Goal: Task Accomplishment & Management: Manage account settings

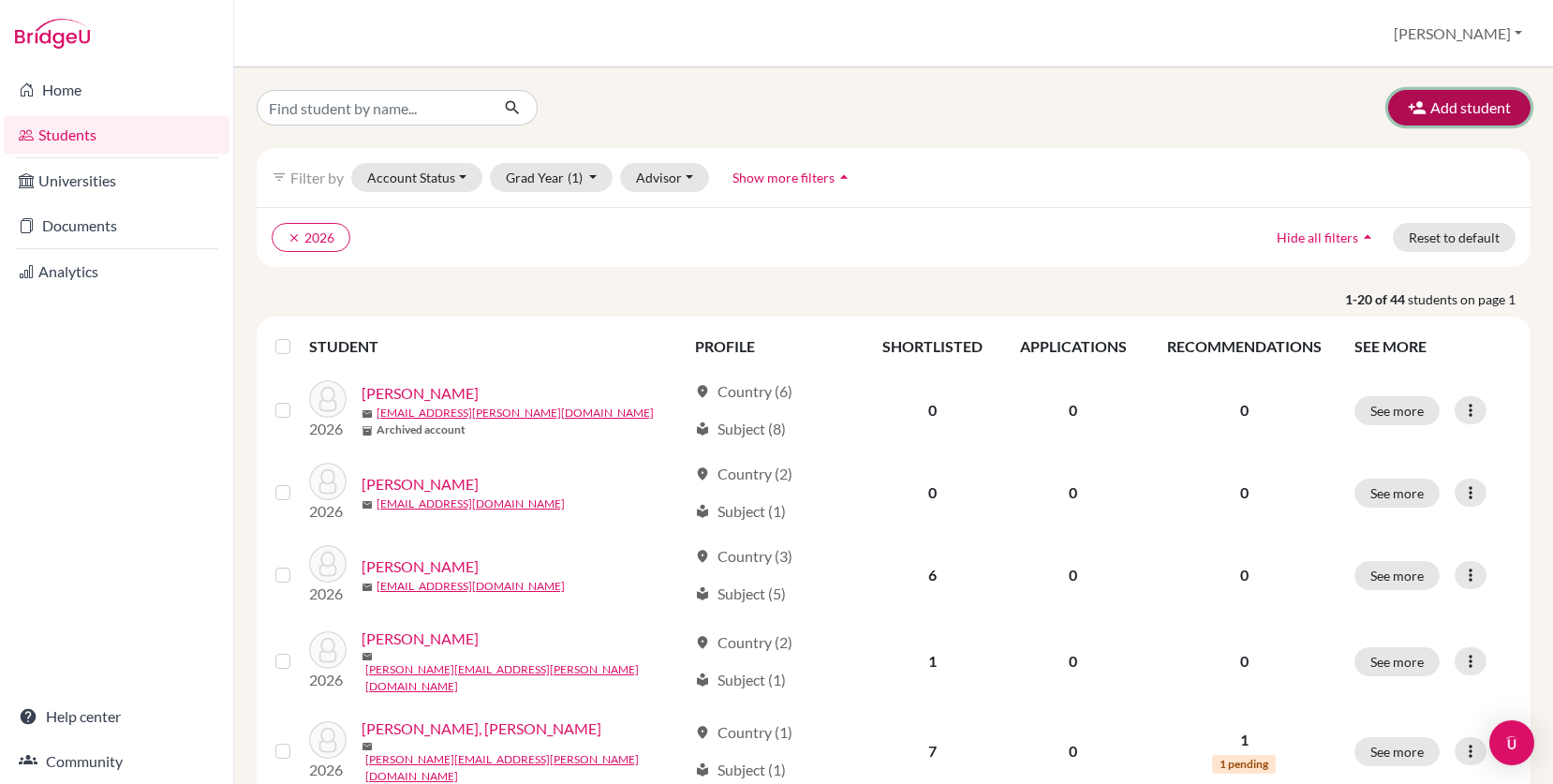
click at [1469, 106] on button "Add student" at bounding box center [1458, 107] width 142 height 36
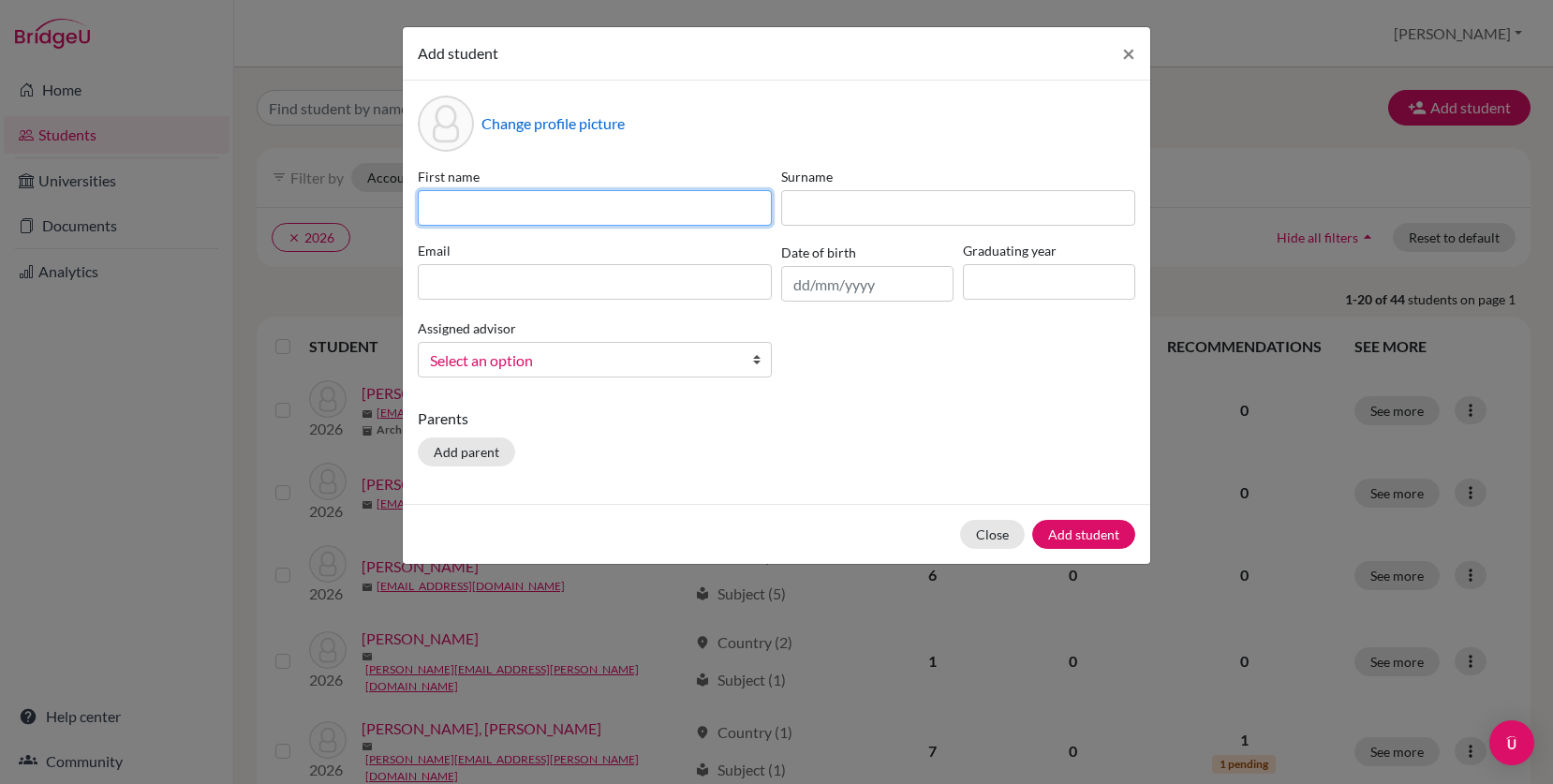
click at [666, 200] on input at bounding box center [595, 208] width 354 height 36
drag, startPoint x: 483, startPoint y: 206, endPoint x: 424, endPoint y: 207, distance: 59.0
click at [424, 207] on input "Hen" at bounding box center [595, 208] width 354 height 36
paste input "henricia"
click at [440, 210] on input "henricia" at bounding box center [595, 208] width 354 height 36
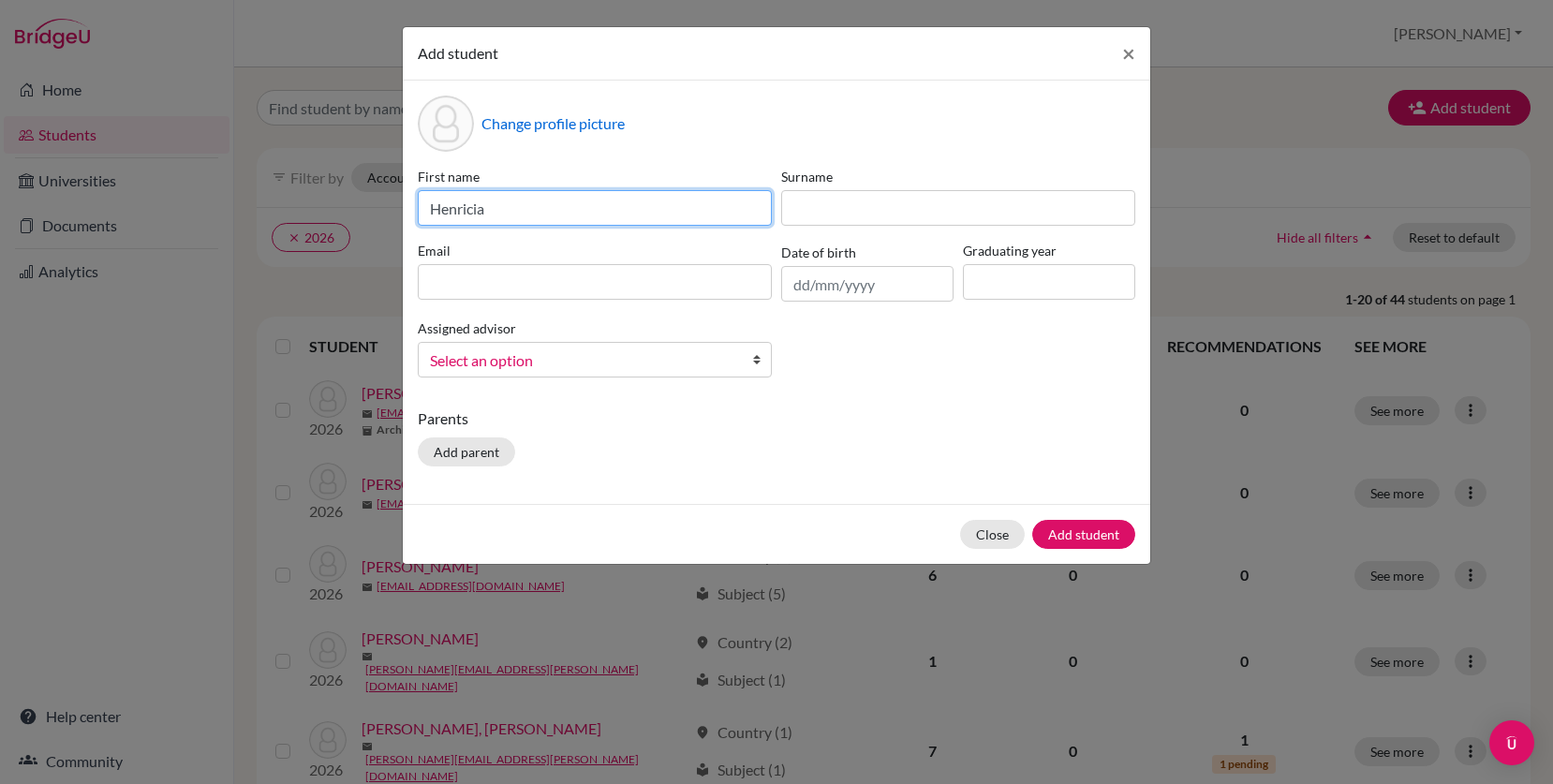
type input "Henricia"
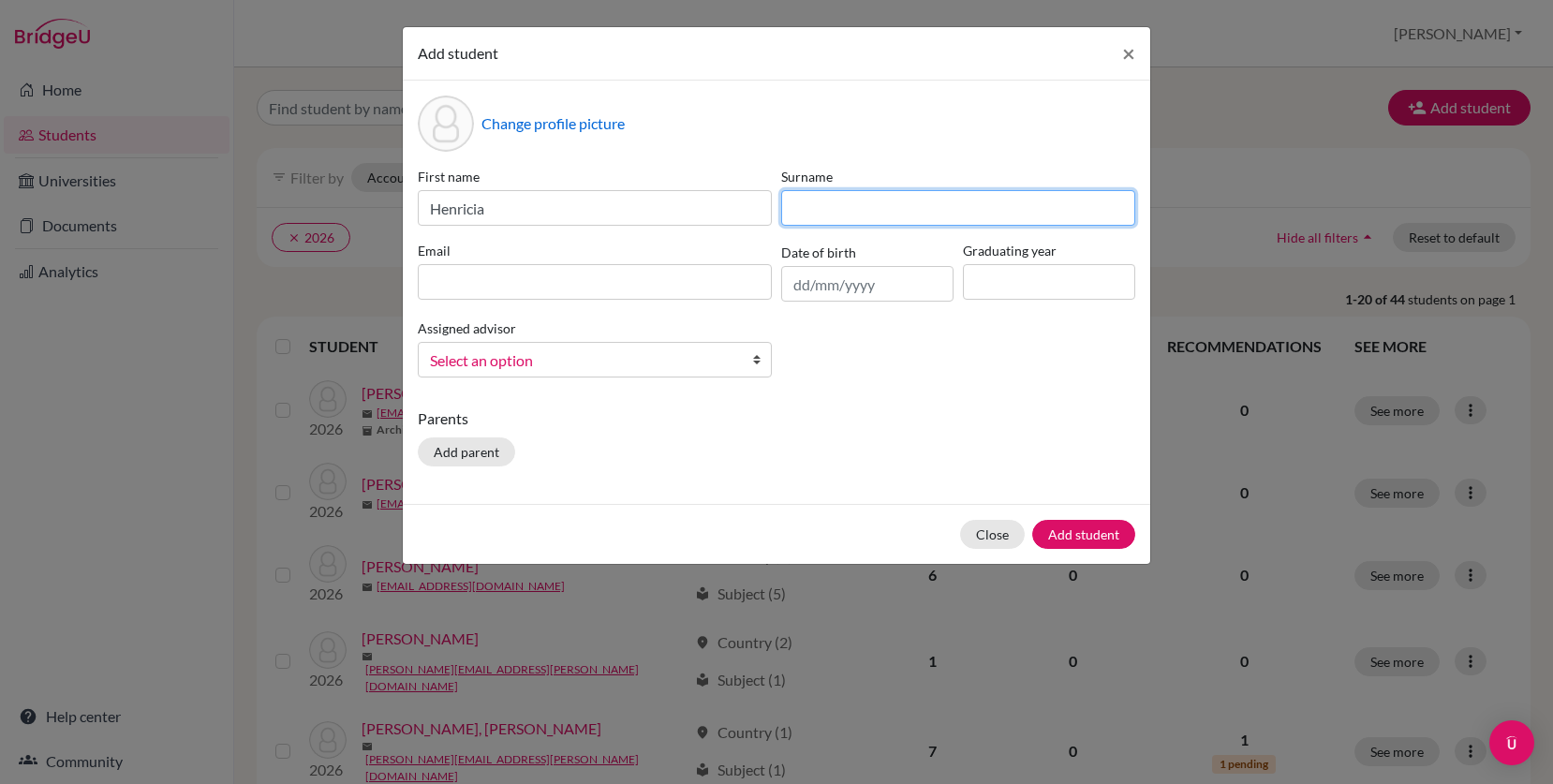
click at [800, 196] on input at bounding box center [958, 208] width 354 height 36
paste input "beauchesne"
click at [801, 210] on input "beauchesne" at bounding box center [958, 208] width 354 height 36
type input "Beauchesne"
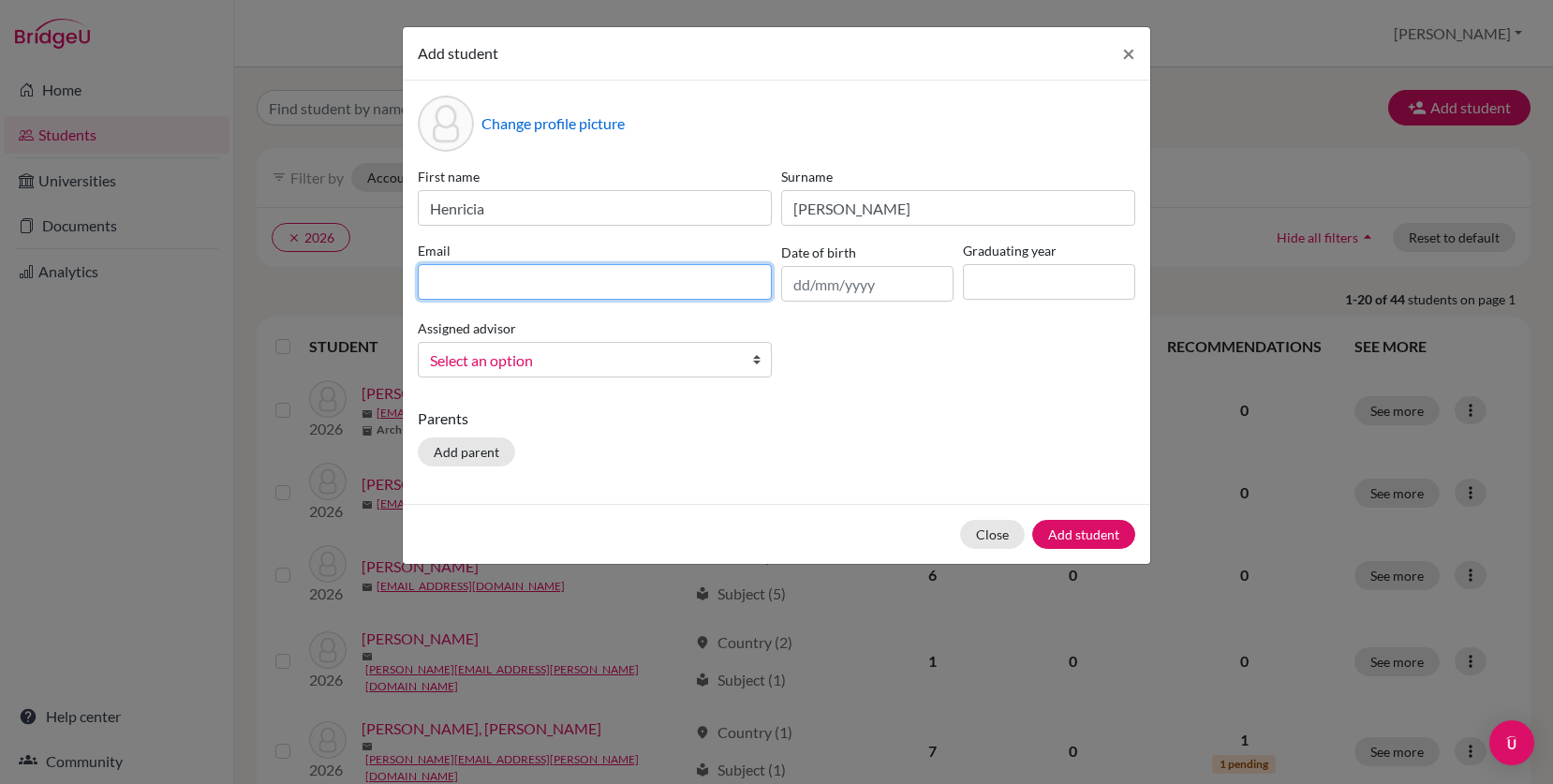
click at [523, 285] on input at bounding box center [595, 281] width 354 height 36
paste input "henricia.beauchesne@lcis.bs"
type input "henricia.beauchesne@lcis.bs"
click at [529, 363] on span "Select an option" at bounding box center [582, 360] width 306 height 24
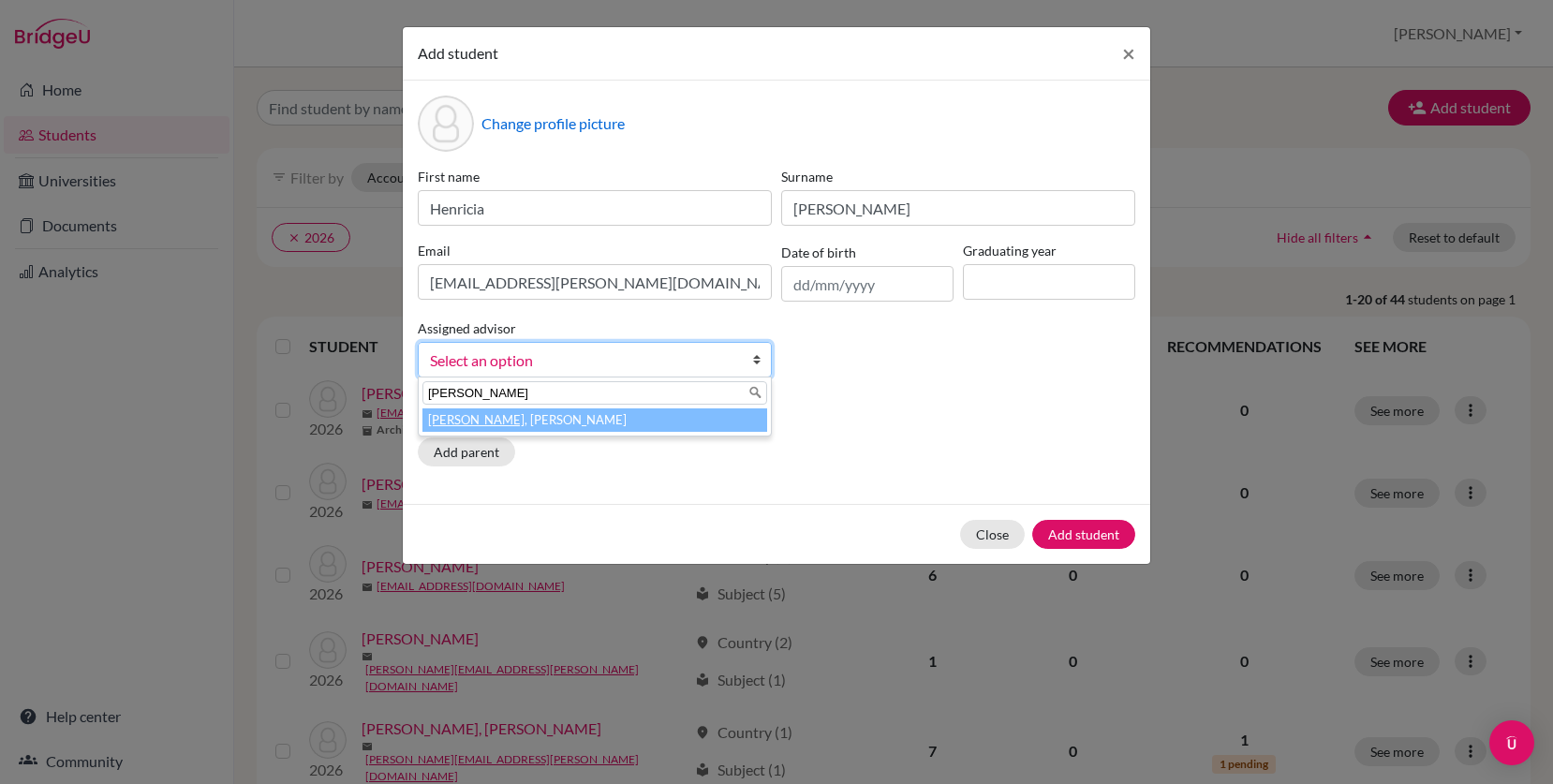
type input "moore"
click at [552, 421] on li "Moore , Bridget" at bounding box center [595, 420] width 344 height 23
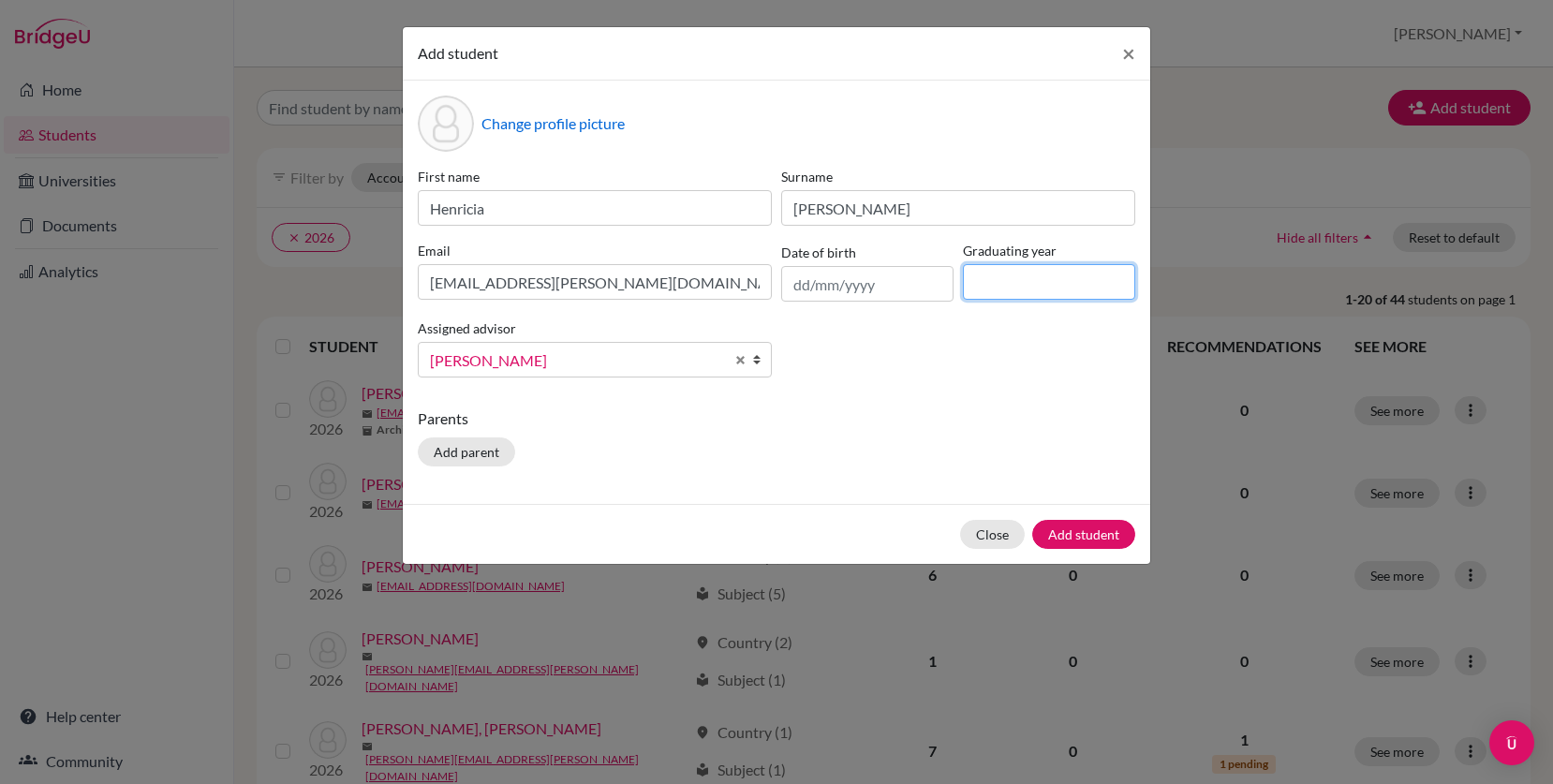
click at [1055, 277] on input at bounding box center [1048, 281] width 172 height 36
type input "2026"
click at [806, 277] on input "text" at bounding box center [867, 283] width 172 height 36
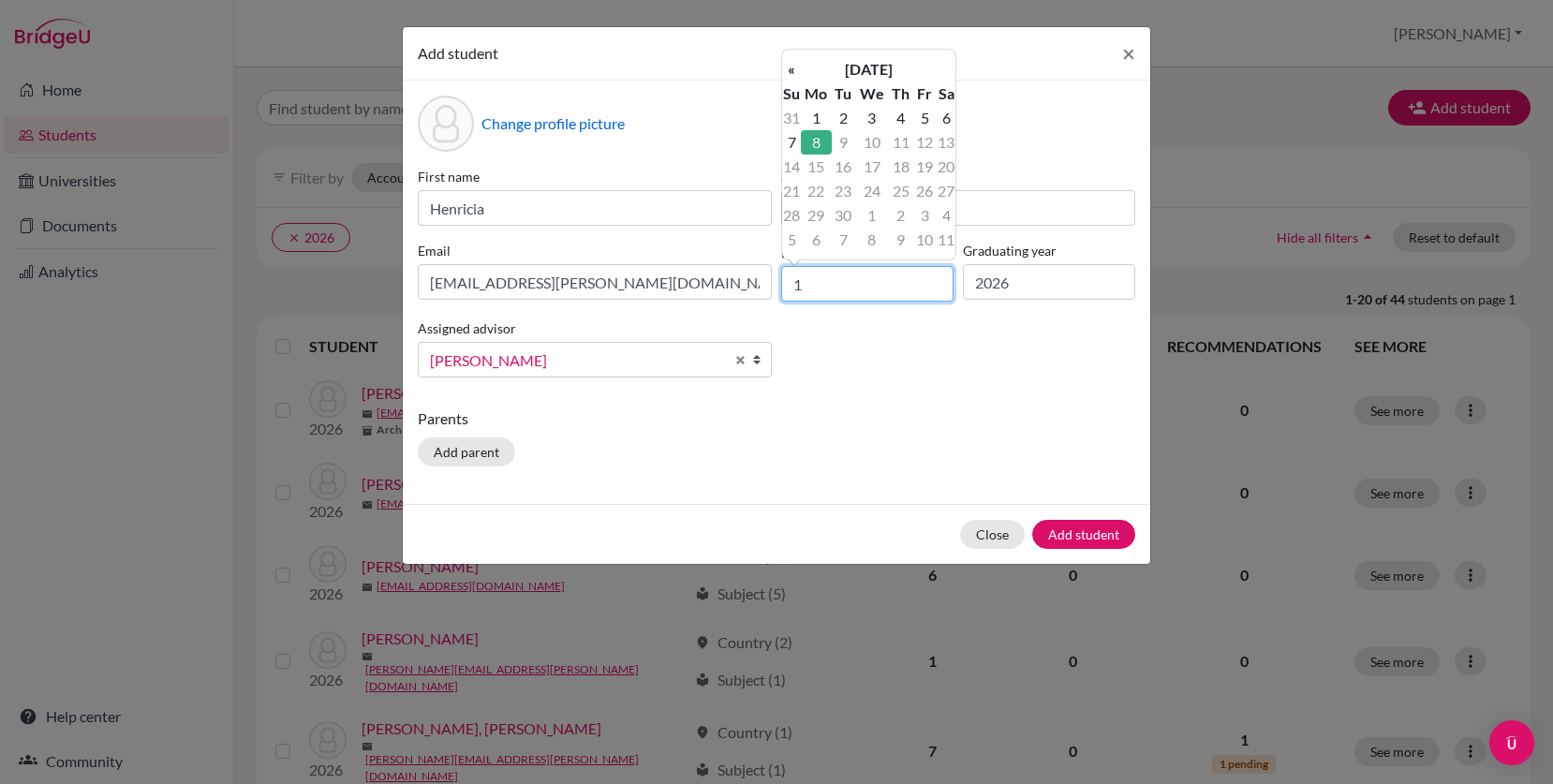
click at [844, 289] on input "1" at bounding box center [867, 283] width 172 height 36
click at [793, 63] on th "«" at bounding box center [791, 69] width 18 height 24
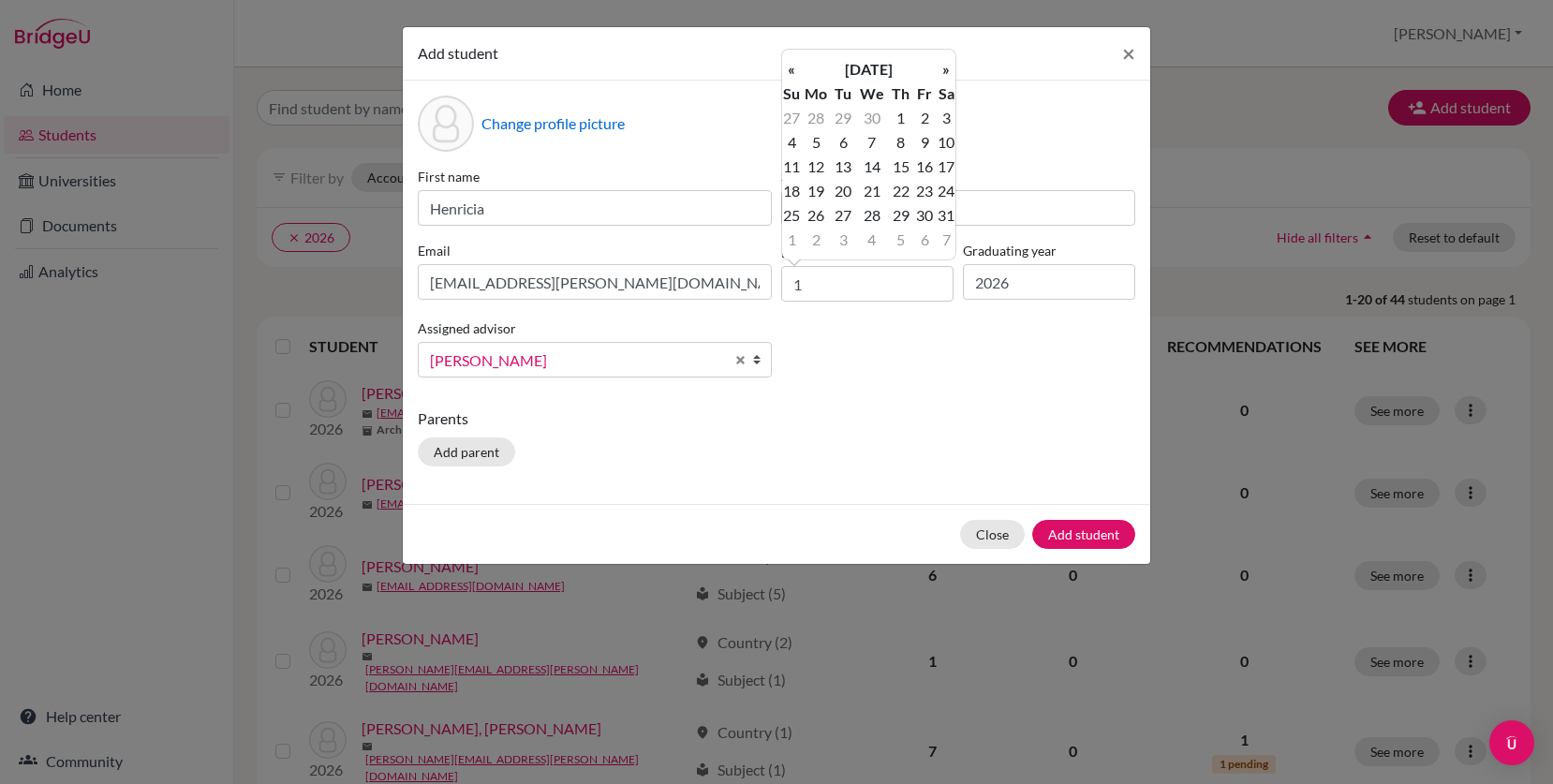
click at [793, 63] on th "«" at bounding box center [791, 69] width 18 height 24
click at [939, 72] on th "»" at bounding box center [945, 69] width 18 height 24
click at [844, 116] on td "1" at bounding box center [843, 117] width 23 height 24
click at [878, 280] on input "01/04/2025" at bounding box center [867, 283] width 172 height 36
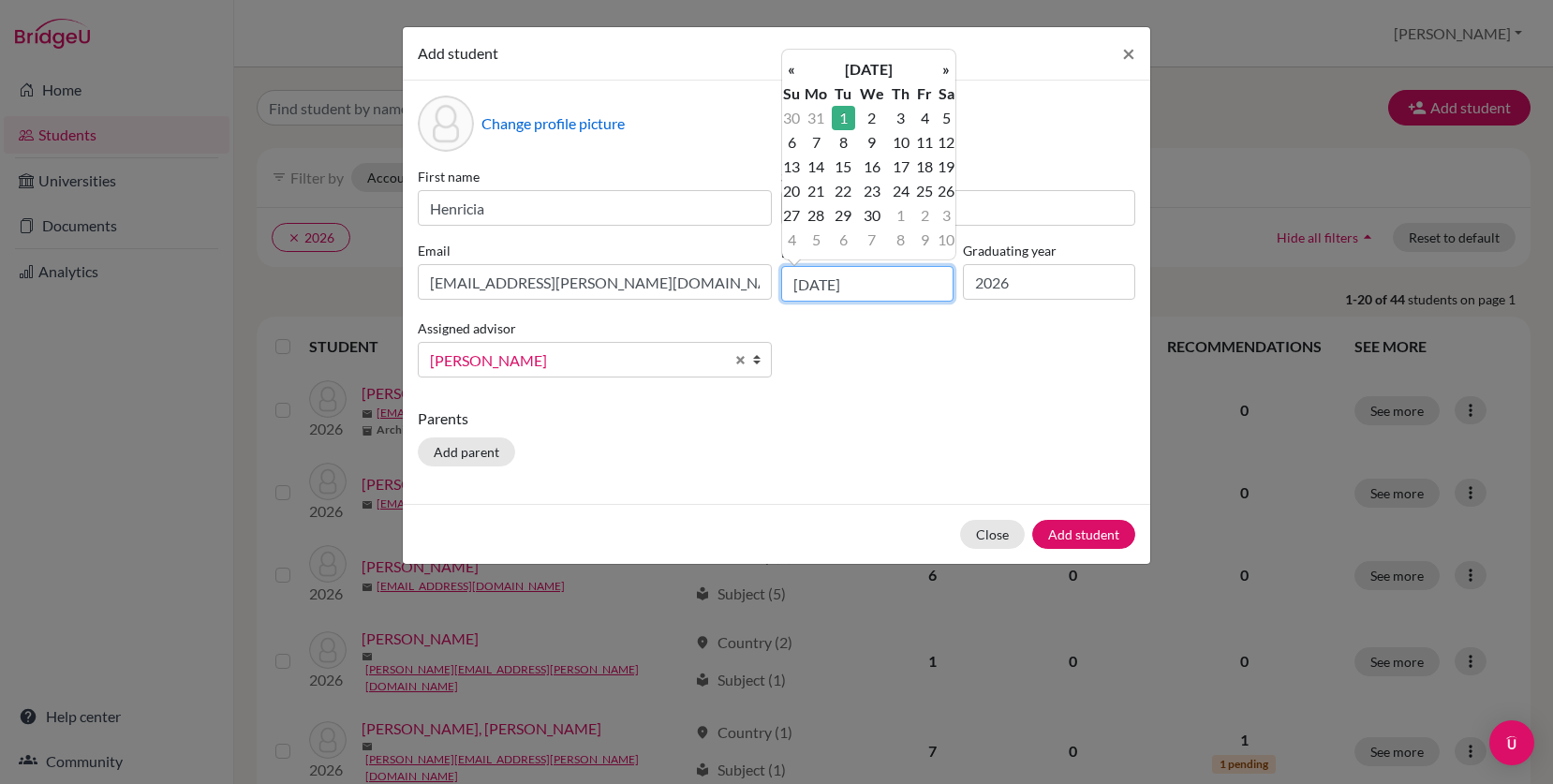
type input "01/04/2008"
click at [962, 432] on div "Parents Add parent" at bounding box center [776, 440] width 718 height 67
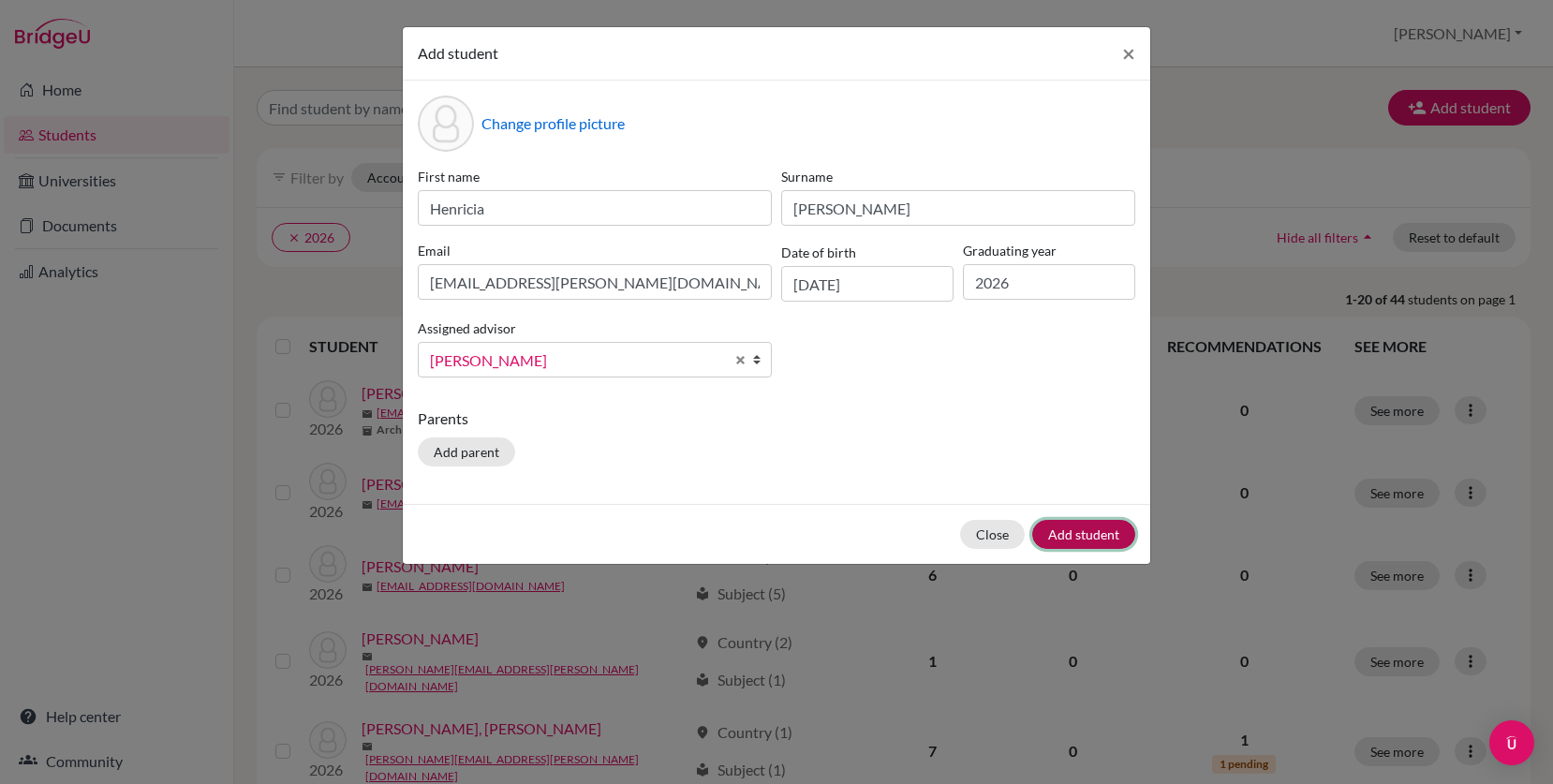
click at [1070, 535] on button "Add student" at bounding box center [1083, 534] width 103 height 29
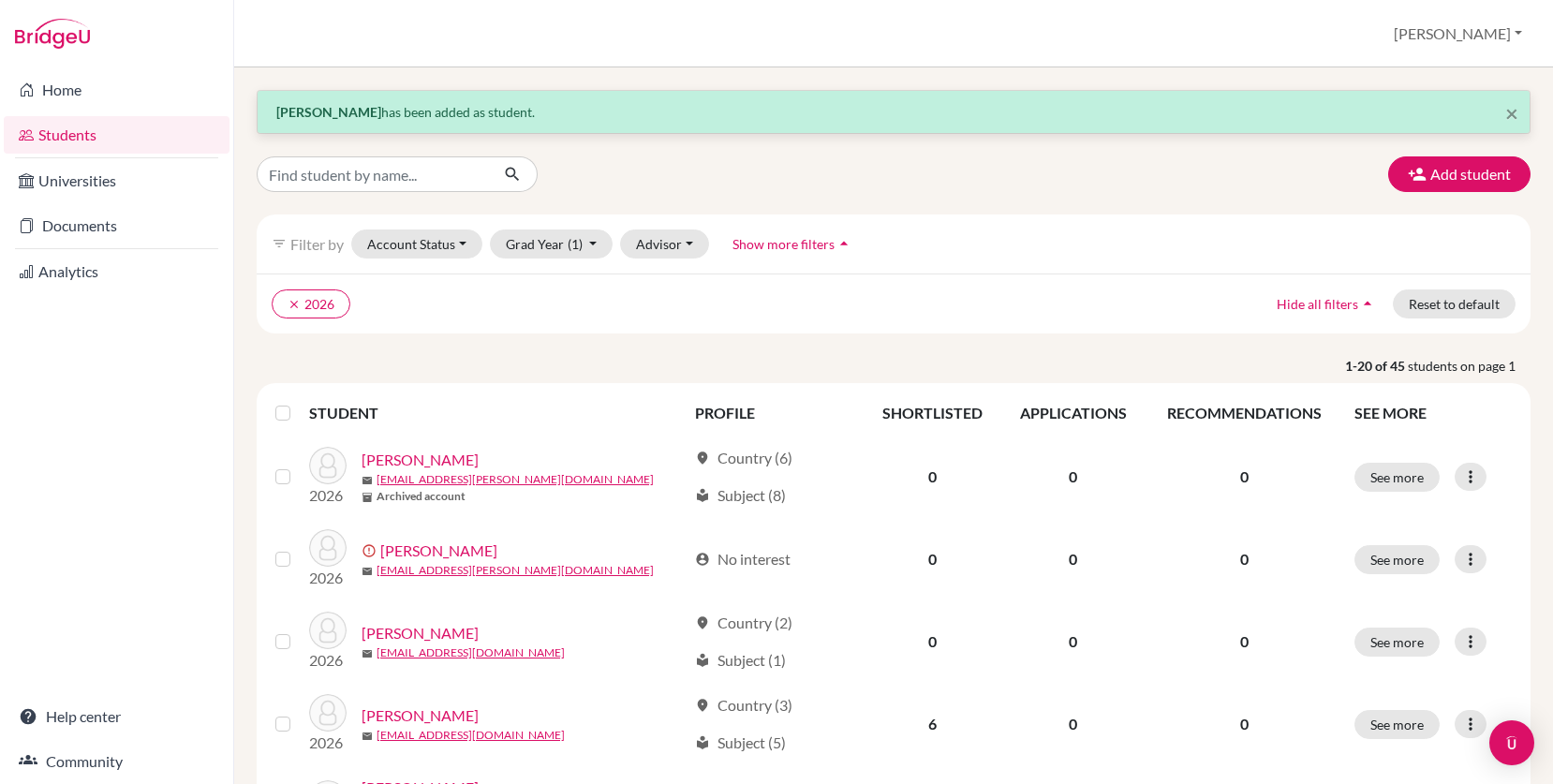
click at [109, 142] on link "Students" at bounding box center [116, 134] width 225 height 38
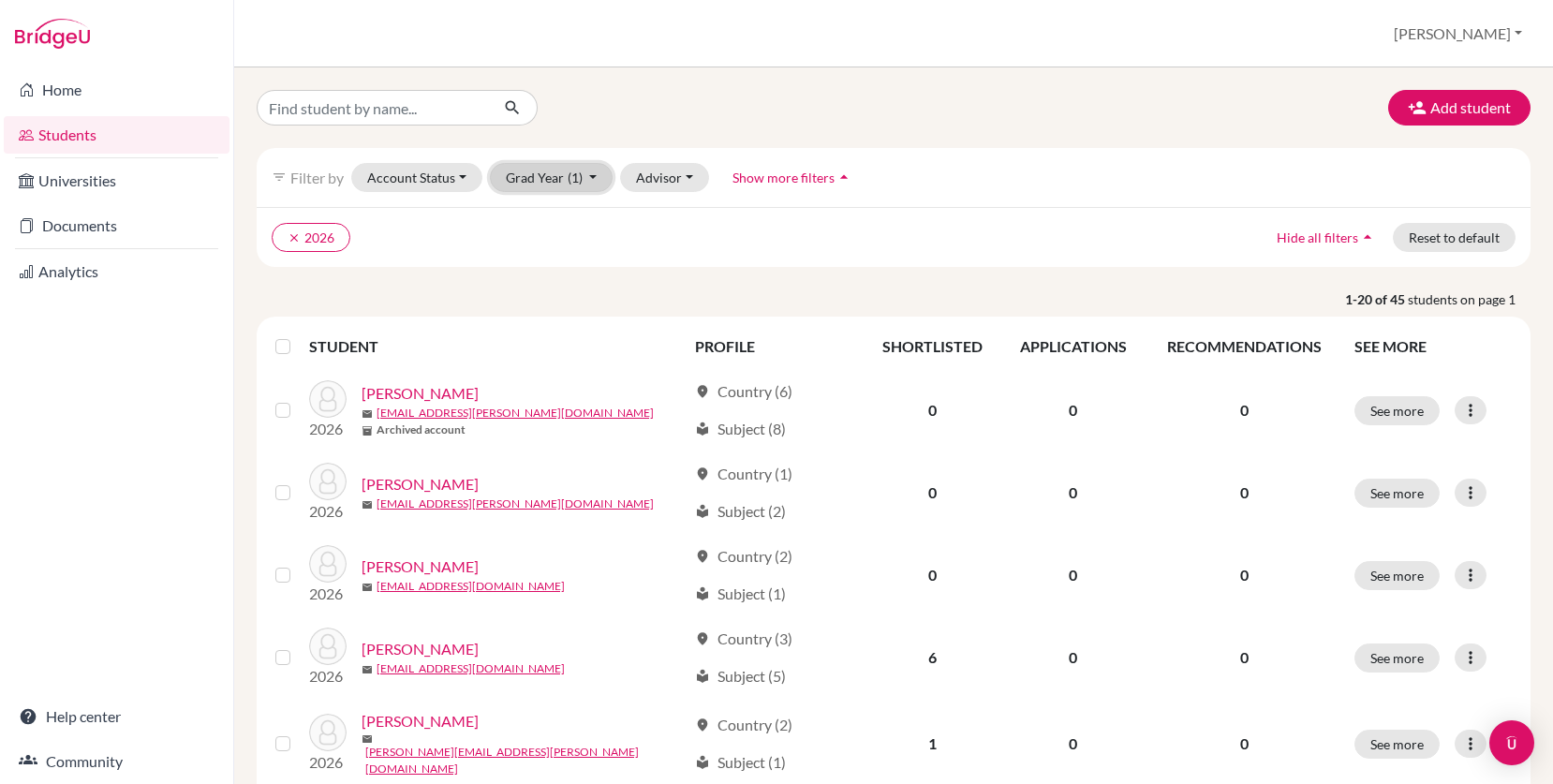
click at [589, 179] on button "Grad Year (1)" at bounding box center [551, 177] width 124 height 29
click at [562, 305] on icon "done" at bounding box center [569, 306] width 18 height 18
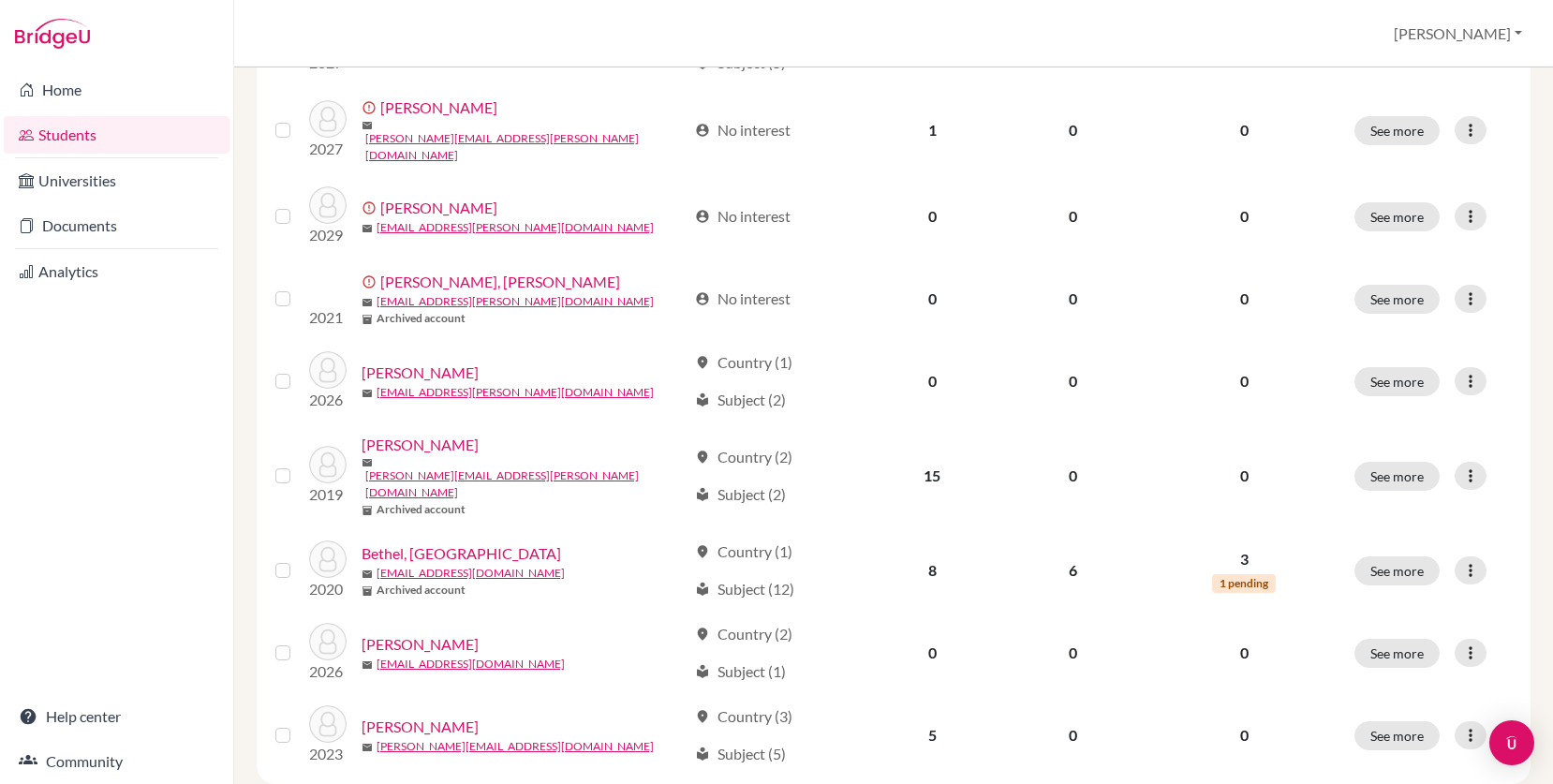
scroll to position [1298, 0]
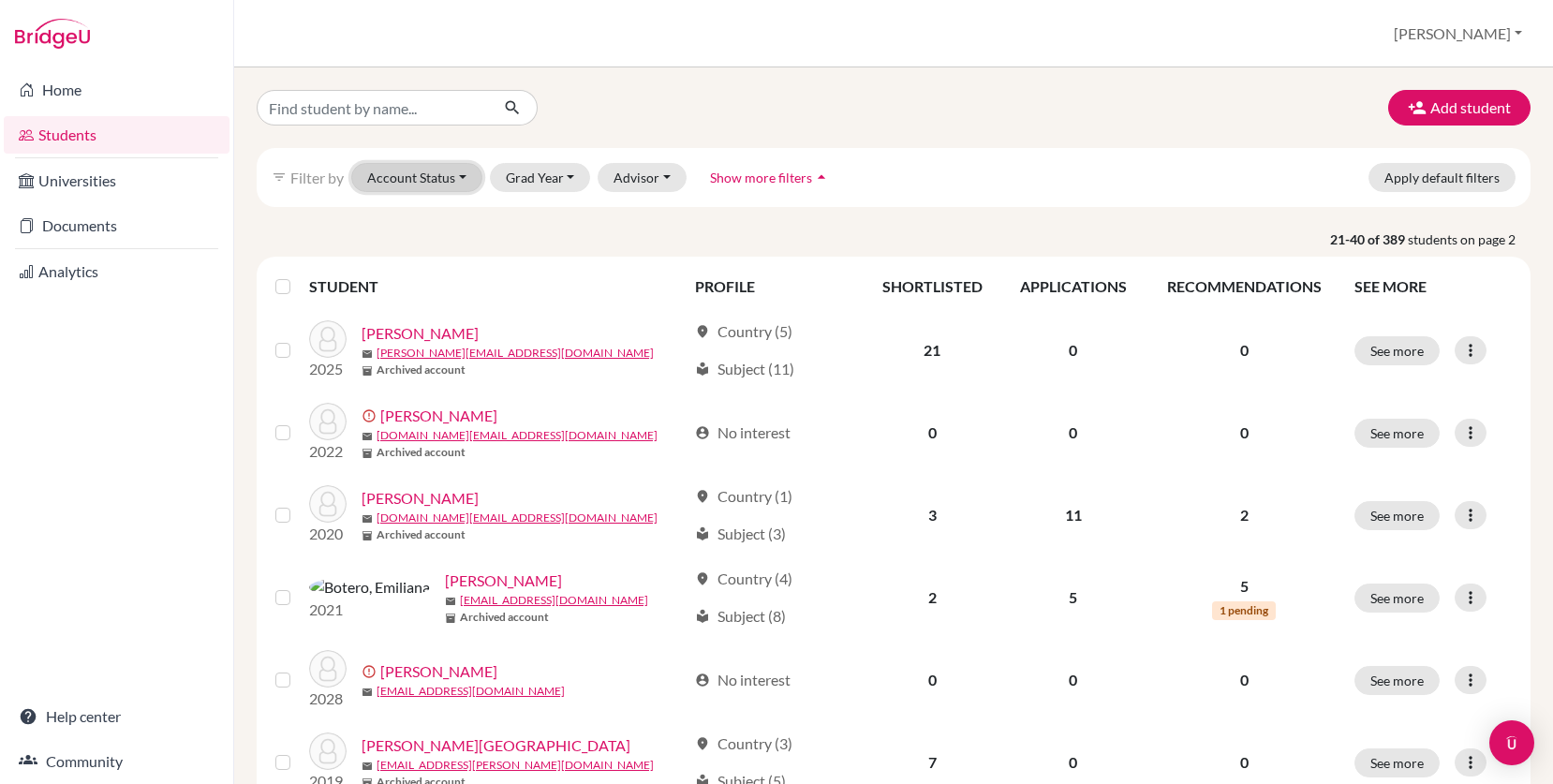
click at [469, 184] on button "Account Status" at bounding box center [417, 177] width 132 height 29
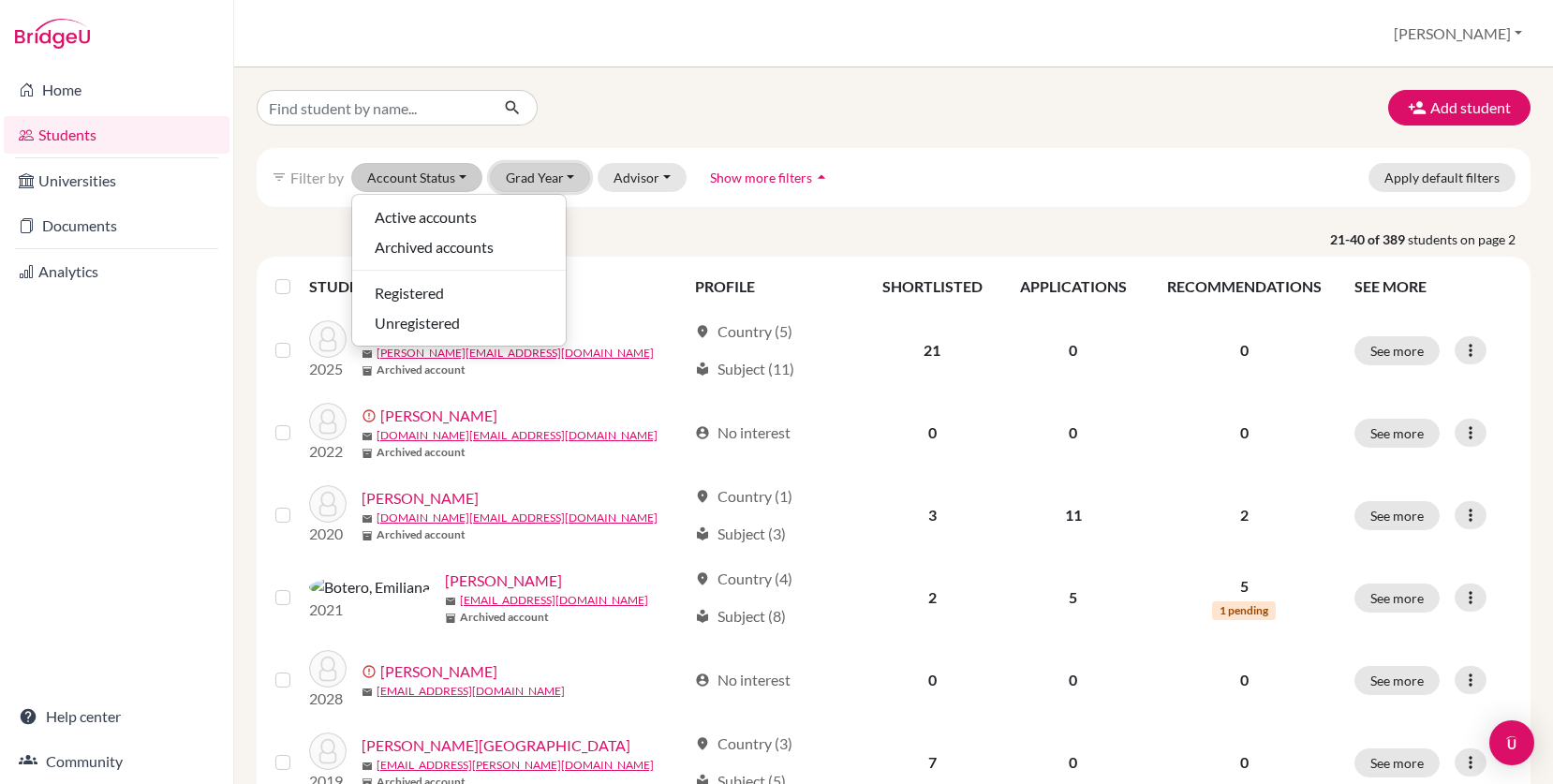
click at [523, 185] on button "Grad Year" at bounding box center [540, 177] width 102 height 29
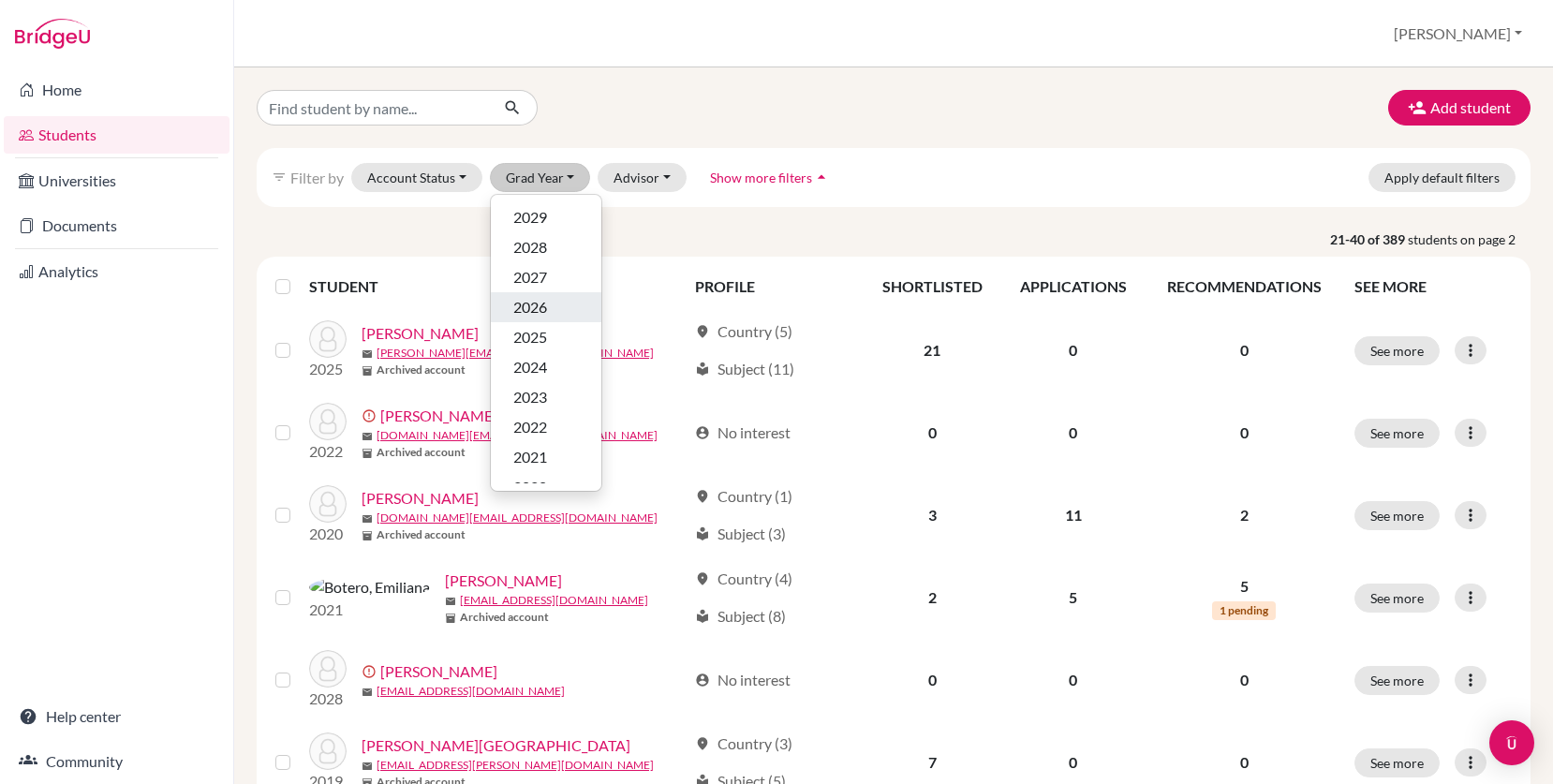
click at [548, 311] on div "2026" at bounding box center [546, 306] width 66 height 22
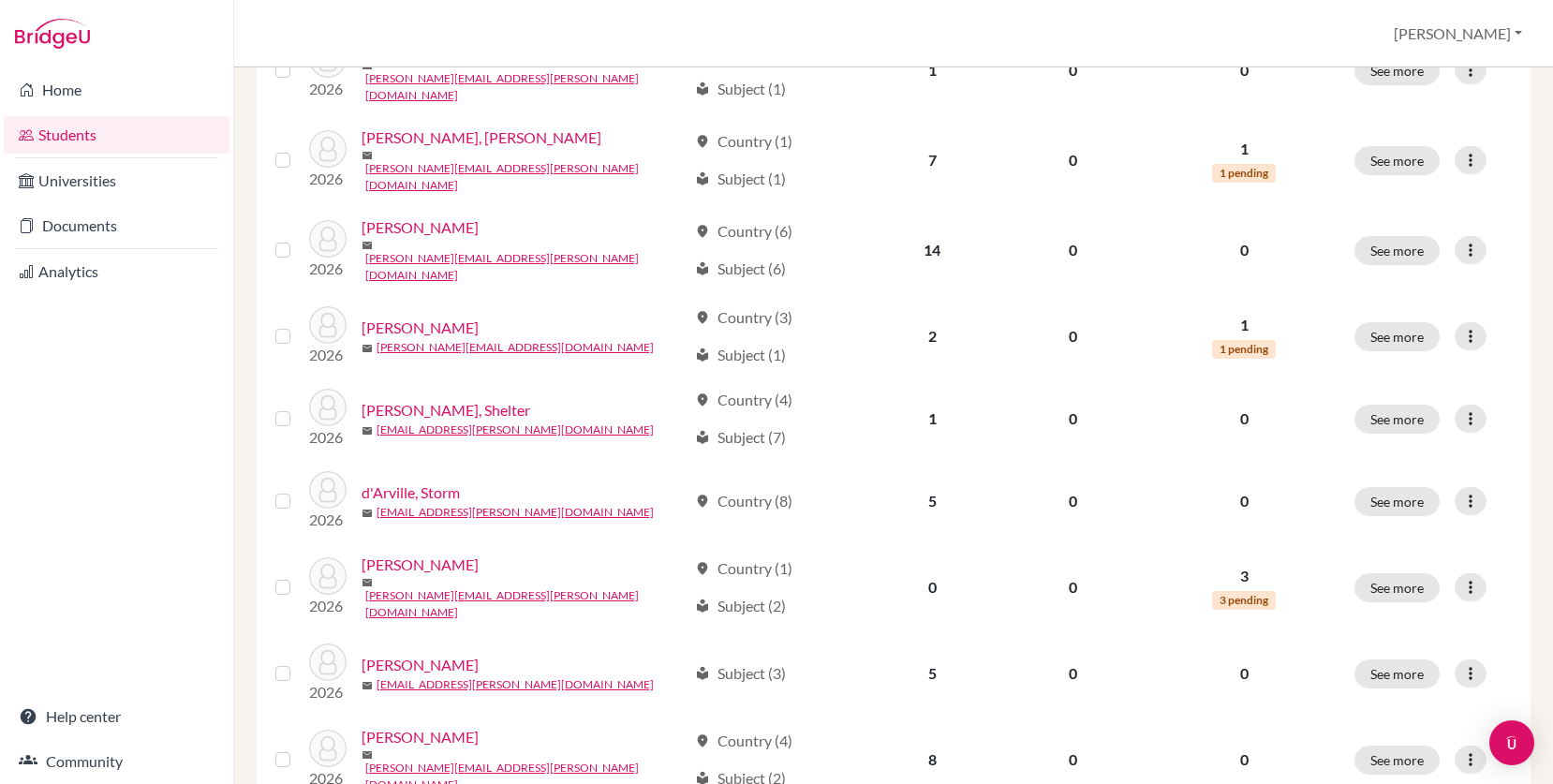
scroll to position [1358, 0]
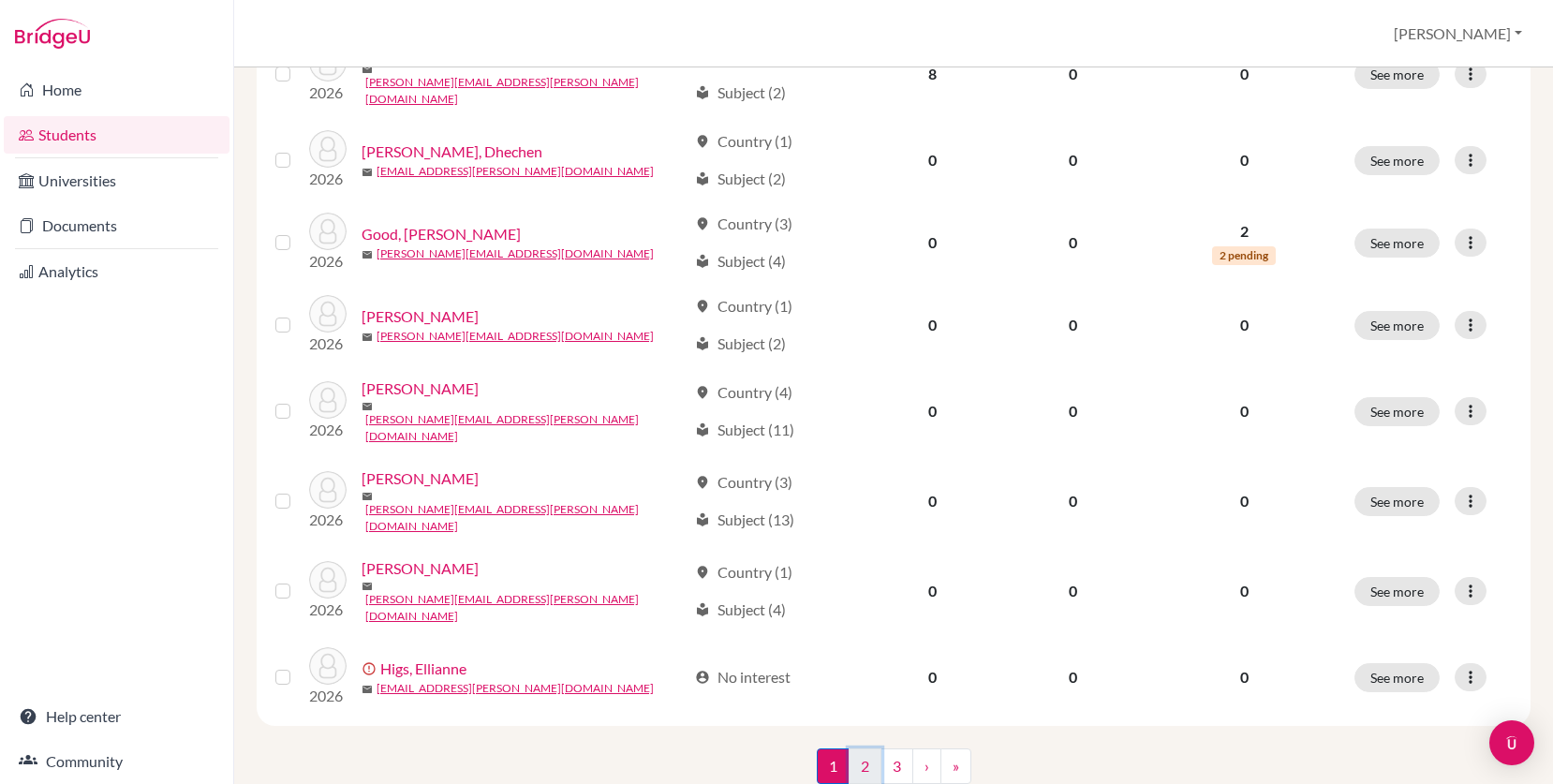
click at [862, 748] on link "2" at bounding box center [864, 766] width 33 height 36
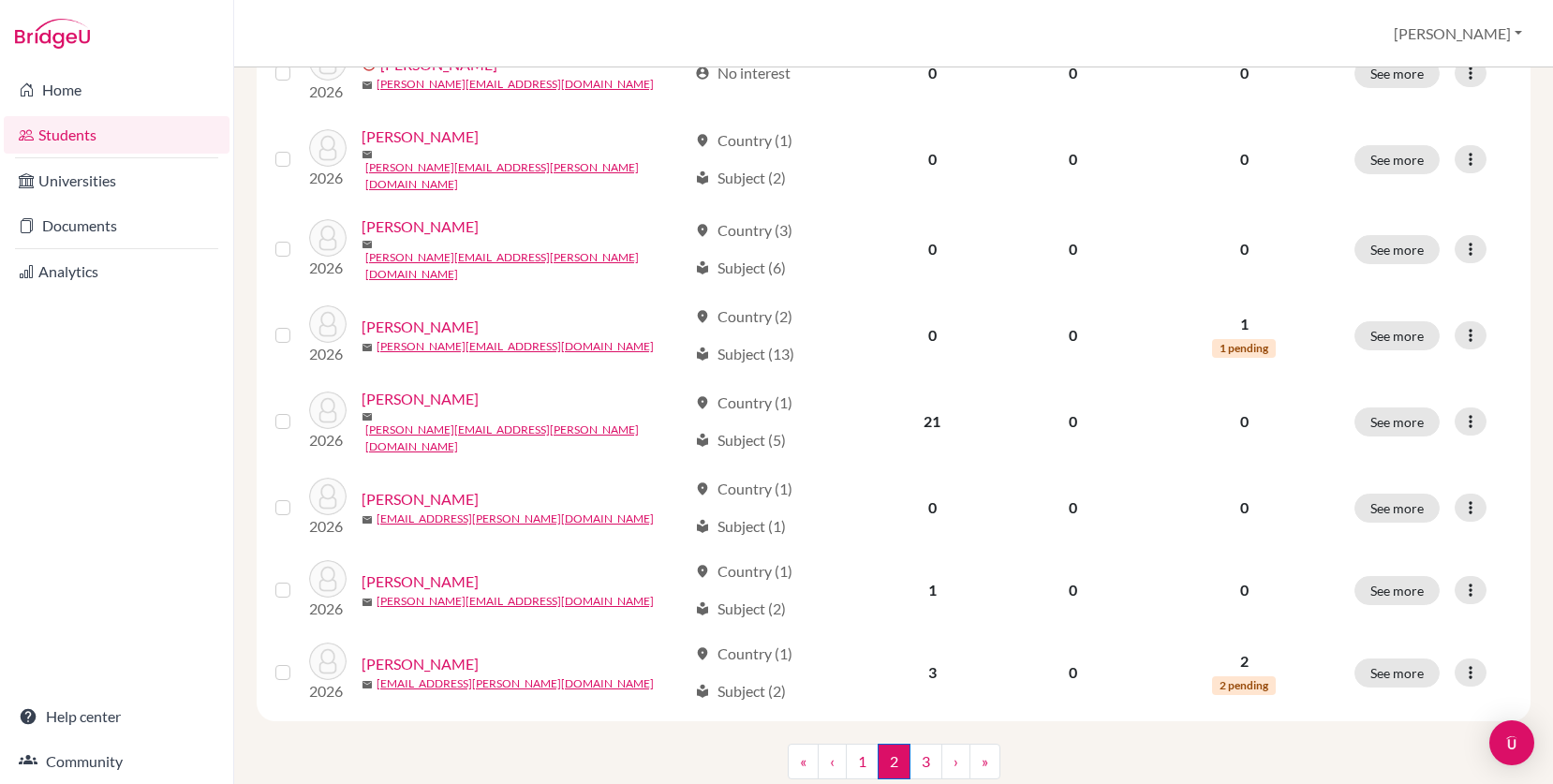
scroll to position [1358, 0]
click at [932, 740] on link "3" at bounding box center [925, 758] width 33 height 36
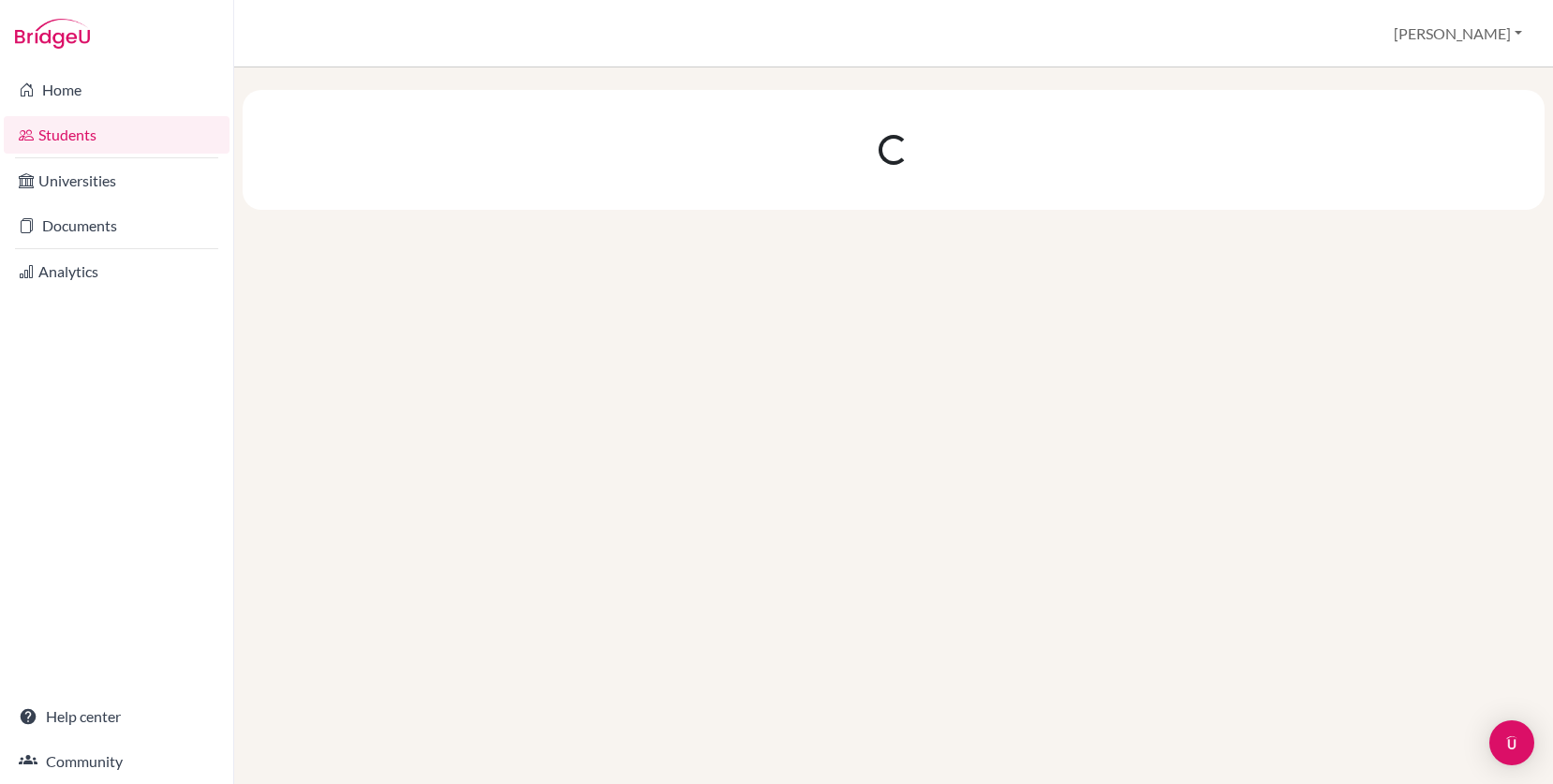
scroll to position [0, 0]
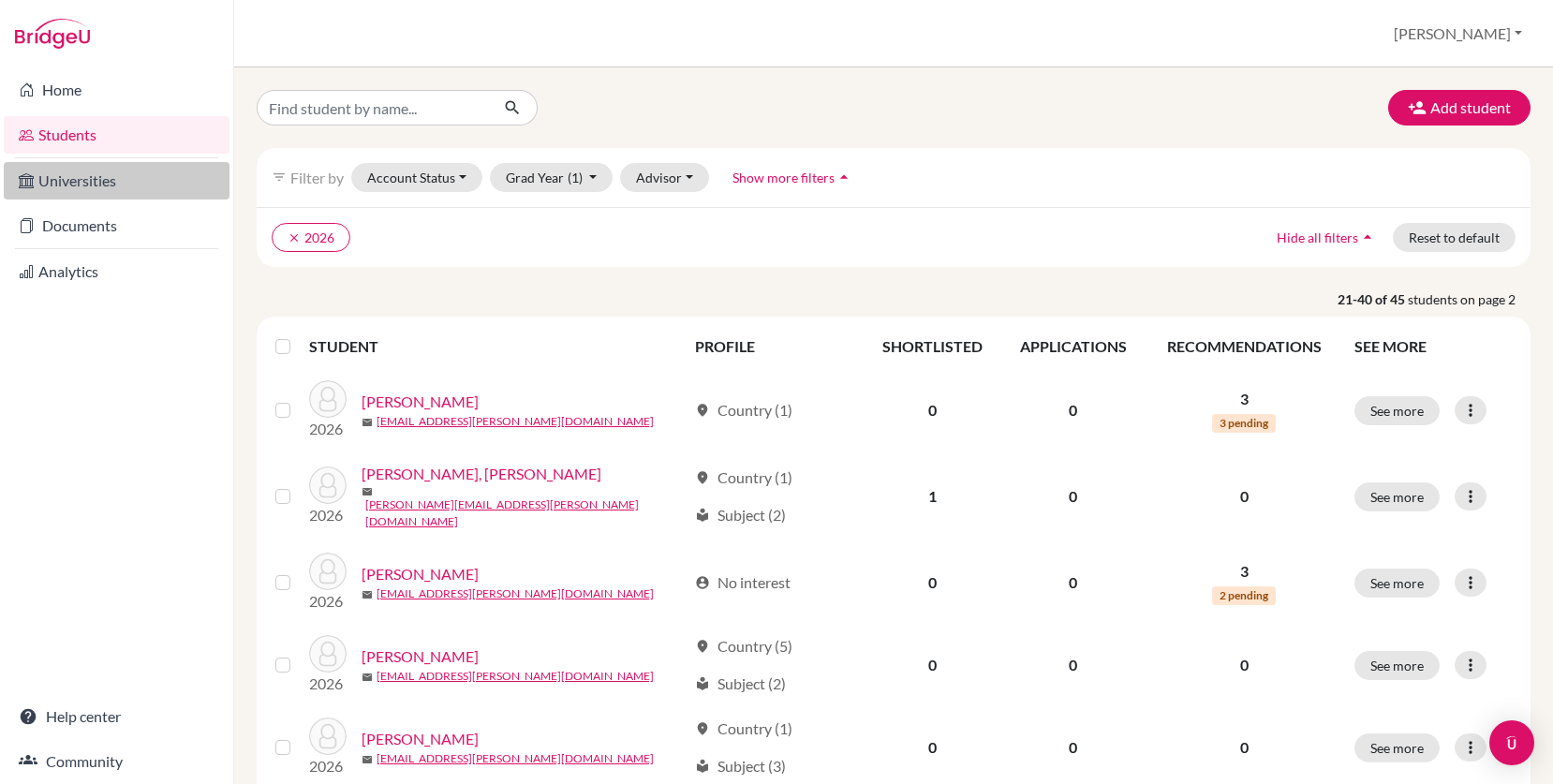
click at [148, 180] on link "Universities" at bounding box center [116, 181] width 225 height 38
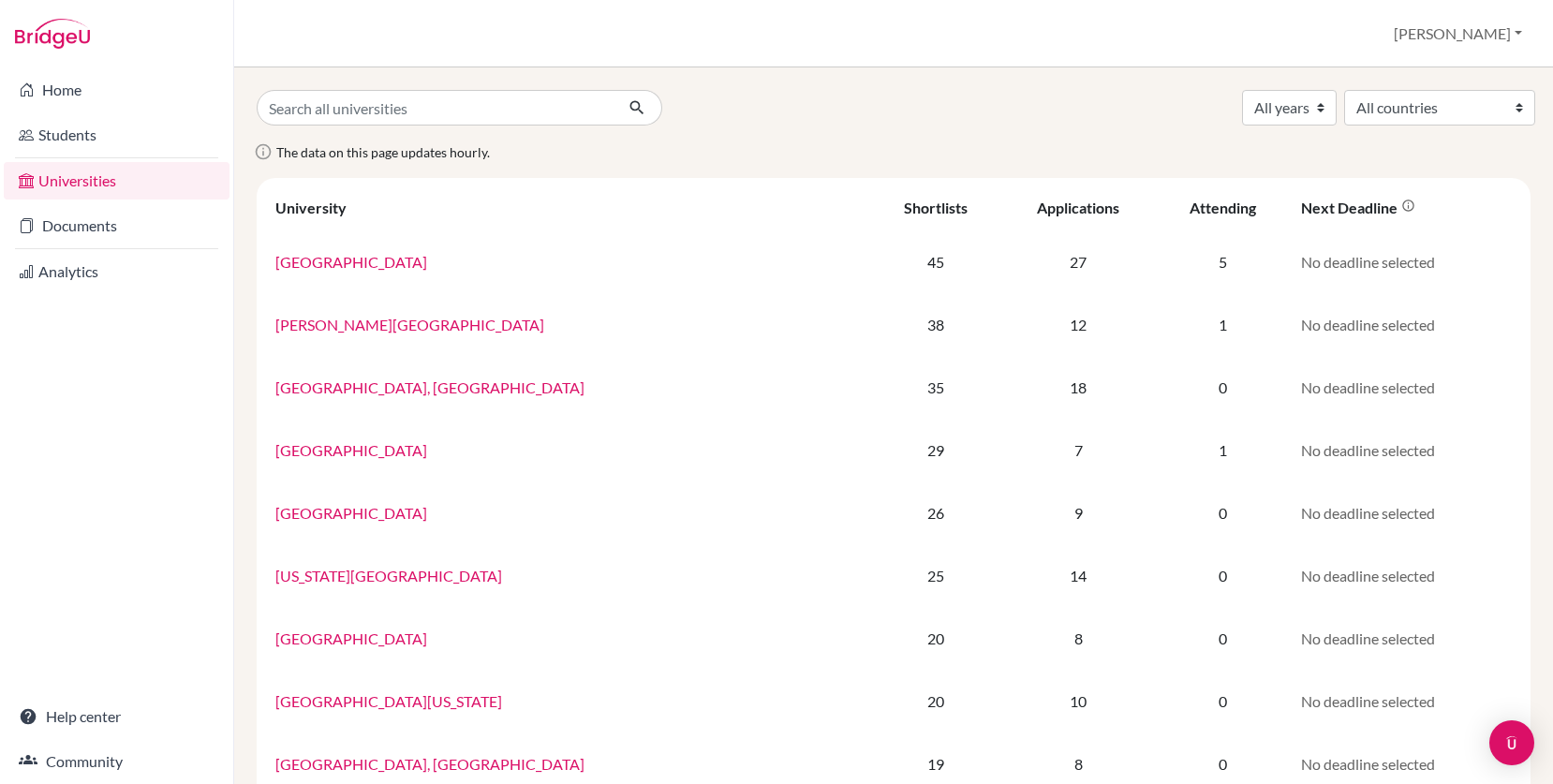
click at [121, 183] on link "Universities" at bounding box center [116, 181] width 225 height 38
click at [84, 226] on link "Documents" at bounding box center [116, 225] width 225 height 38
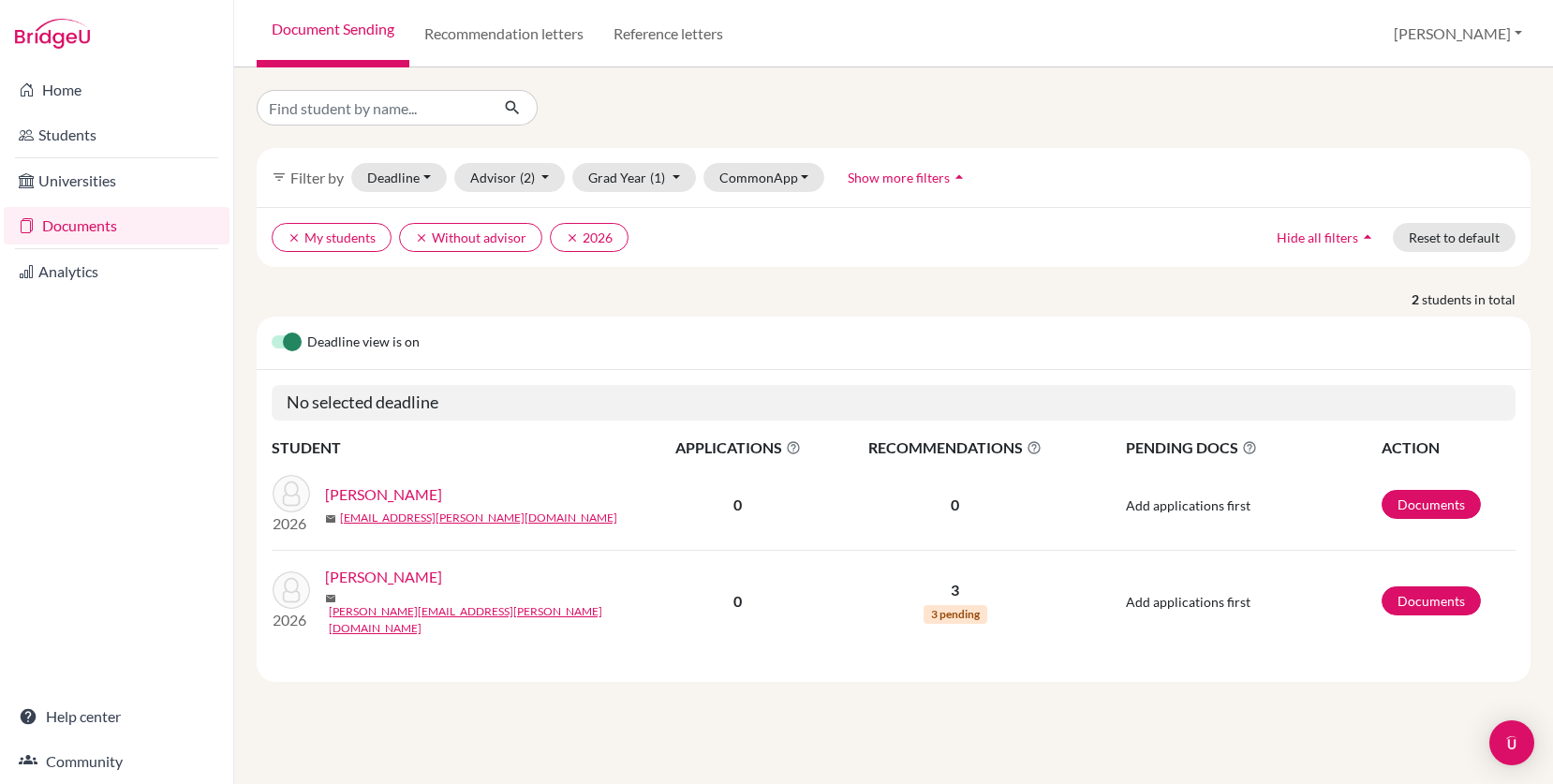
click at [380, 586] on link "Dean, Aaron" at bounding box center [383, 576] width 117 height 22
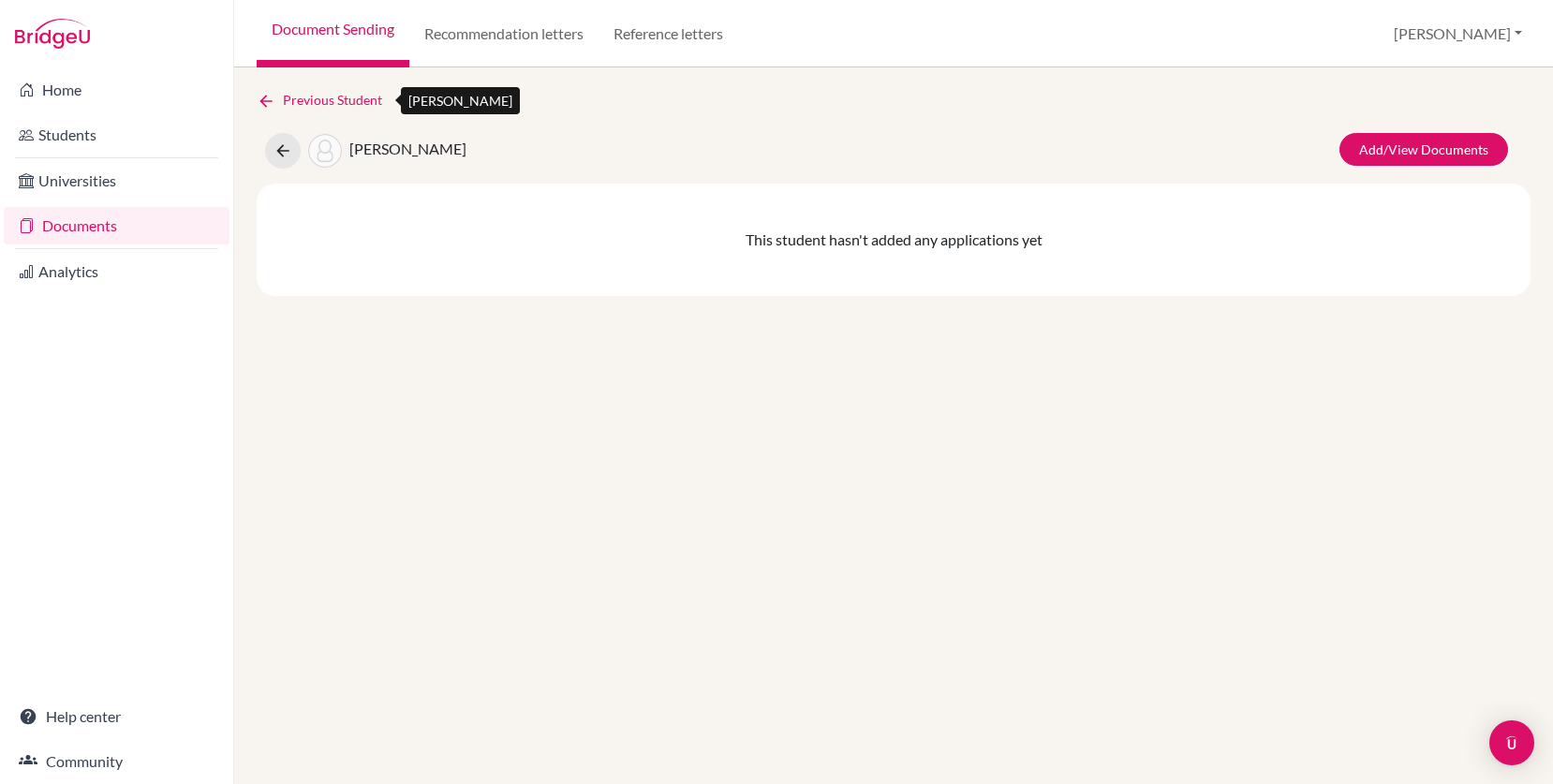
click at [272, 102] on icon at bounding box center [265, 101] width 18 height 18
click at [282, 151] on icon at bounding box center [282, 150] width 18 height 18
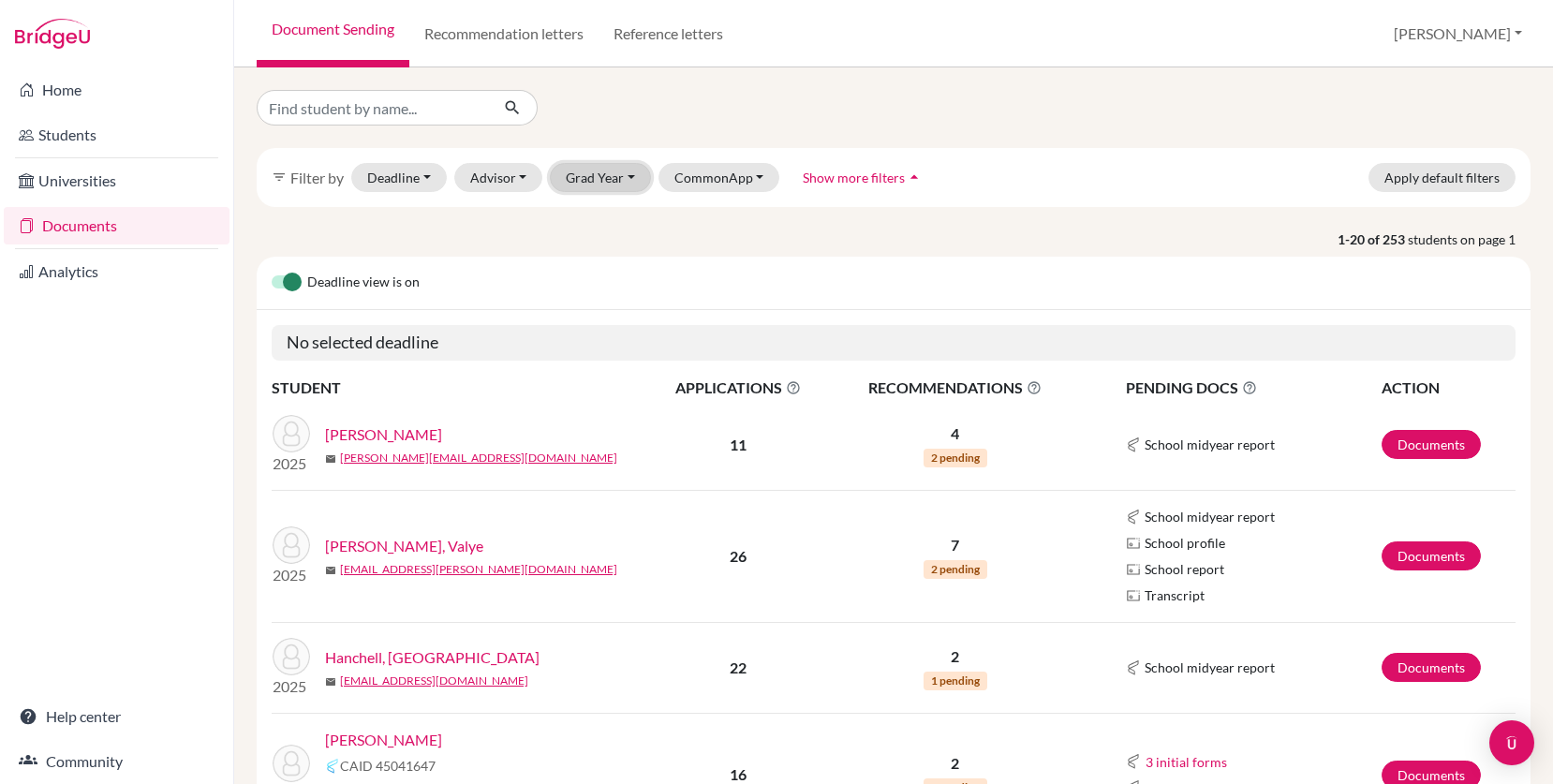
click at [594, 180] on button "Grad Year" at bounding box center [600, 177] width 102 height 29
click at [610, 305] on div "2026" at bounding box center [606, 306] width 66 height 22
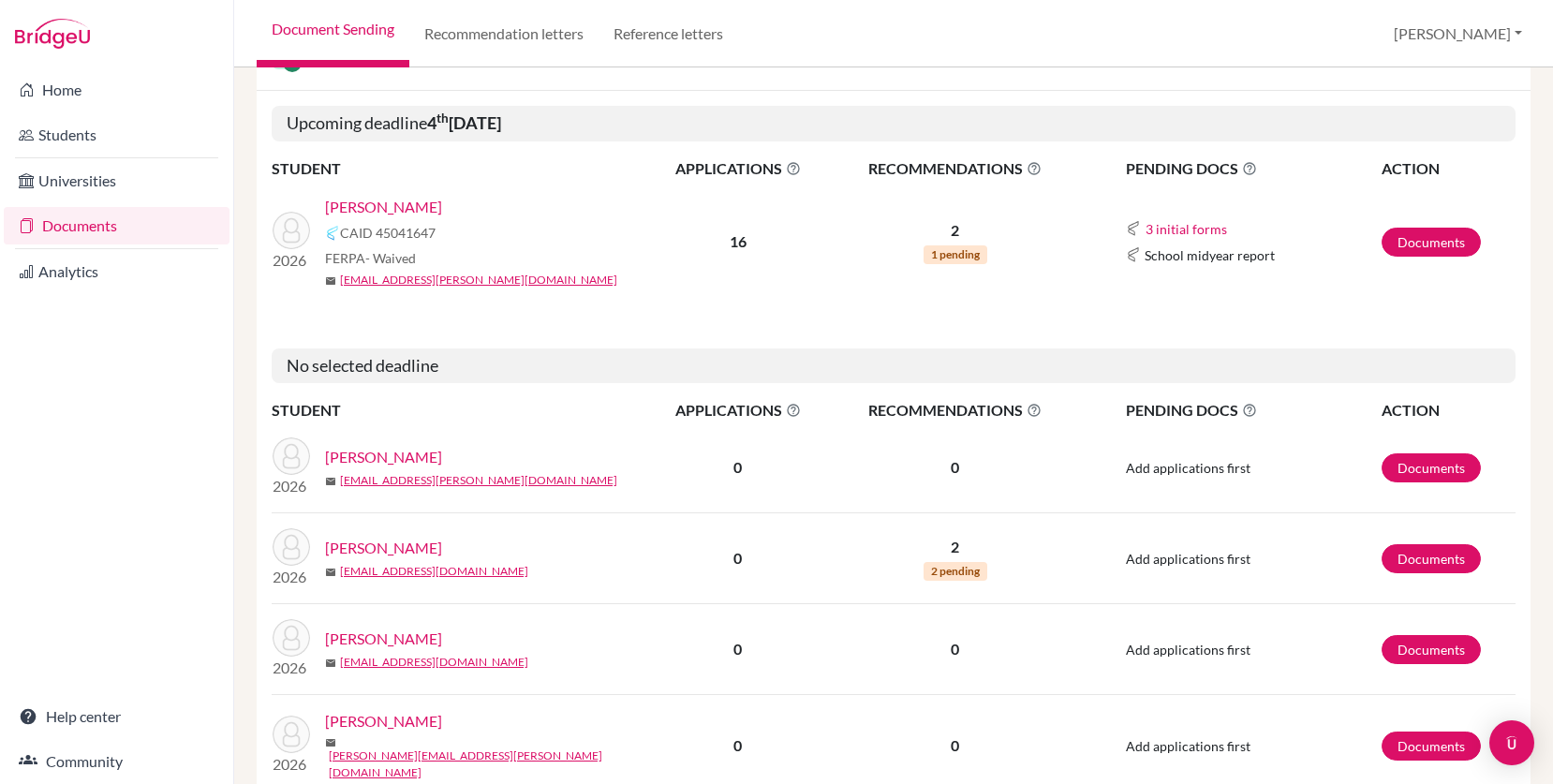
scroll to position [274, 0]
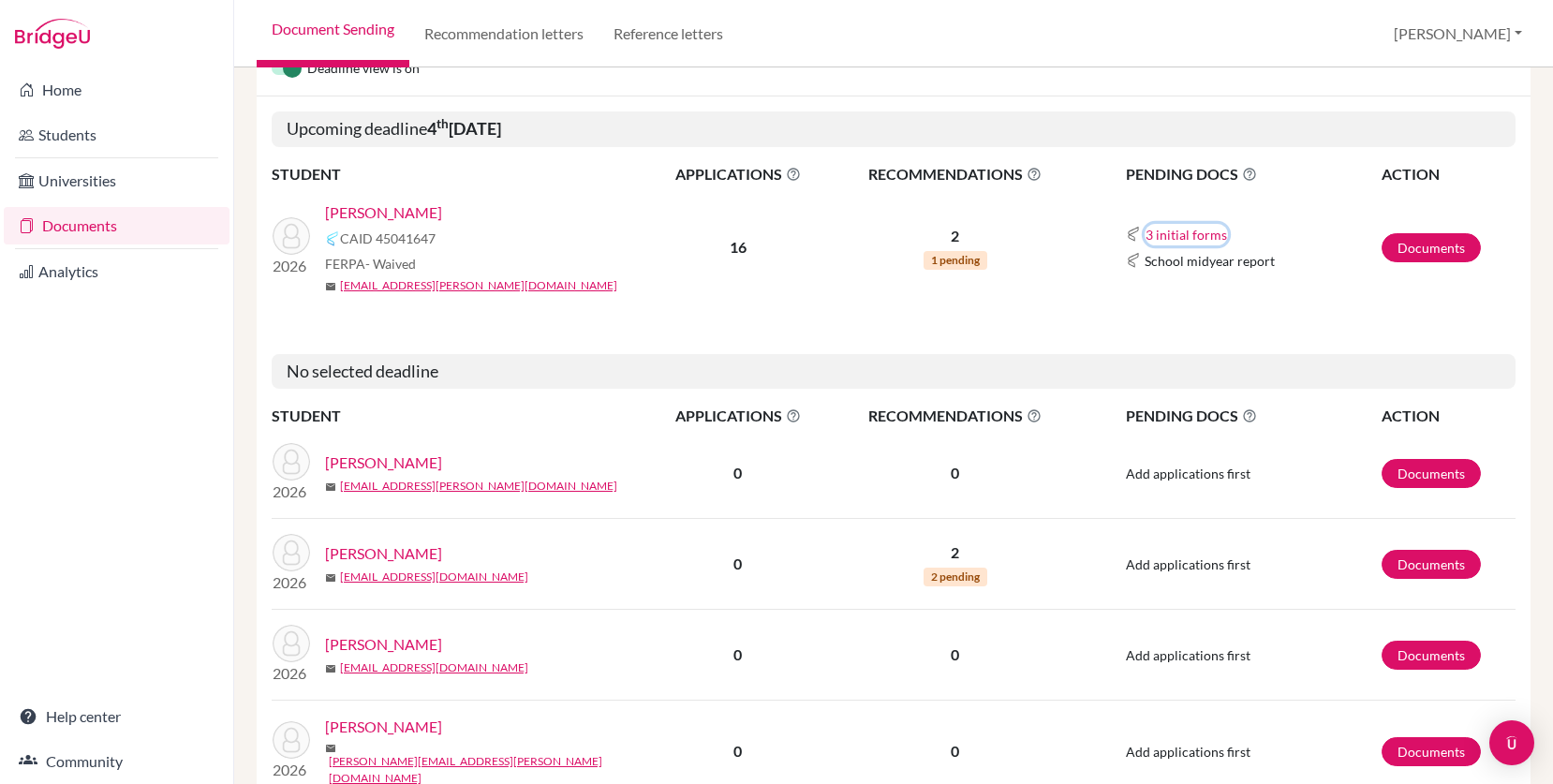
click at [1198, 236] on button "3 initial forms" at bounding box center [1186, 234] width 83 height 21
click at [1198, 362] on h5 "No selected deadline" at bounding box center [894, 371] width 1244 height 36
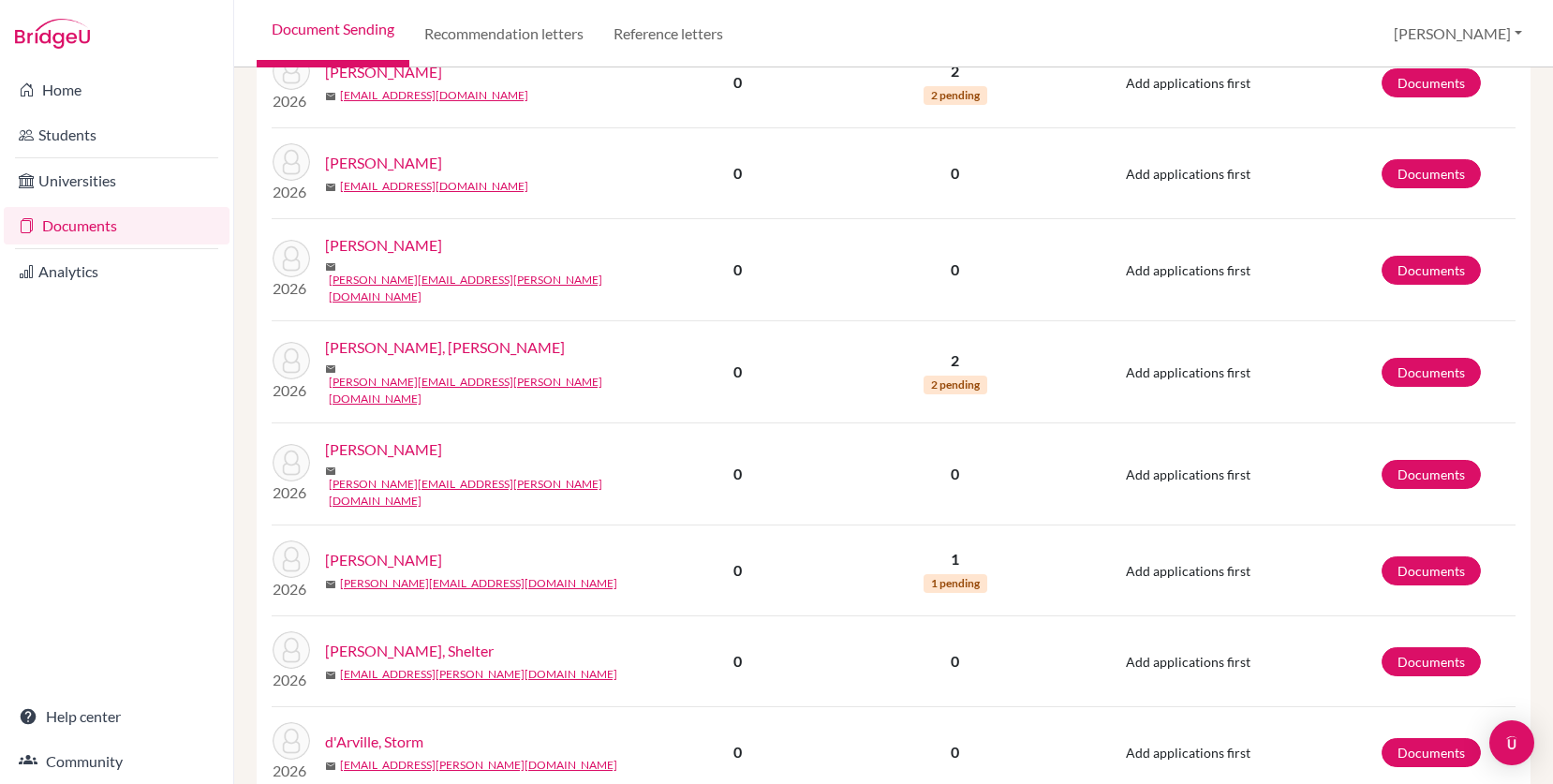
scroll to position [0, 0]
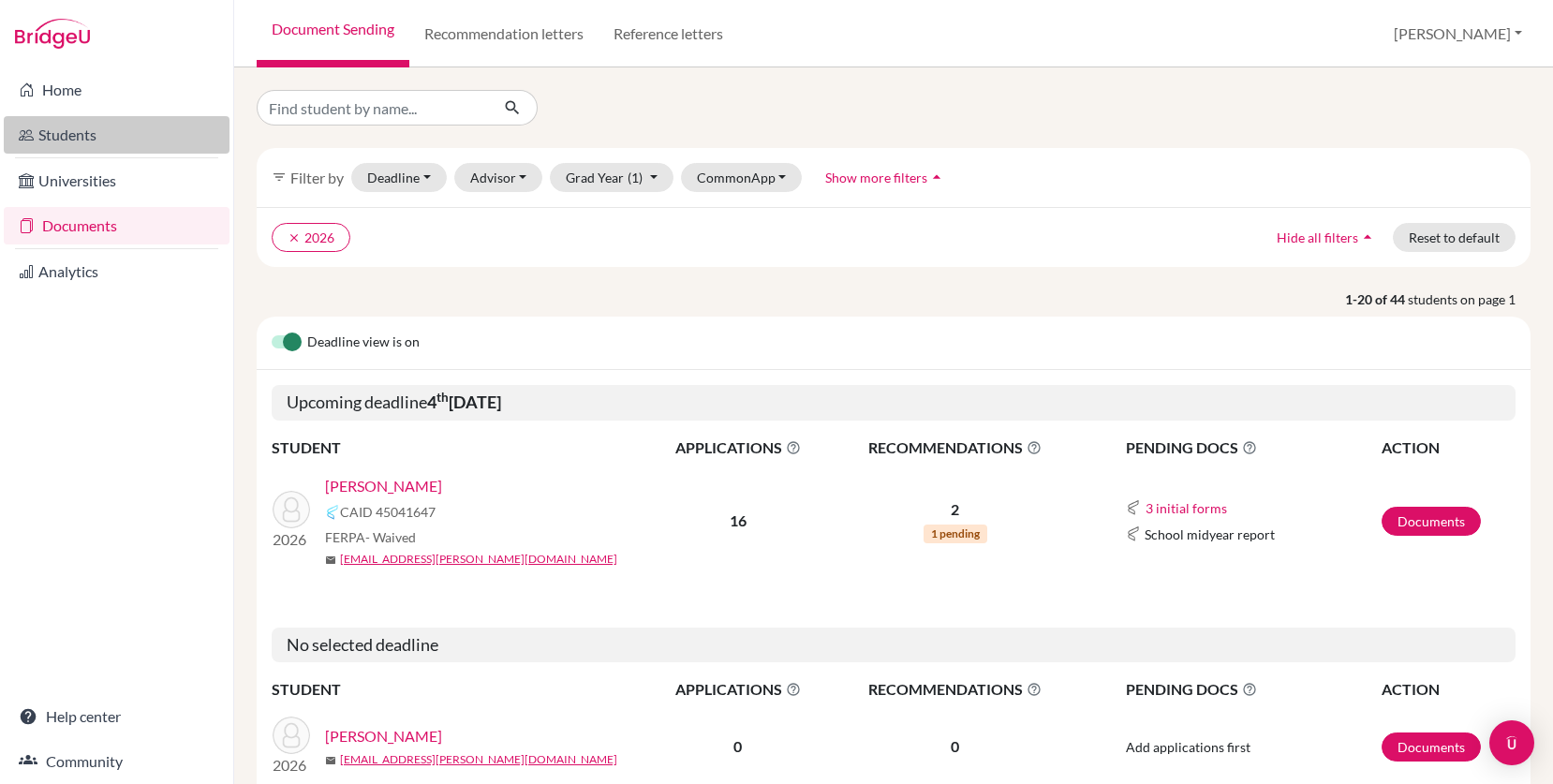
click at [72, 133] on link "Students" at bounding box center [116, 134] width 225 height 38
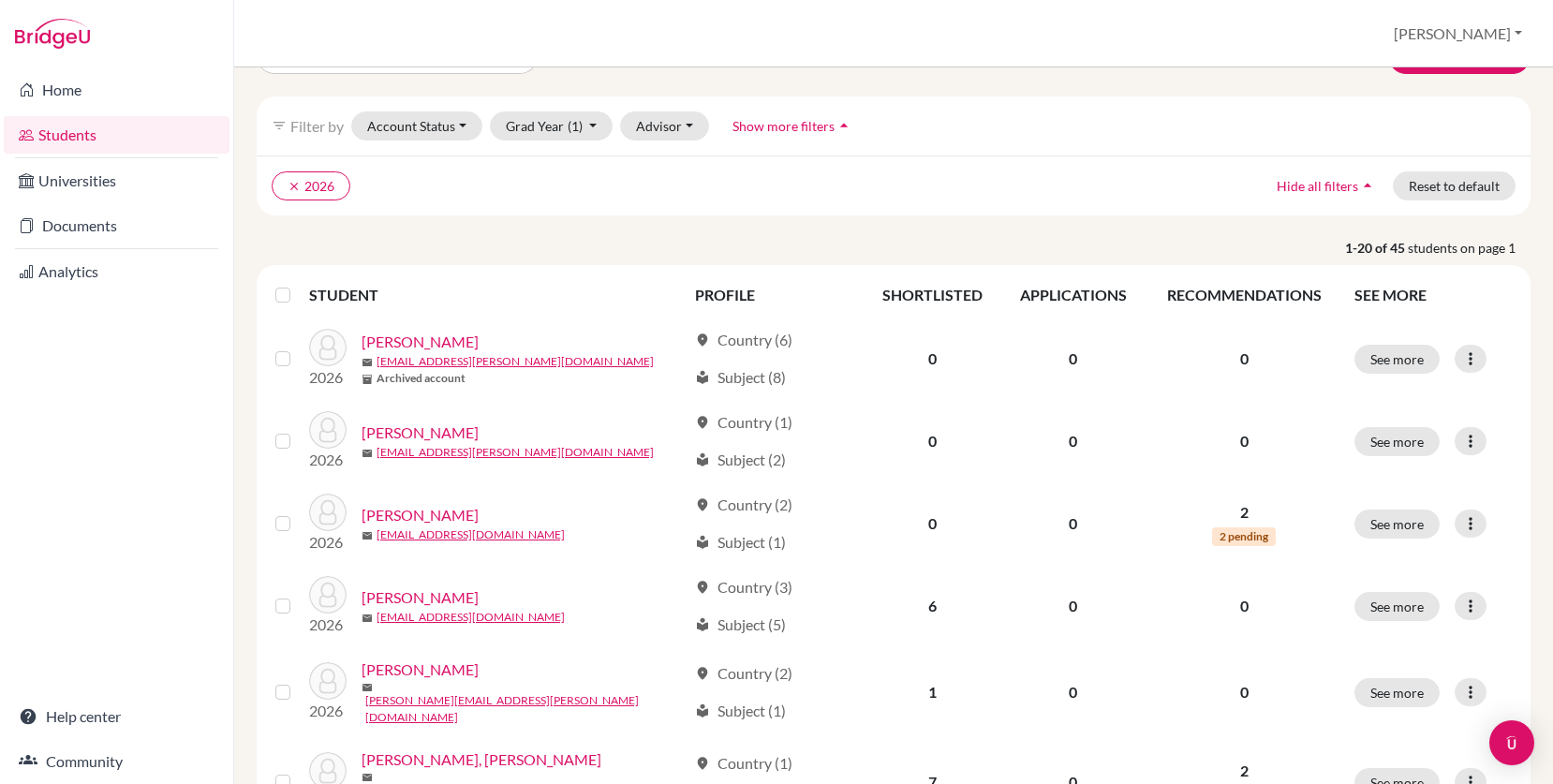
scroll to position [54, 0]
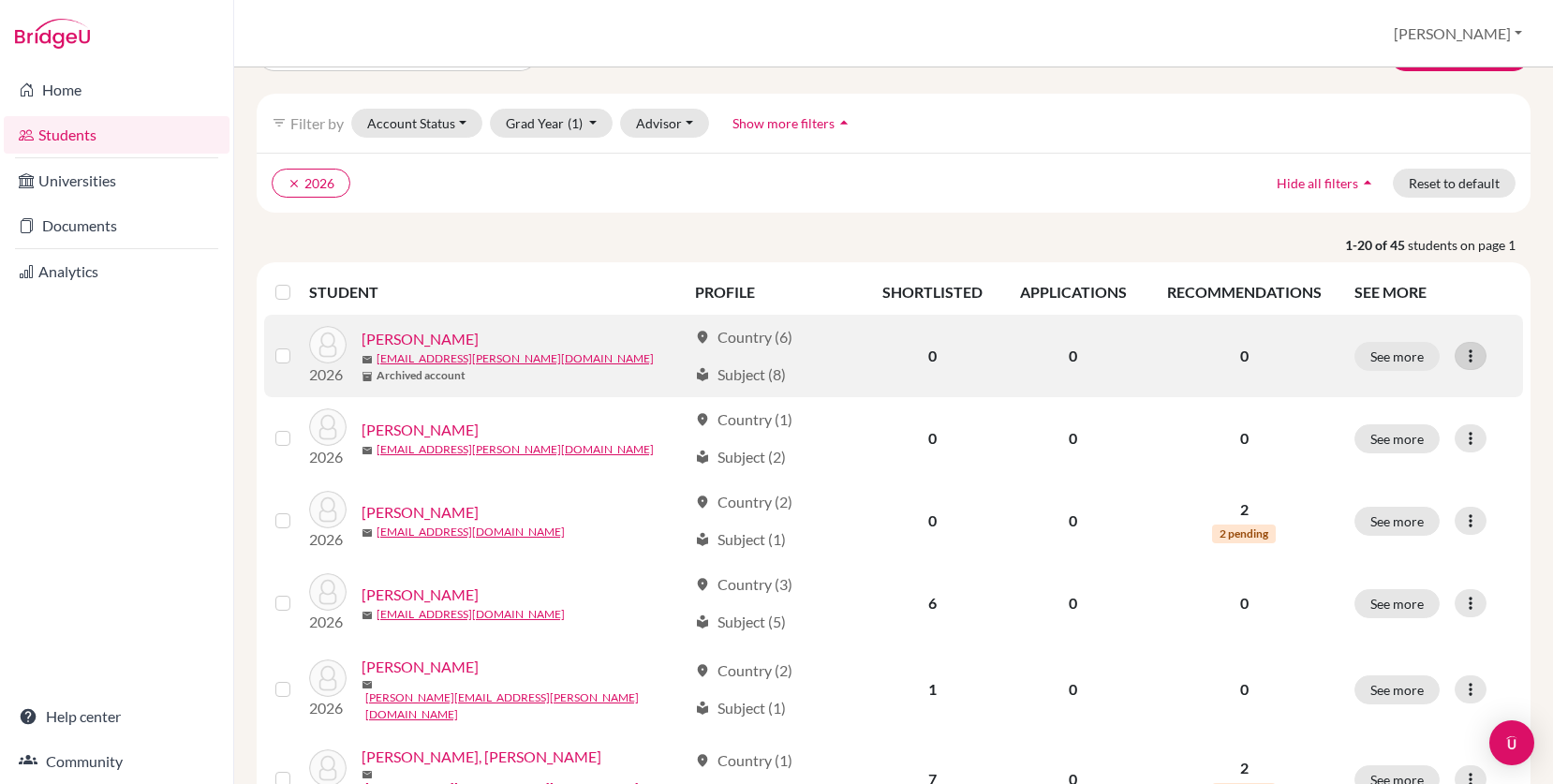
click at [1472, 356] on icon at bounding box center [1470, 355] width 18 height 18
click at [1427, 396] on button "Edit student" at bounding box center [1389, 394] width 148 height 30
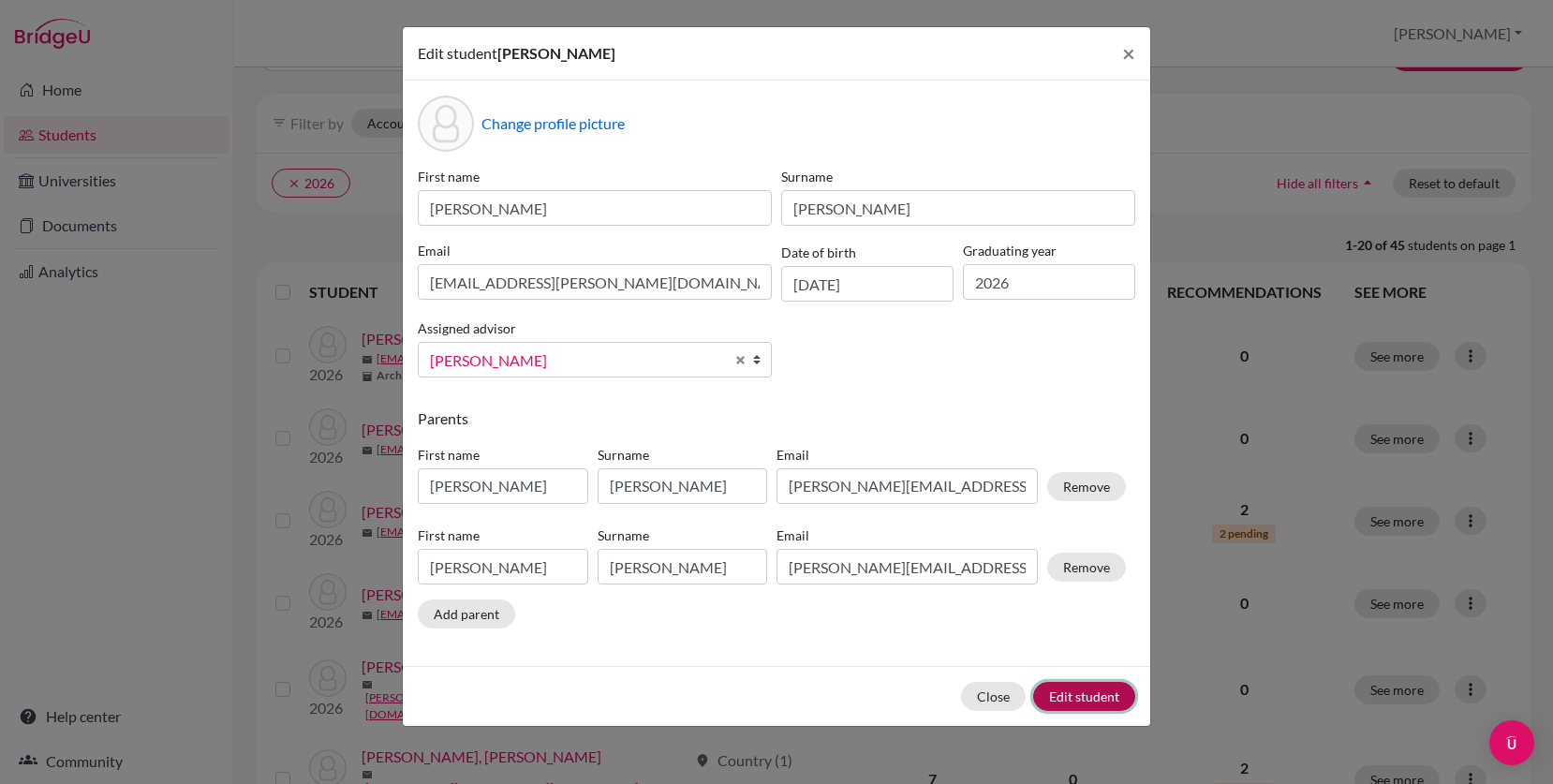
click at [1059, 698] on button "Edit student" at bounding box center [1084, 696] width 103 height 29
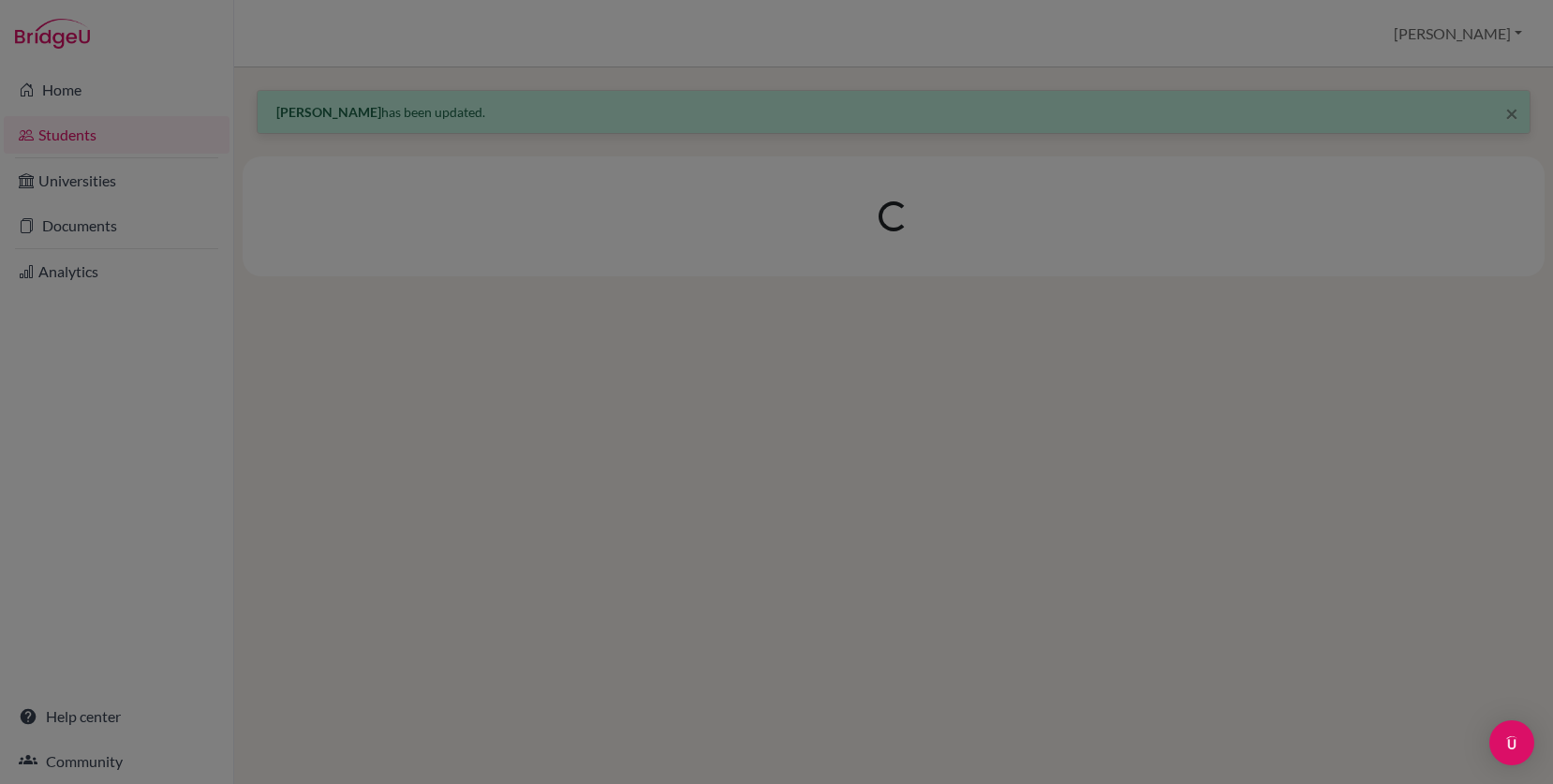
scroll to position [0, 0]
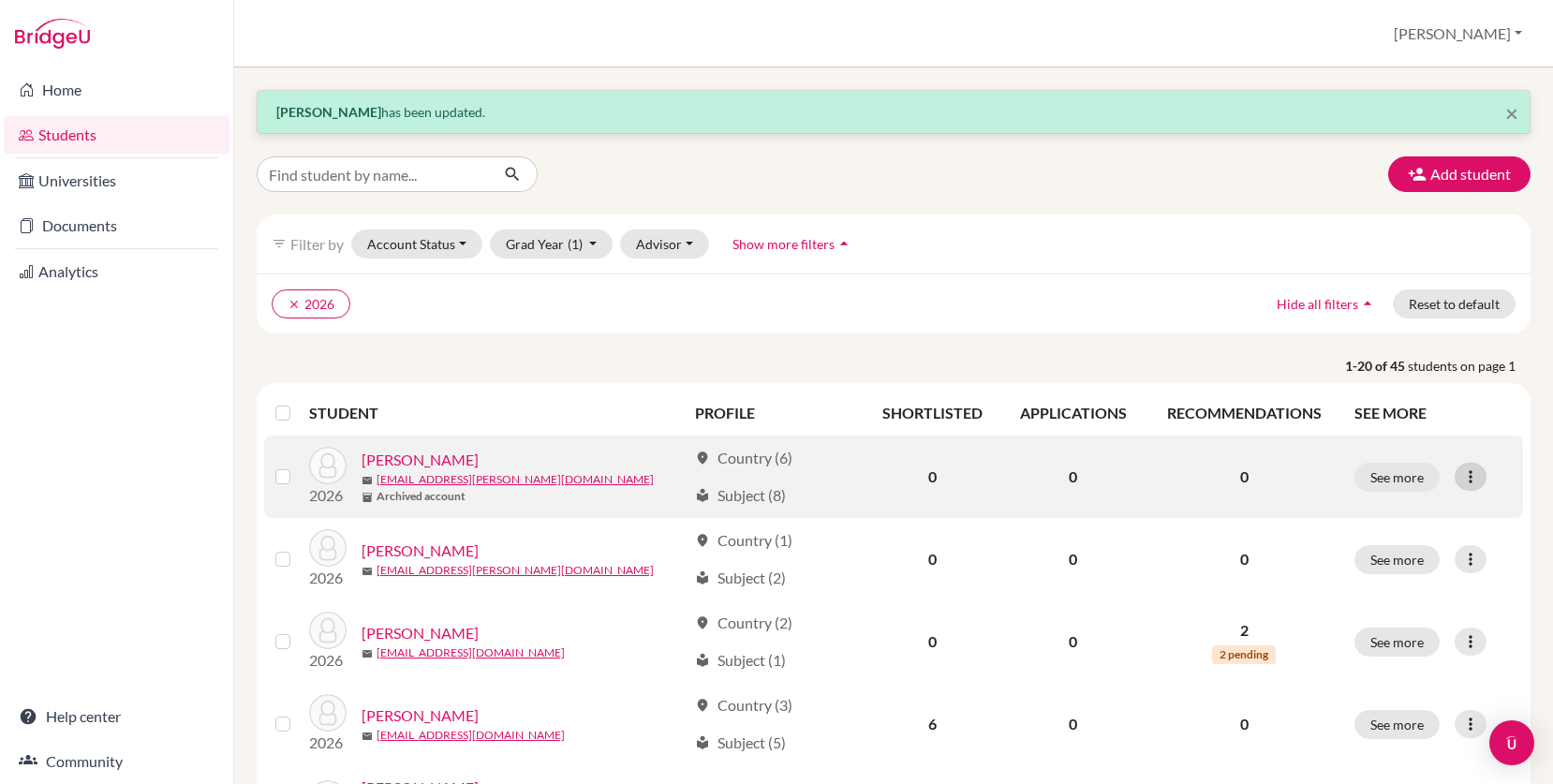
click at [1468, 479] on icon at bounding box center [1470, 476] width 18 height 18
click at [1423, 519] on button "Edit student" at bounding box center [1389, 515] width 148 height 30
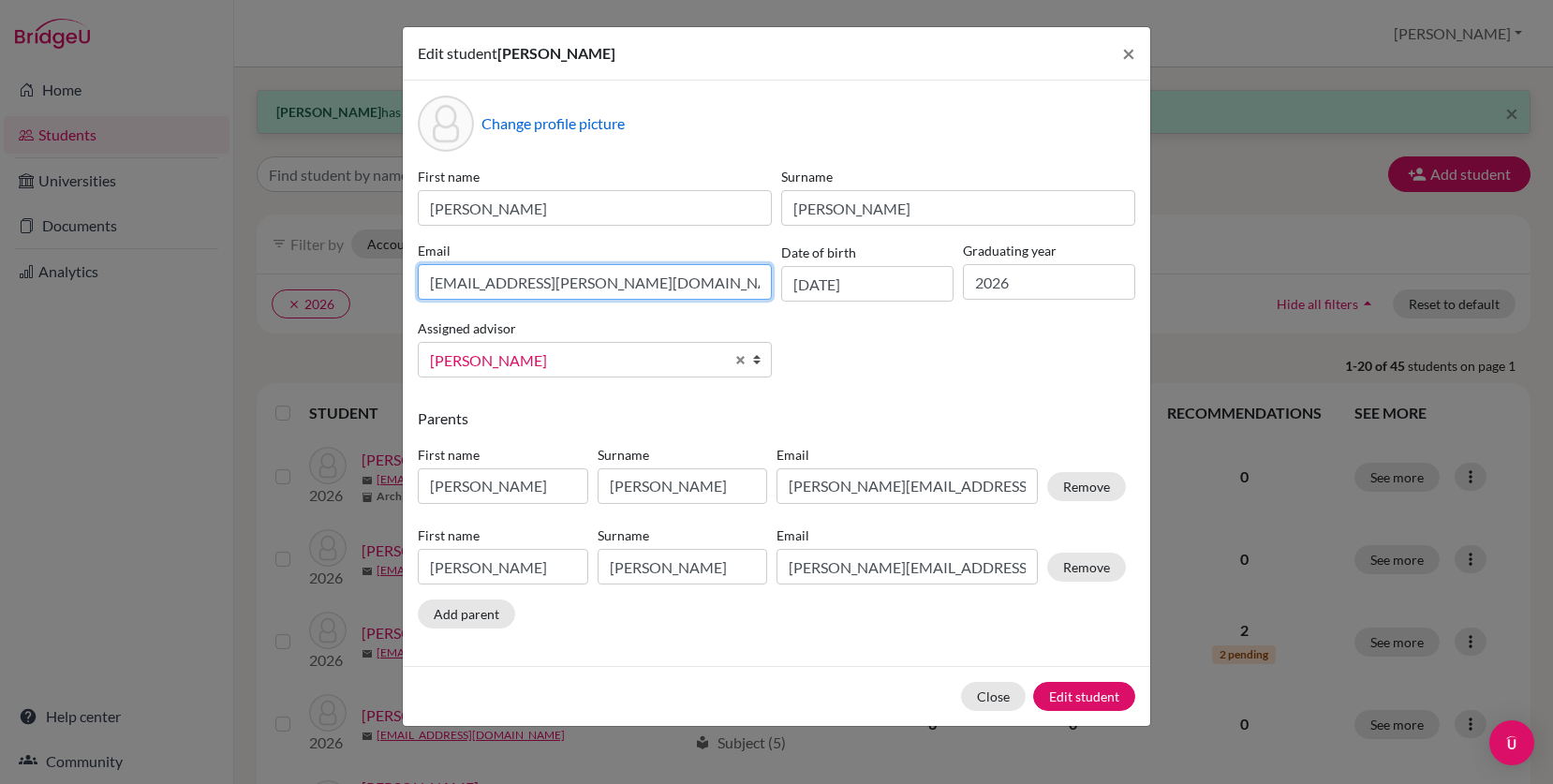
drag, startPoint x: 652, startPoint y: 270, endPoint x: 413, endPoint y: 274, distance: 239.0
click at [413, 275] on div "Email kaitlin.adams@lcis.bs" at bounding box center [595, 271] width 364 height 61
drag, startPoint x: 587, startPoint y: 289, endPoint x: 414, endPoint y: 283, distance: 173.1
click at [414, 283] on div "Email kaitlin.adams@lcis.bs" at bounding box center [595, 271] width 364 height 61
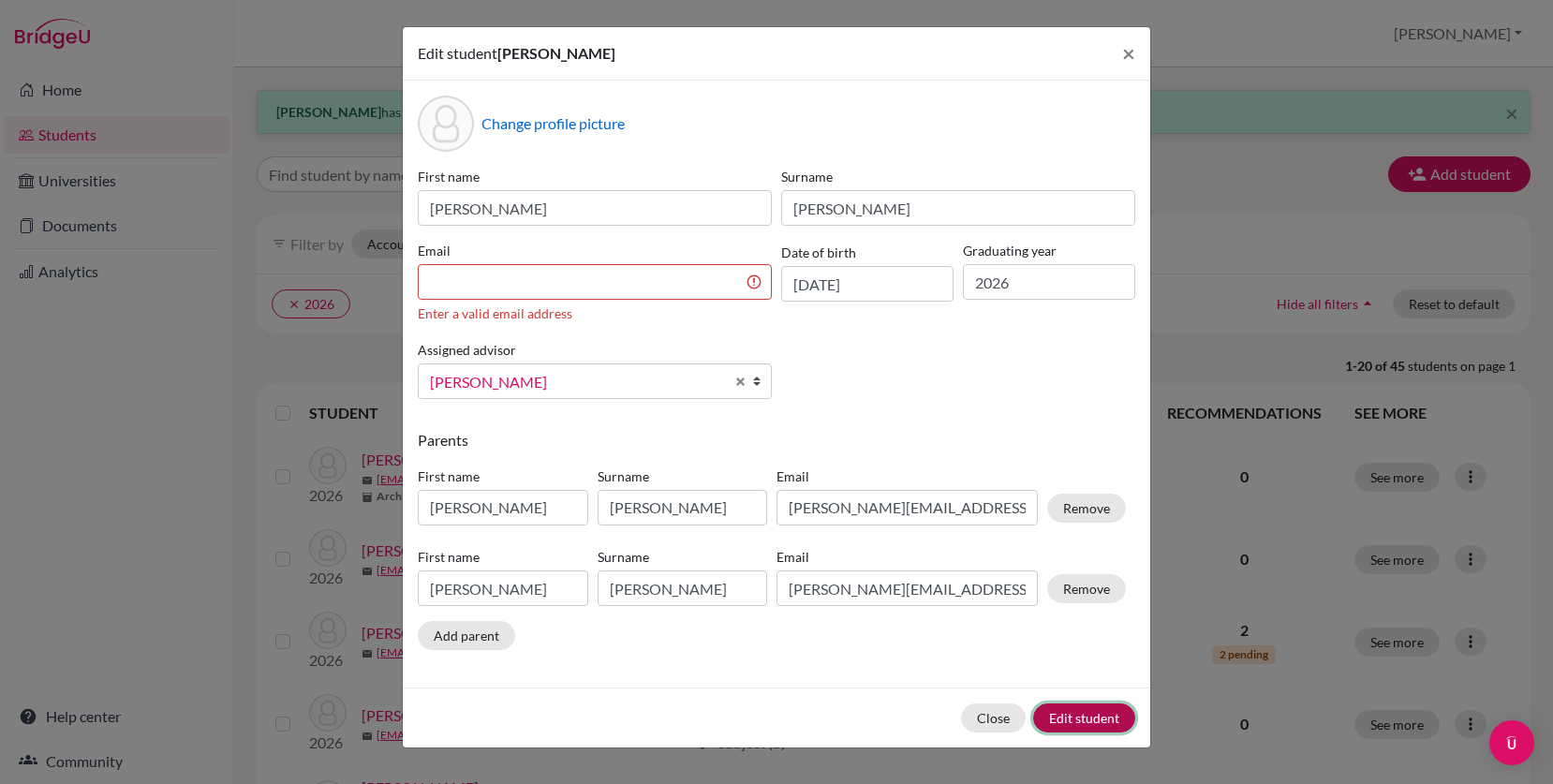
click at [1052, 697] on div "Close Edit student" at bounding box center [776, 717] width 747 height 60
click at [1004, 725] on button "Close" at bounding box center [993, 717] width 65 height 29
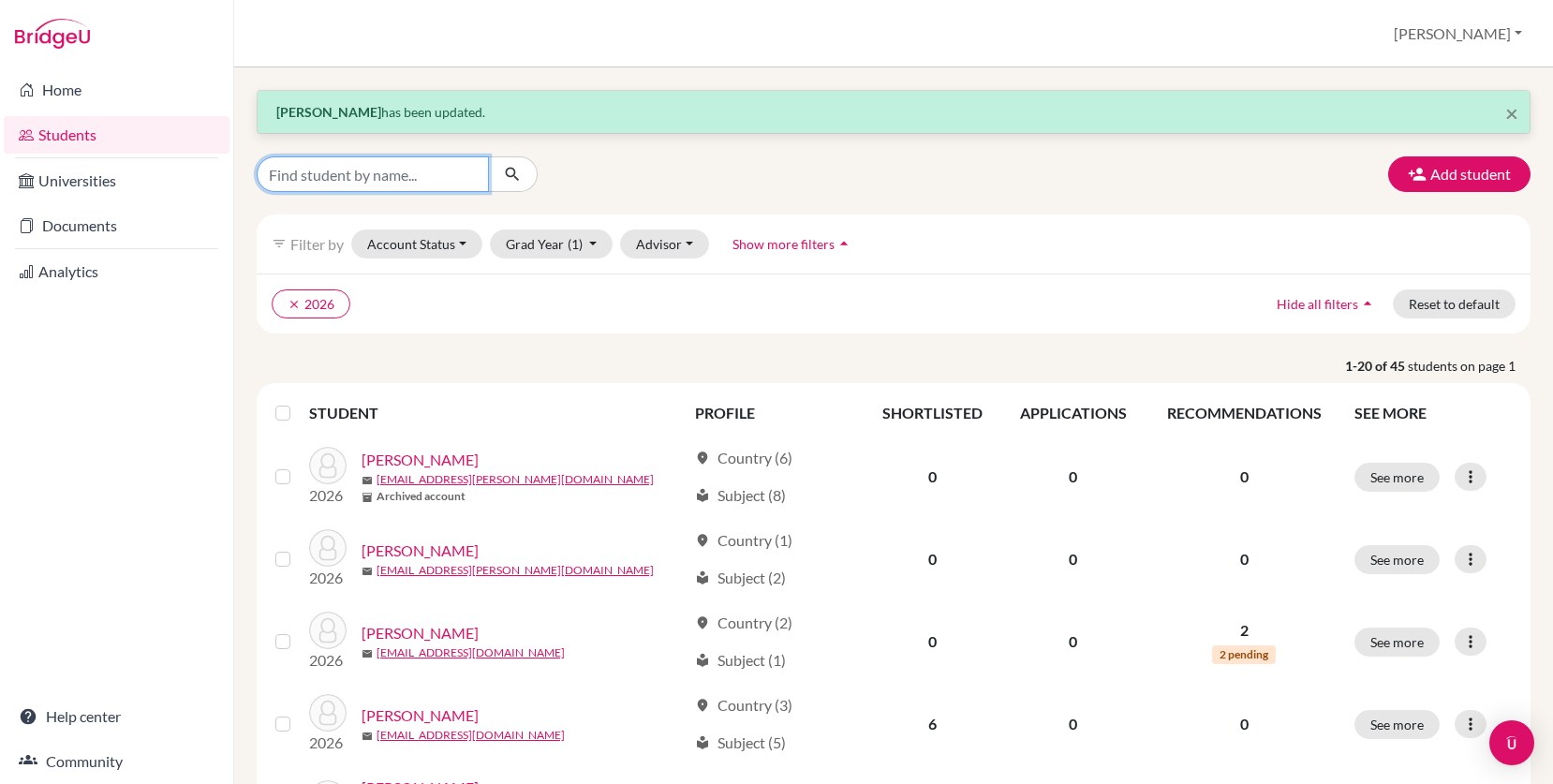
click at [355, 180] on input "Find student by name..." at bounding box center [372, 174] width 232 height 36
click at [1516, 122] on span "×" at bounding box center [1511, 113] width 14 height 27
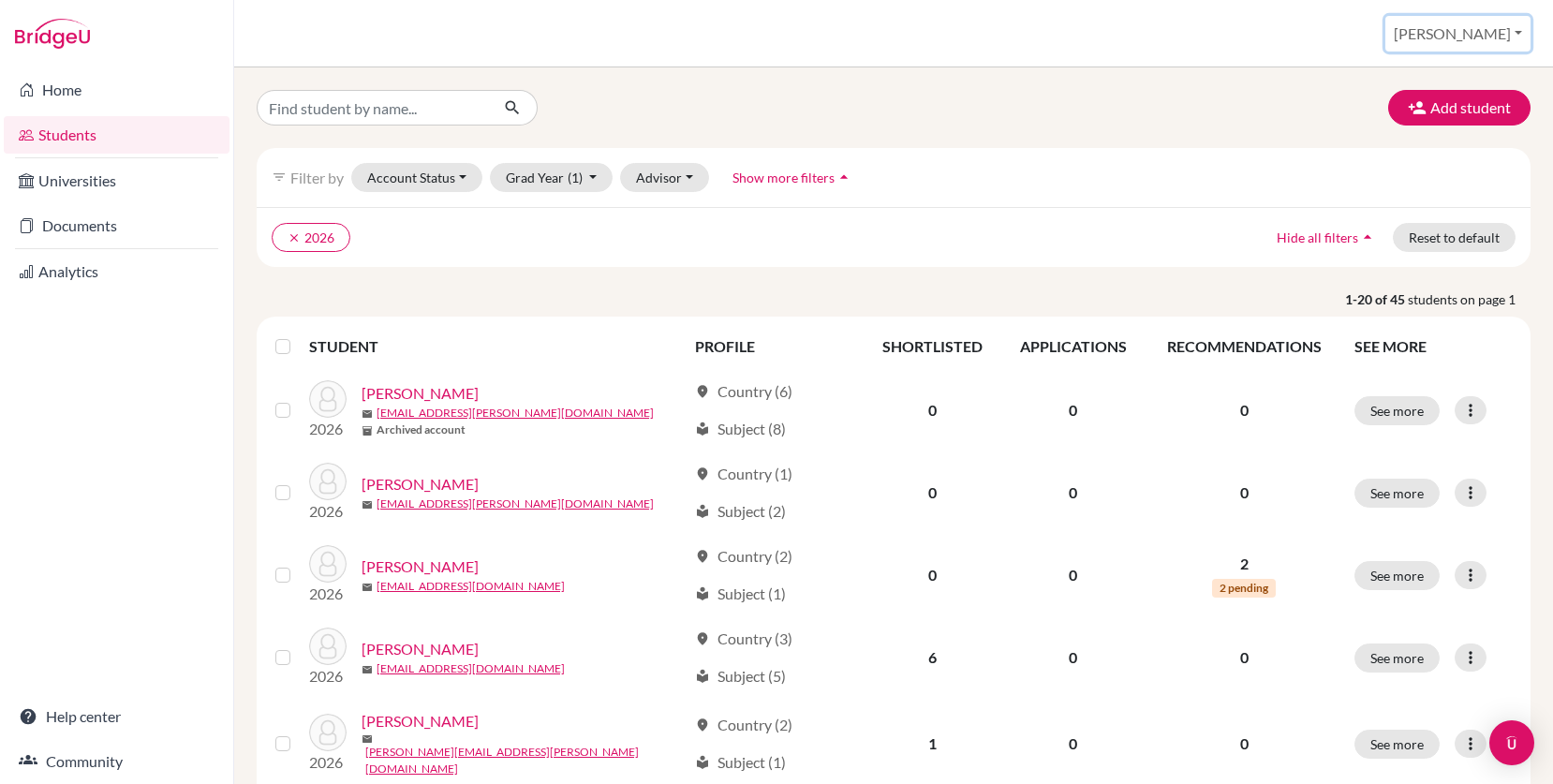
click at [1521, 33] on button "[PERSON_NAME]" at bounding box center [1457, 33] width 145 height 36
click at [1064, 68] on div "Add student filter_list Filter by Account Status Active accounts Archived accou…" at bounding box center [893, 425] width 1318 height 716
click at [405, 102] on input "Find student by name..." at bounding box center [372, 107] width 232 height 36
click at [458, 179] on button "Account Status" at bounding box center [417, 177] width 132 height 29
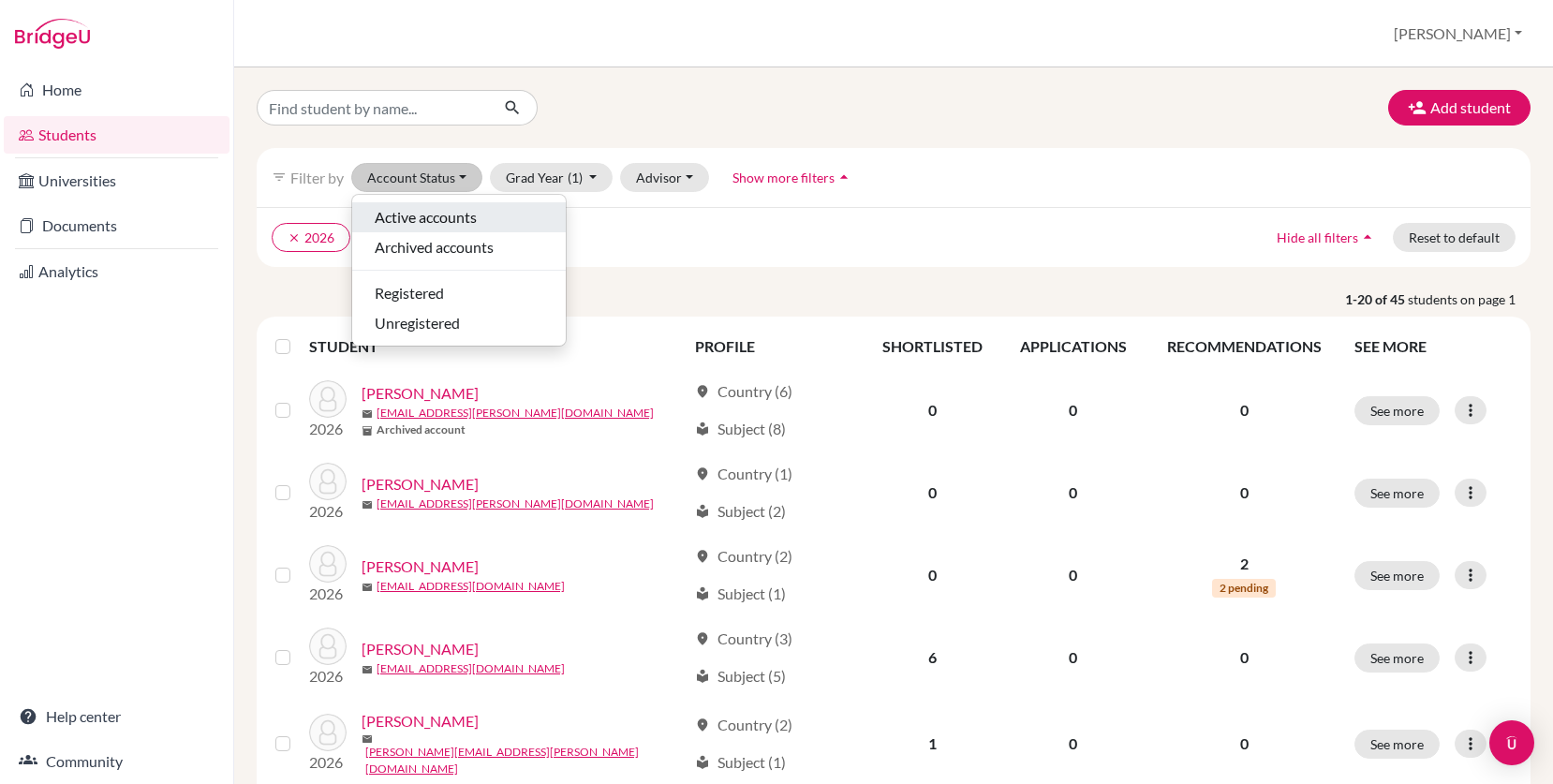
click at [460, 214] on span "Active accounts" at bounding box center [425, 217] width 103 height 22
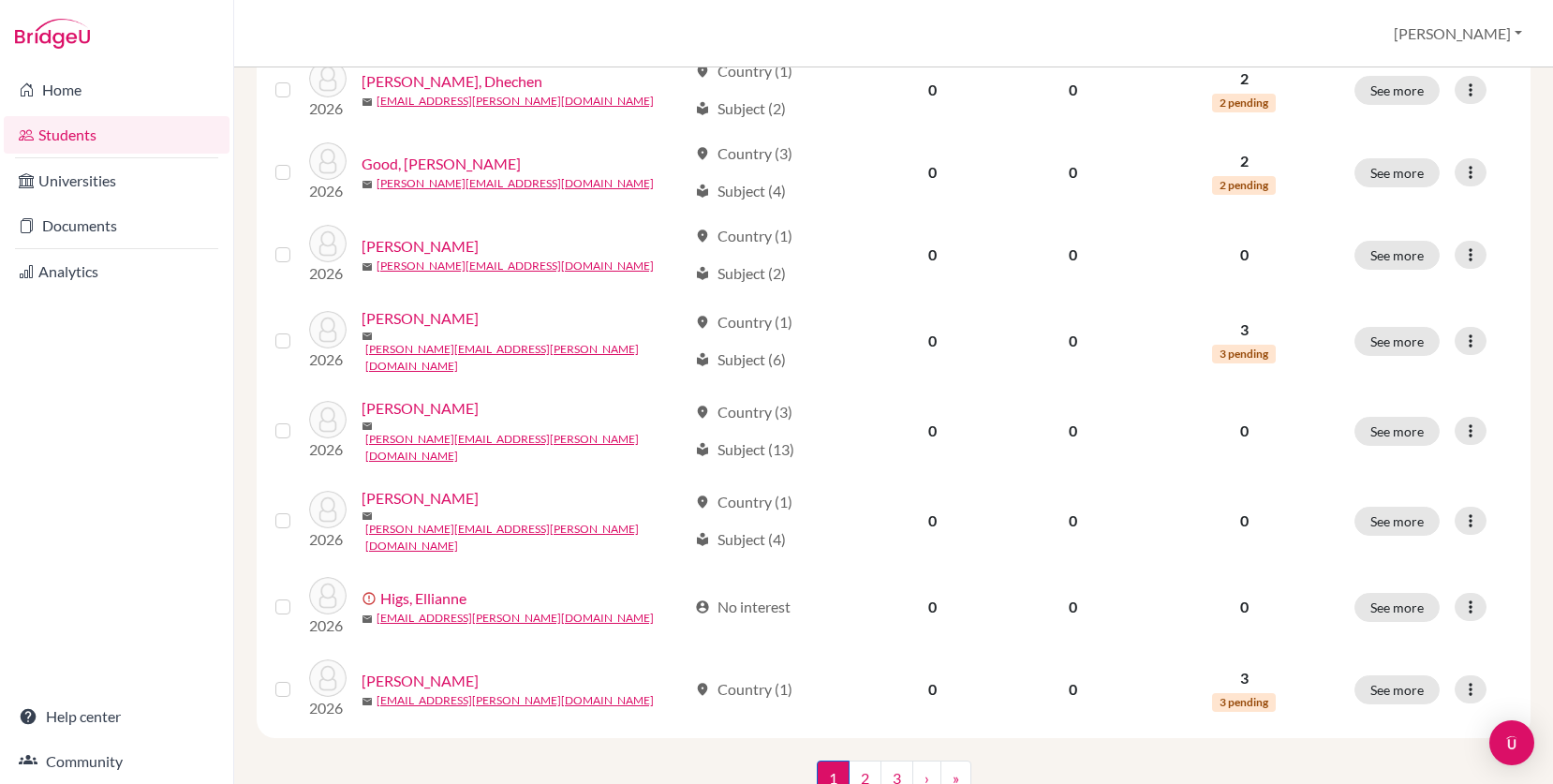
scroll to position [1358, 0]
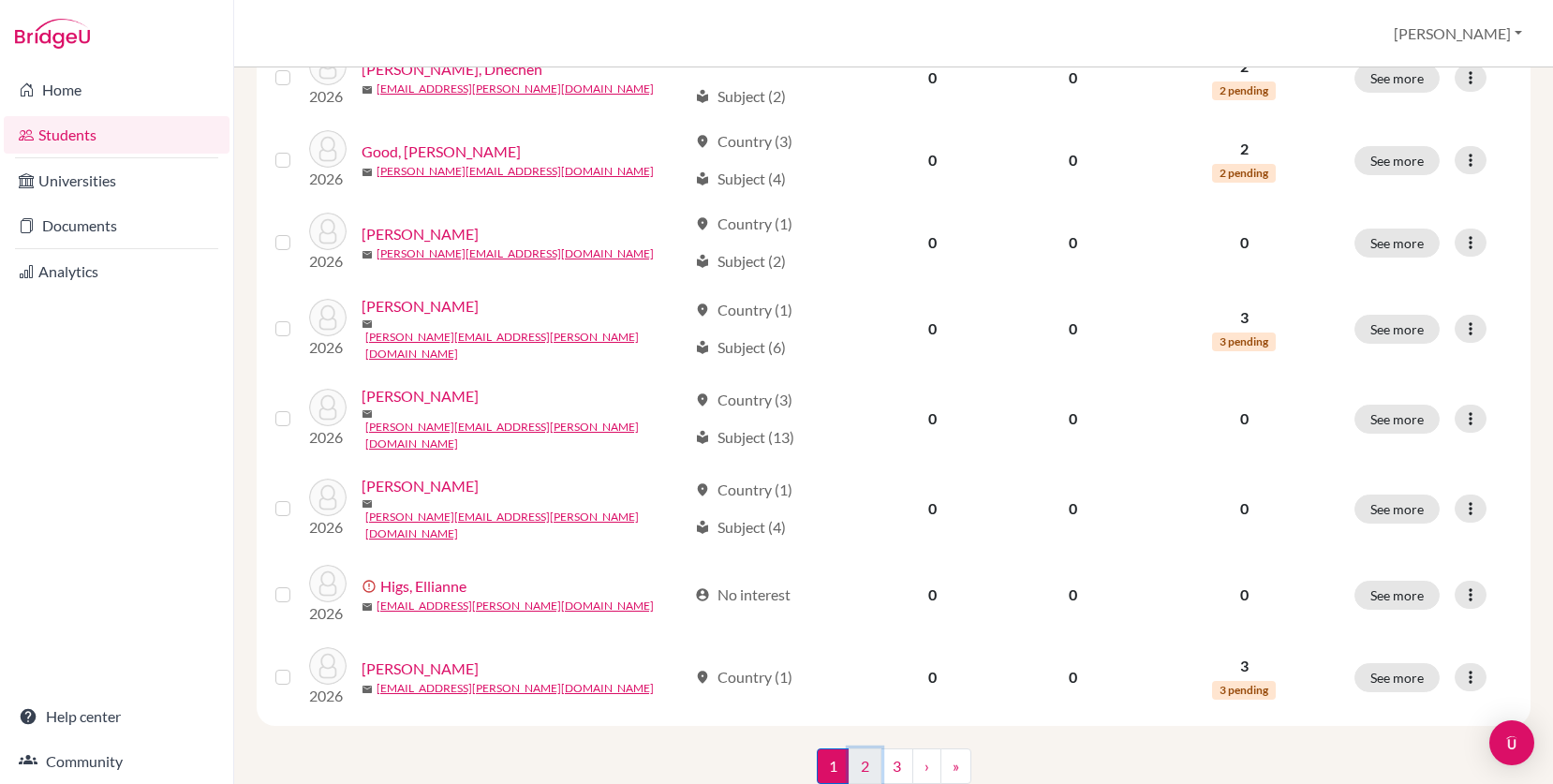
click at [861, 748] on link "2" at bounding box center [864, 766] width 33 height 36
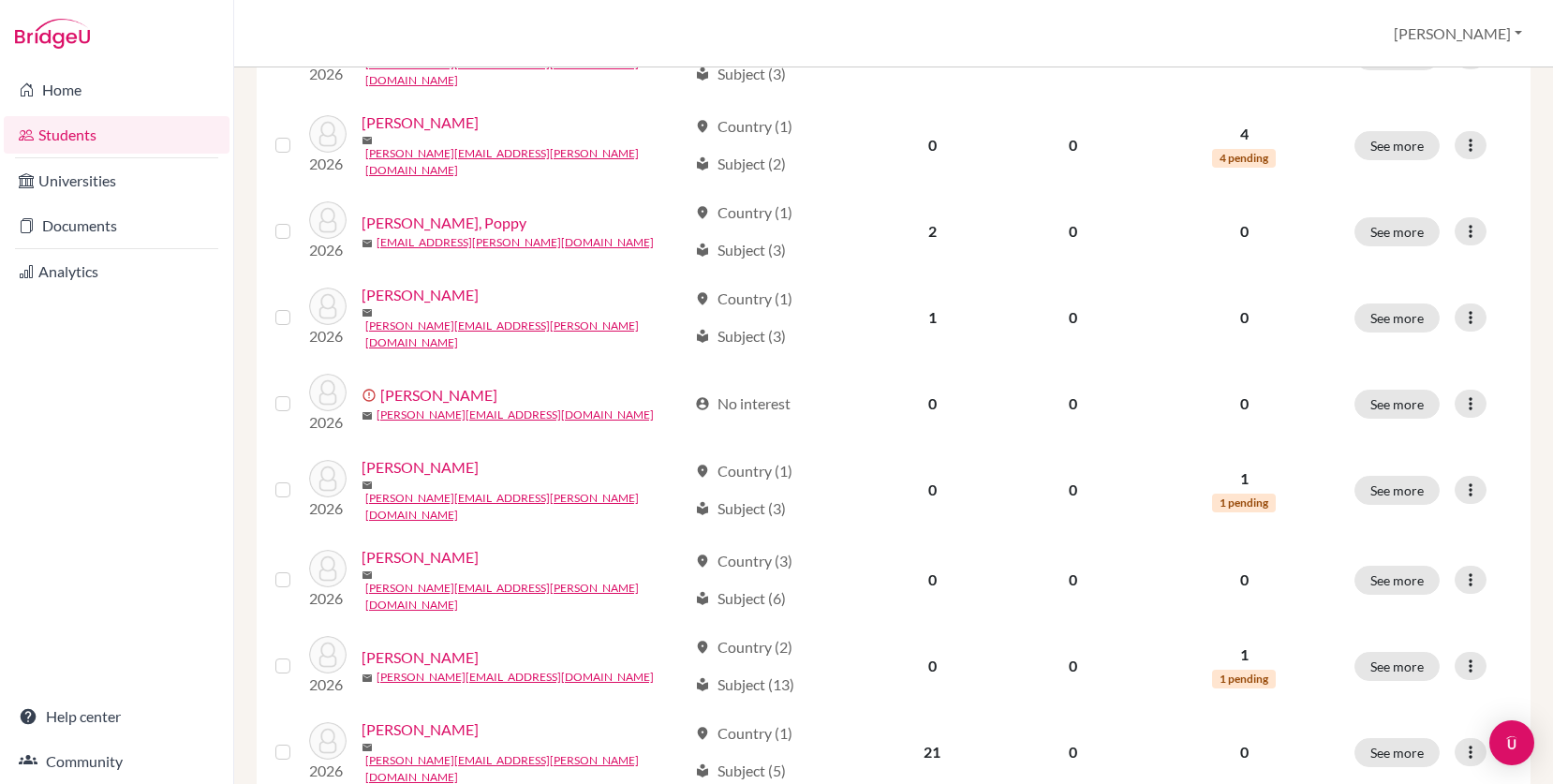
scroll to position [1358, 0]
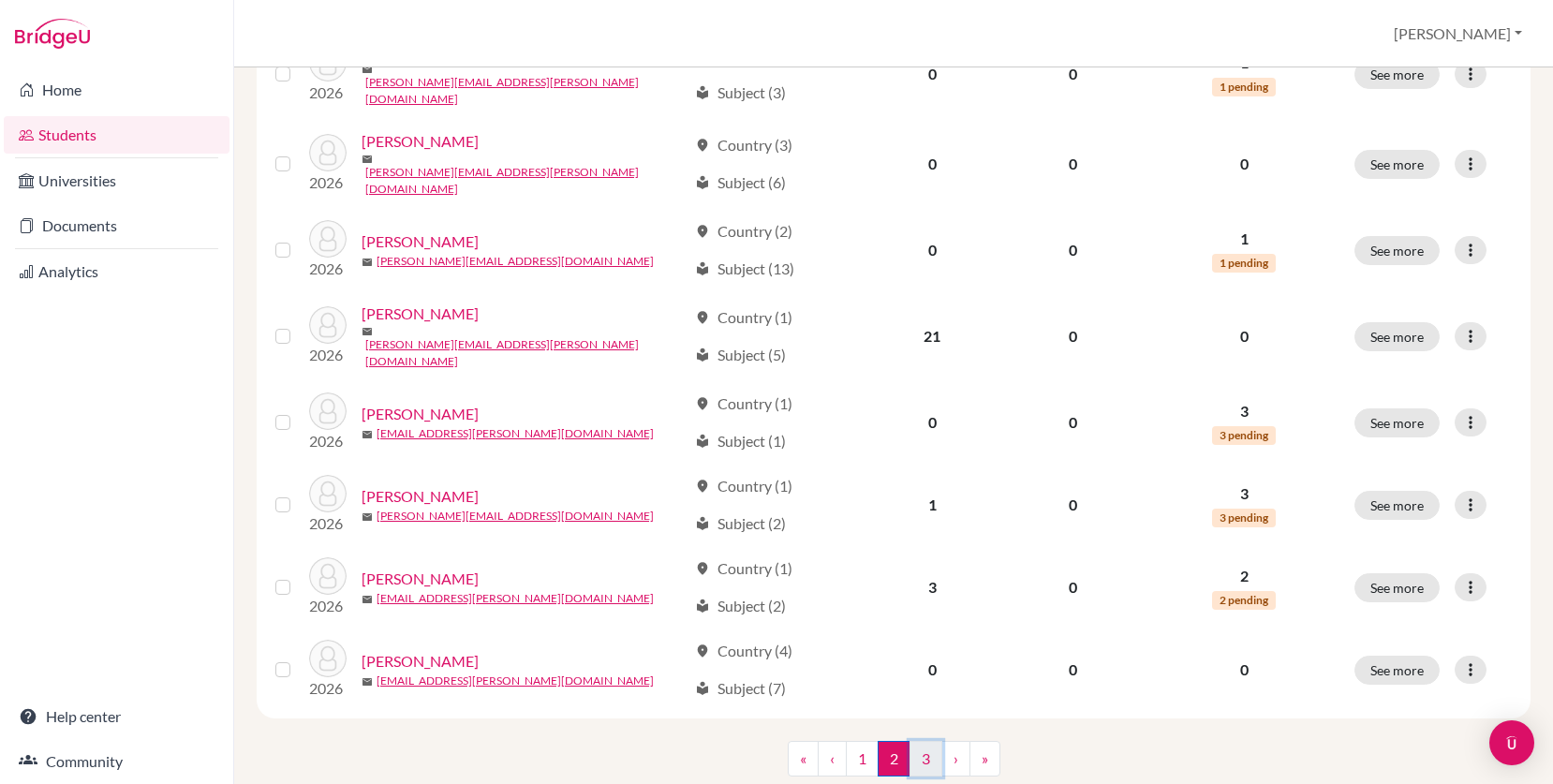
click at [927, 740] on link "3" at bounding box center [925, 758] width 33 height 36
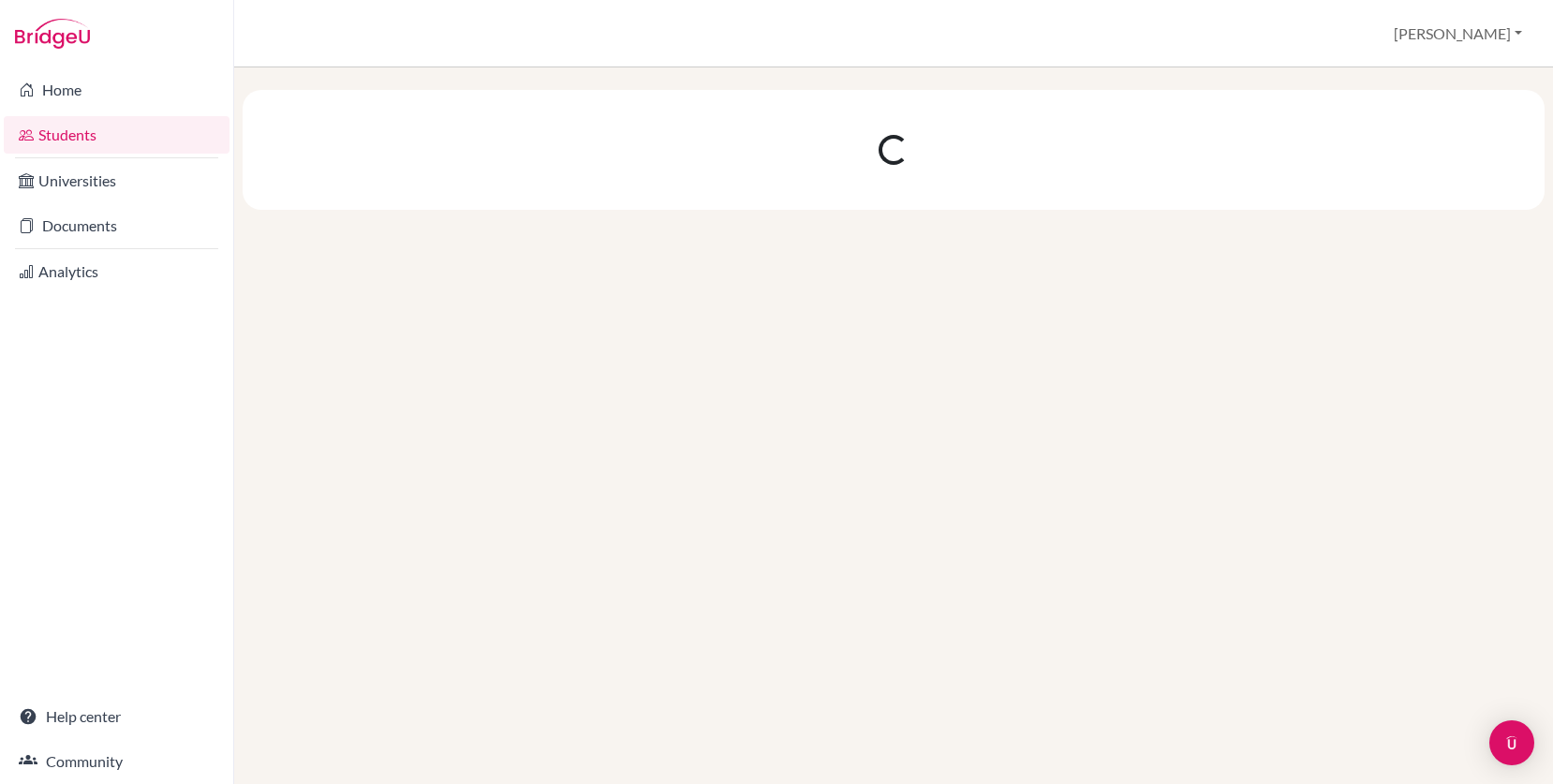
scroll to position [0, 0]
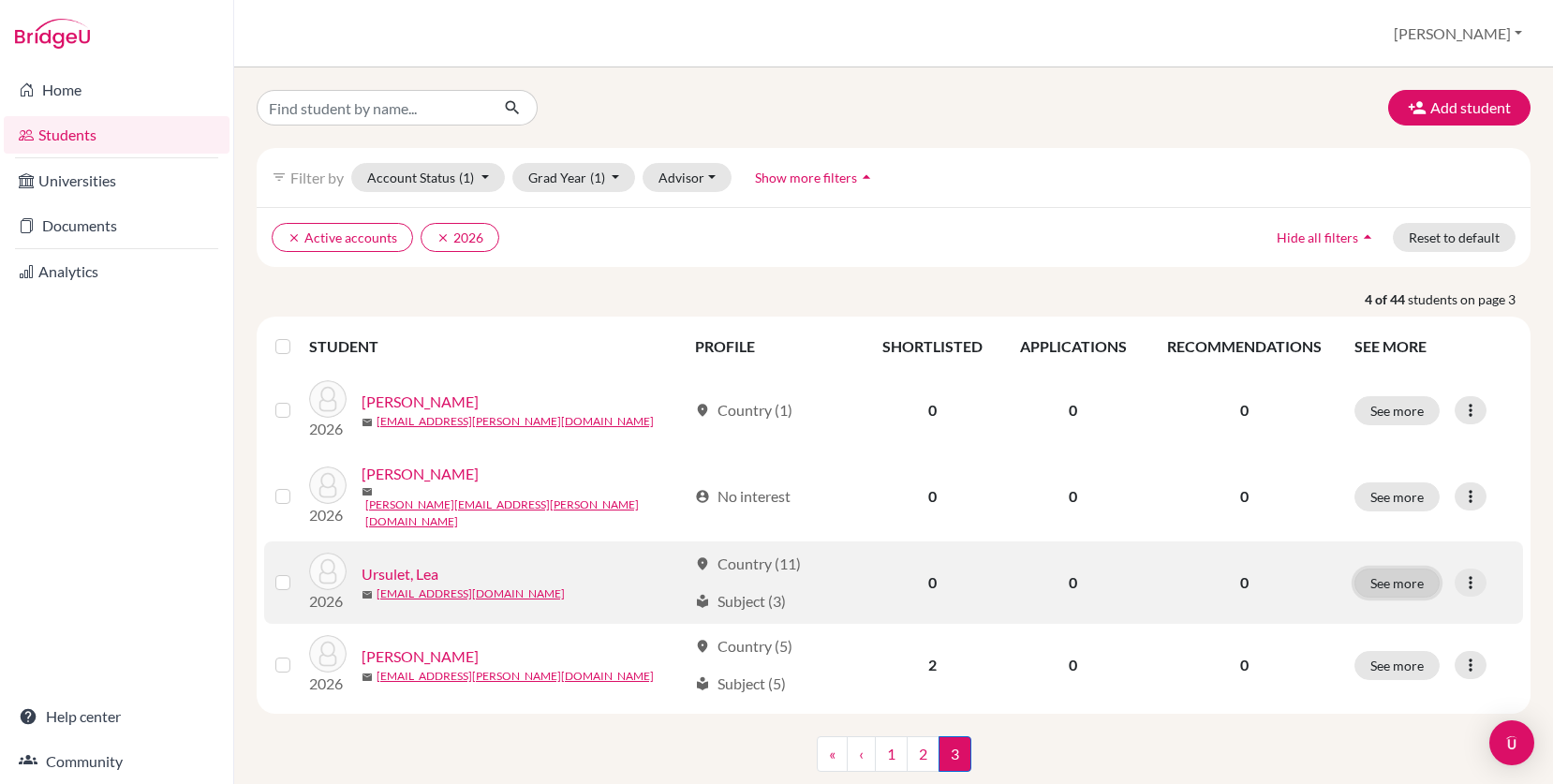
click at [1391, 575] on button "See more" at bounding box center [1396, 583] width 85 height 29
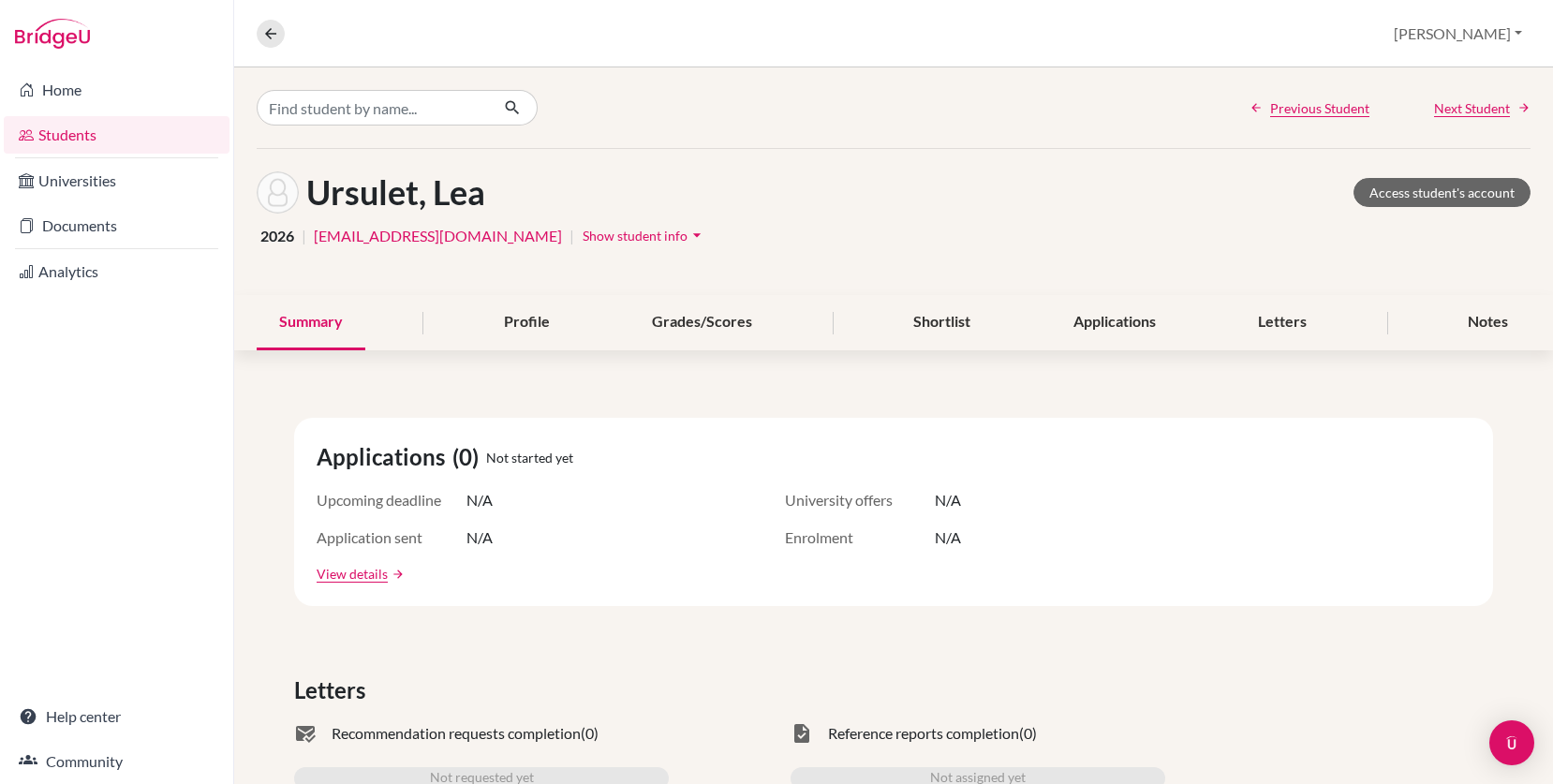
click at [688, 235] on icon "arrow_drop_down" at bounding box center [696, 234] width 18 height 18
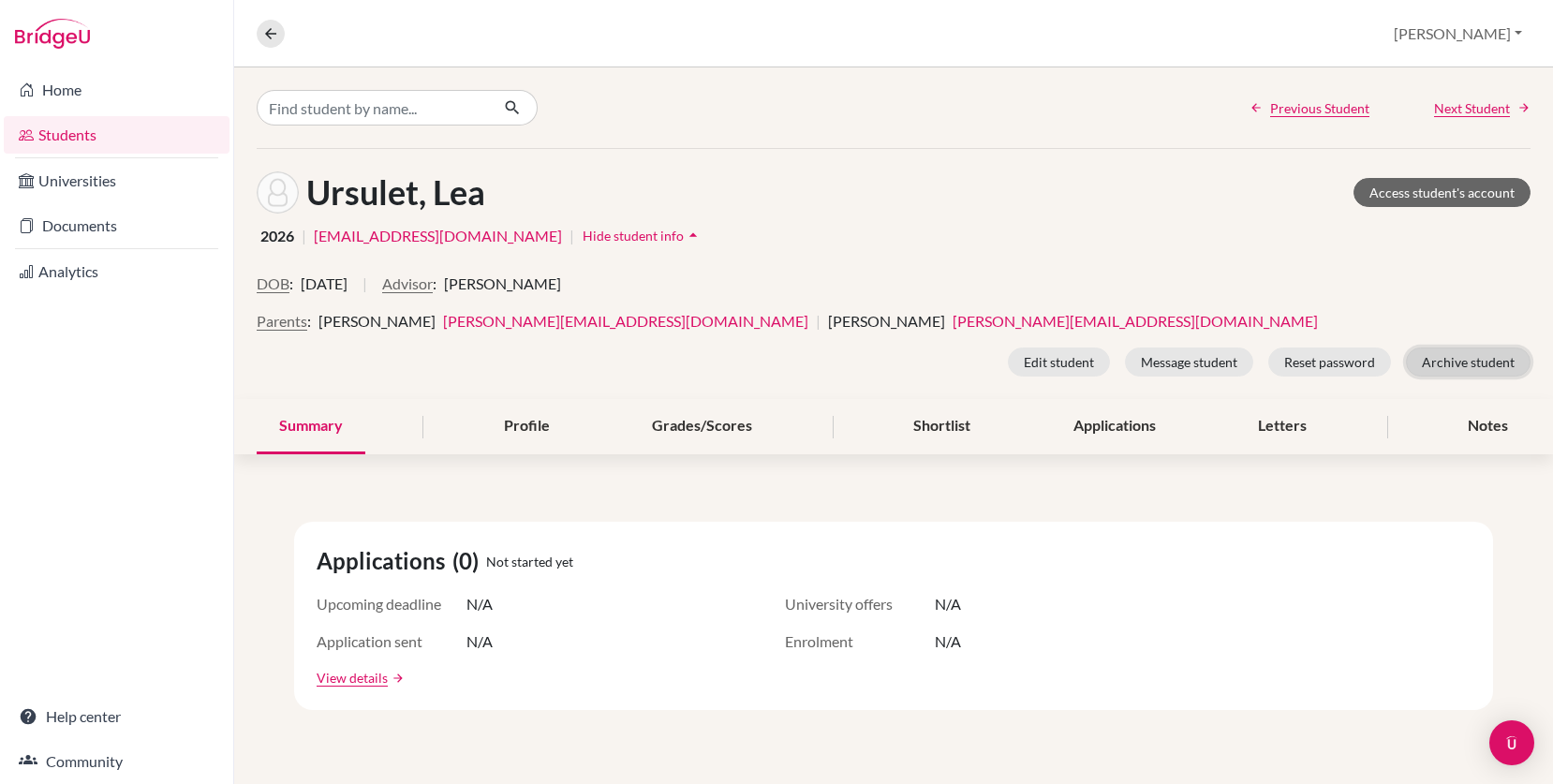
click at [1456, 366] on button "Archive student" at bounding box center [1468, 362] width 125 height 29
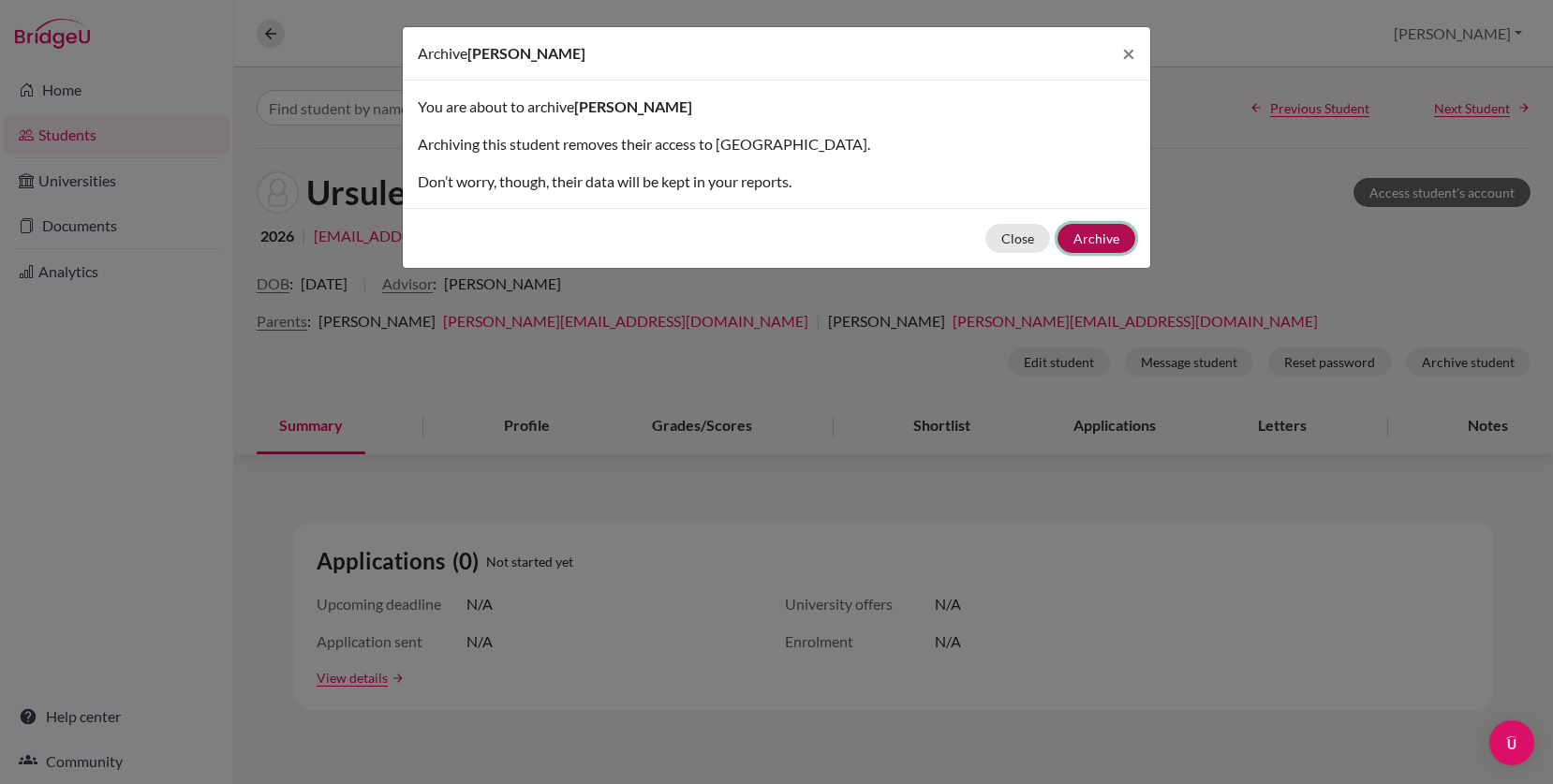
click at [1103, 246] on button "Archive" at bounding box center [1096, 238] width 77 height 29
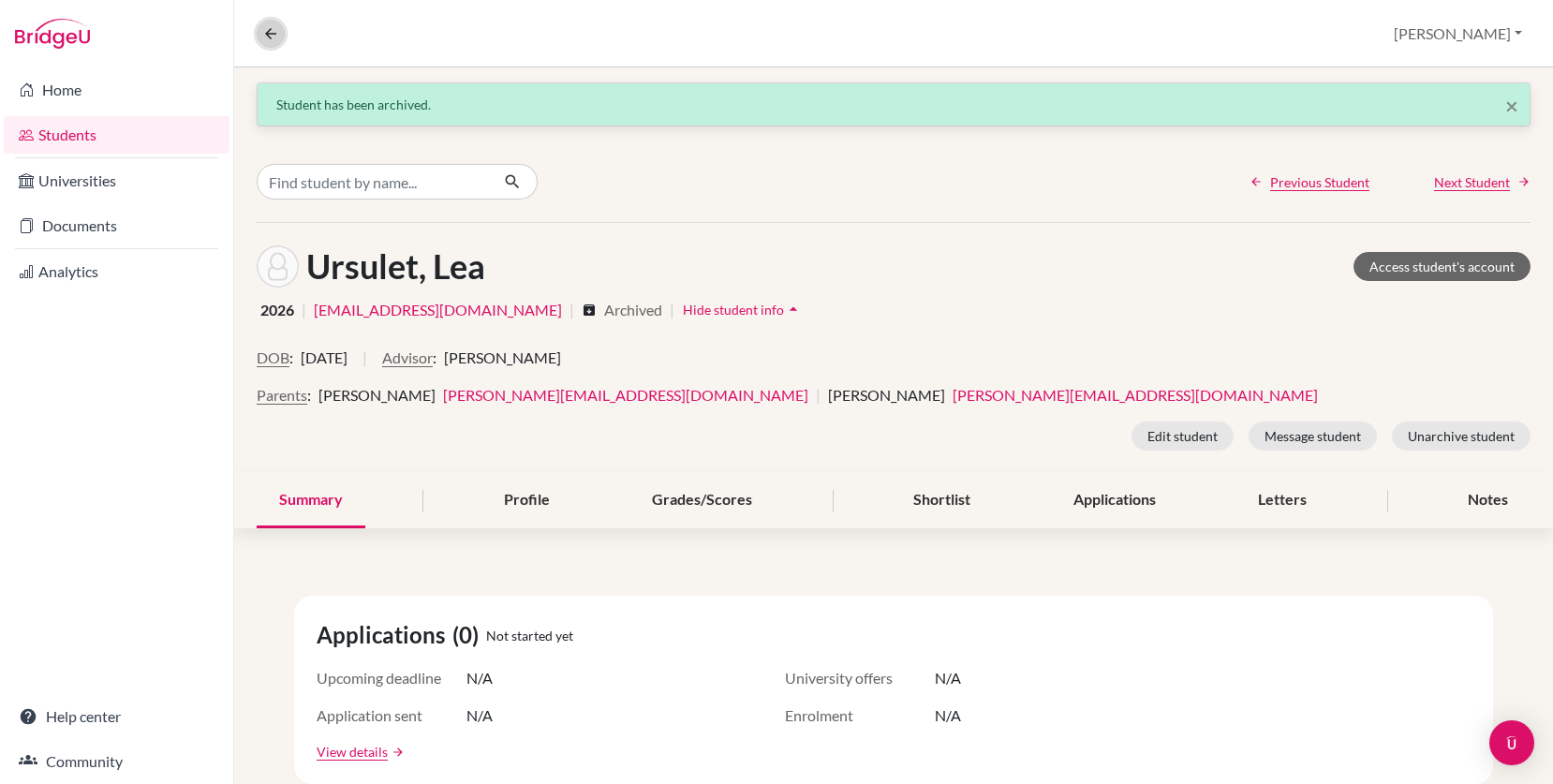
click at [269, 33] on icon at bounding box center [270, 33] width 16 height 16
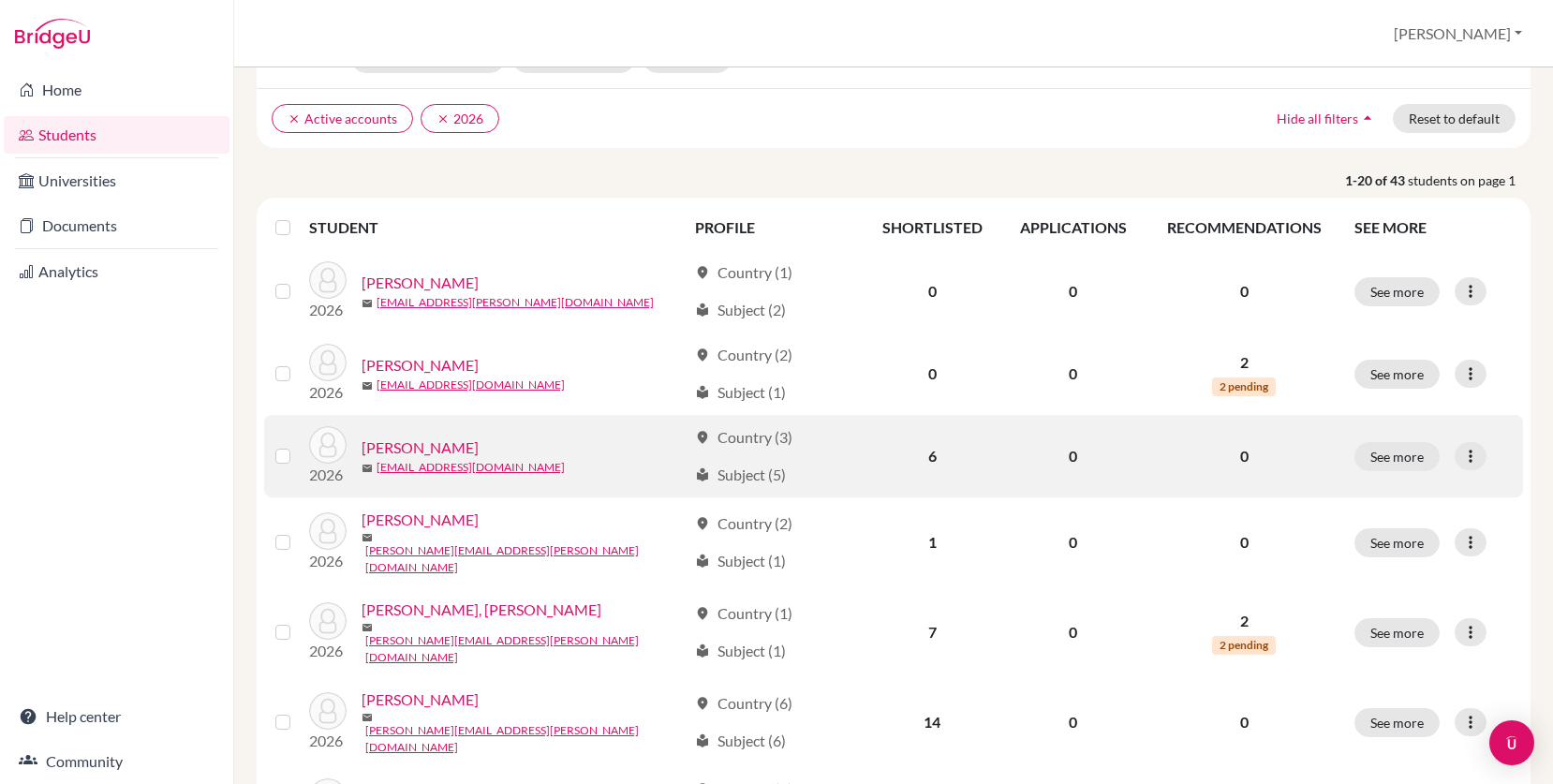
scroll to position [128, 0]
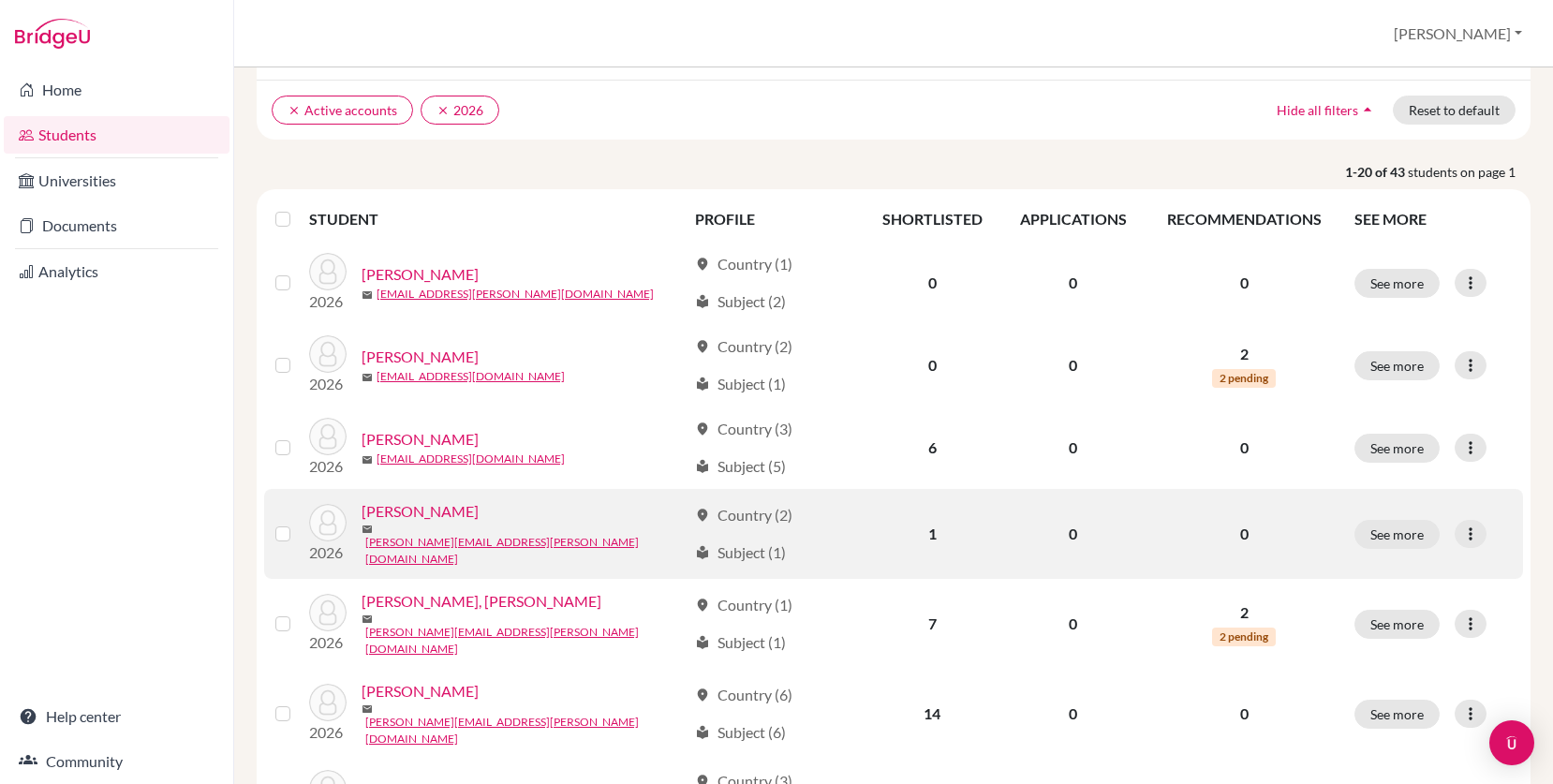
click at [411, 518] on link "Butler, Ethan" at bounding box center [420, 510] width 117 height 22
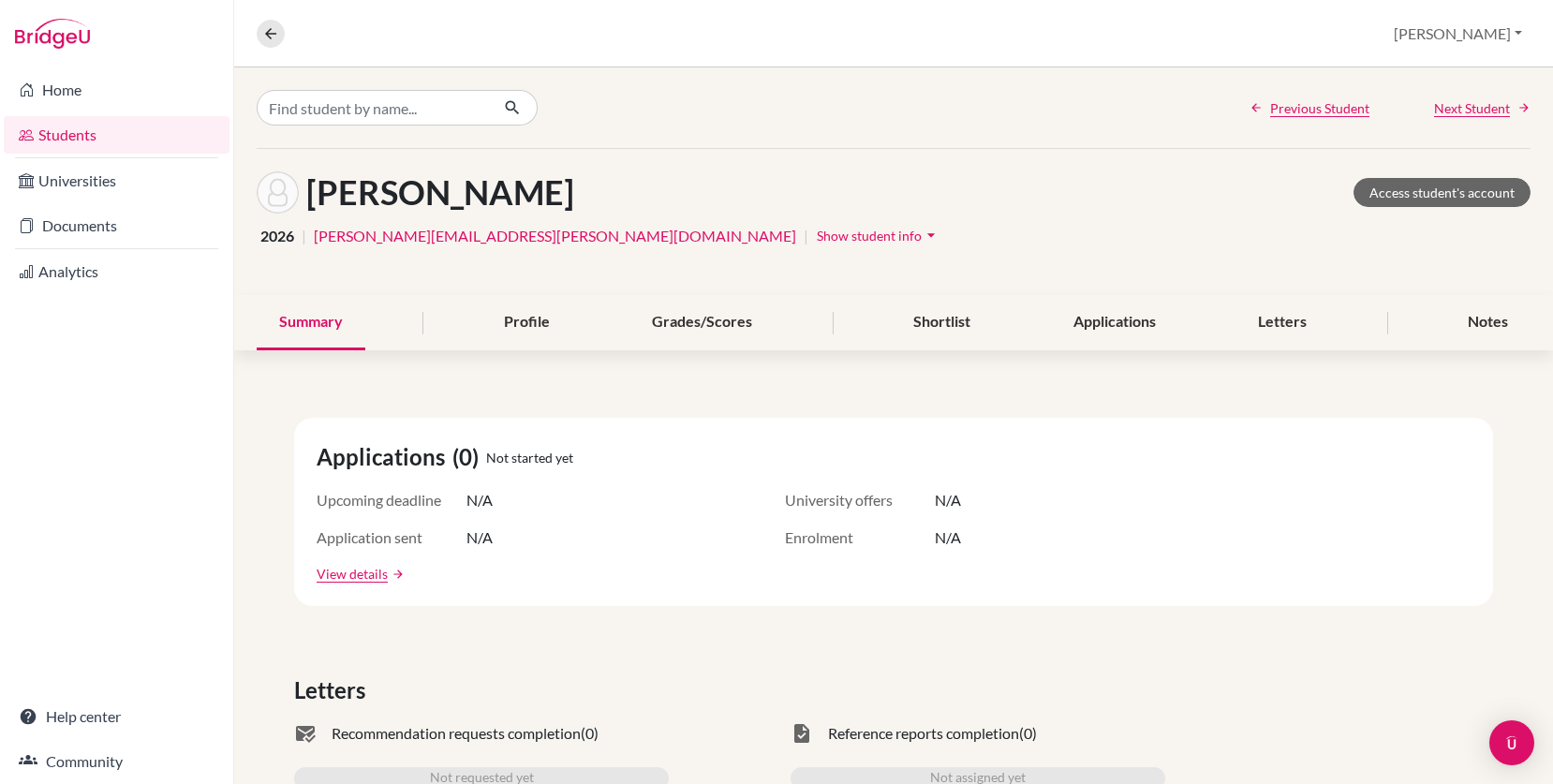
click at [816, 241] on span "Show student info" at bounding box center [868, 235] width 104 height 15
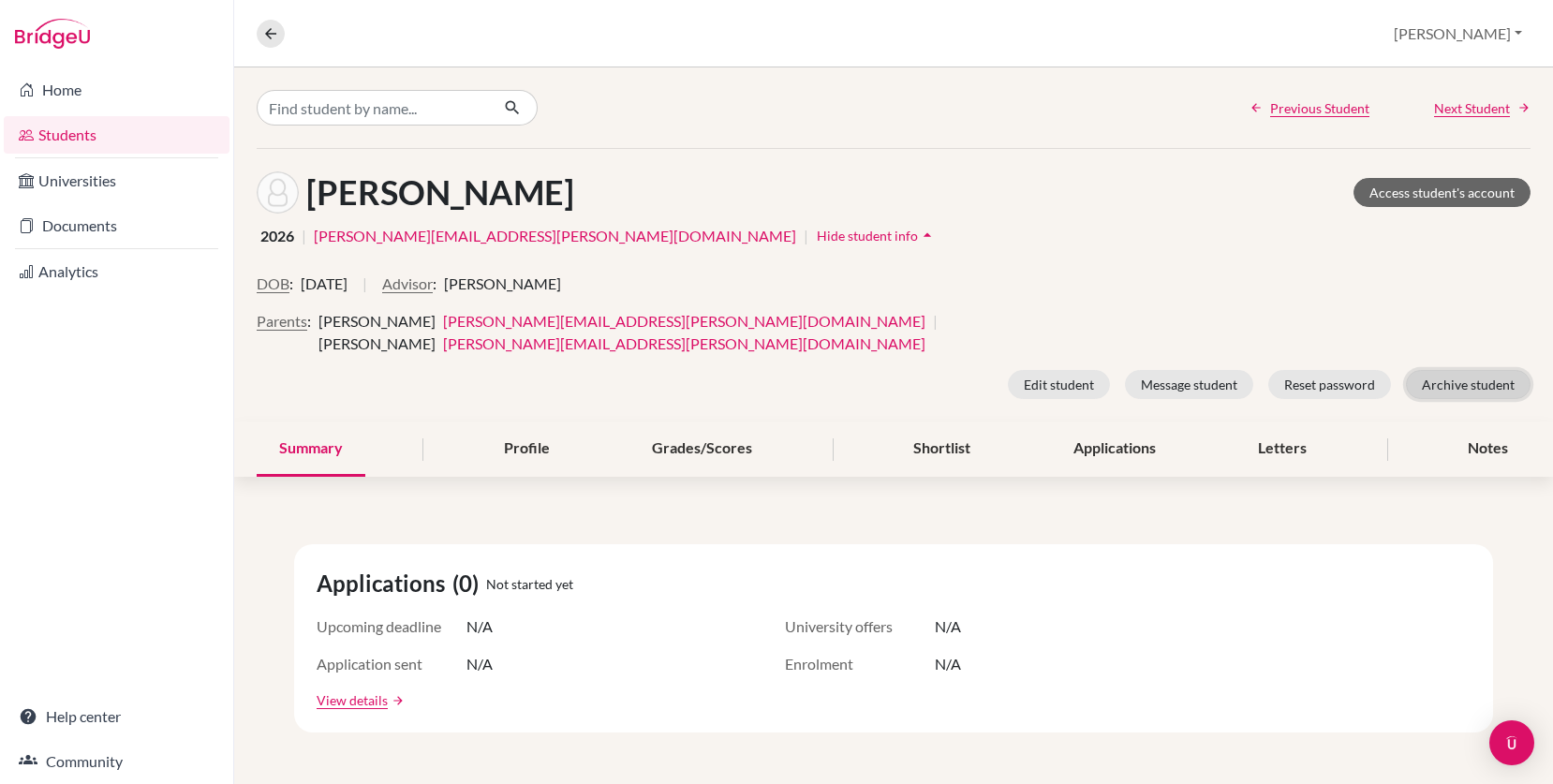
click at [1449, 370] on button "Archive student" at bounding box center [1468, 385] width 125 height 29
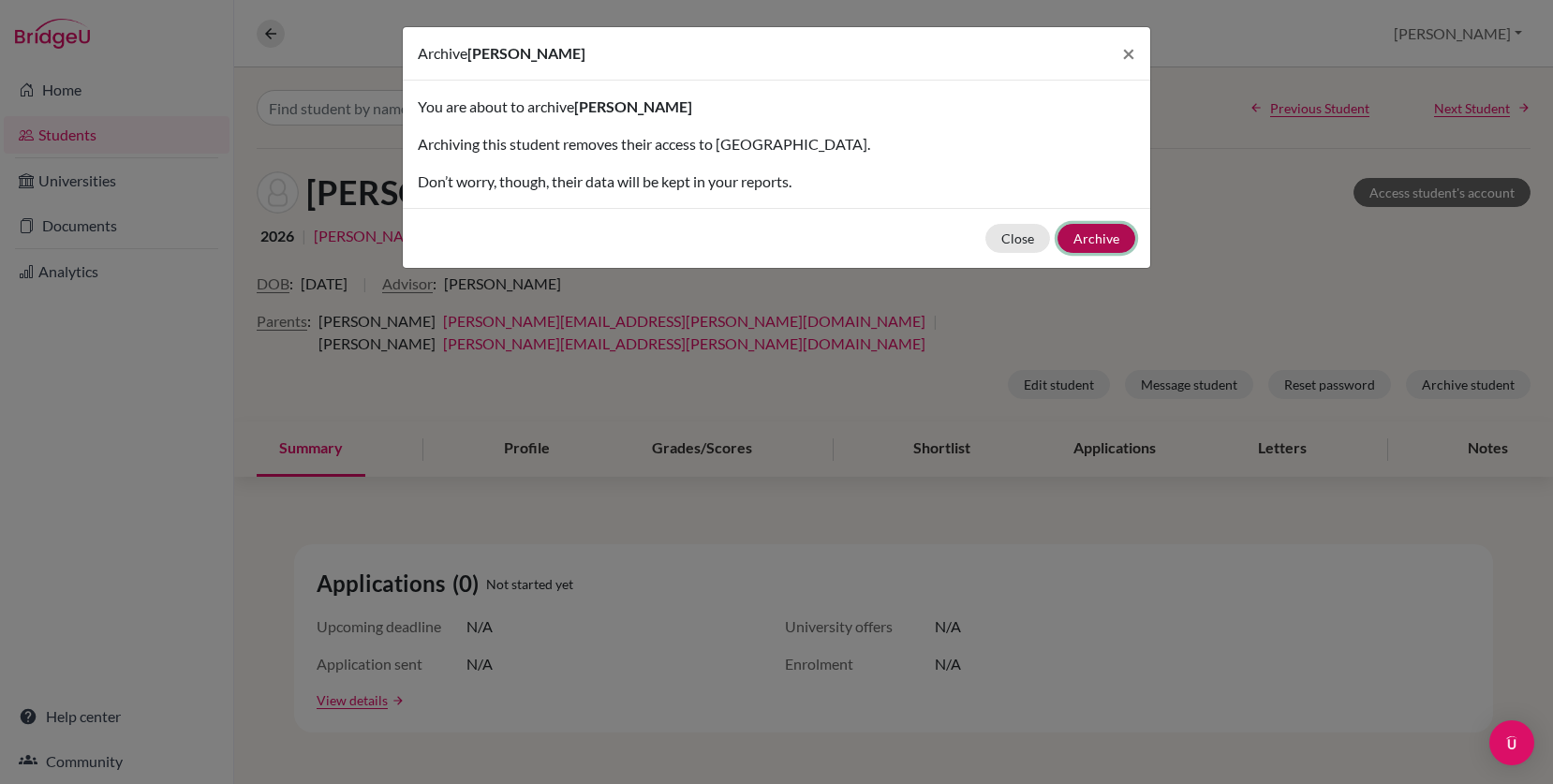
click at [1101, 235] on button "Archive" at bounding box center [1096, 238] width 77 height 29
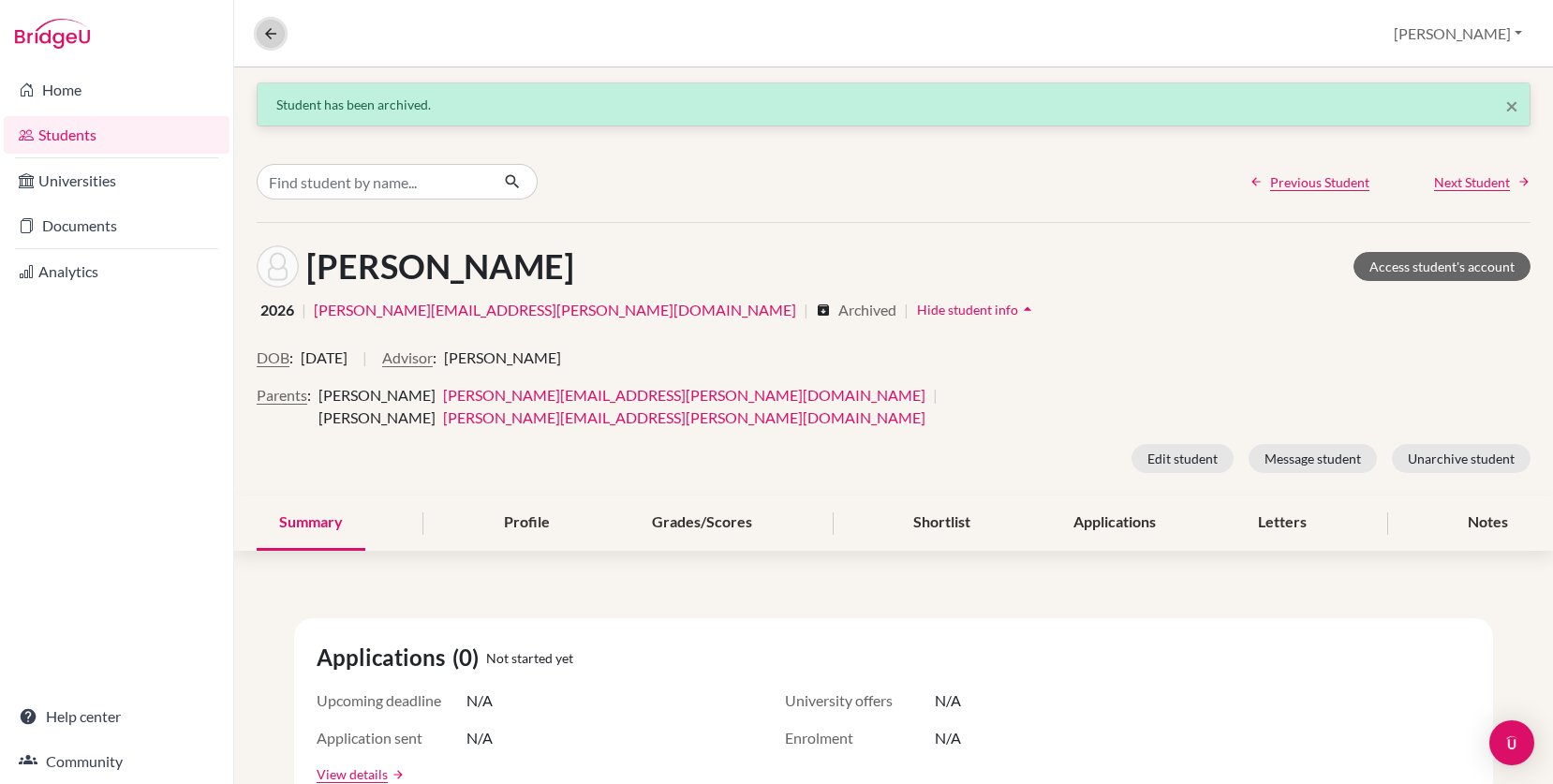
click at [277, 30] on icon at bounding box center [270, 33] width 16 height 16
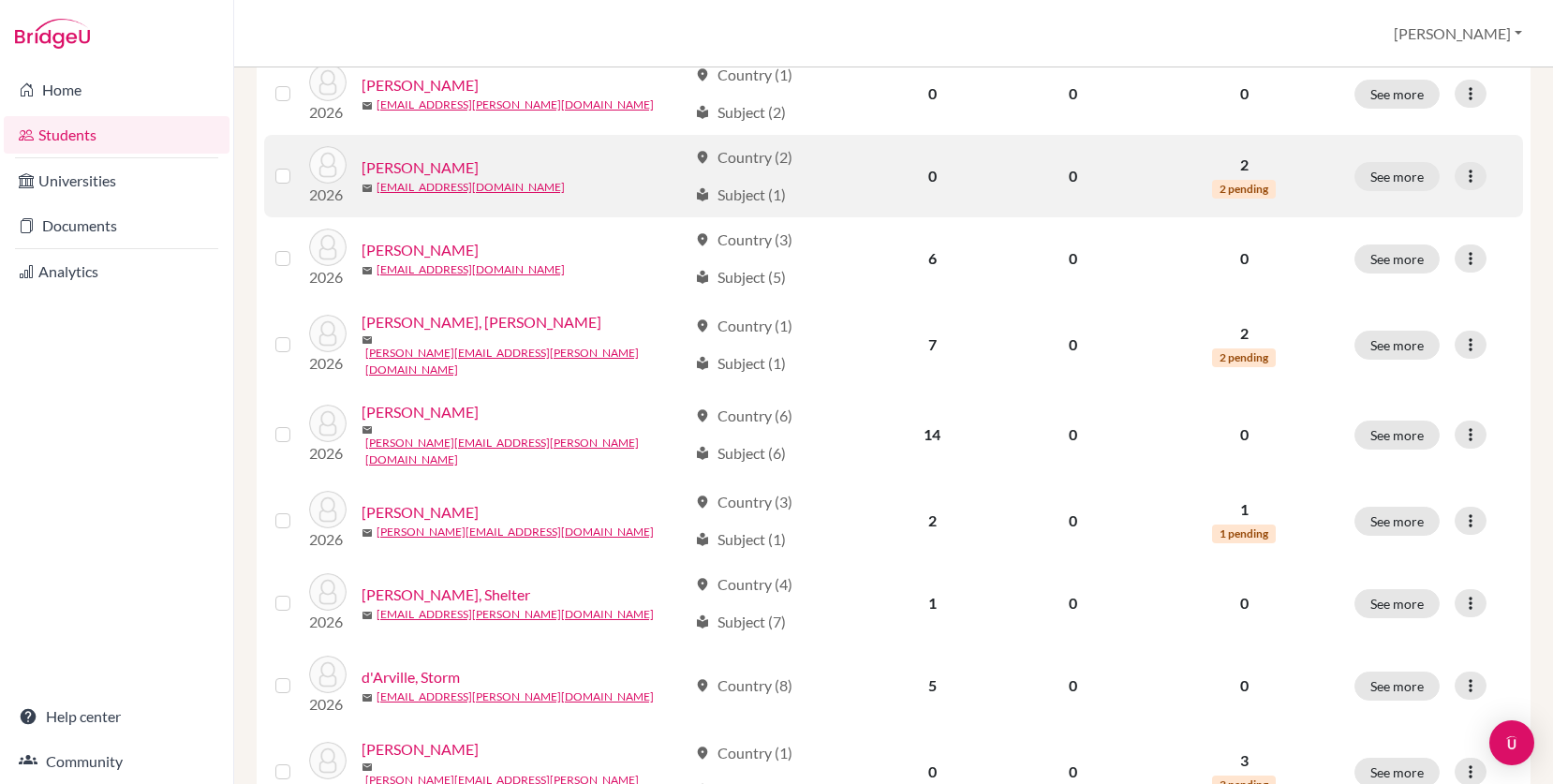
scroll to position [339, 0]
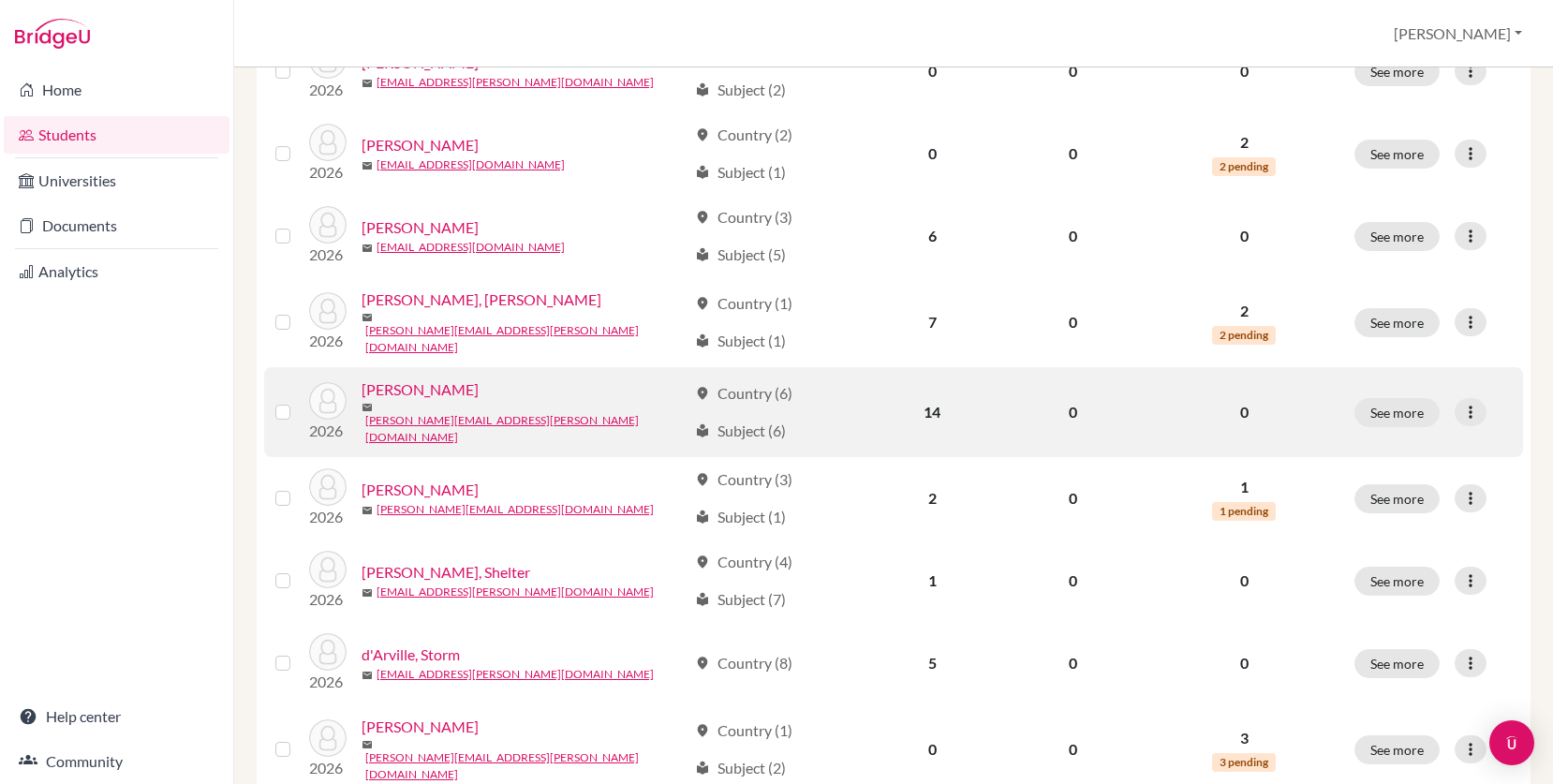
click at [410, 392] on link "Coble, Gabrielle" at bounding box center [420, 389] width 117 height 22
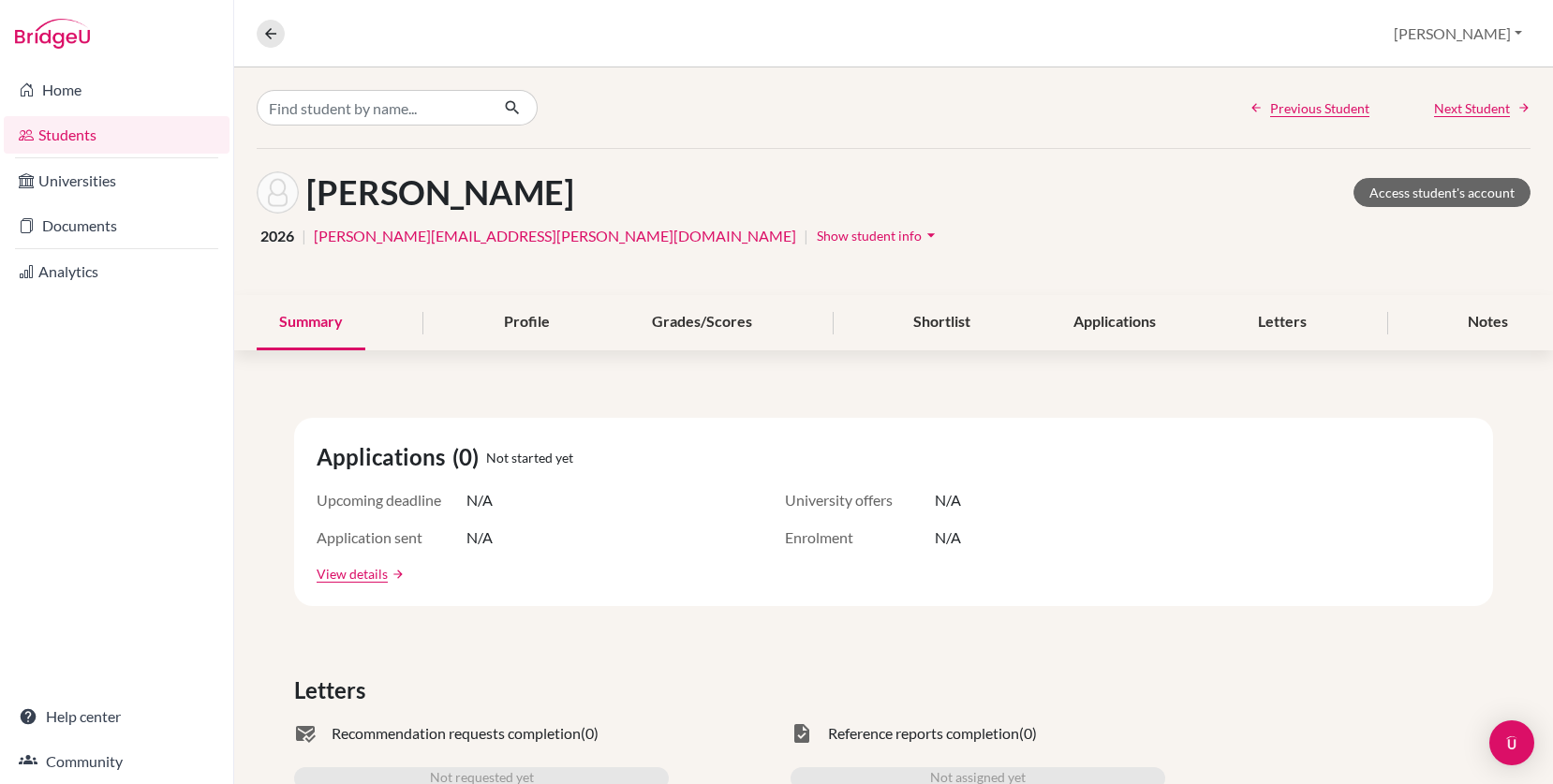
click at [816, 235] on span "Show student info" at bounding box center [868, 235] width 104 height 15
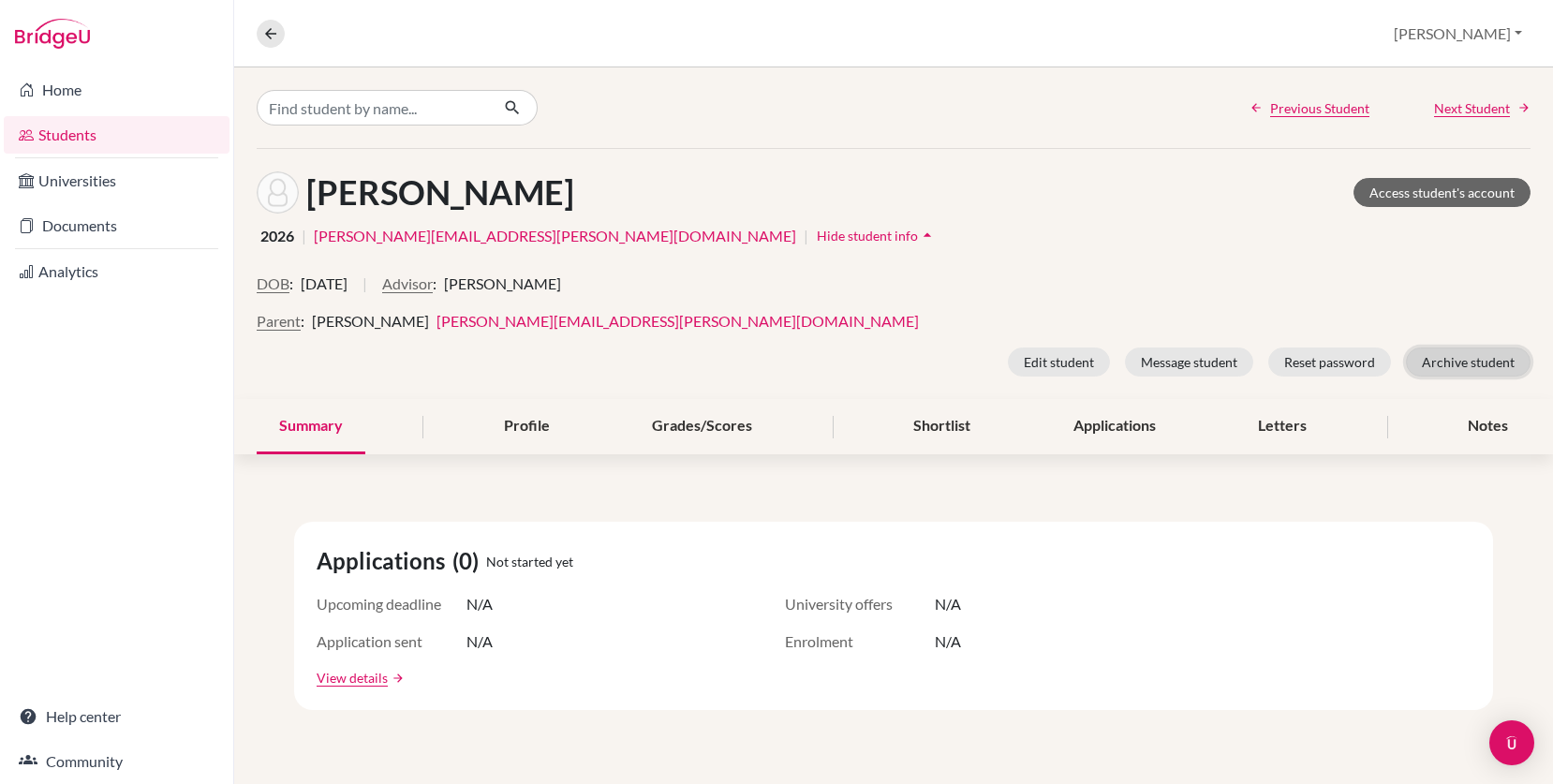
click at [1456, 363] on button "Archive student" at bounding box center [1468, 362] width 125 height 29
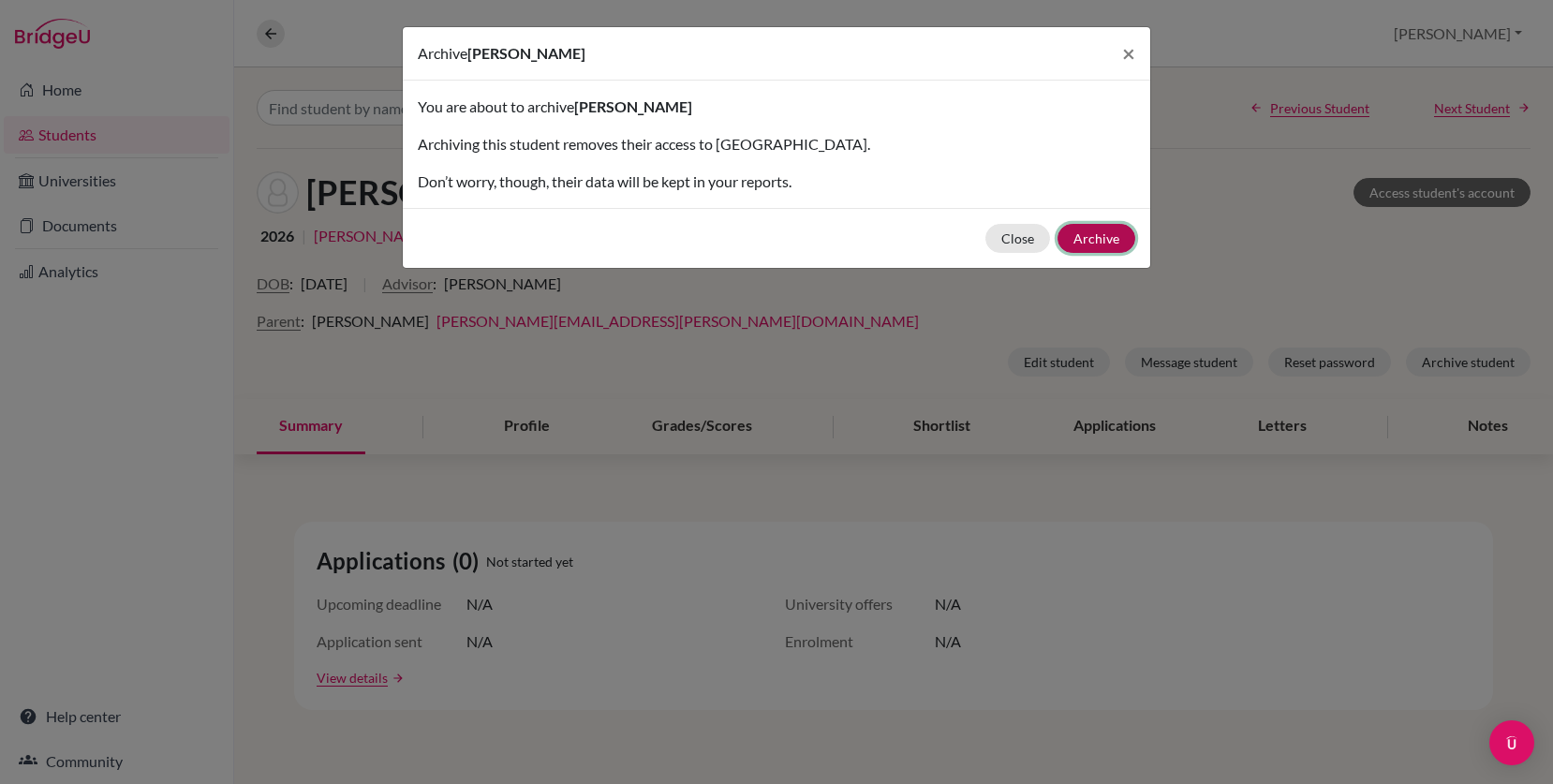
click at [1114, 244] on button "Archive" at bounding box center [1096, 238] width 77 height 29
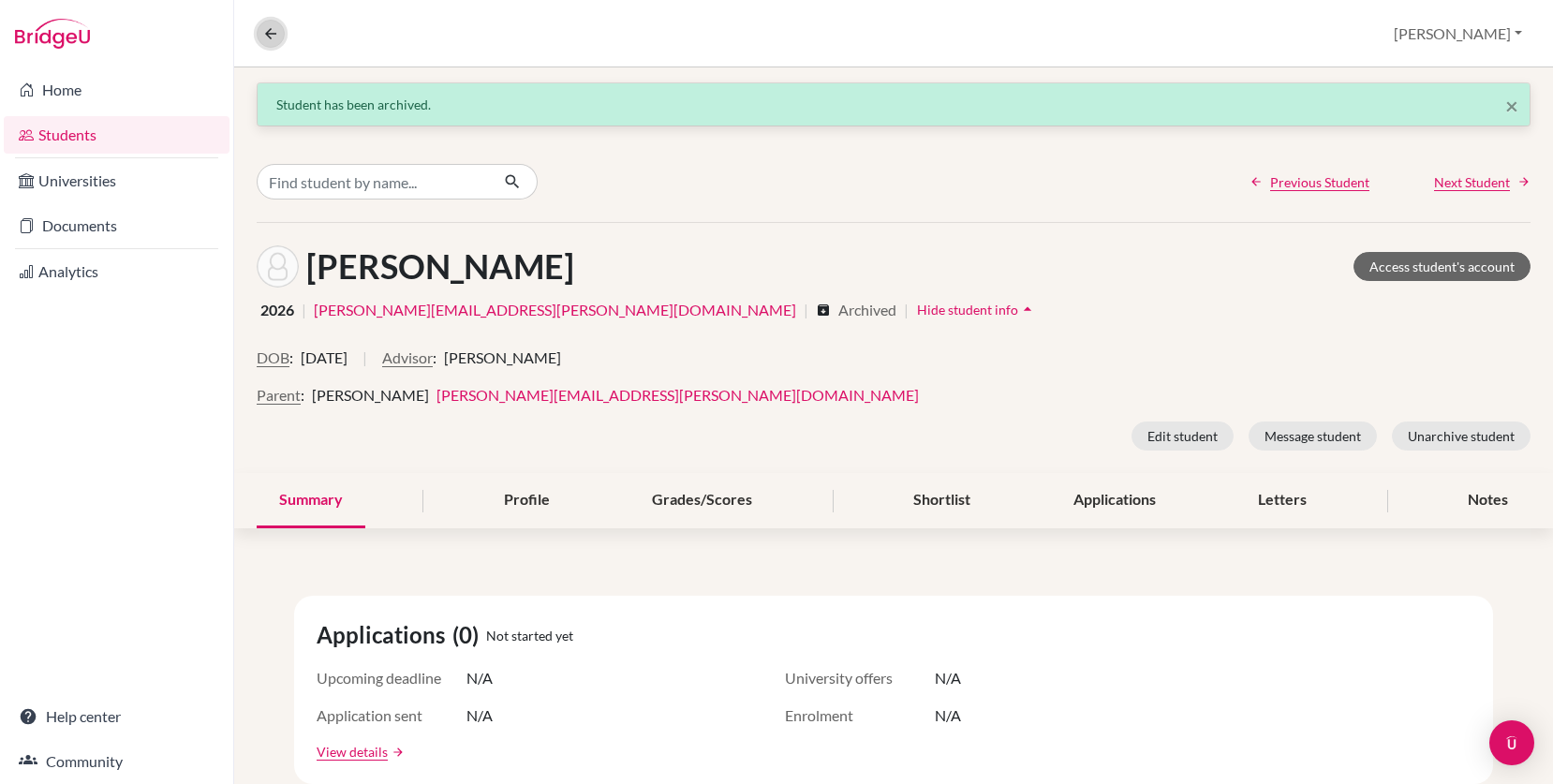
click at [278, 27] on icon at bounding box center [270, 33] width 16 height 16
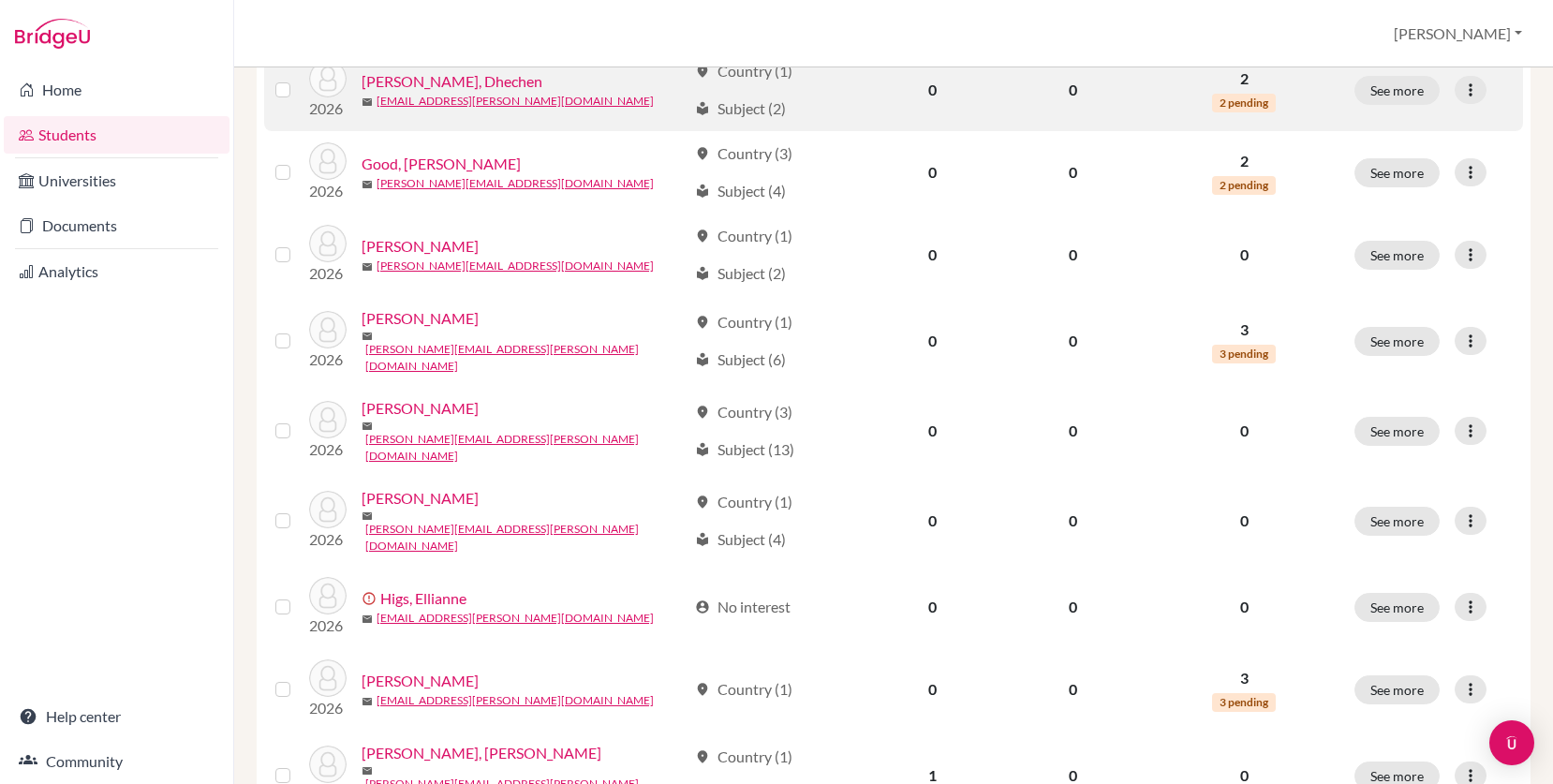
scroll to position [1170, 0]
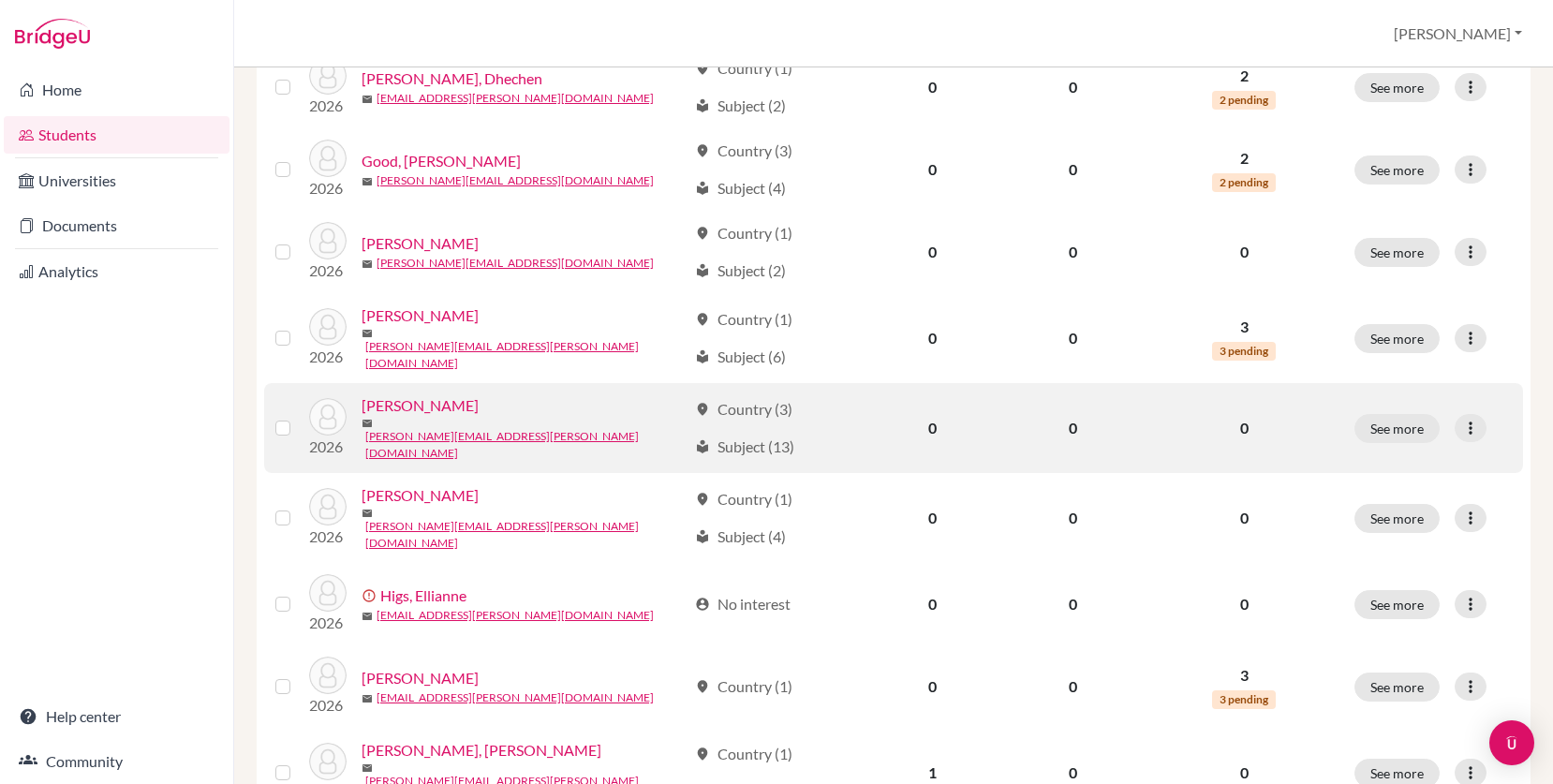
click at [421, 394] on link "[PERSON_NAME]" at bounding box center [420, 405] width 117 height 22
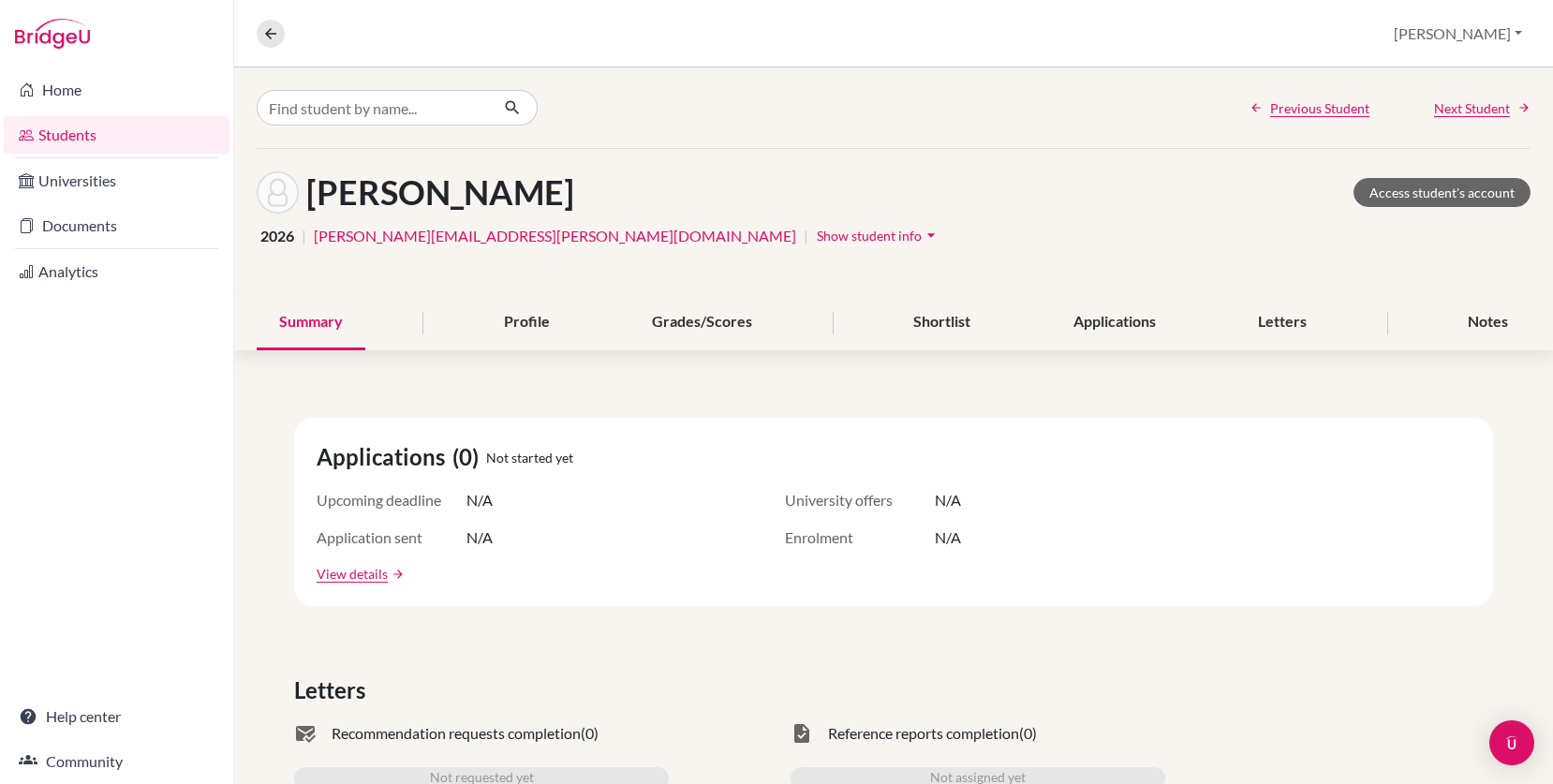
click at [816, 234] on span "Show student info" at bounding box center [868, 235] width 104 height 15
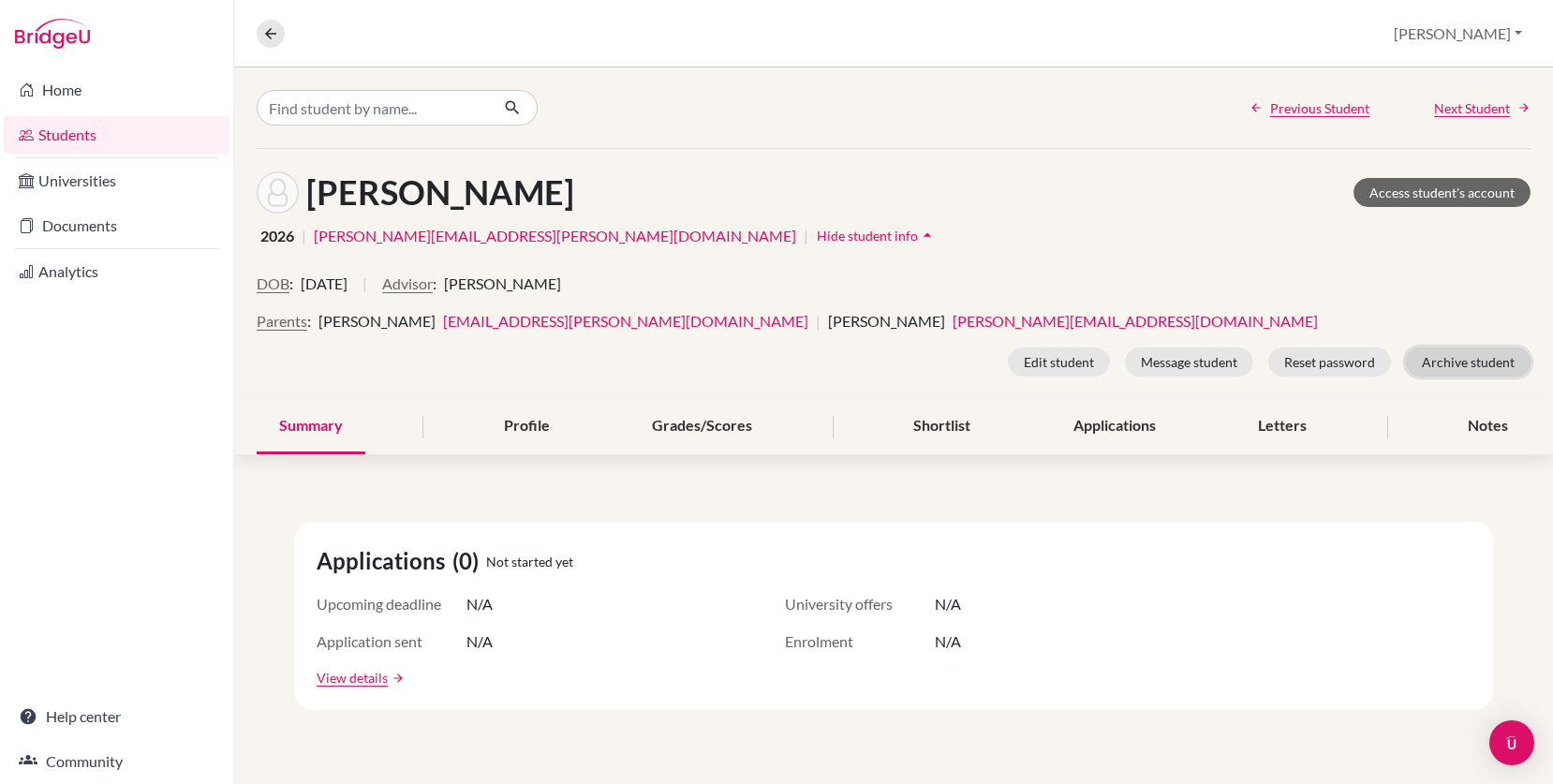
click at [1437, 363] on button "Archive student" at bounding box center [1468, 362] width 125 height 29
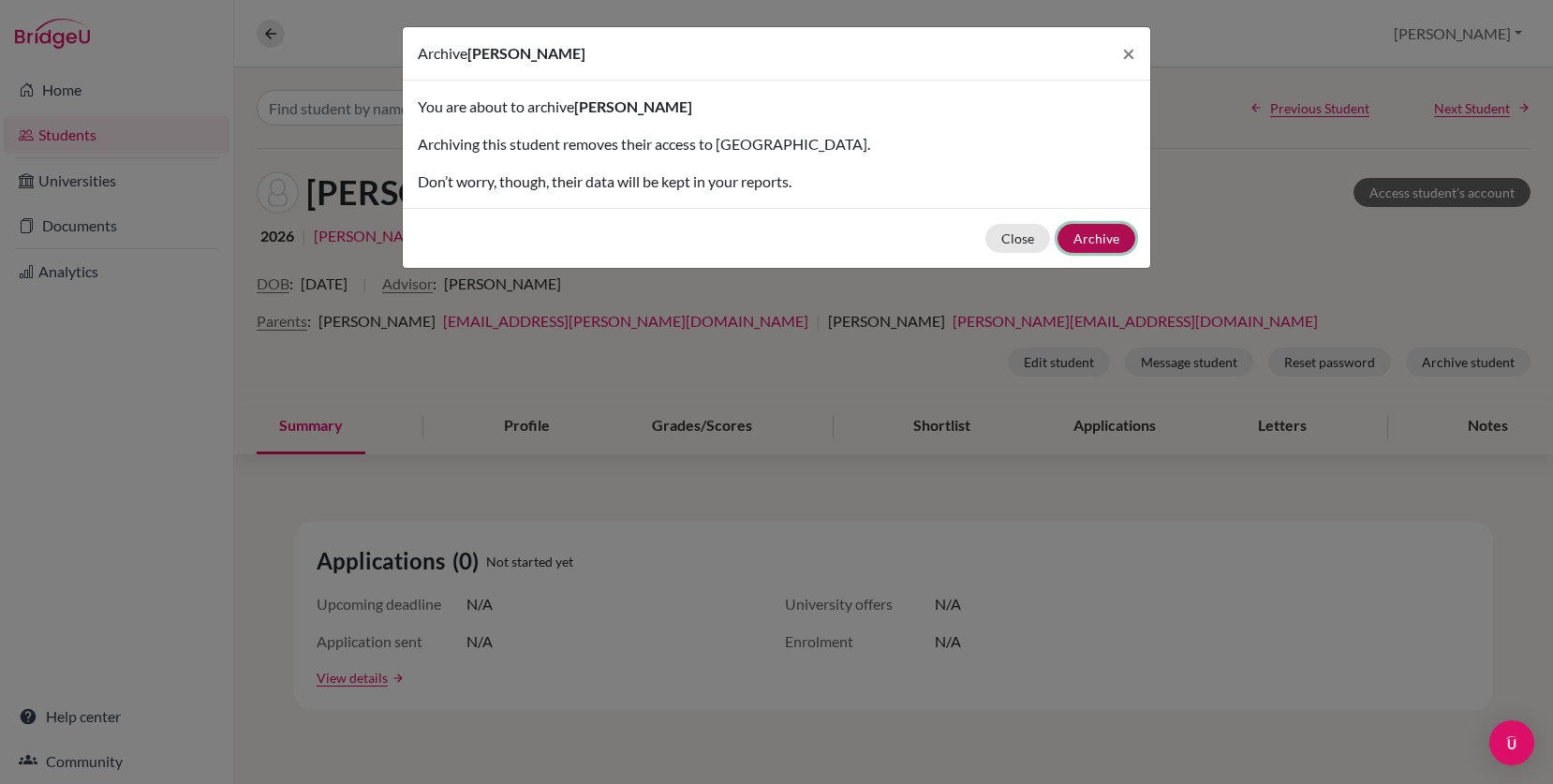
click at [1095, 241] on button "Archive" at bounding box center [1096, 238] width 77 height 29
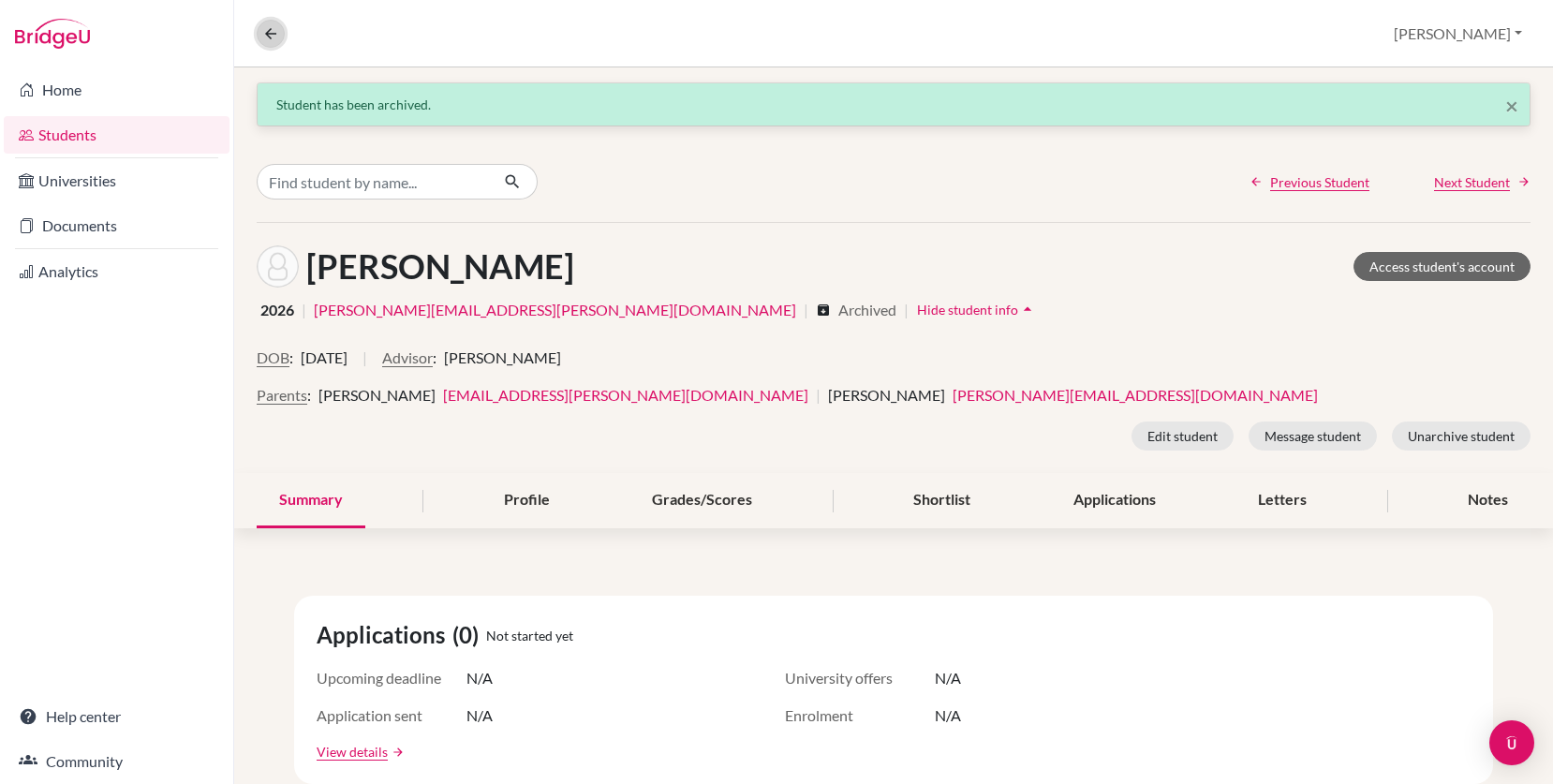
click at [271, 42] on icon at bounding box center [270, 33] width 16 height 16
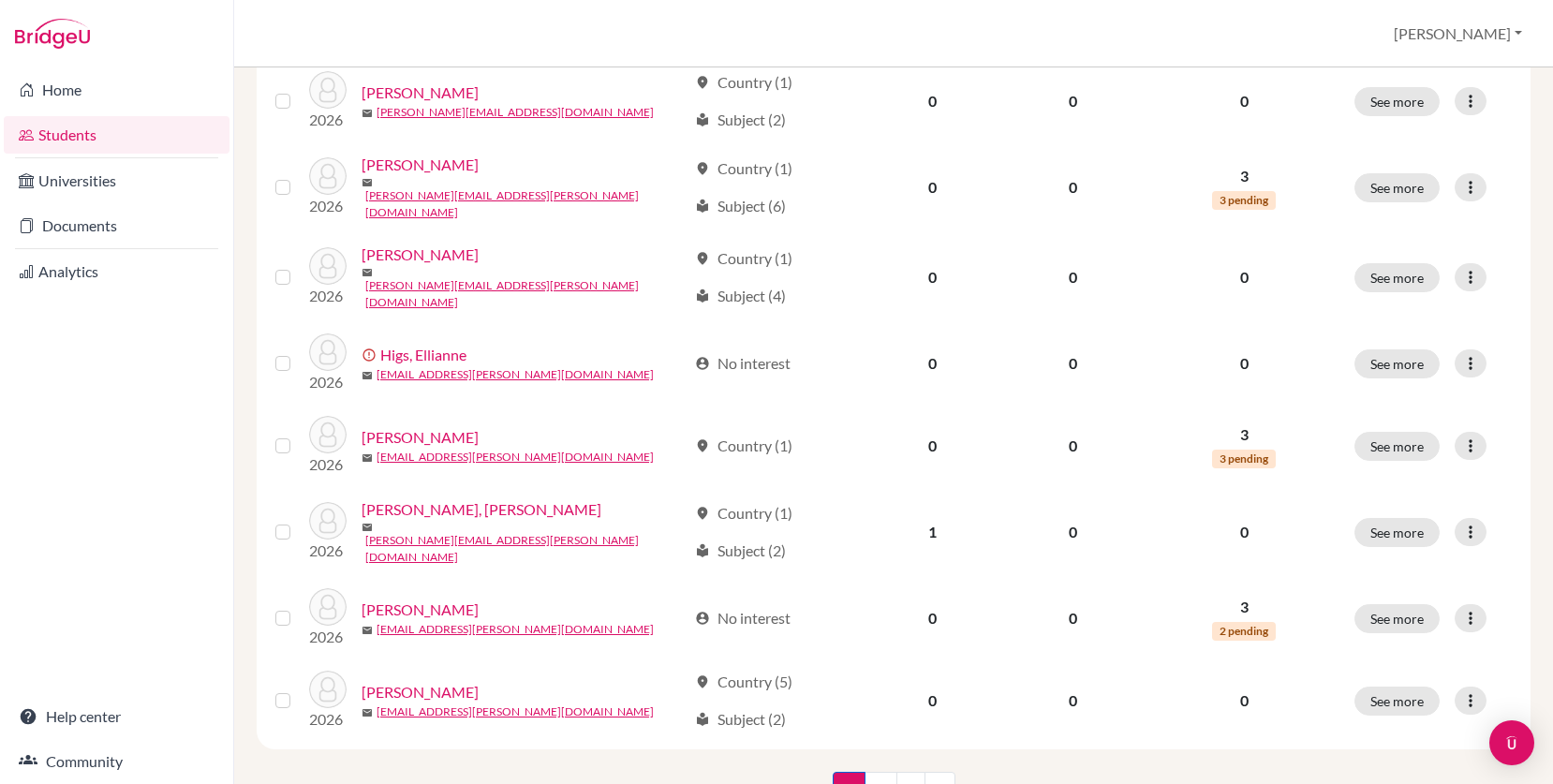
scroll to position [1318, 0]
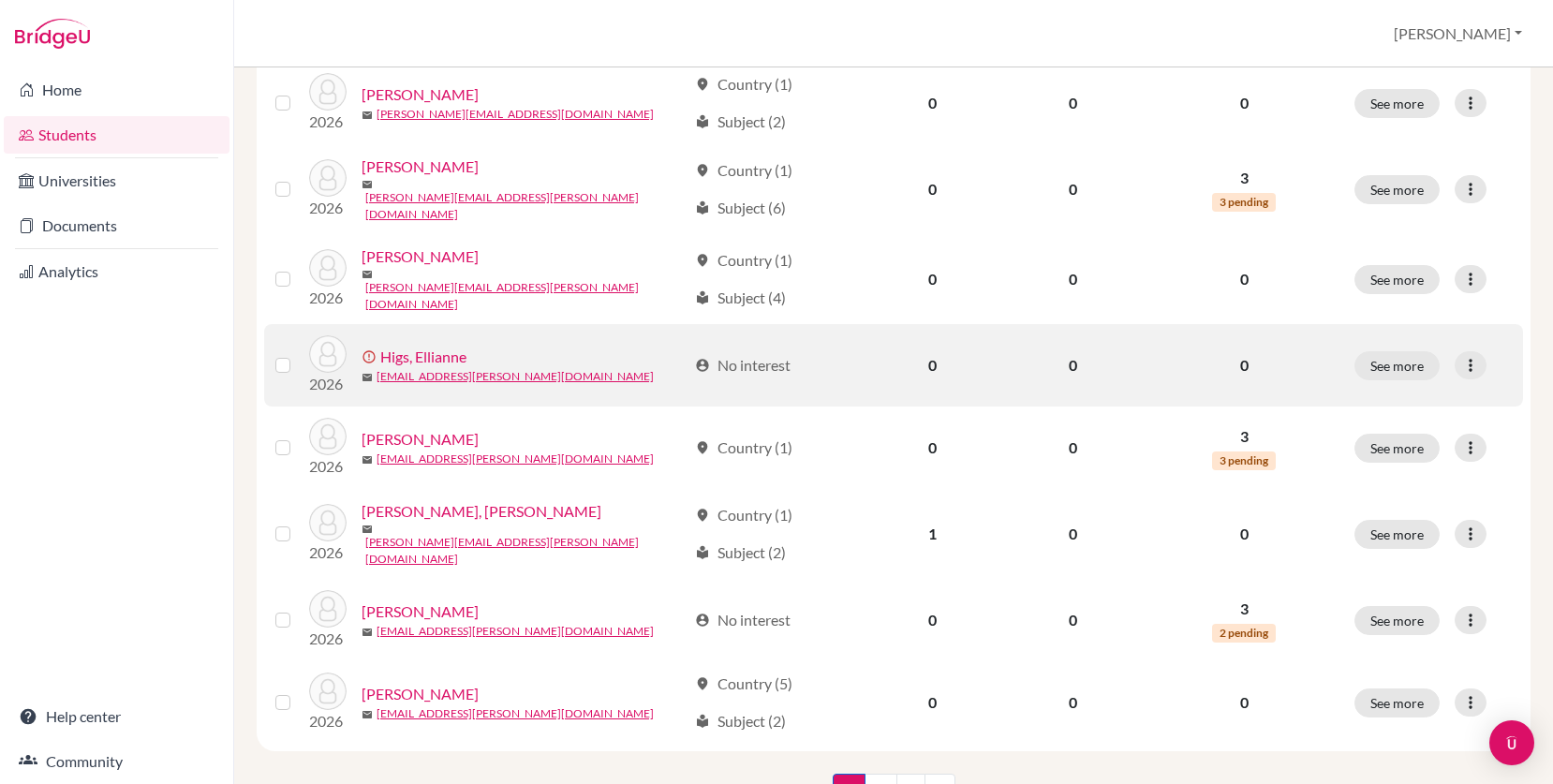
click at [445, 345] on link "Higs, Ellianne" at bounding box center [423, 356] width 86 height 22
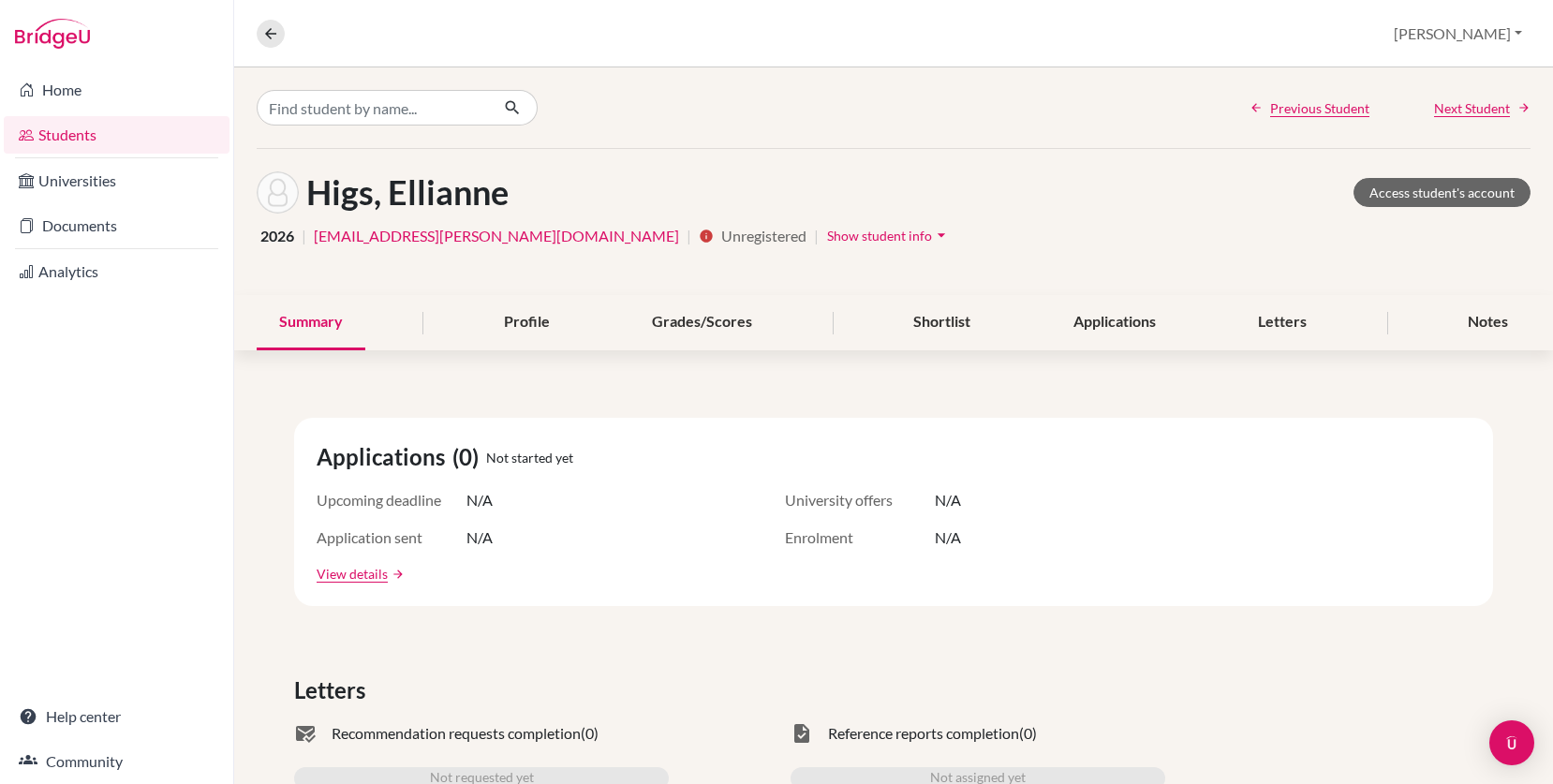
click at [827, 237] on span "Show student info" at bounding box center [879, 235] width 104 height 15
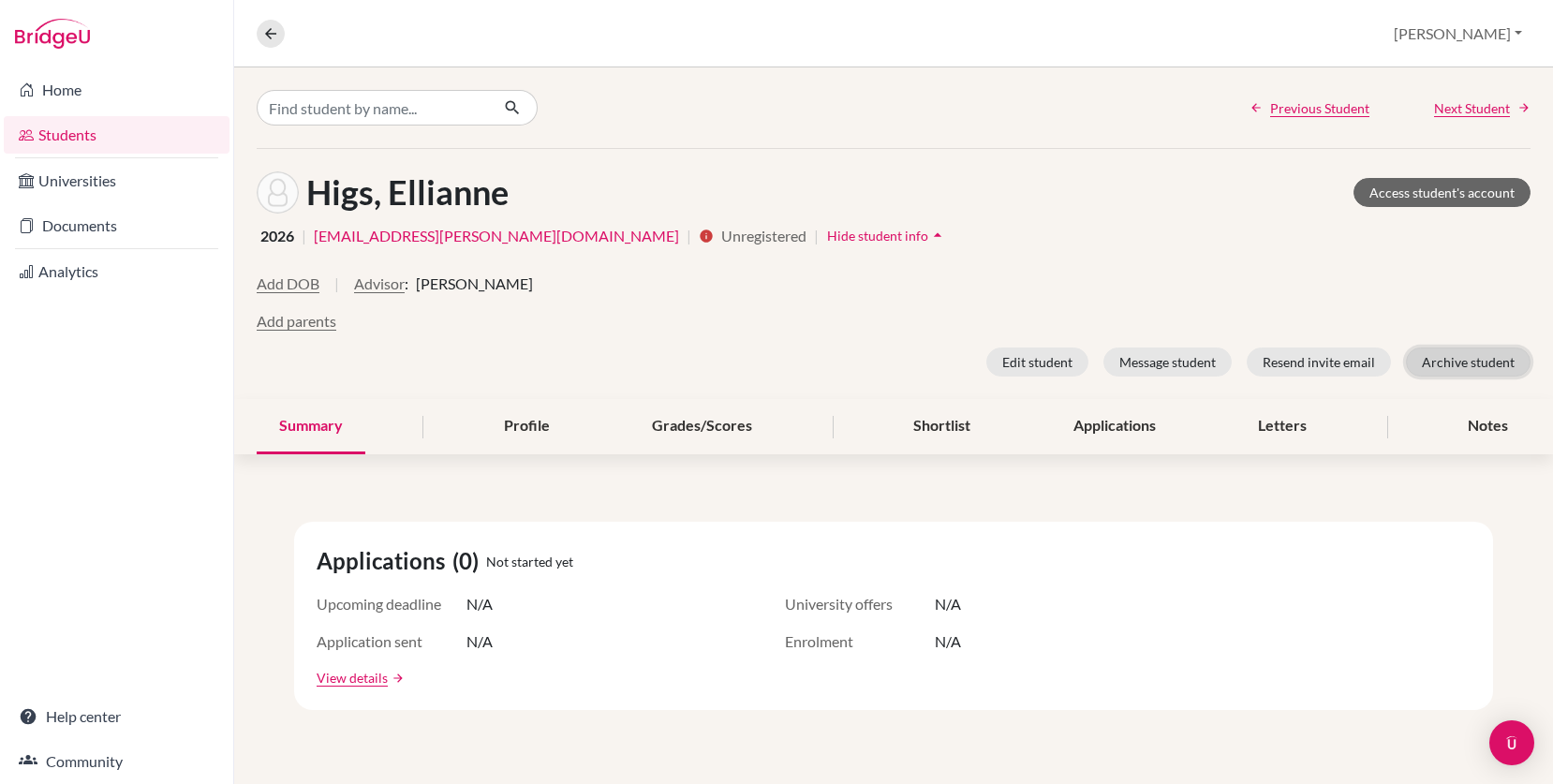
click at [1460, 365] on button "Archive student" at bounding box center [1468, 362] width 125 height 29
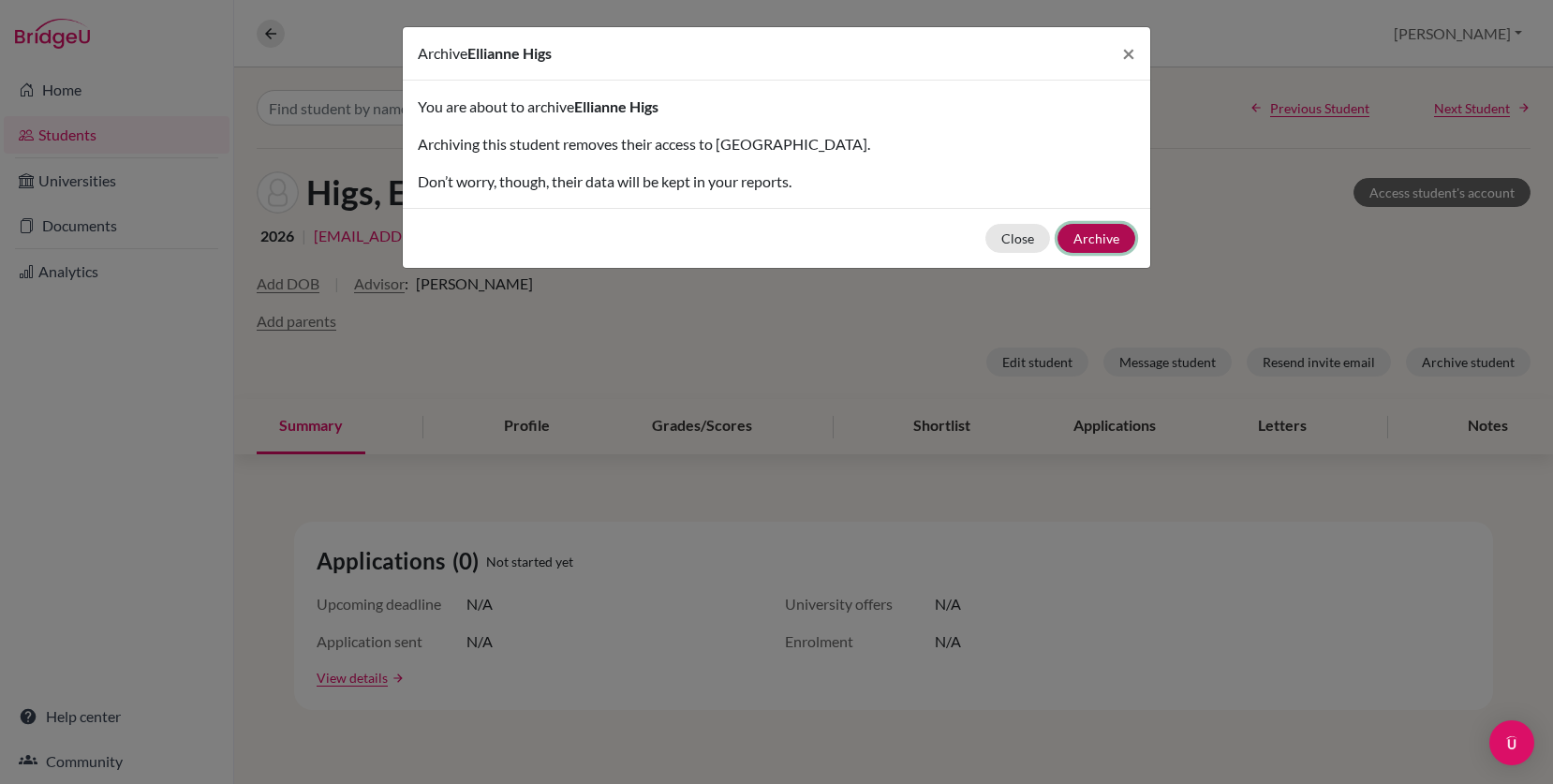
click at [1109, 239] on button "Archive" at bounding box center [1096, 238] width 77 height 29
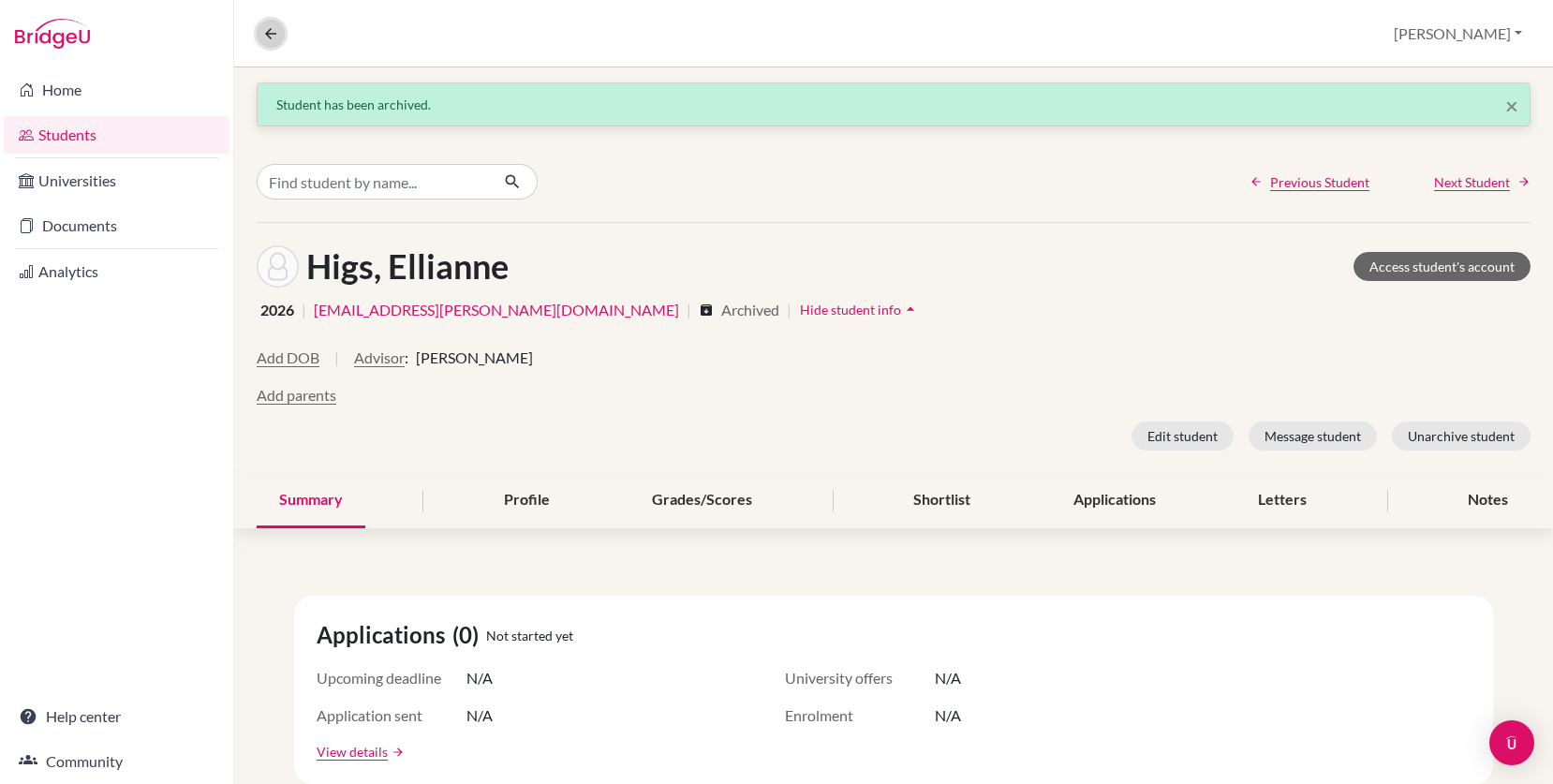
click at [269, 22] on button at bounding box center [270, 33] width 28 height 28
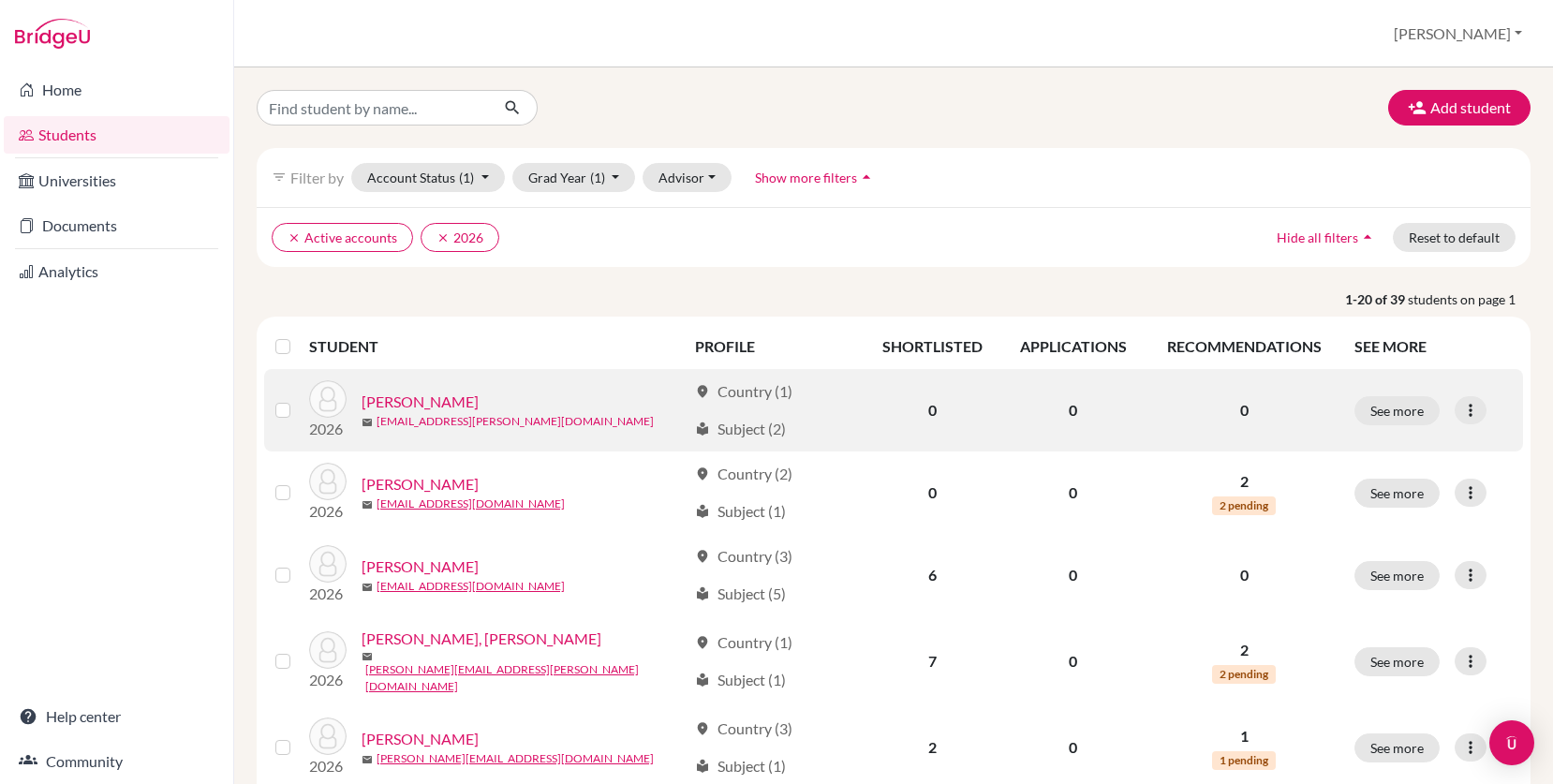
scroll to position [1358, 0]
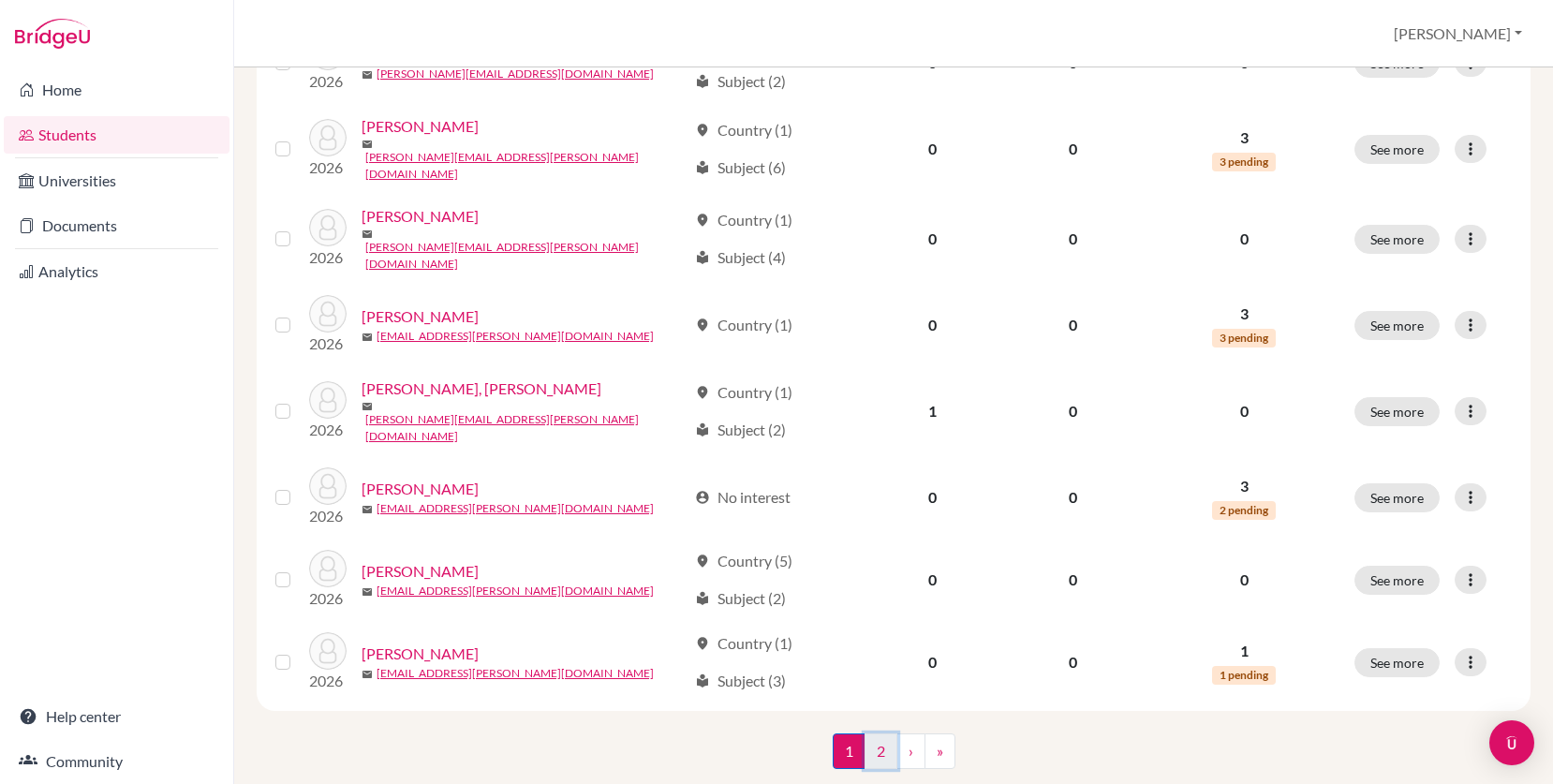
click at [880, 733] on link "2" at bounding box center [881, 750] width 33 height 36
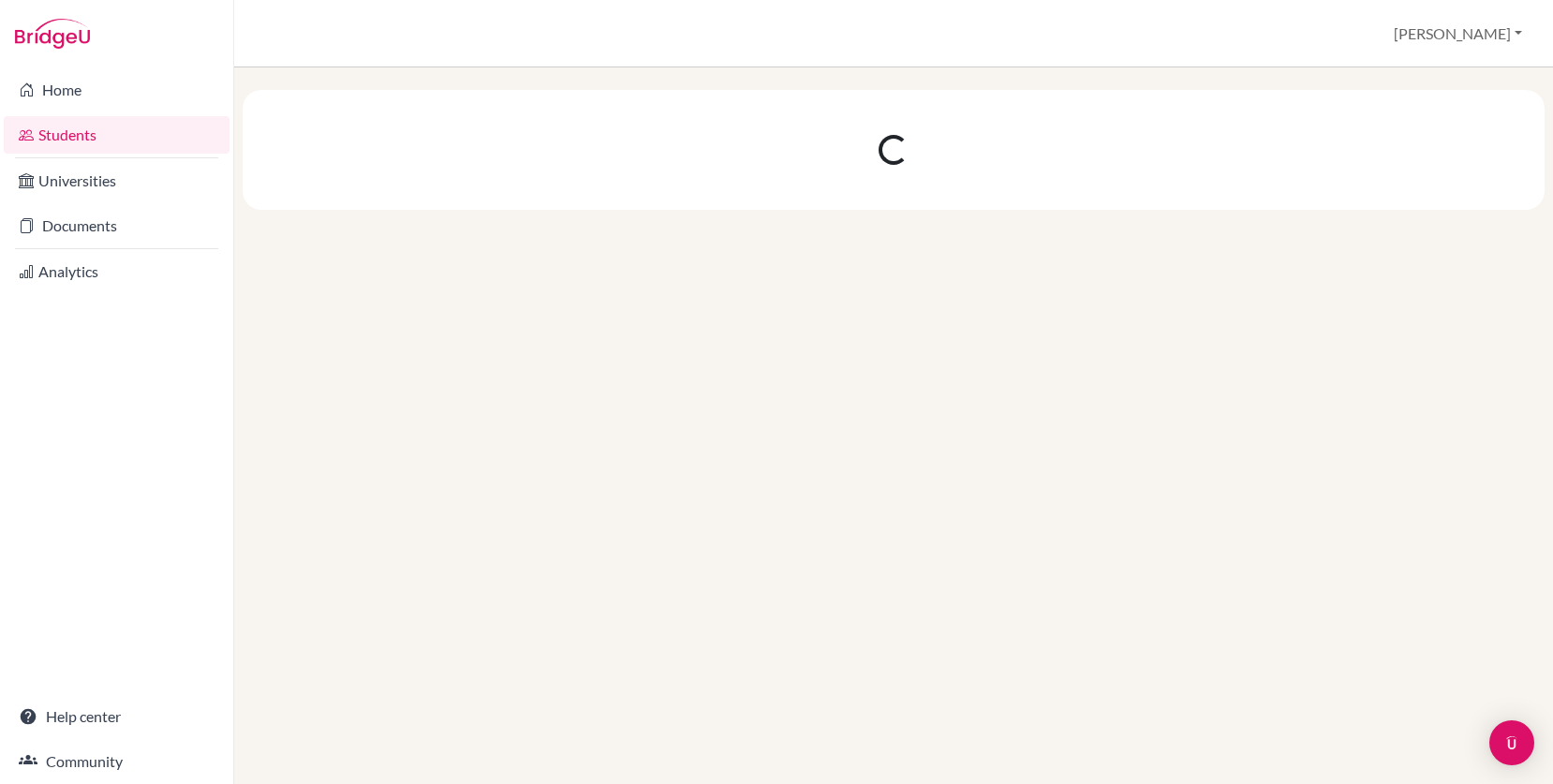
scroll to position [0, 0]
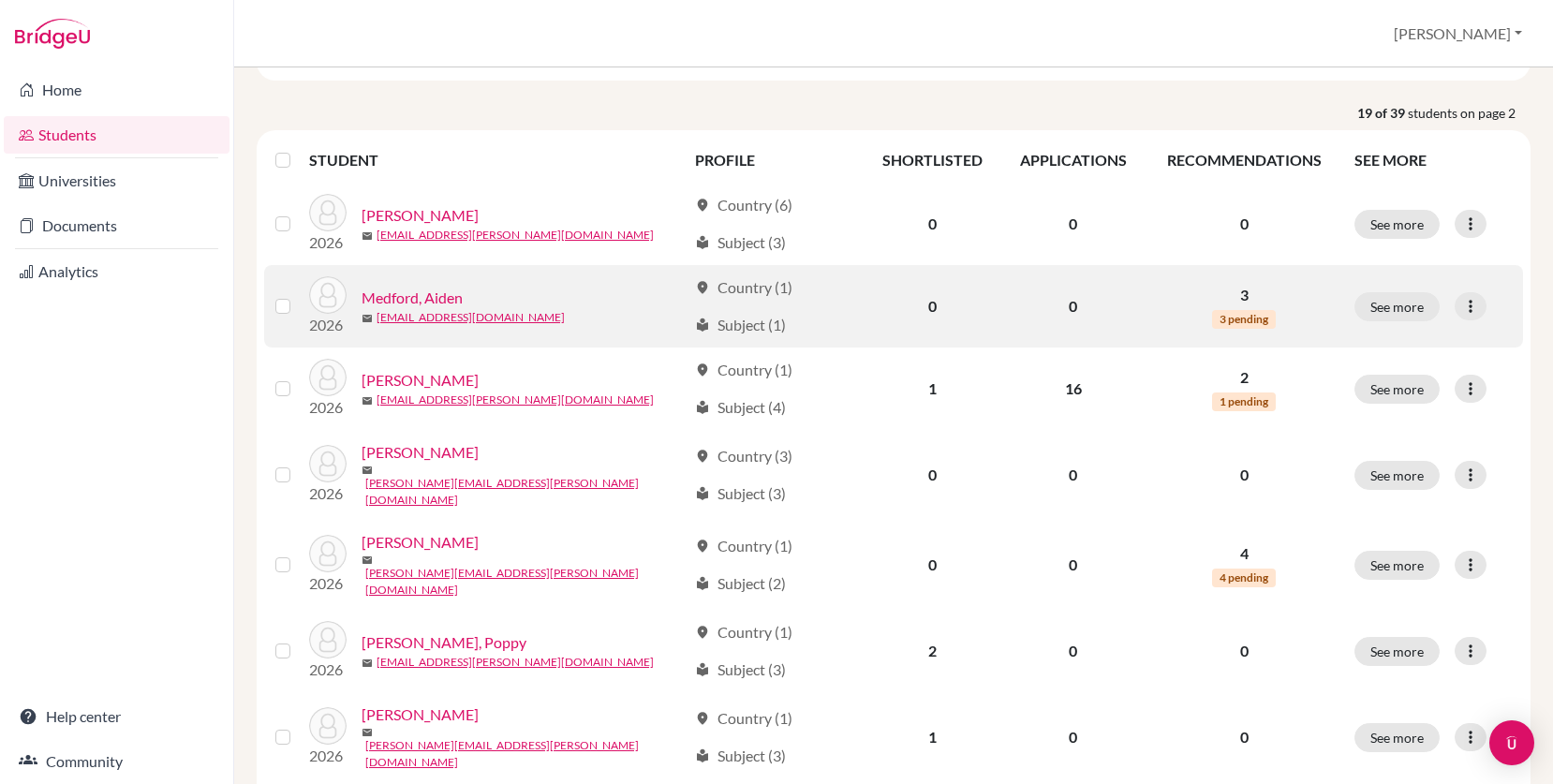
scroll to position [192, 0]
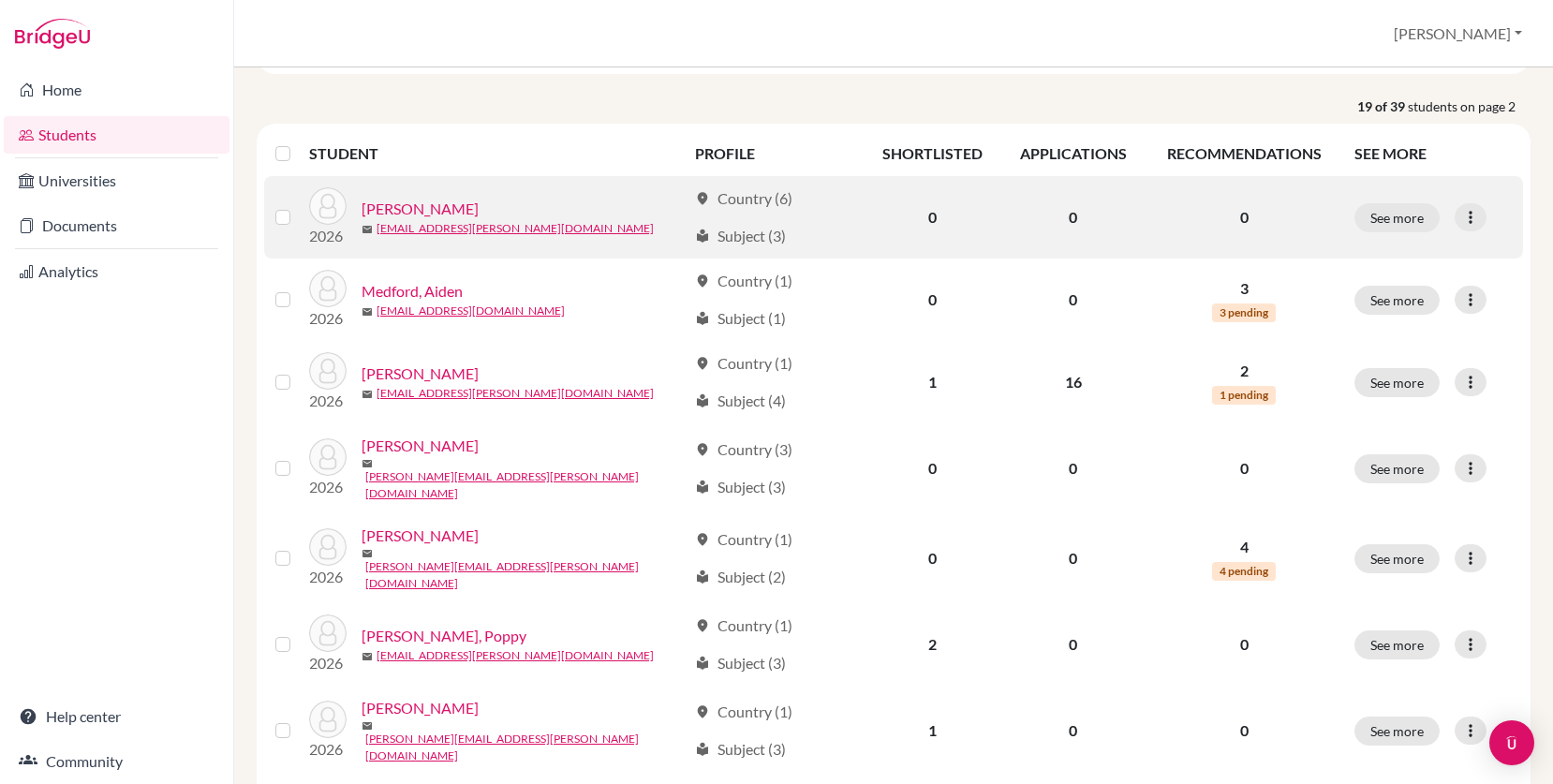
click at [428, 210] on link "[PERSON_NAME]" at bounding box center [420, 208] width 117 height 22
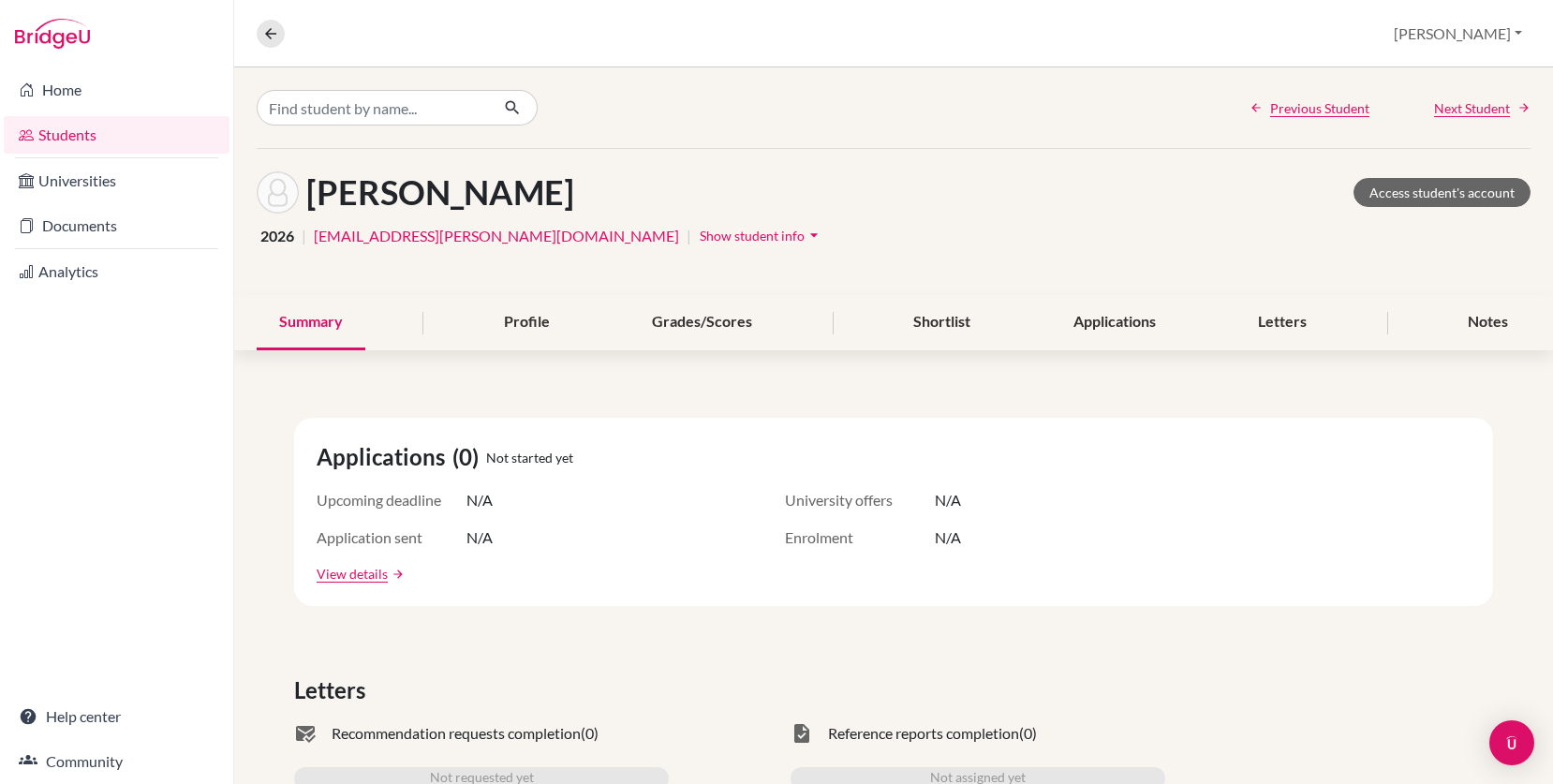
click at [699, 234] on span "Show student info" at bounding box center [751, 235] width 104 height 15
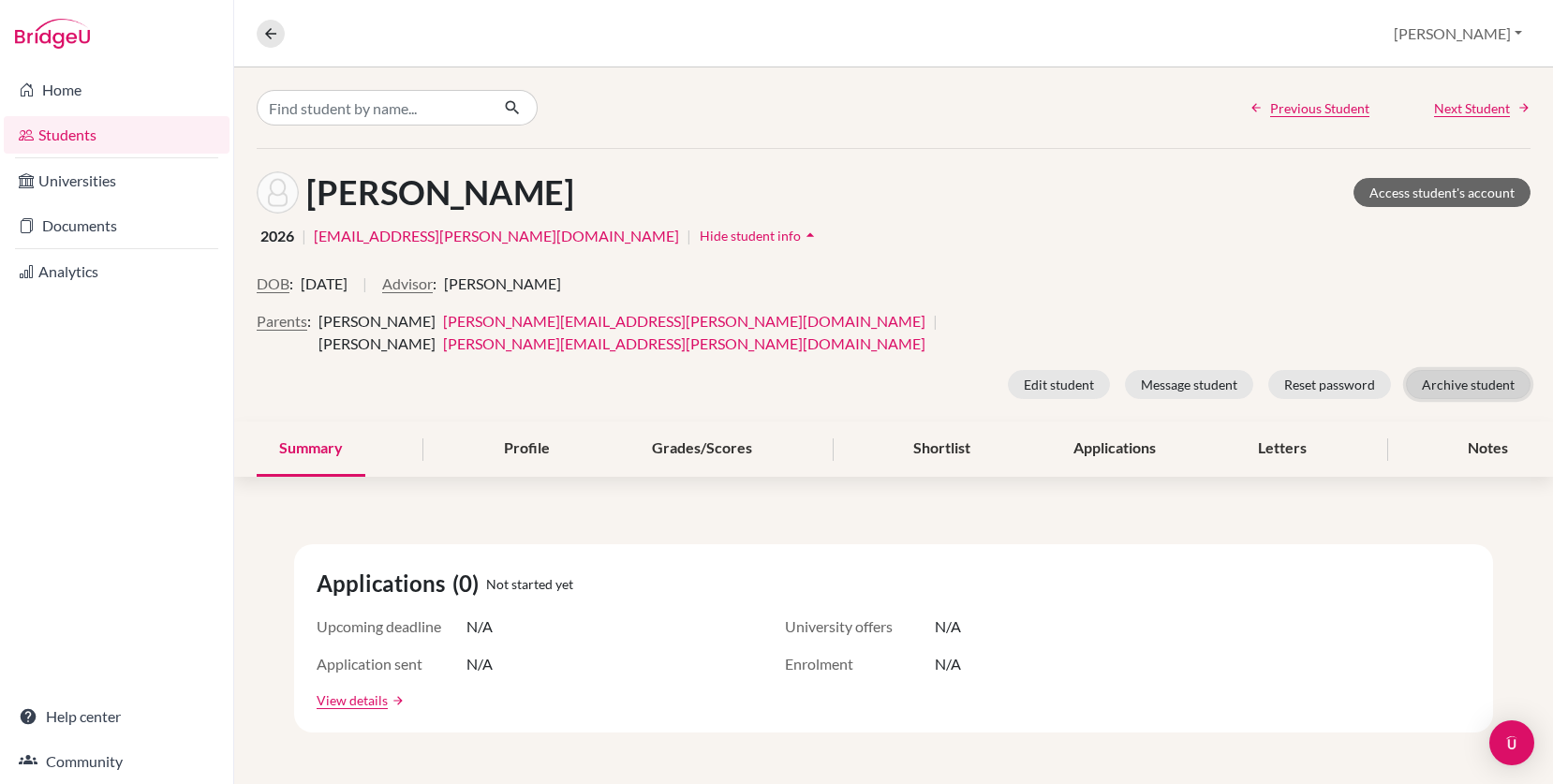
click at [1449, 370] on button "Archive student" at bounding box center [1468, 385] width 125 height 29
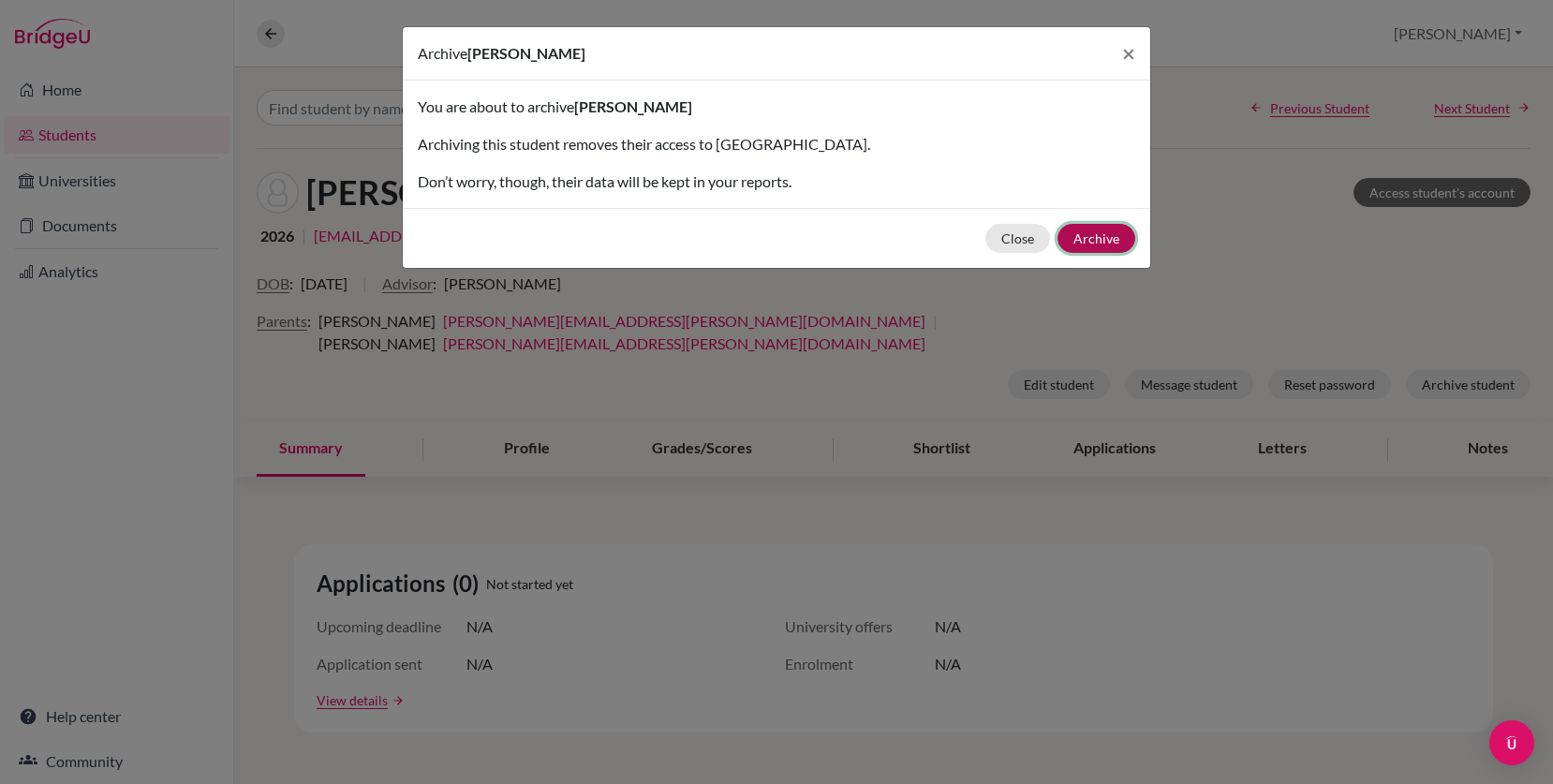
click at [1113, 238] on button "Archive" at bounding box center [1096, 238] width 77 height 29
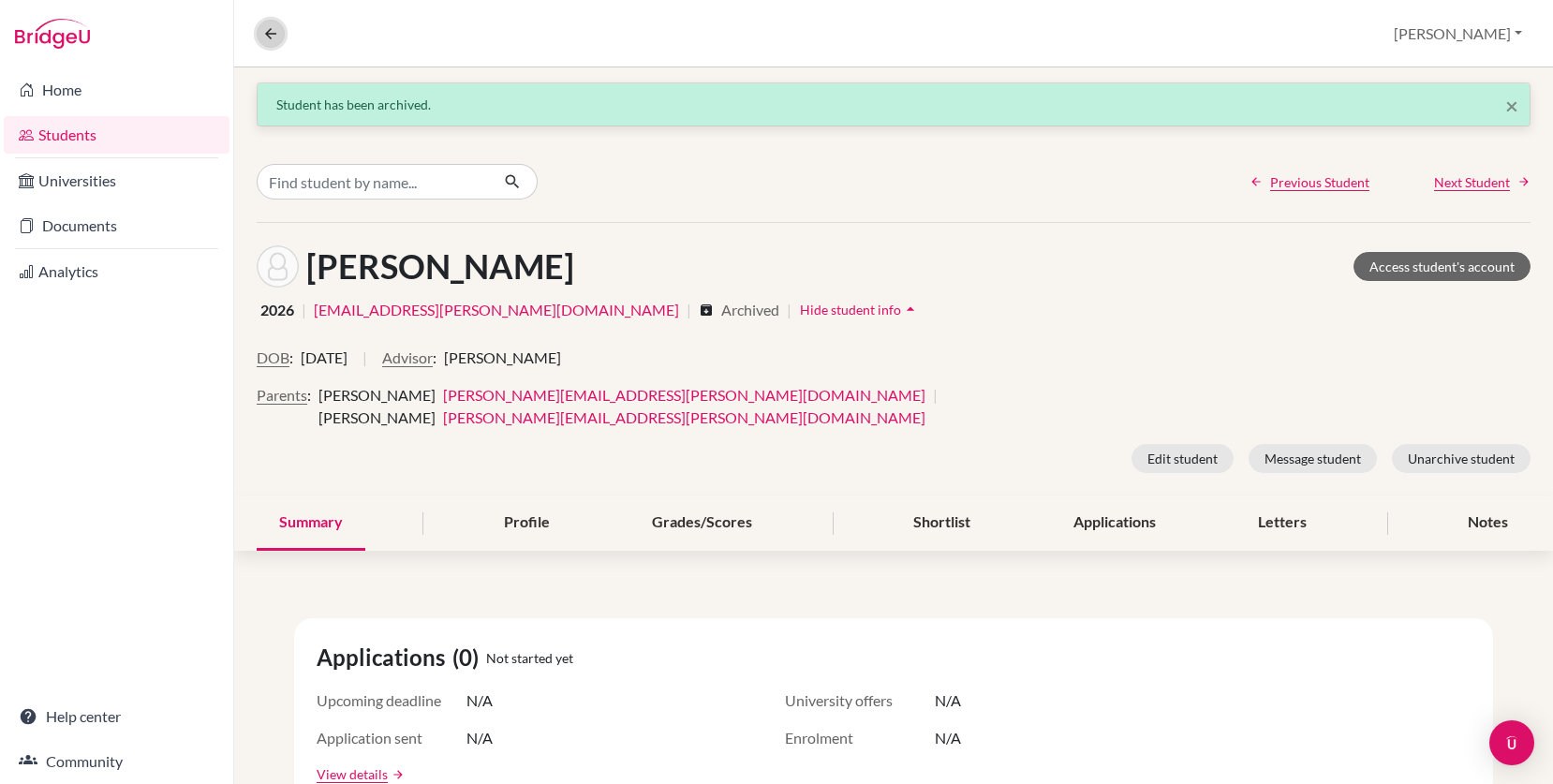
click at [275, 34] on icon at bounding box center [270, 33] width 16 height 16
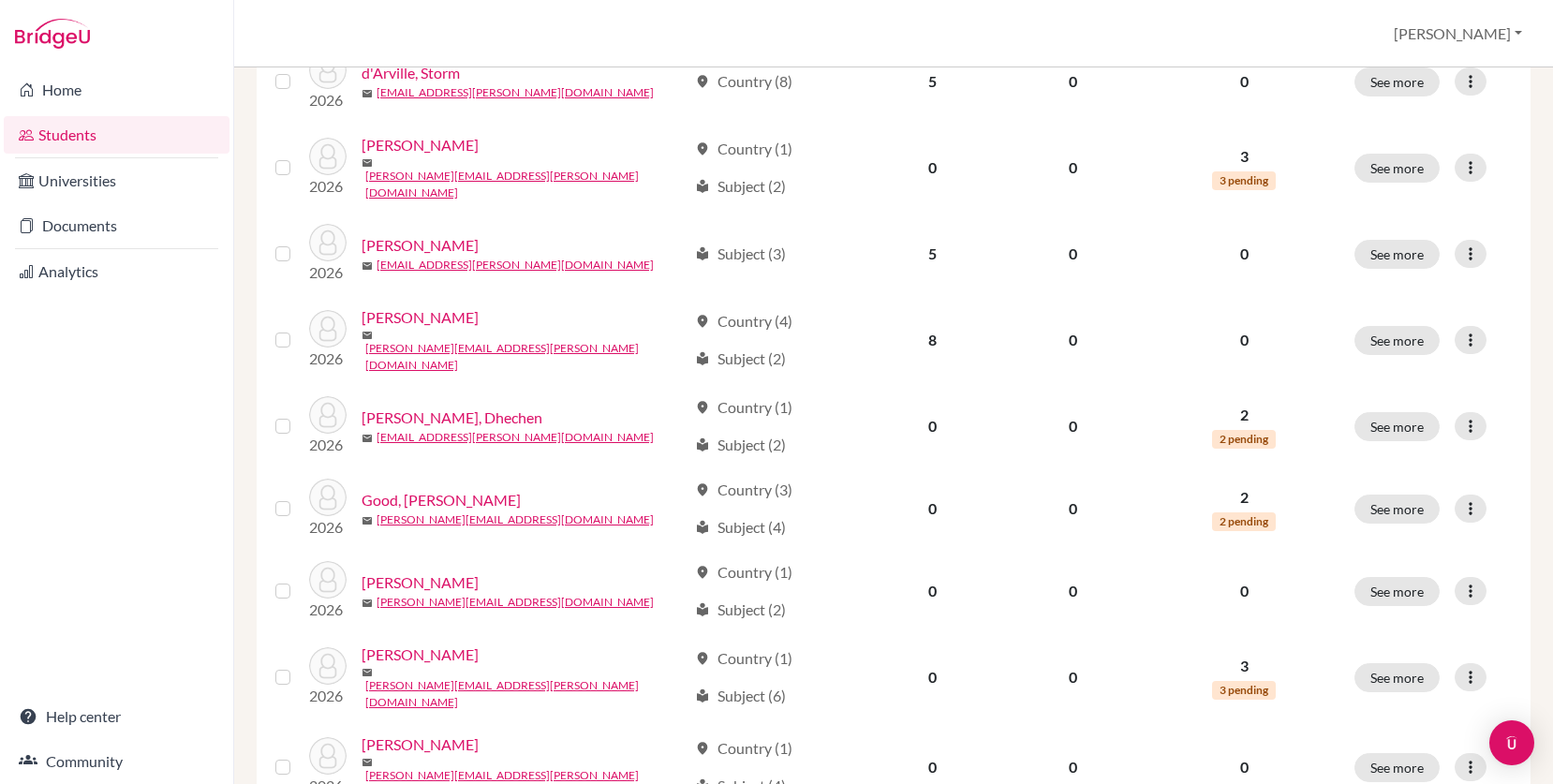
scroll to position [1358, 0]
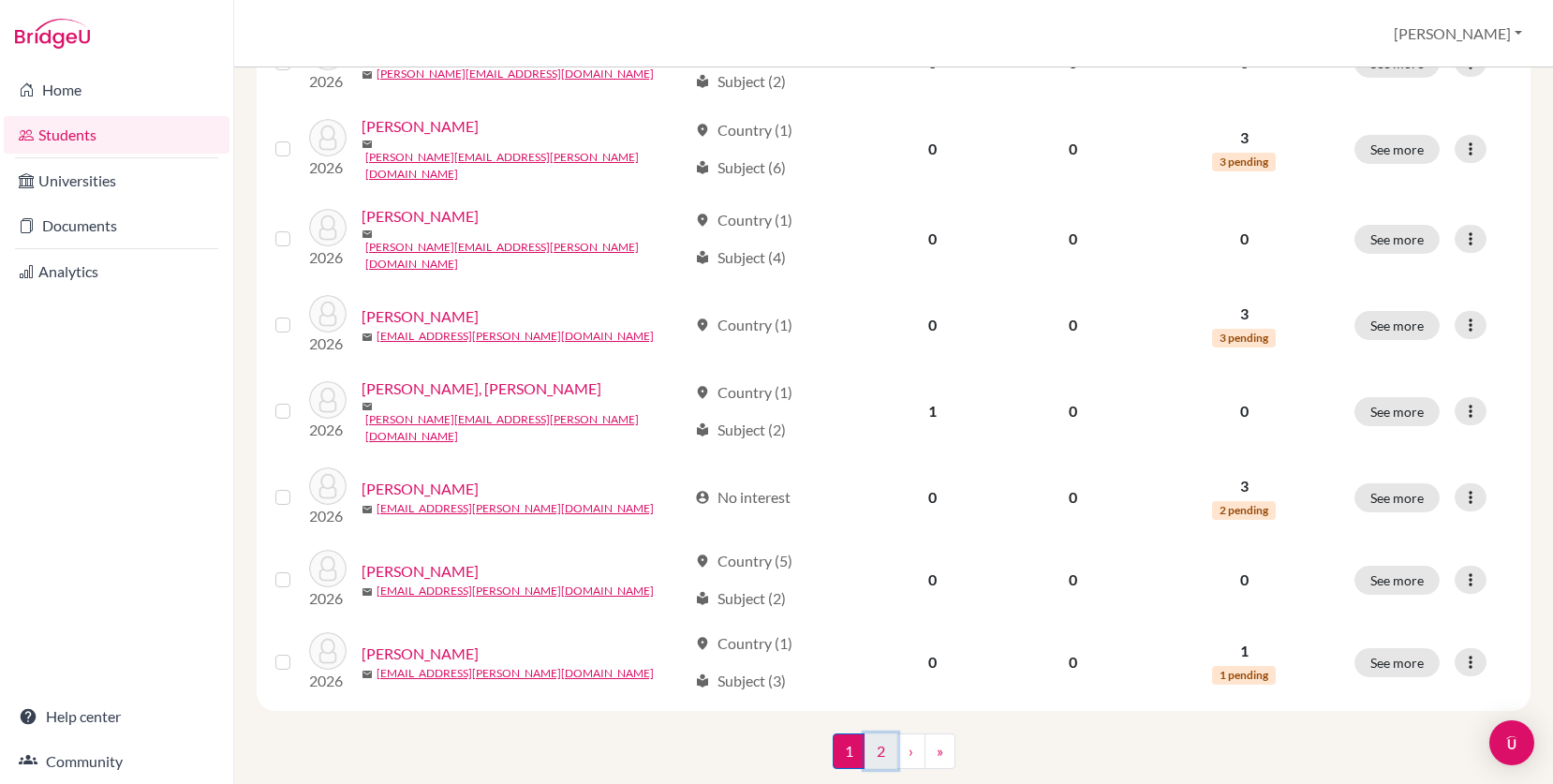
click at [875, 733] on link "2" at bounding box center [881, 750] width 33 height 36
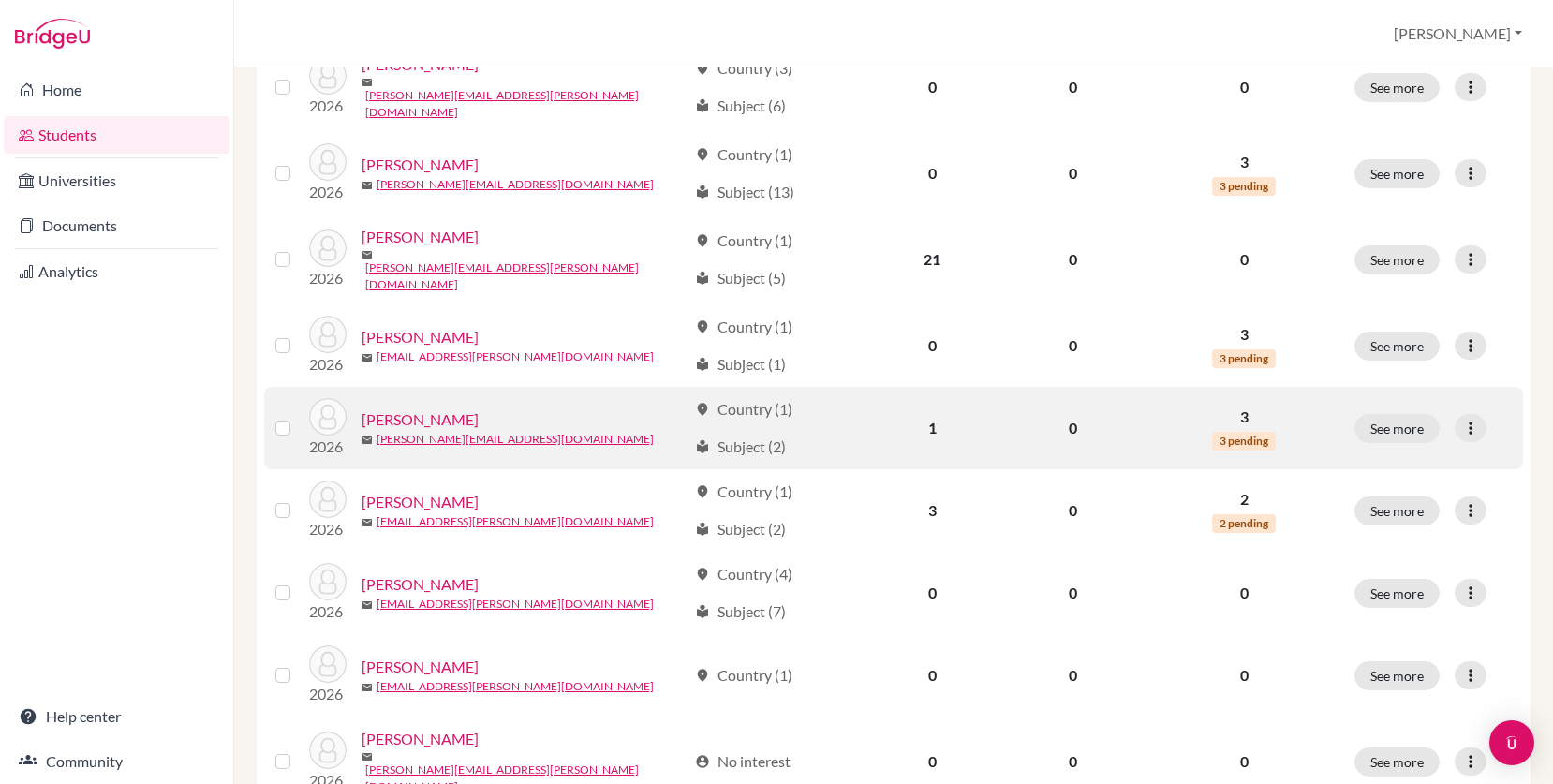
scroll to position [1030, 0]
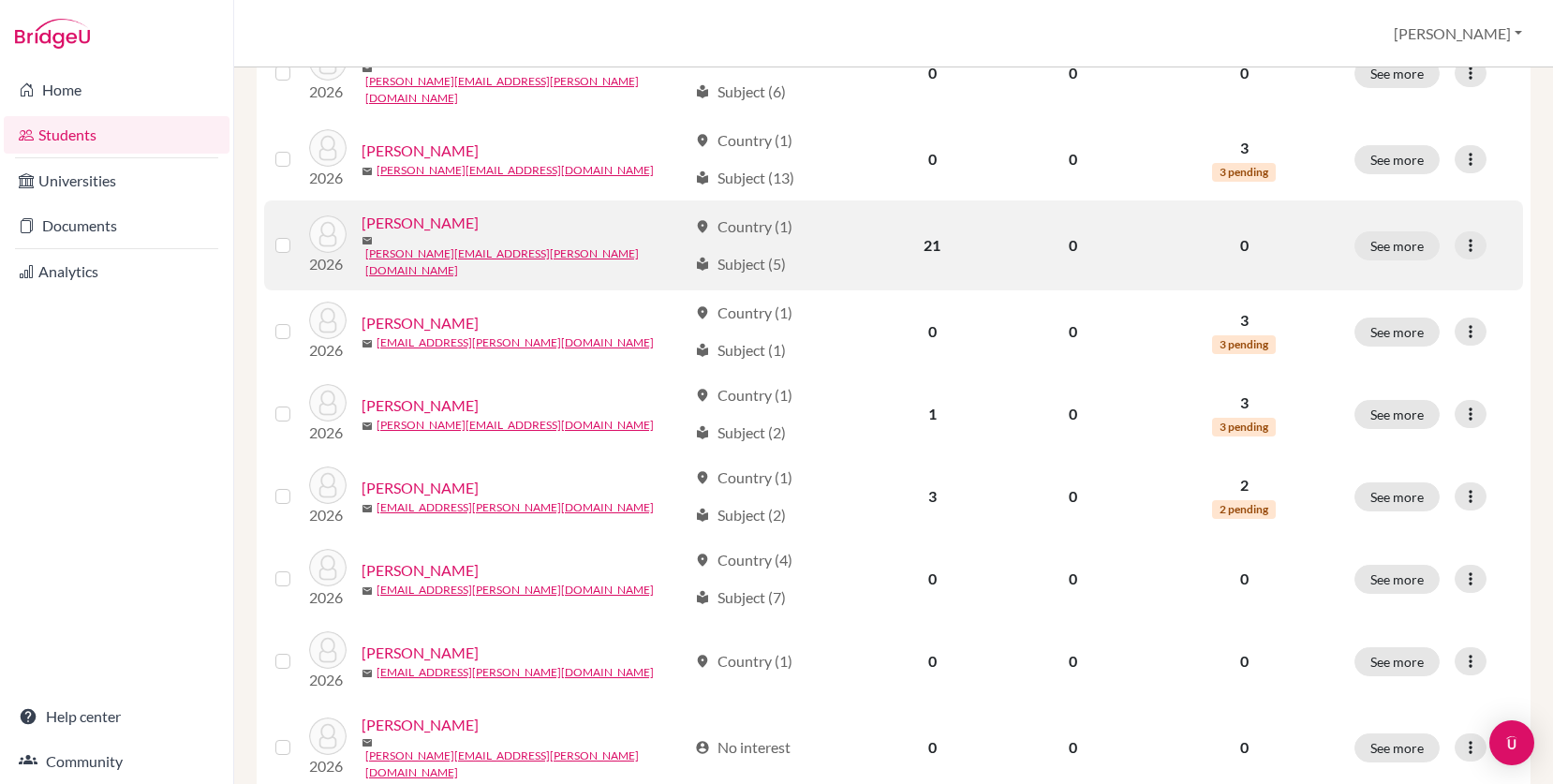
click at [434, 212] on link "Seligman, Roy" at bounding box center [420, 222] width 117 height 22
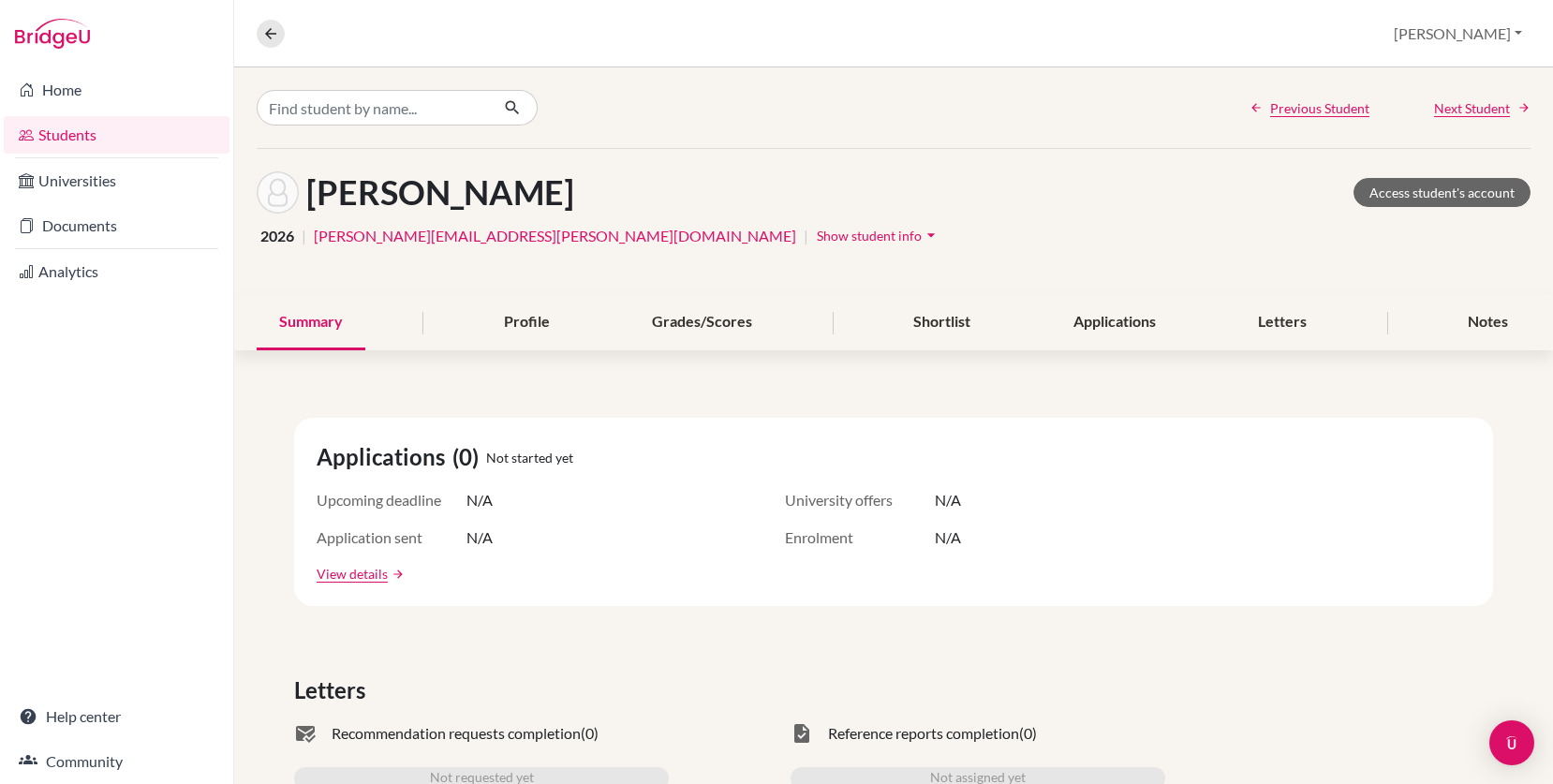
click at [922, 235] on icon "arrow_drop_down" at bounding box center [930, 234] width 18 height 18
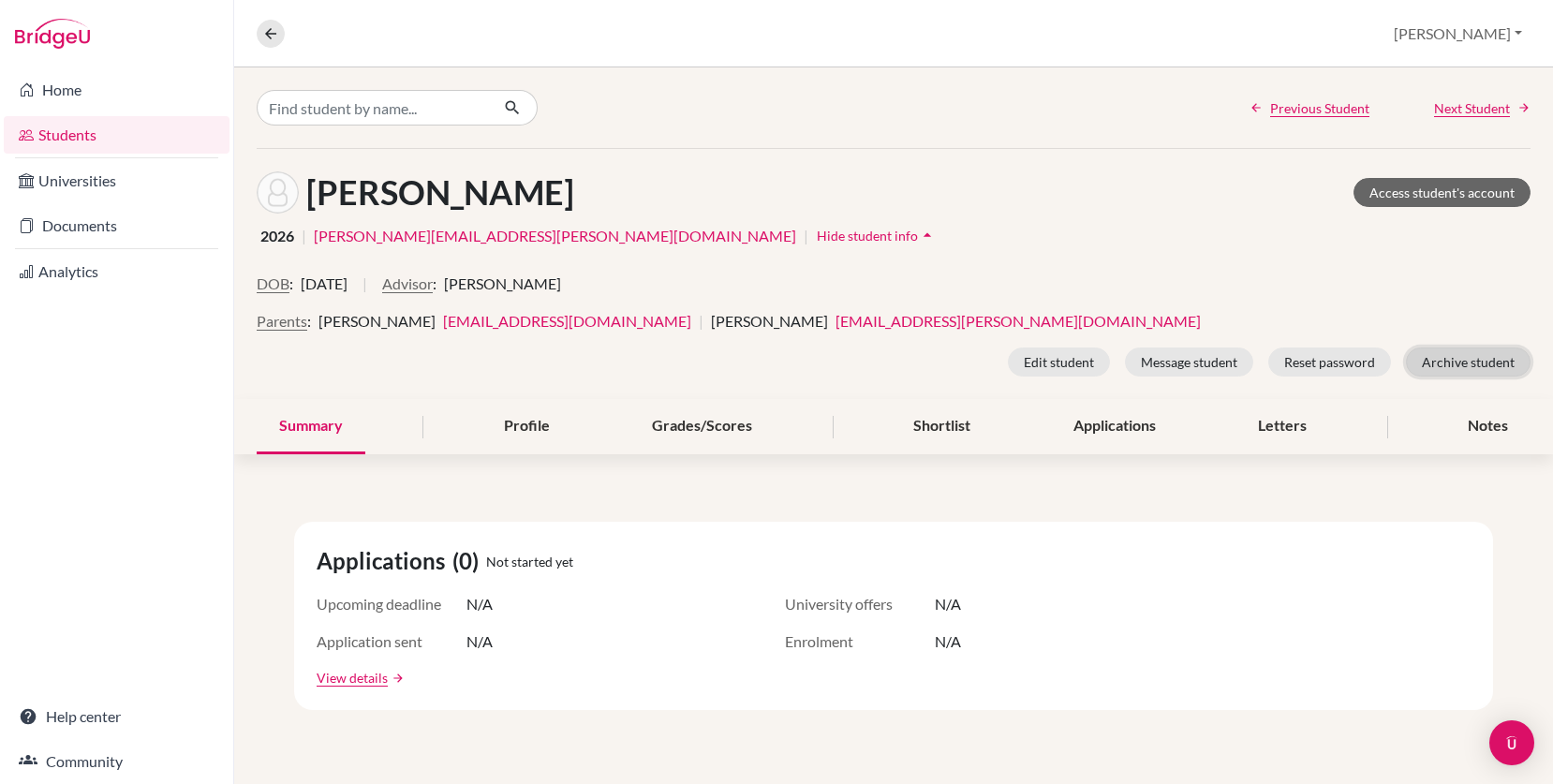
click at [1460, 368] on button "Archive student" at bounding box center [1468, 362] width 125 height 29
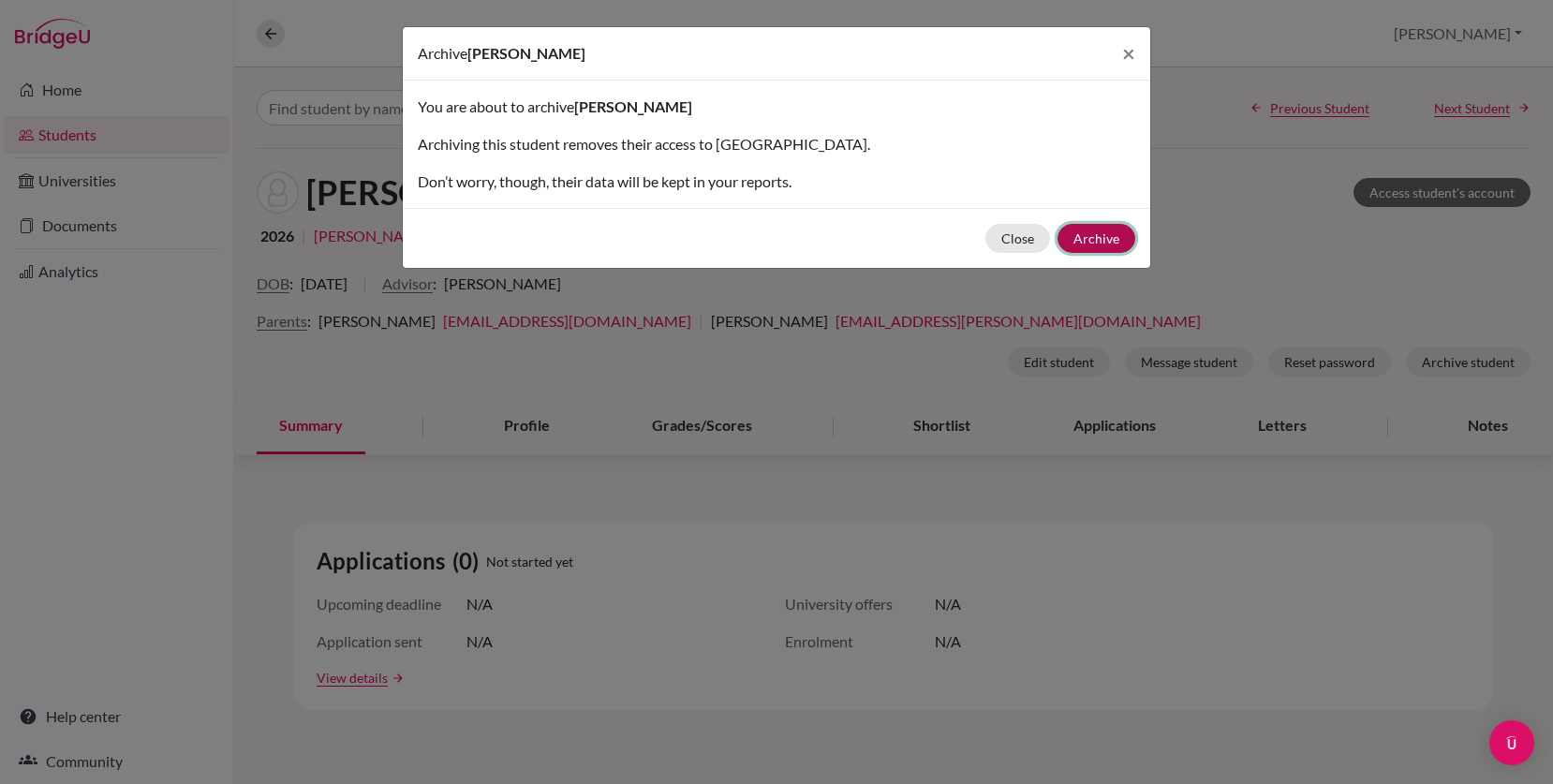
click at [1101, 234] on button "Archive" at bounding box center [1096, 238] width 77 height 29
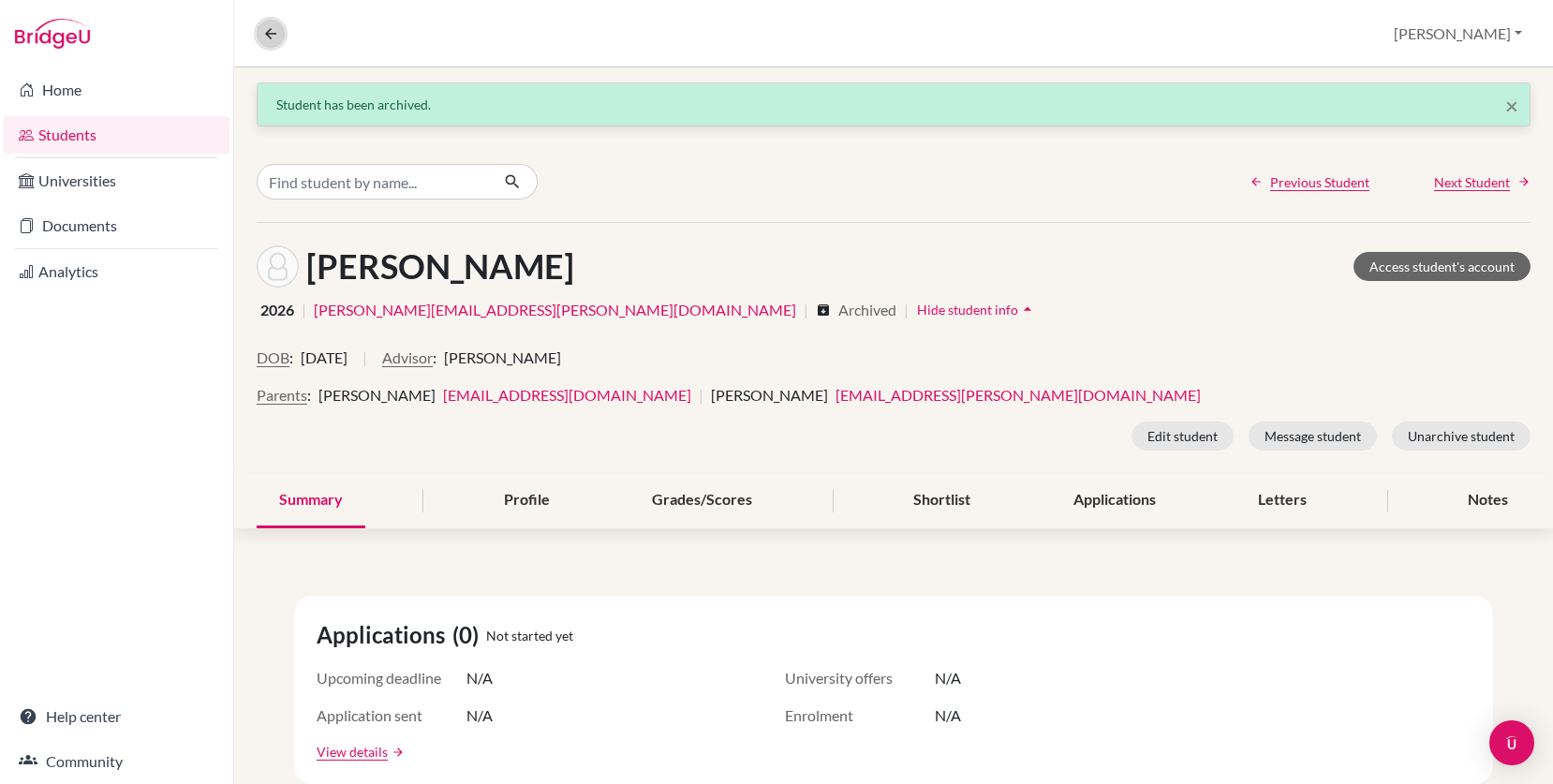
click at [268, 39] on icon at bounding box center [270, 33] width 16 height 16
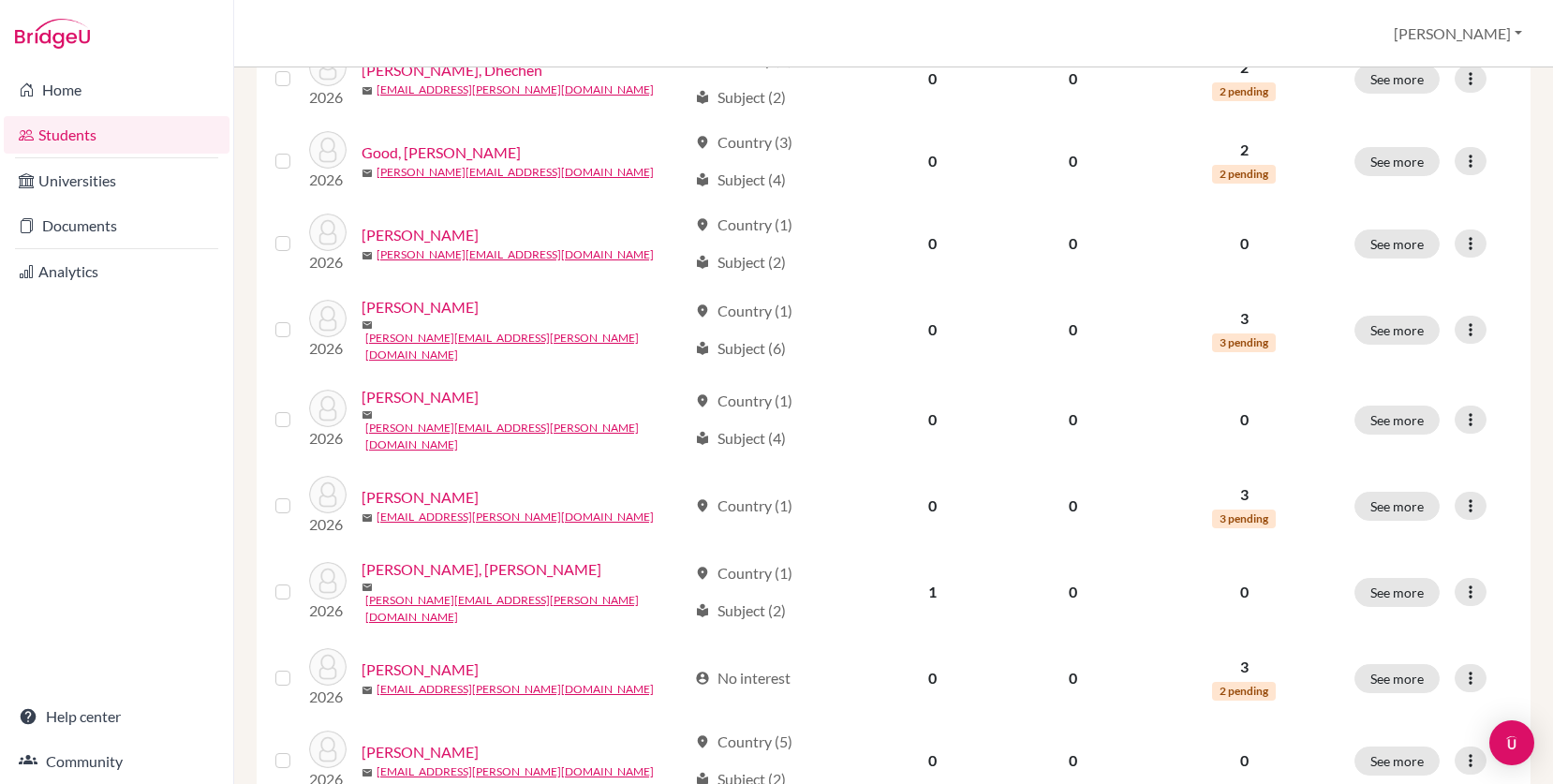
scroll to position [1358, 0]
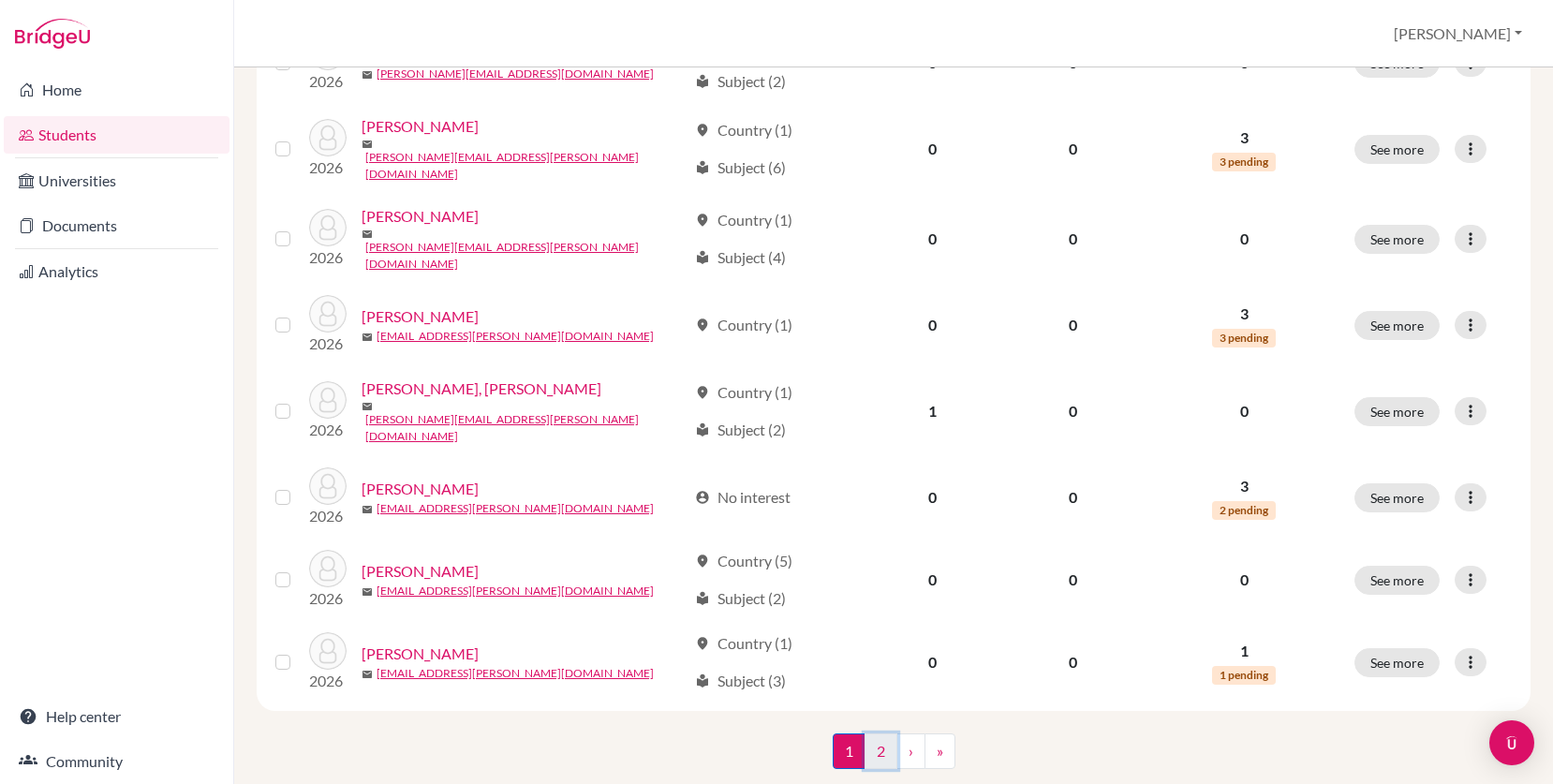
click at [881, 733] on link "2" at bounding box center [881, 750] width 33 height 36
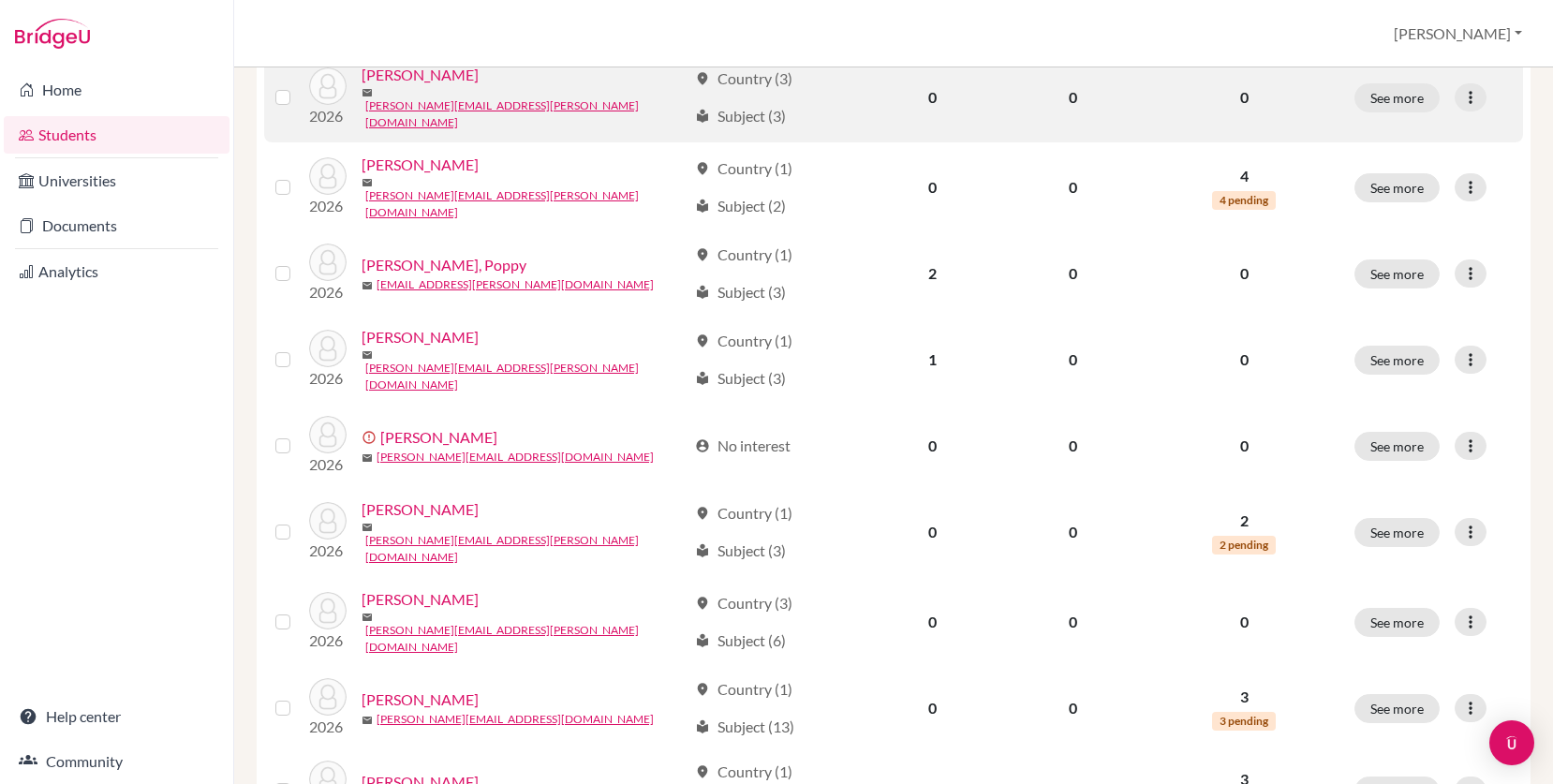
scroll to position [497, 0]
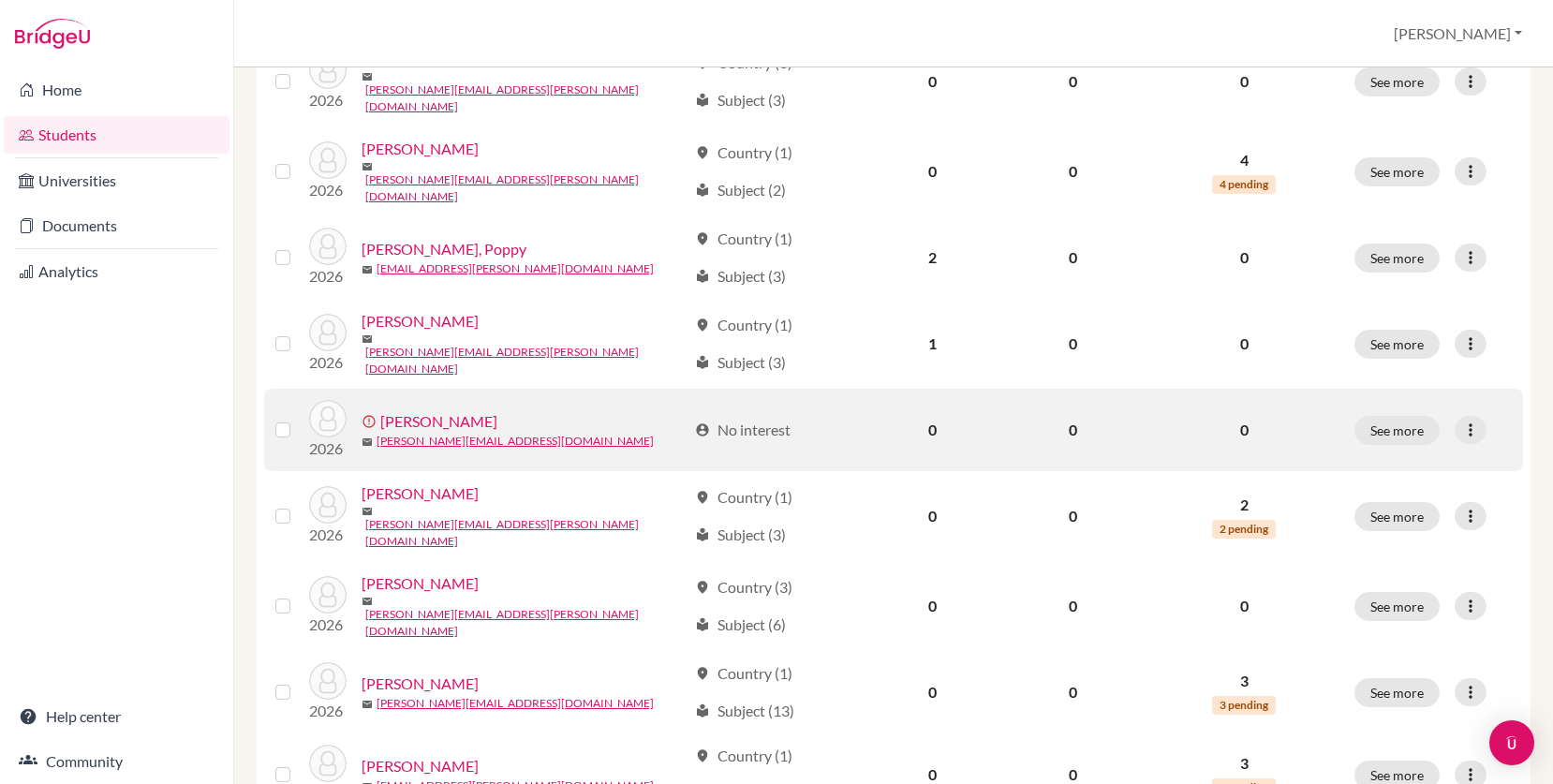
click at [463, 410] on link "Ronveaux, Patrick" at bounding box center [438, 421] width 117 height 22
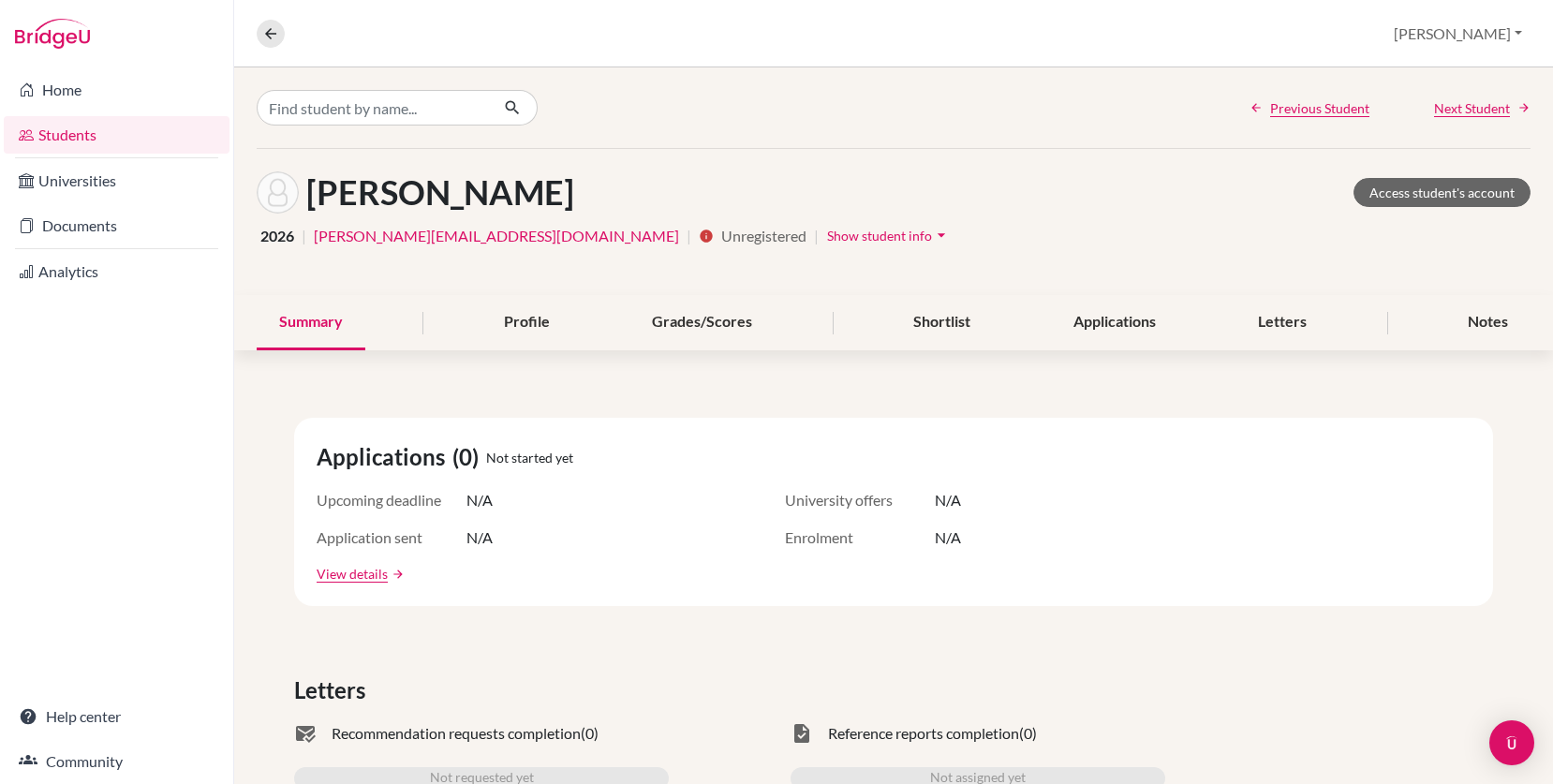
click at [827, 238] on span "Show student info" at bounding box center [879, 235] width 104 height 15
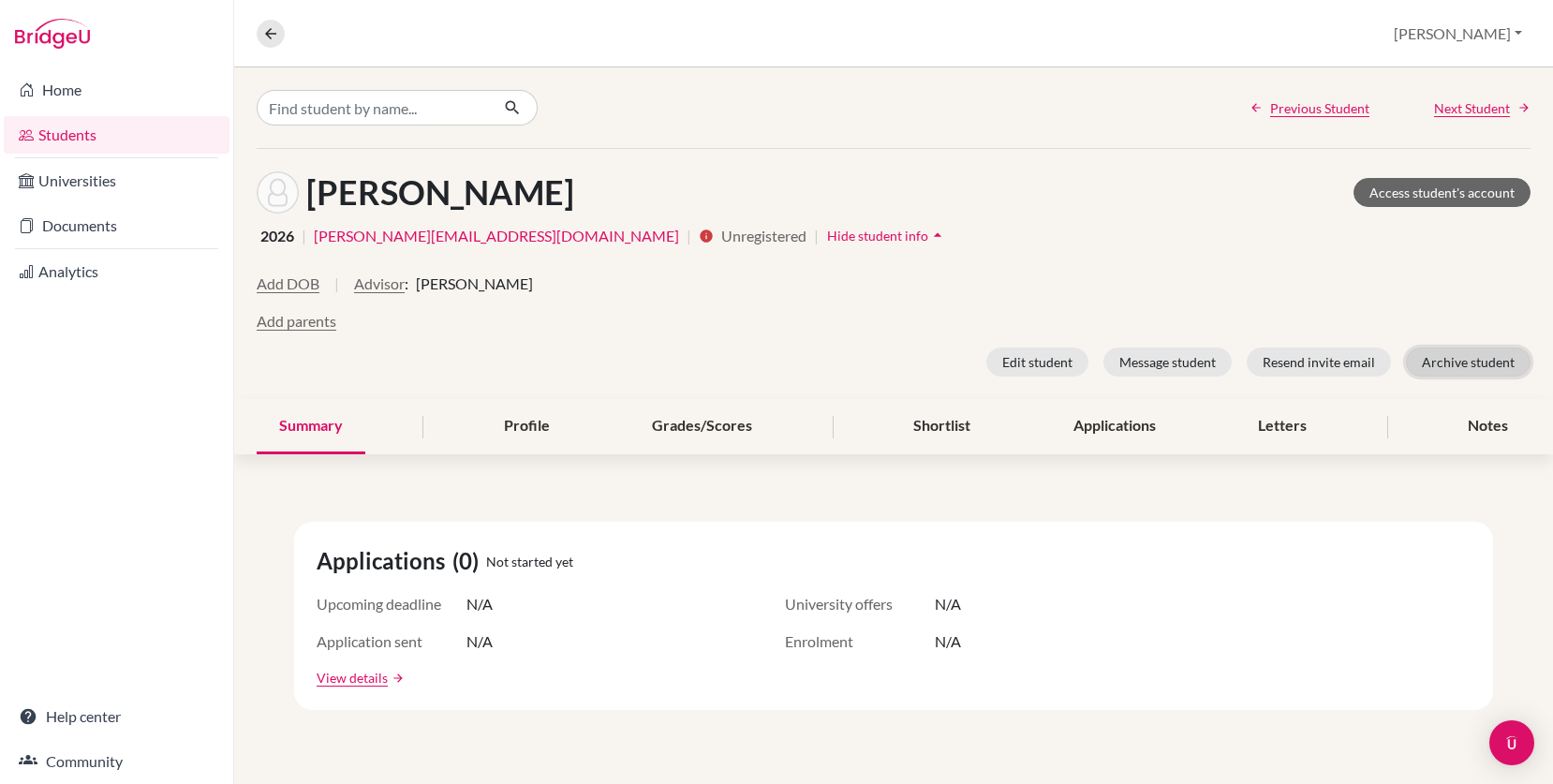
click at [1436, 360] on button "Archive student" at bounding box center [1468, 362] width 125 height 29
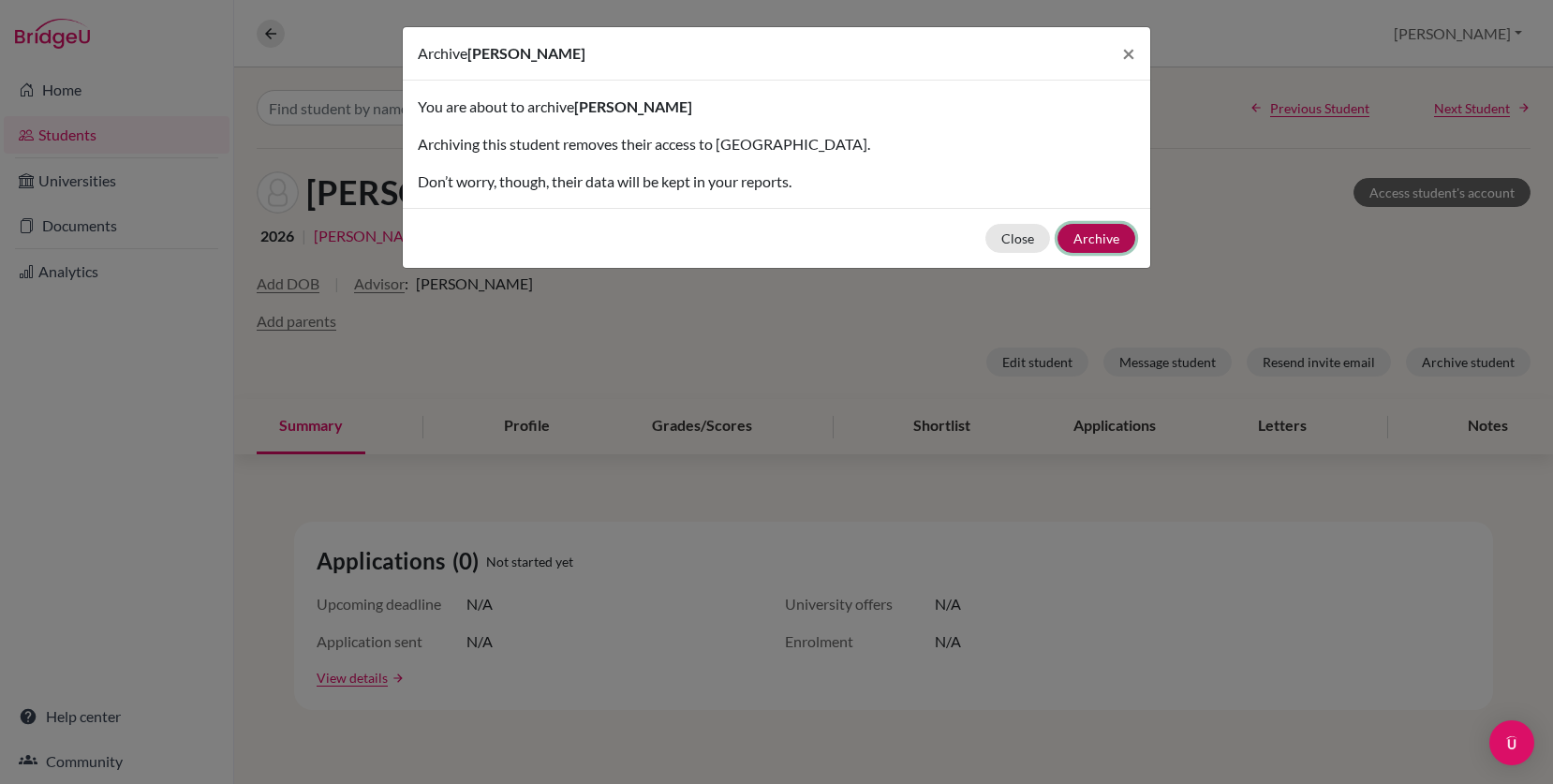
click at [1111, 235] on button "Archive" at bounding box center [1096, 238] width 77 height 29
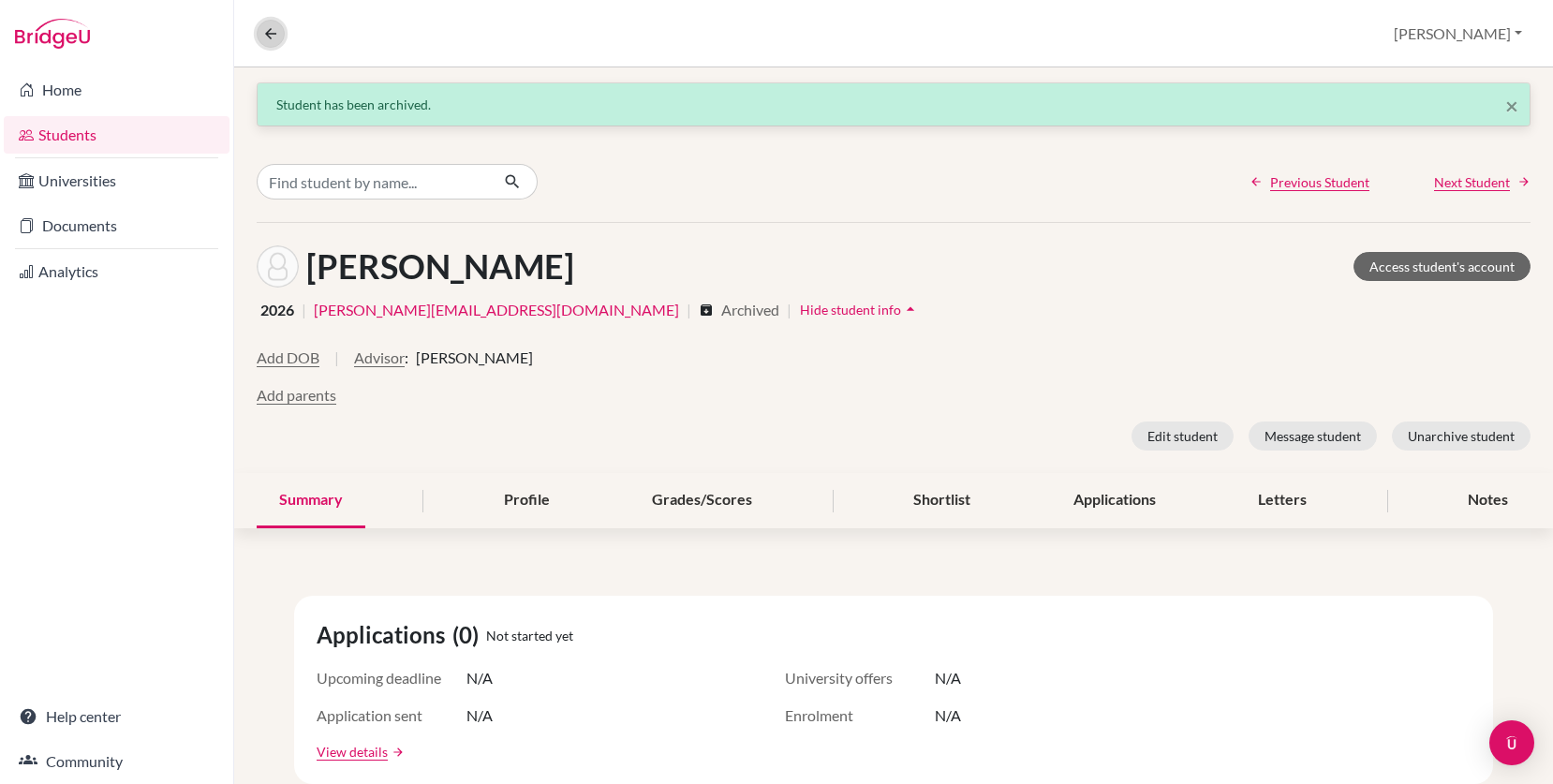
click at [273, 26] on icon at bounding box center [270, 33] width 16 height 16
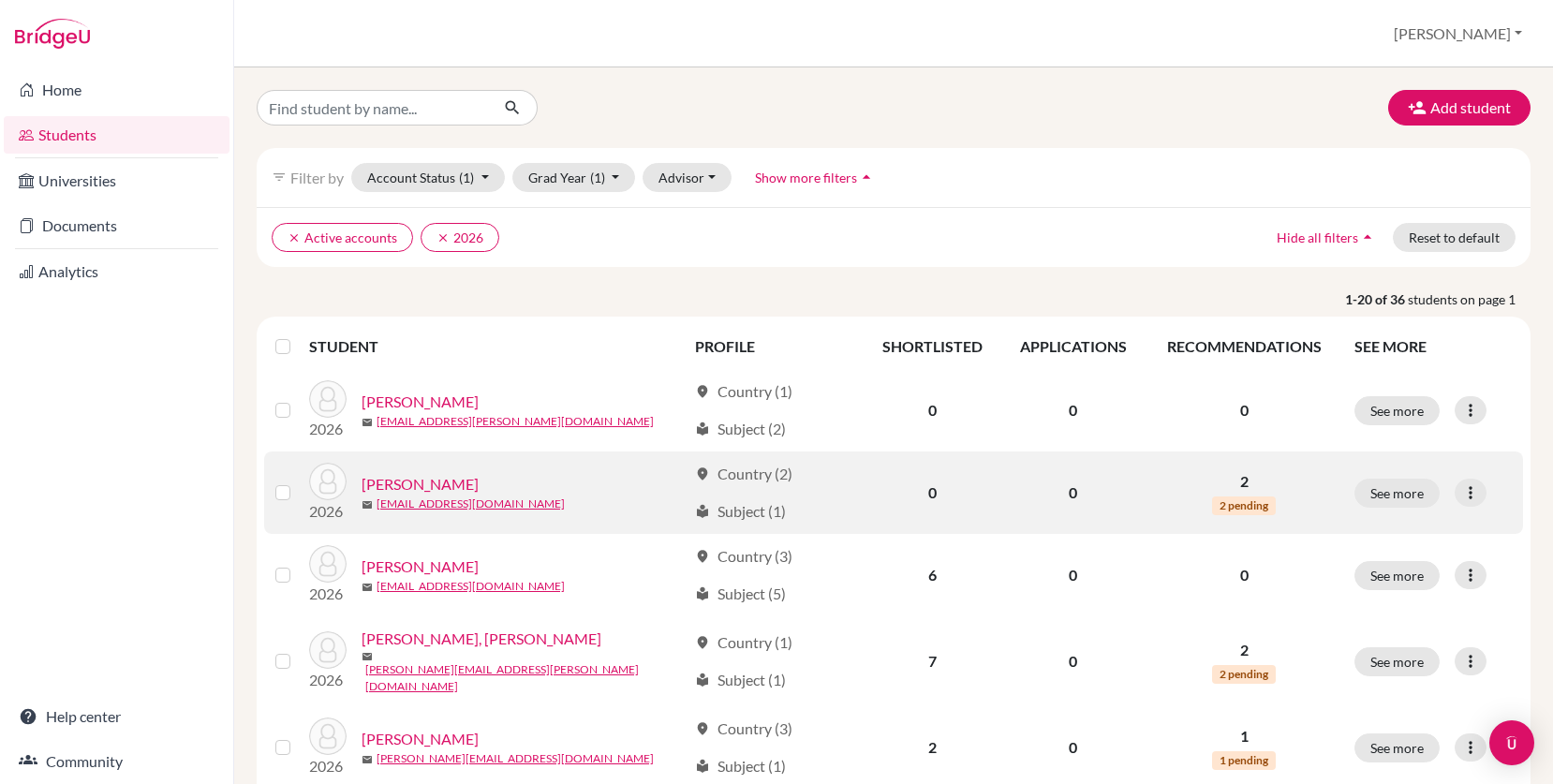
scroll to position [1358, 0]
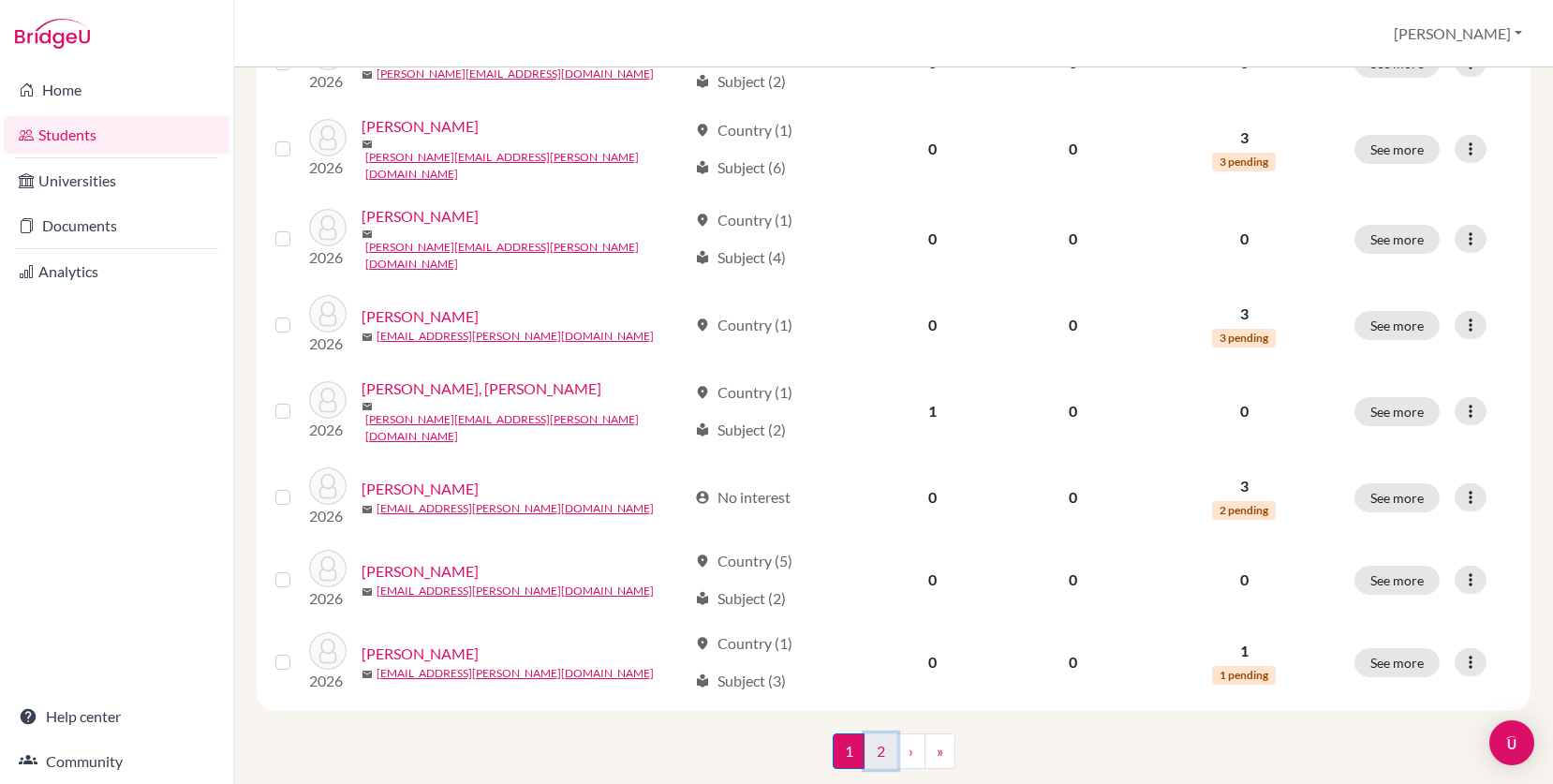
click at [885, 733] on link "2" at bounding box center [881, 750] width 33 height 36
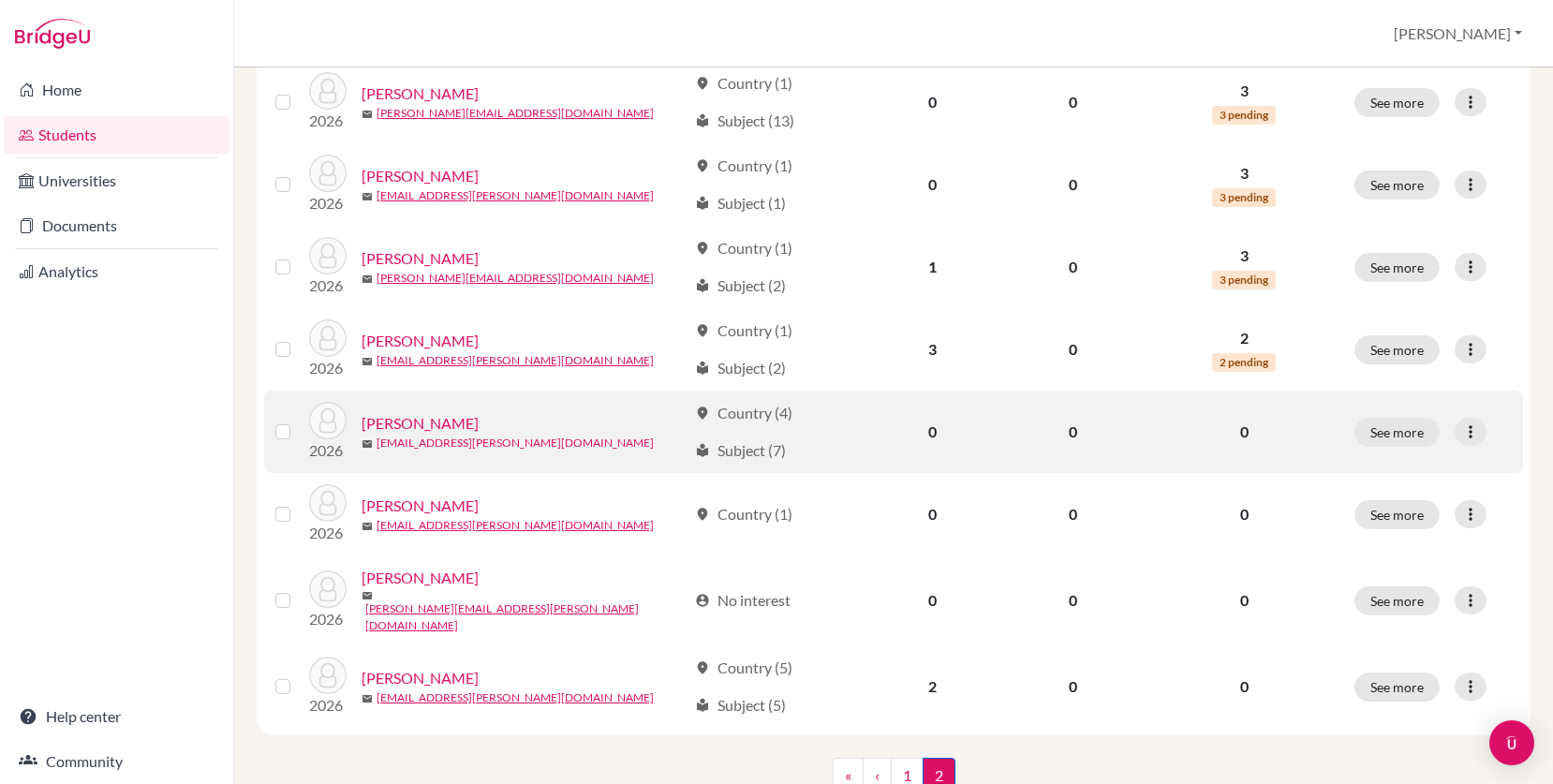
scroll to position [1029, 0]
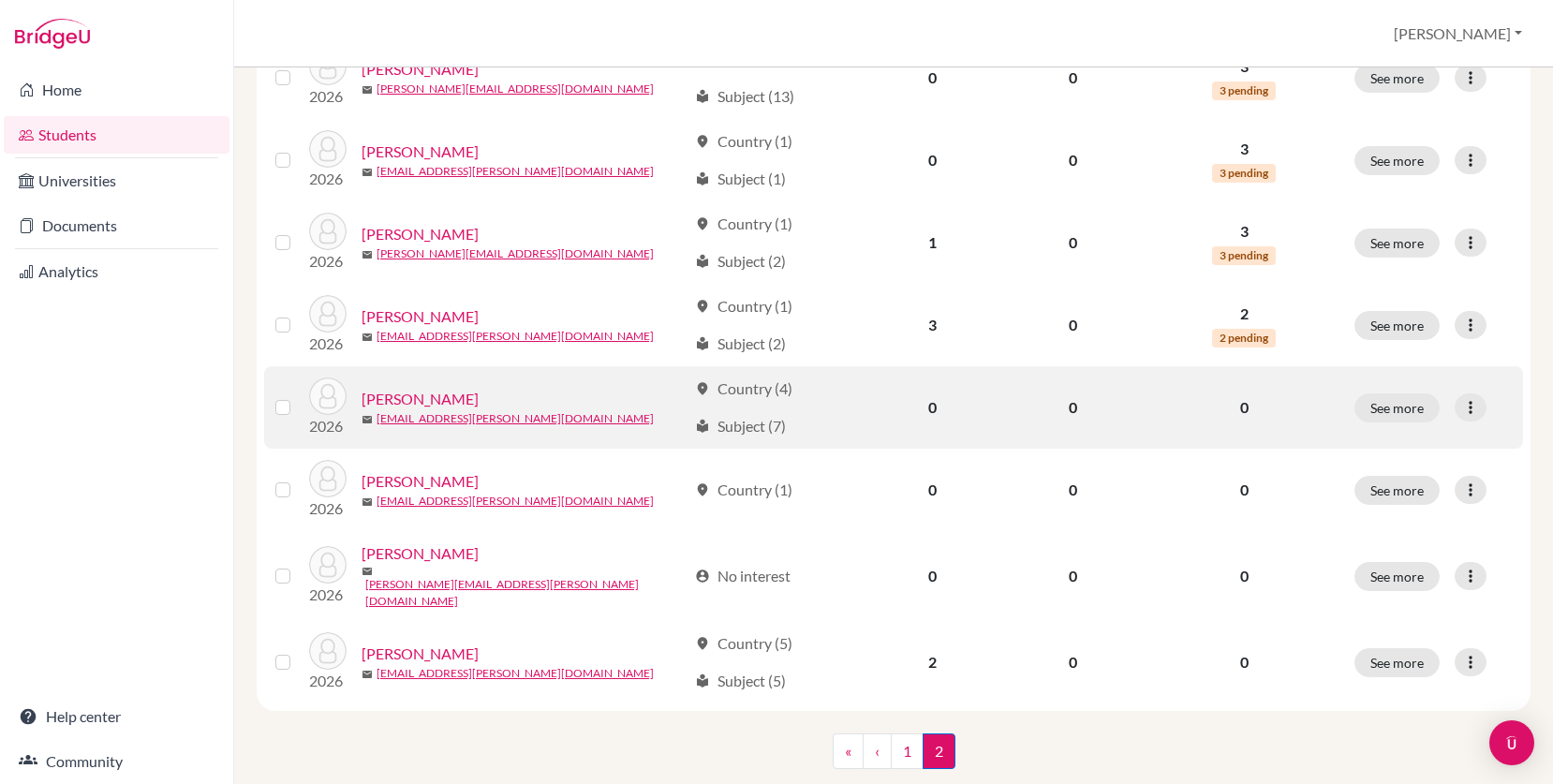
click at [430, 388] on link "Tabary, Anais" at bounding box center [420, 398] width 117 height 22
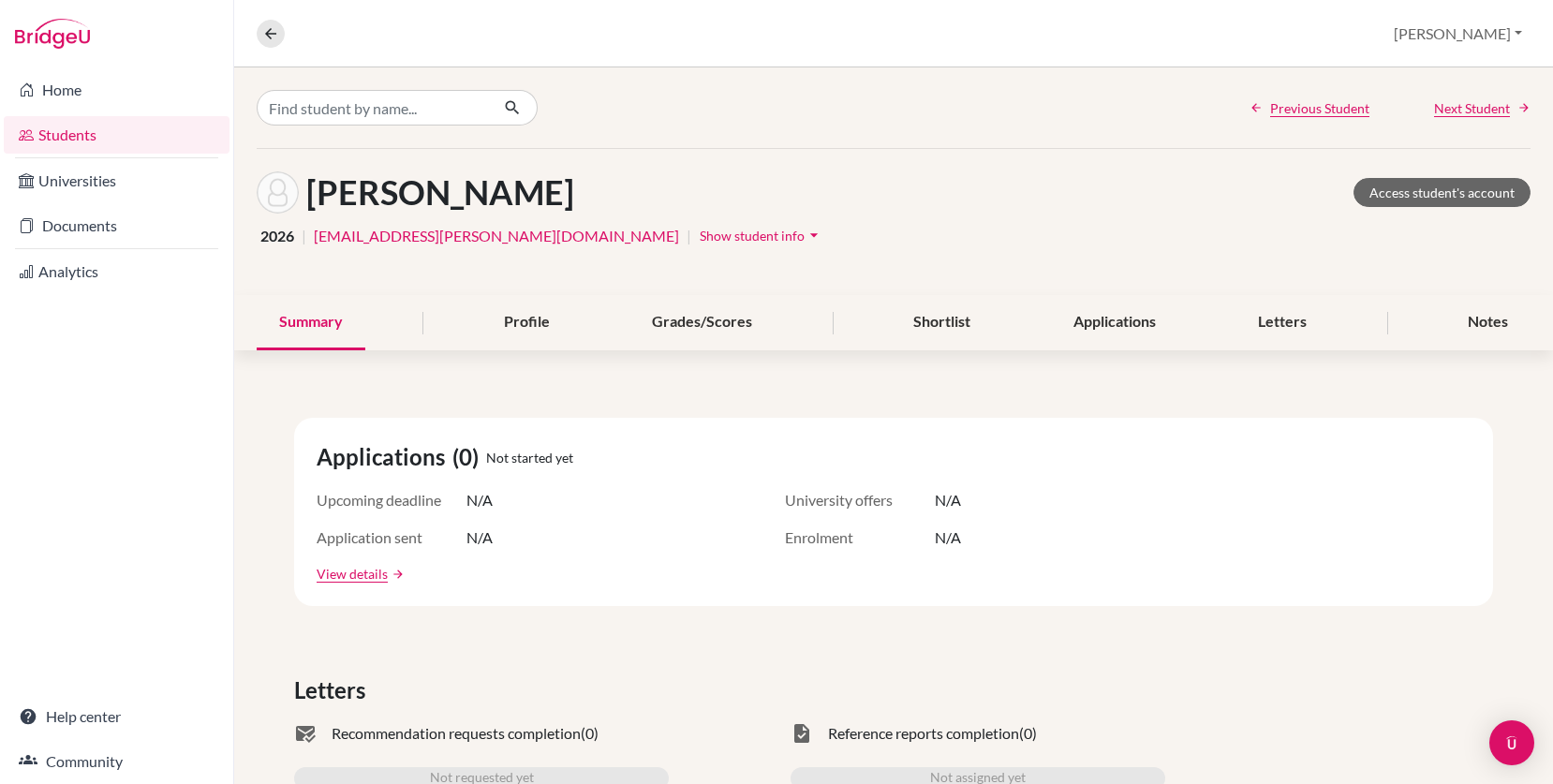
click at [805, 237] on icon "arrow_drop_down" at bounding box center [813, 234] width 18 height 18
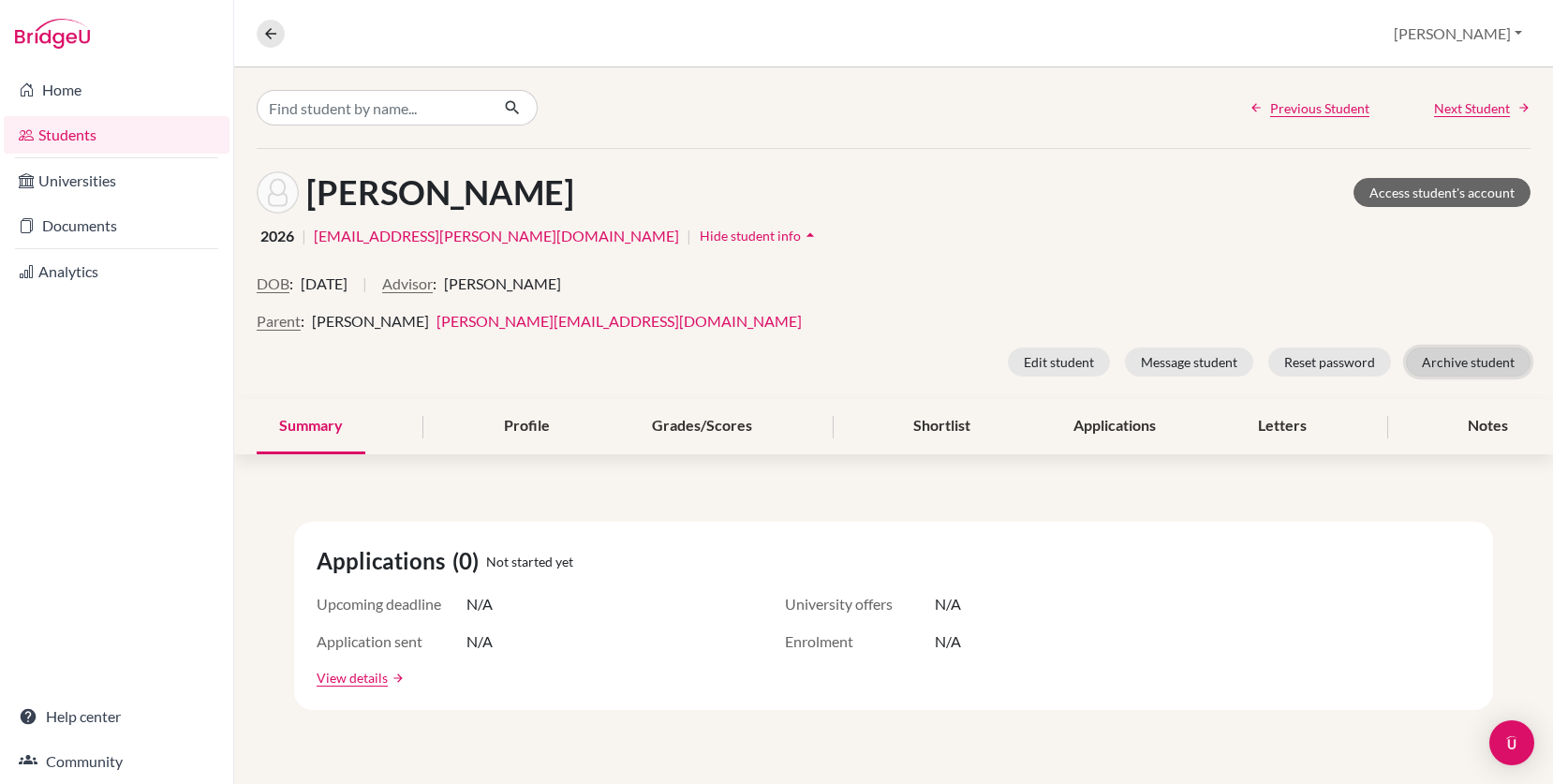
click at [1458, 363] on button "Archive student" at bounding box center [1468, 362] width 125 height 29
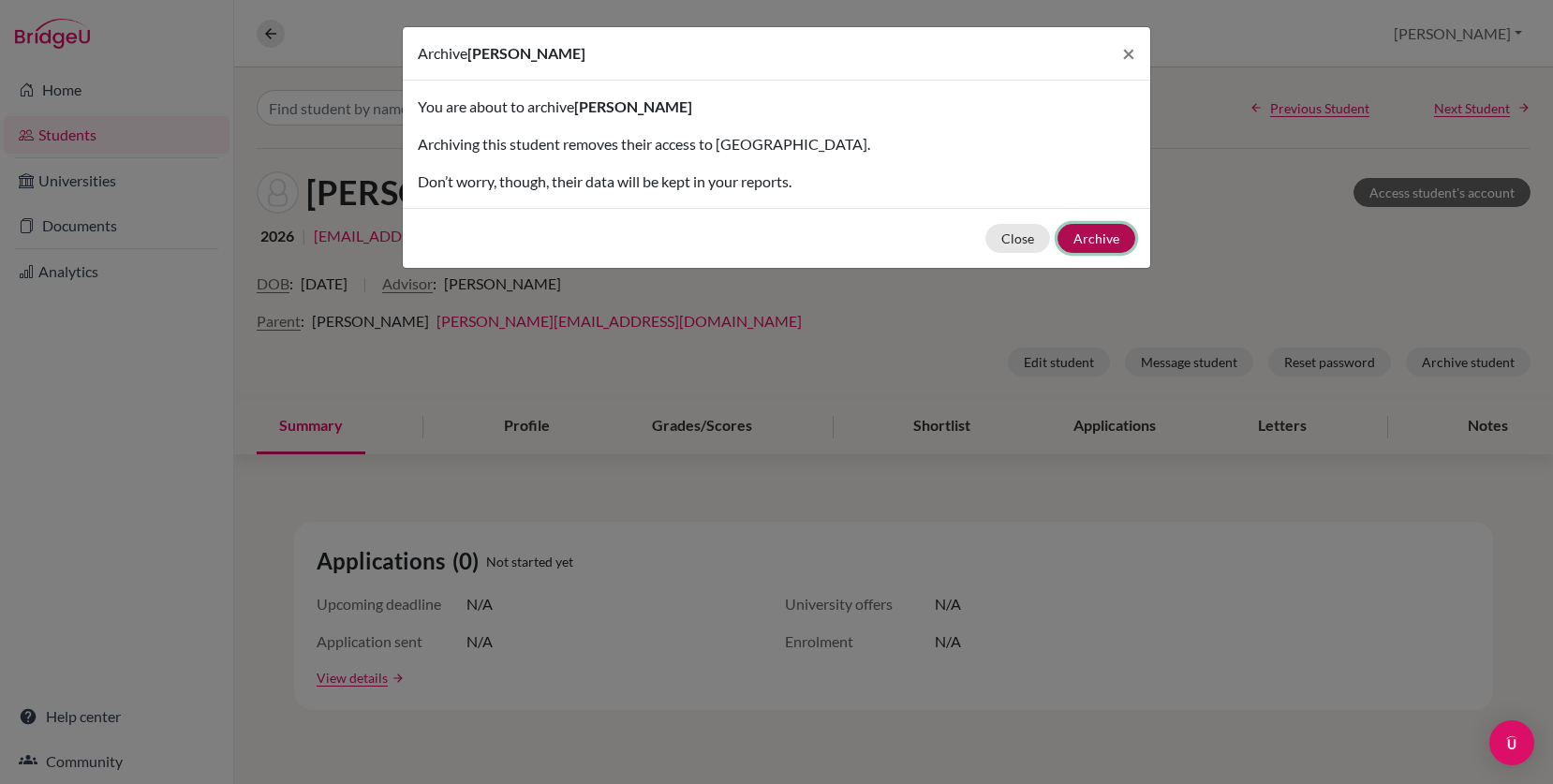
click at [1106, 234] on button "Archive" at bounding box center [1096, 238] width 77 height 29
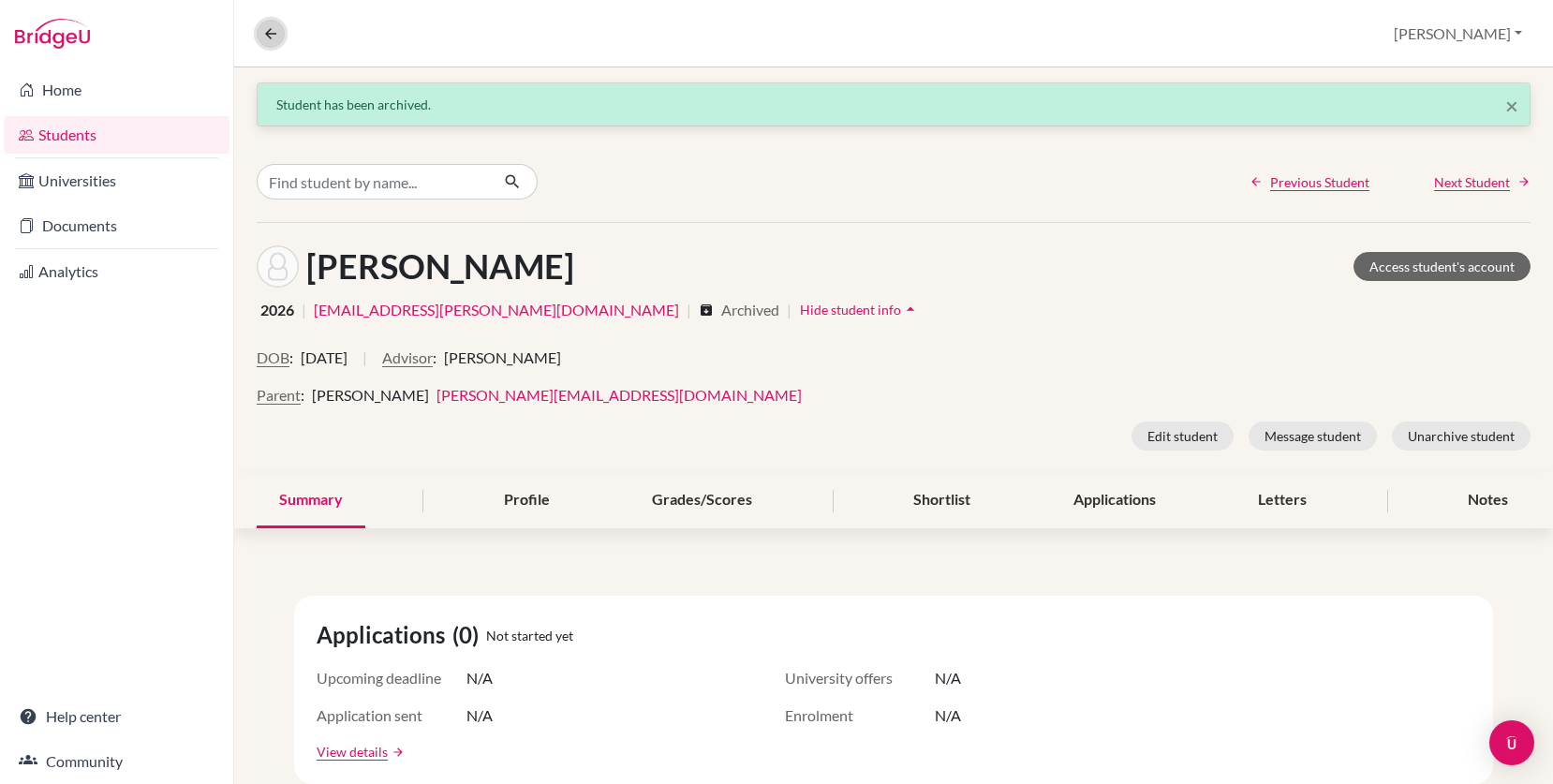
click at [269, 30] on icon at bounding box center [270, 33] width 16 height 16
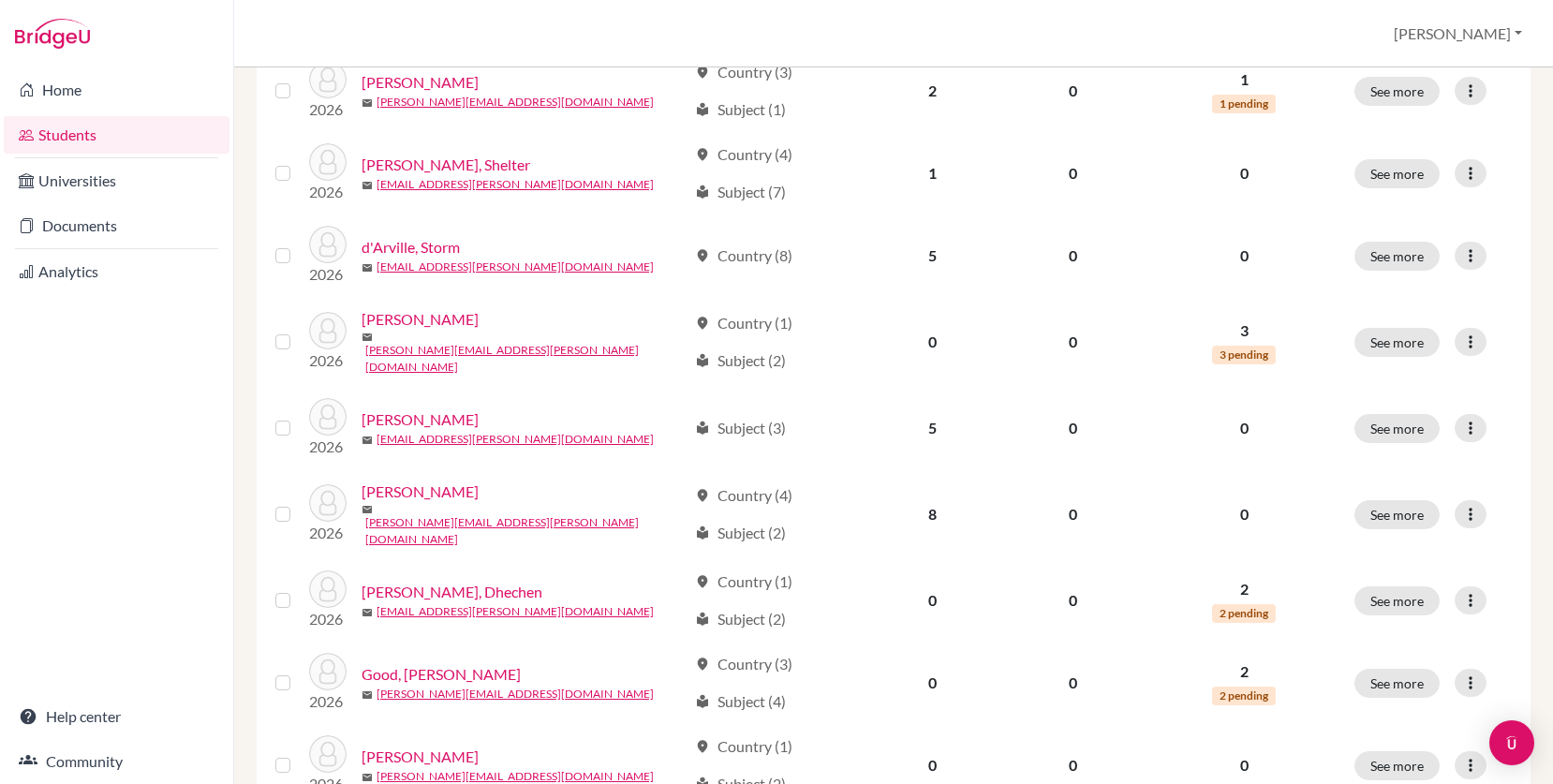
scroll to position [1358, 0]
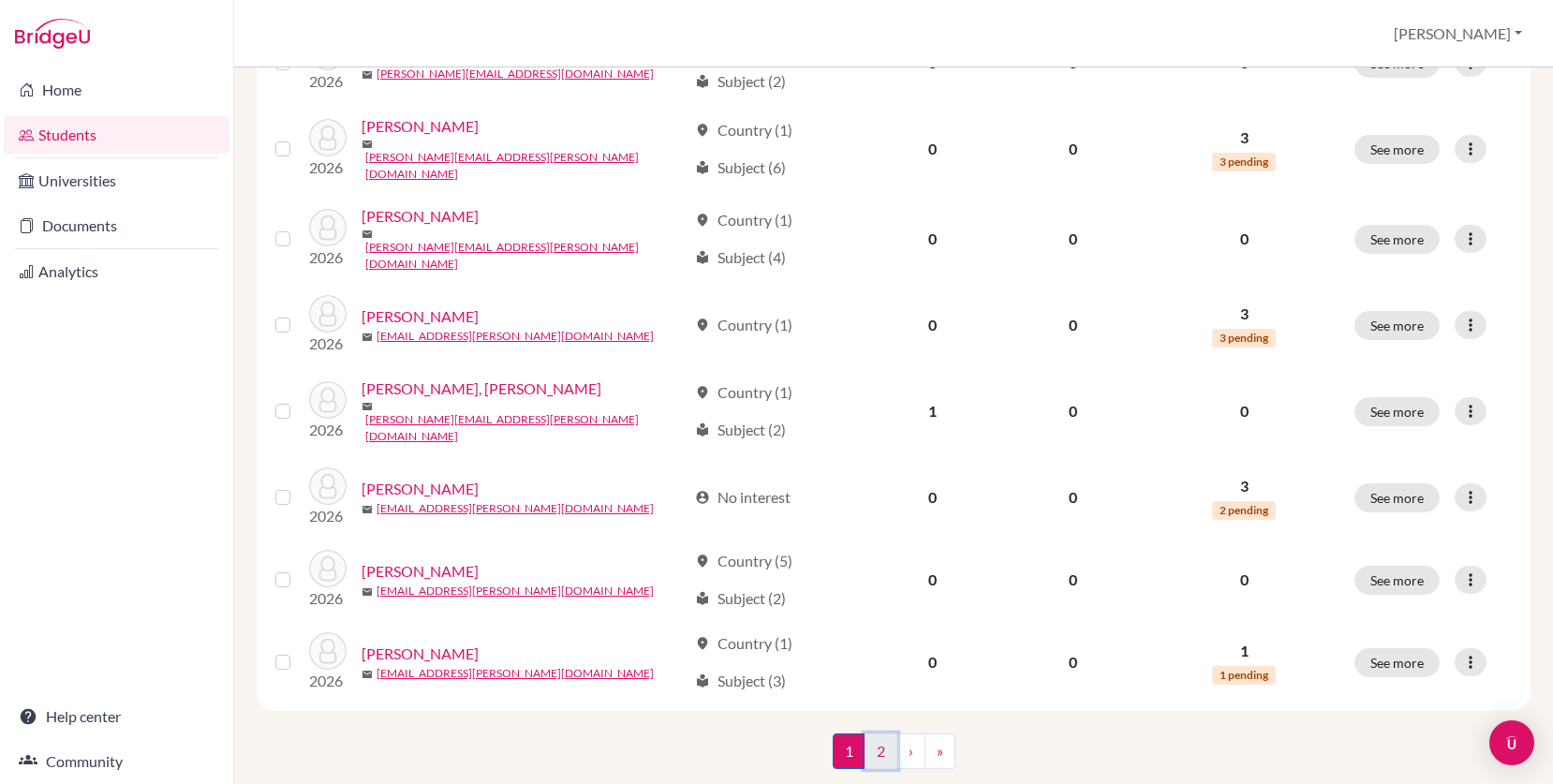
click at [880, 733] on link "2" at bounding box center [881, 750] width 33 height 36
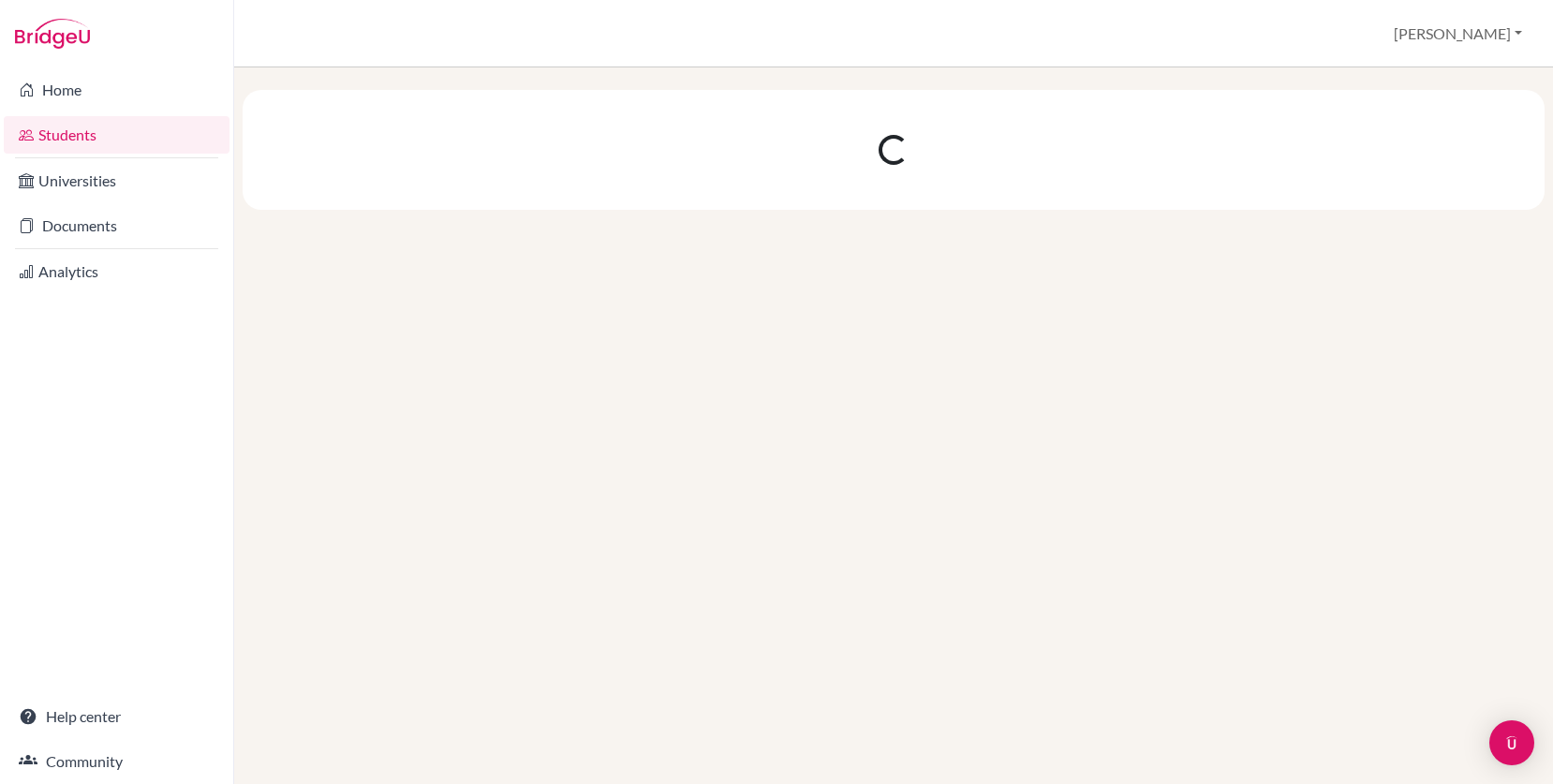
scroll to position [0, 0]
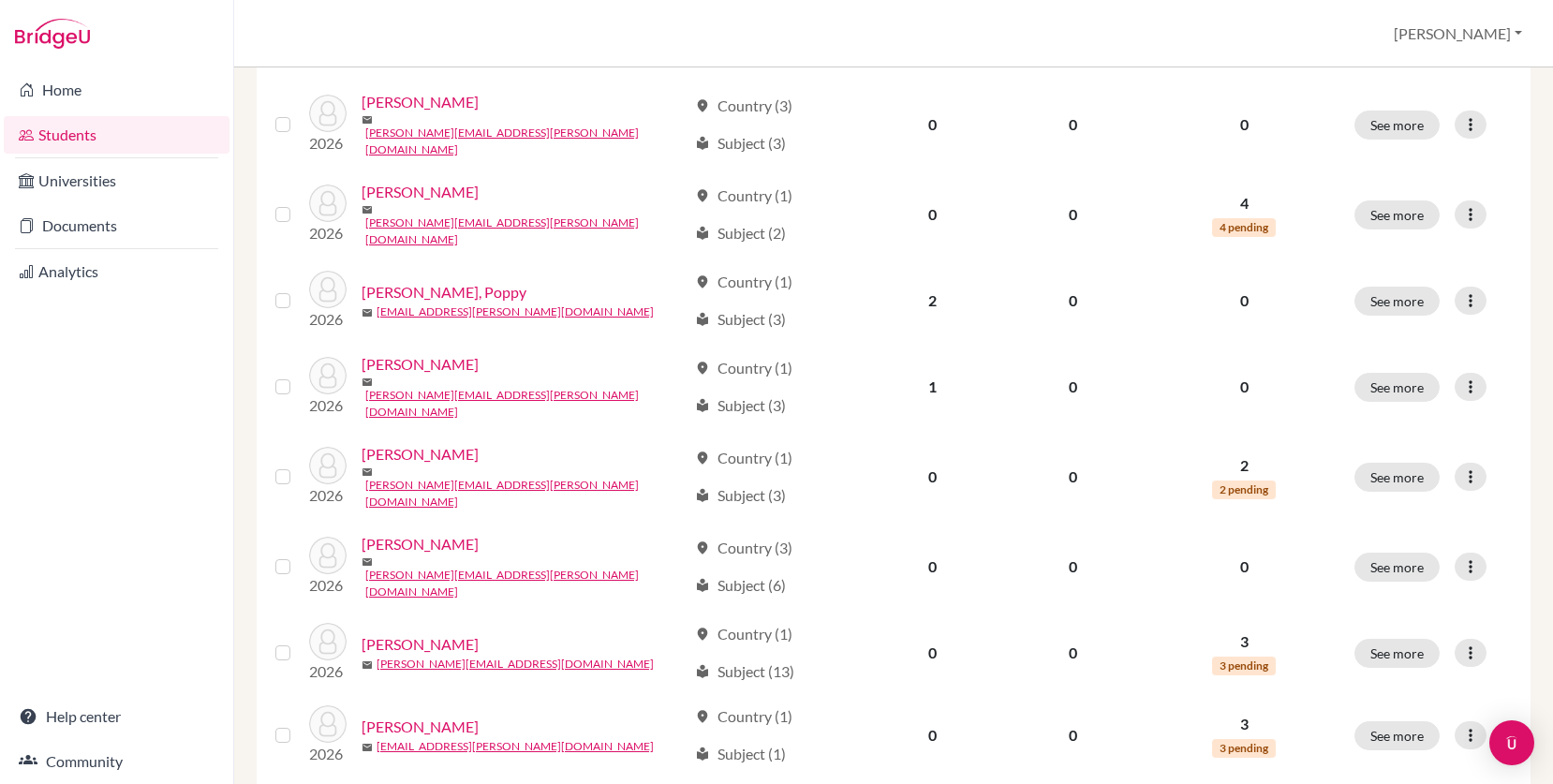
scroll to position [946, 0]
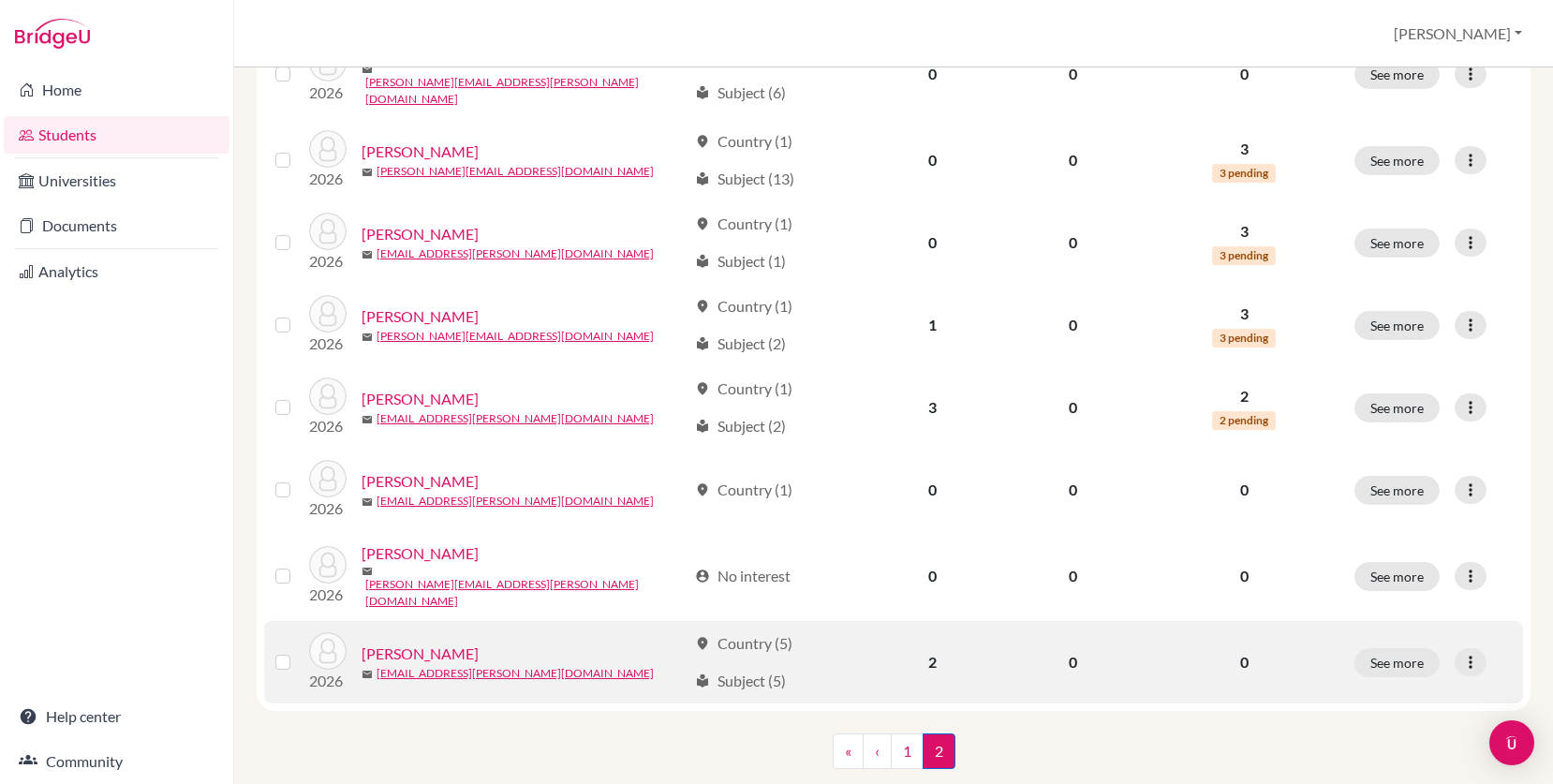
click at [425, 642] on link "Wilson, Hayley" at bounding box center [420, 653] width 117 height 22
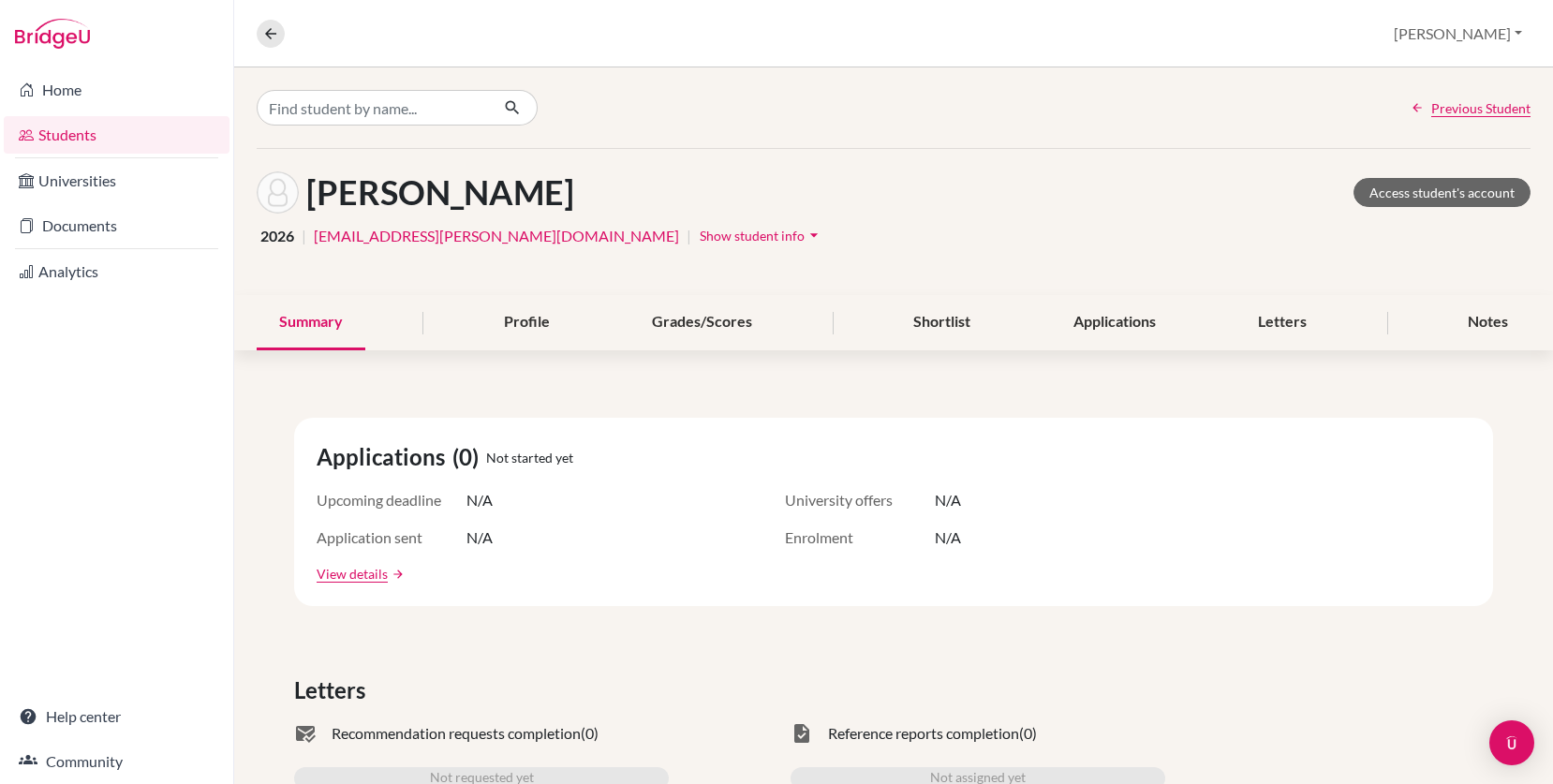
click at [699, 240] on span "Show student info" at bounding box center [751, 235] width 104 height 15
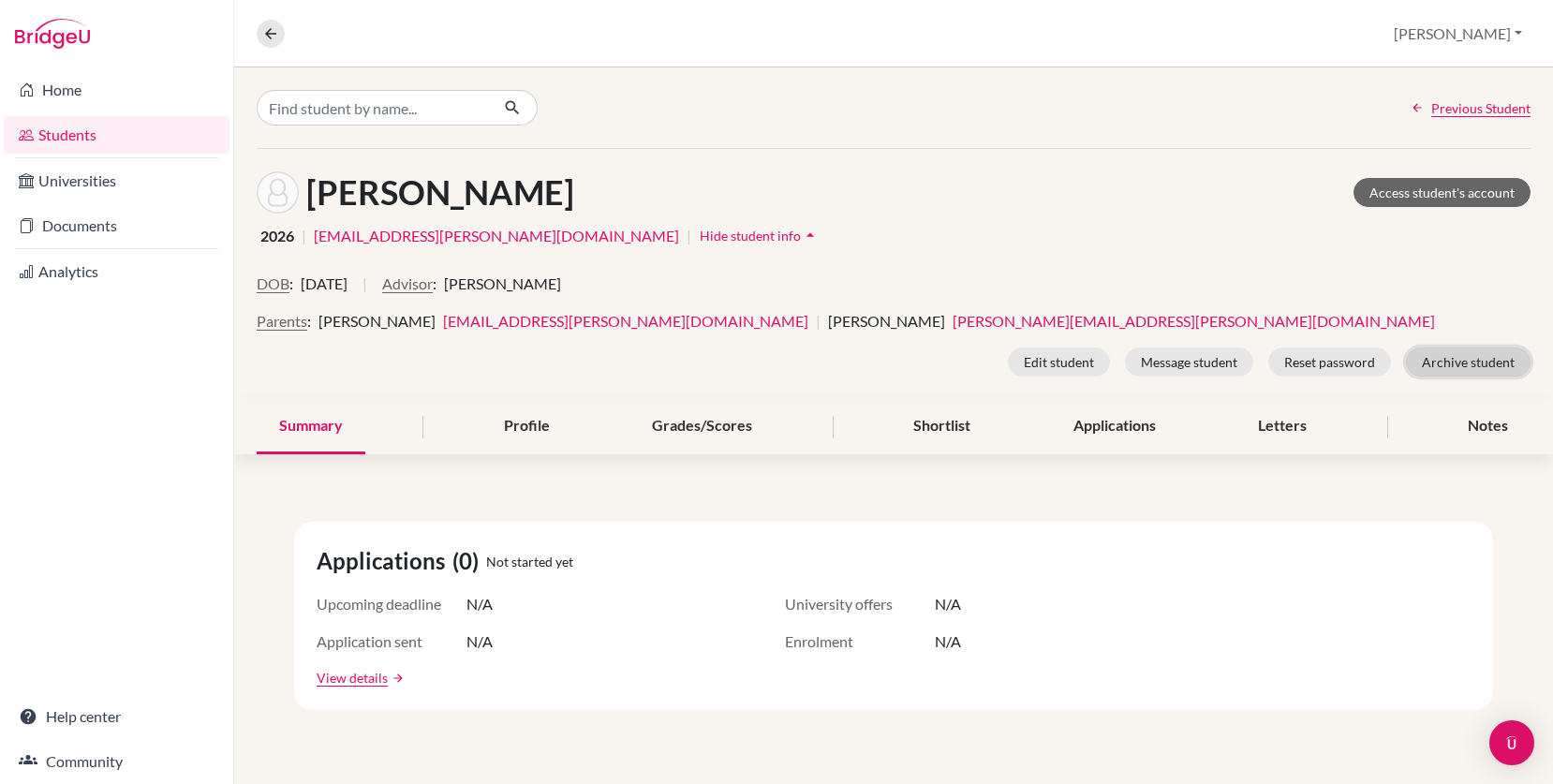
click at [1461, 371] on button "Archive student" at bounding box center [1468, 362] width 125 height 29
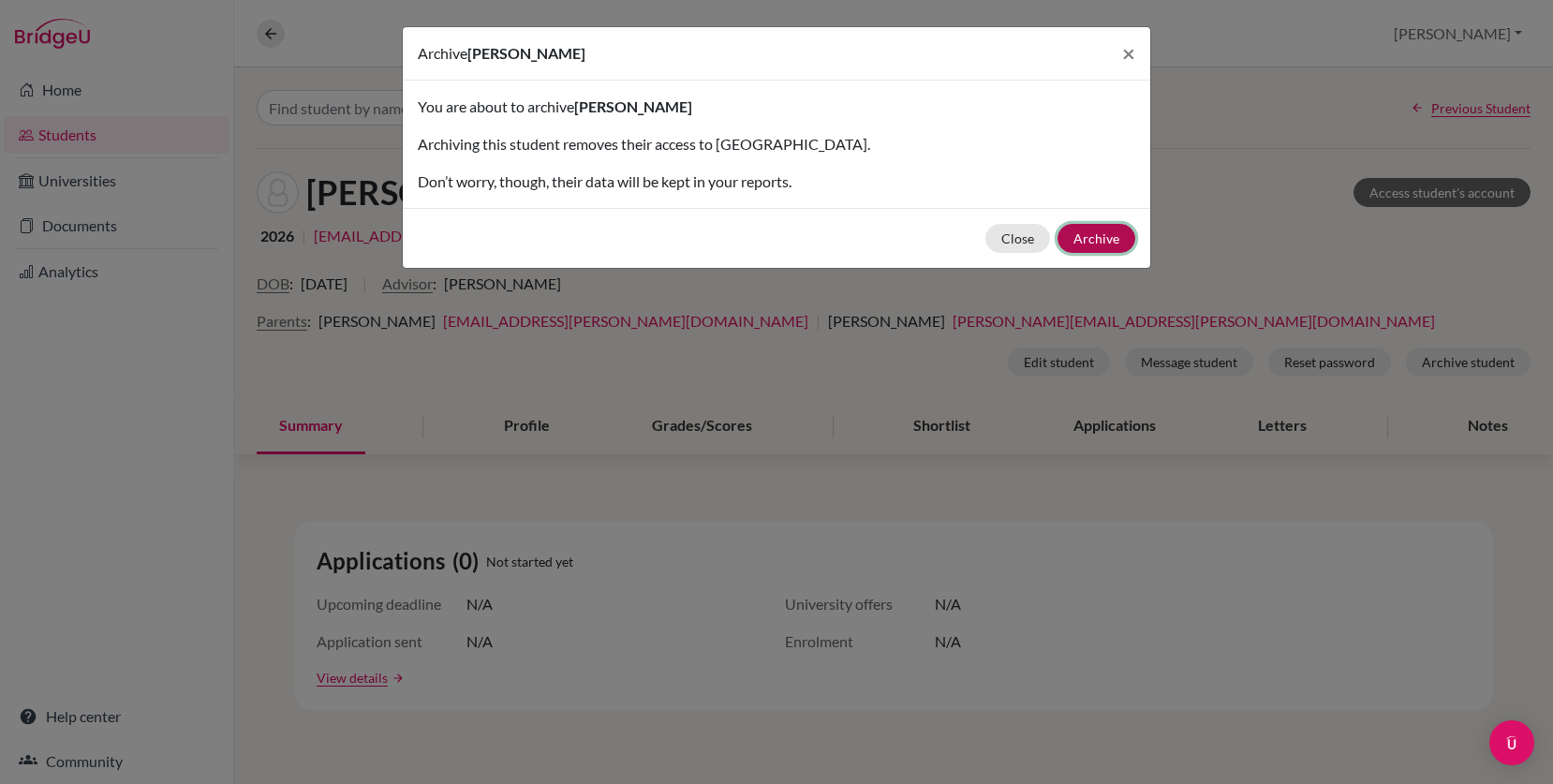
click at [1109, 242] on button "Archive" at bounding box center [1096, 238] width 77 height 29
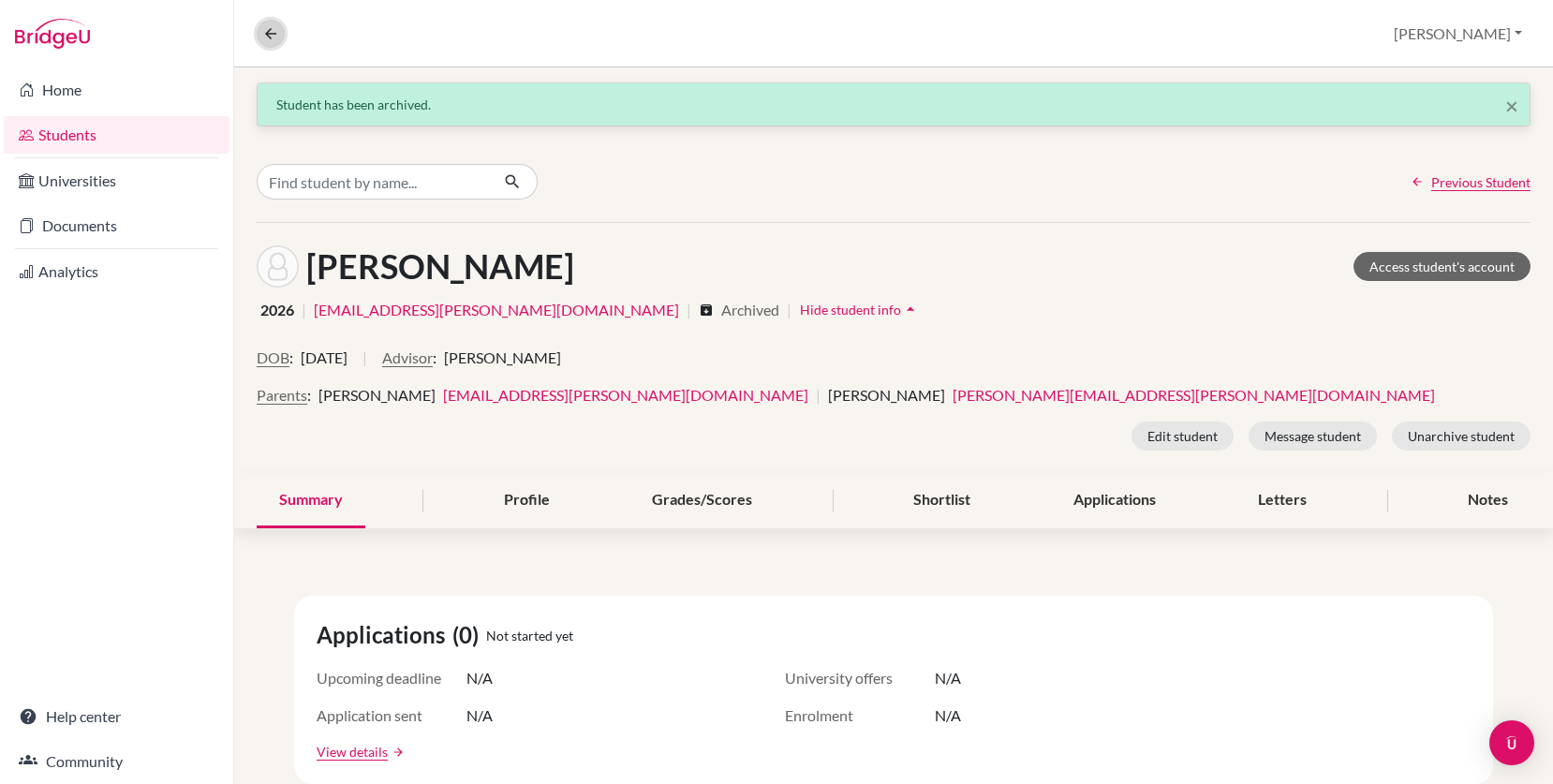
click at [271, 34] on icon at bounding box center [270, 33] width 16 height 16
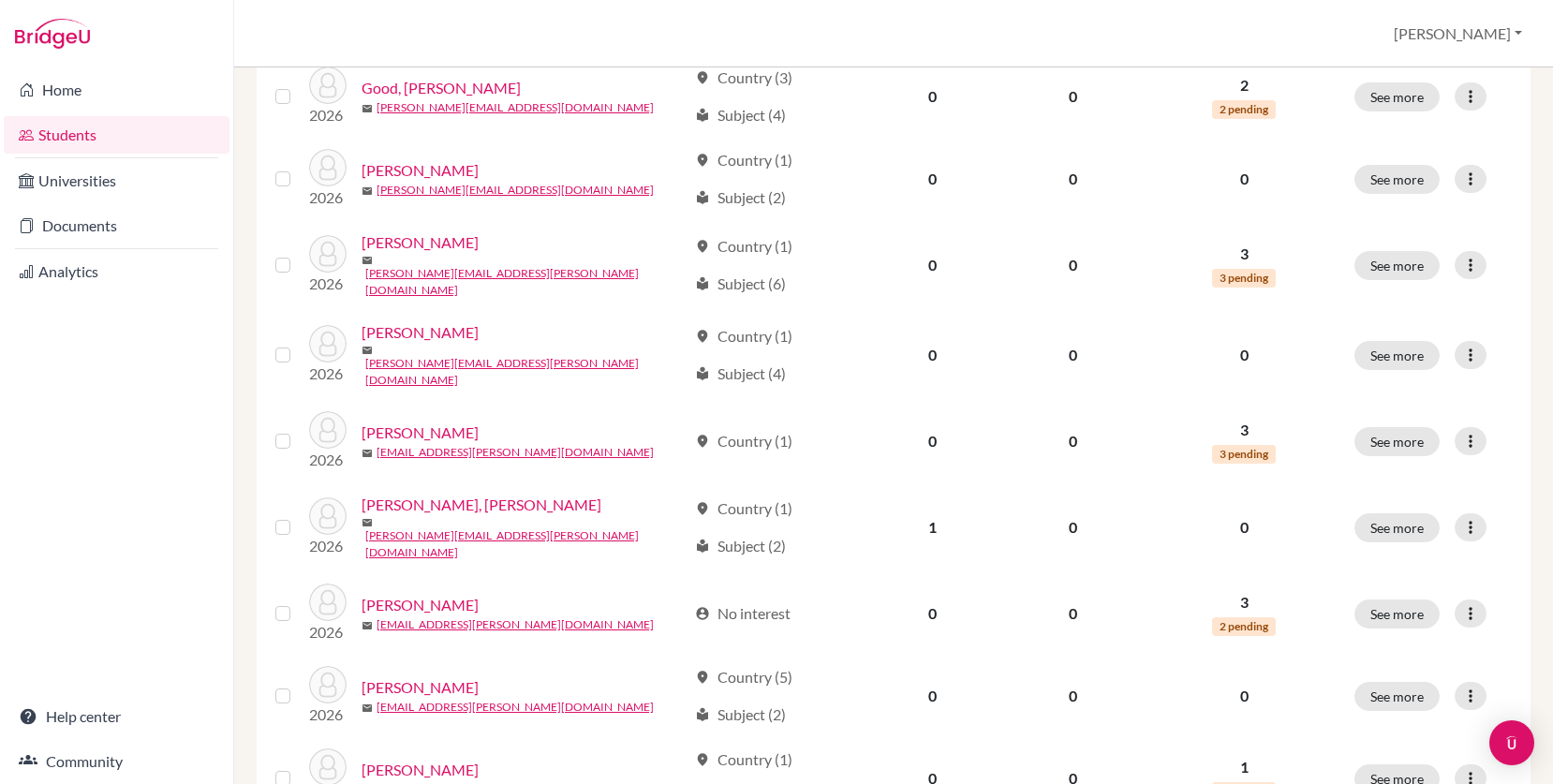
scroll to position [1243, 0]
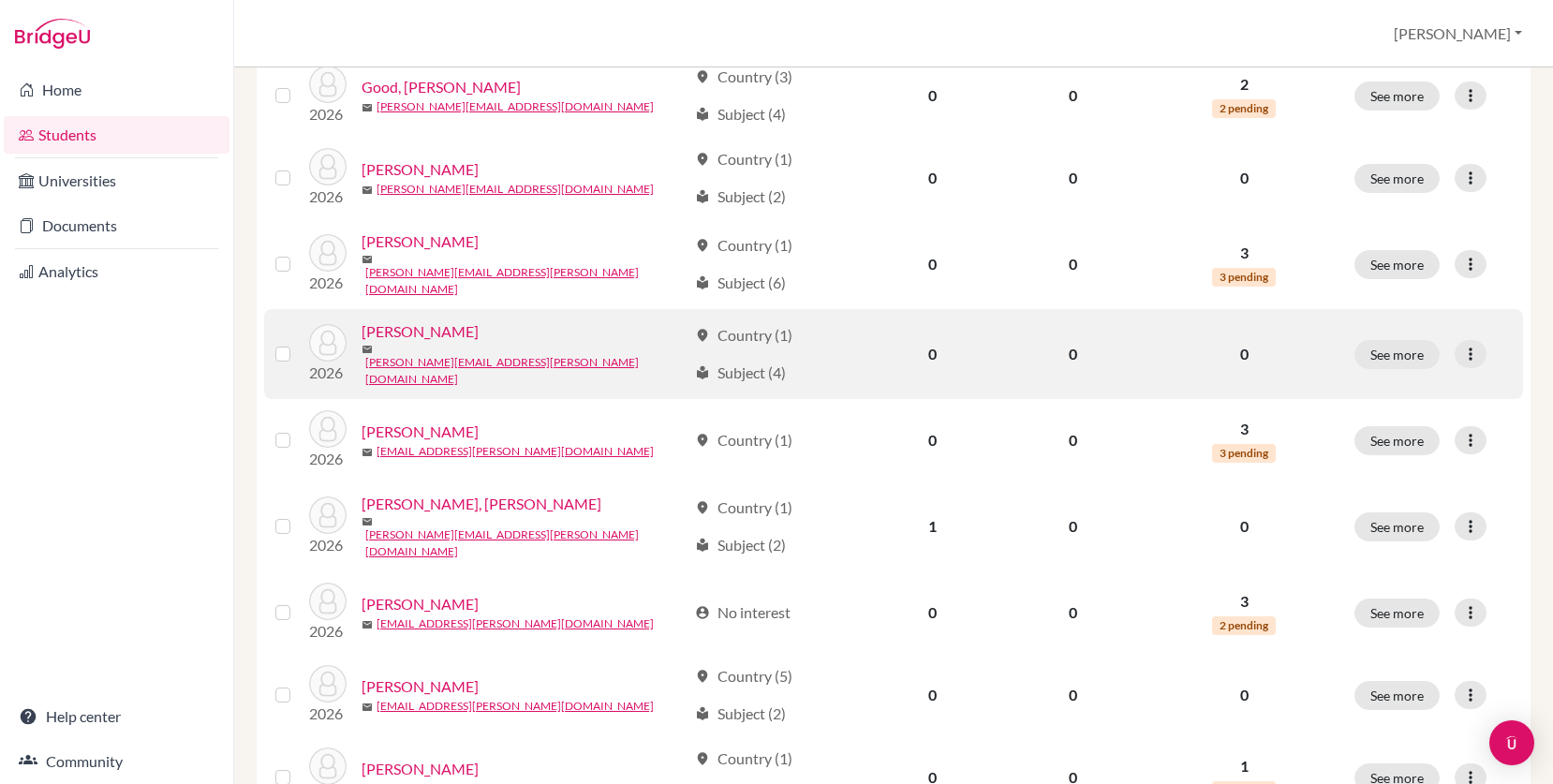
click at [424, 320] on link "Haynes, Lola" at bounding box center [420, 331] width 117 height 22
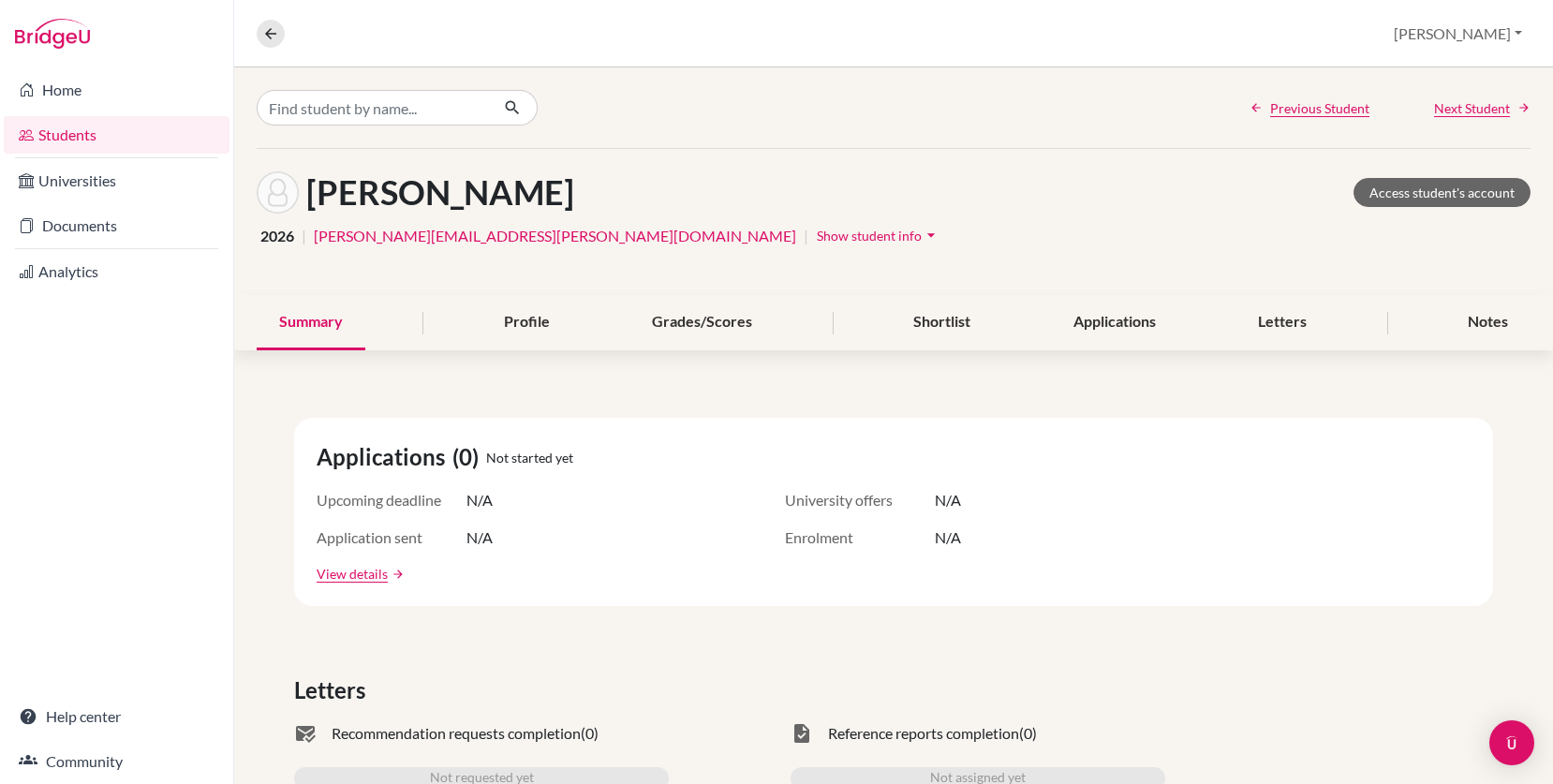
click at [816, 241] on span "Show student info" at bounding box center [868, 235] width 104 height 15
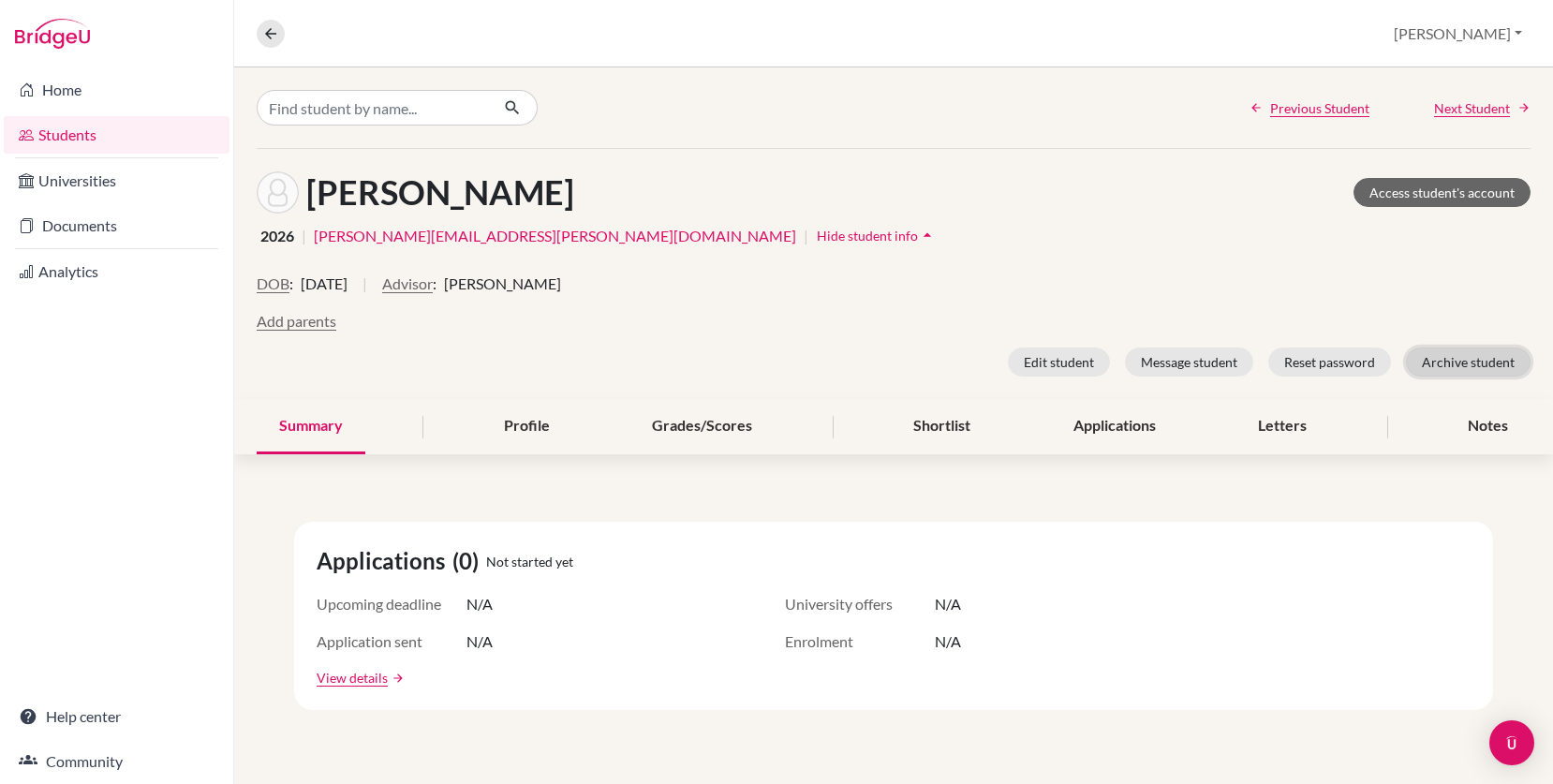
click at [1440, 368] on button "Archive student" at bounding box center [1468, 362] width 125 height 29
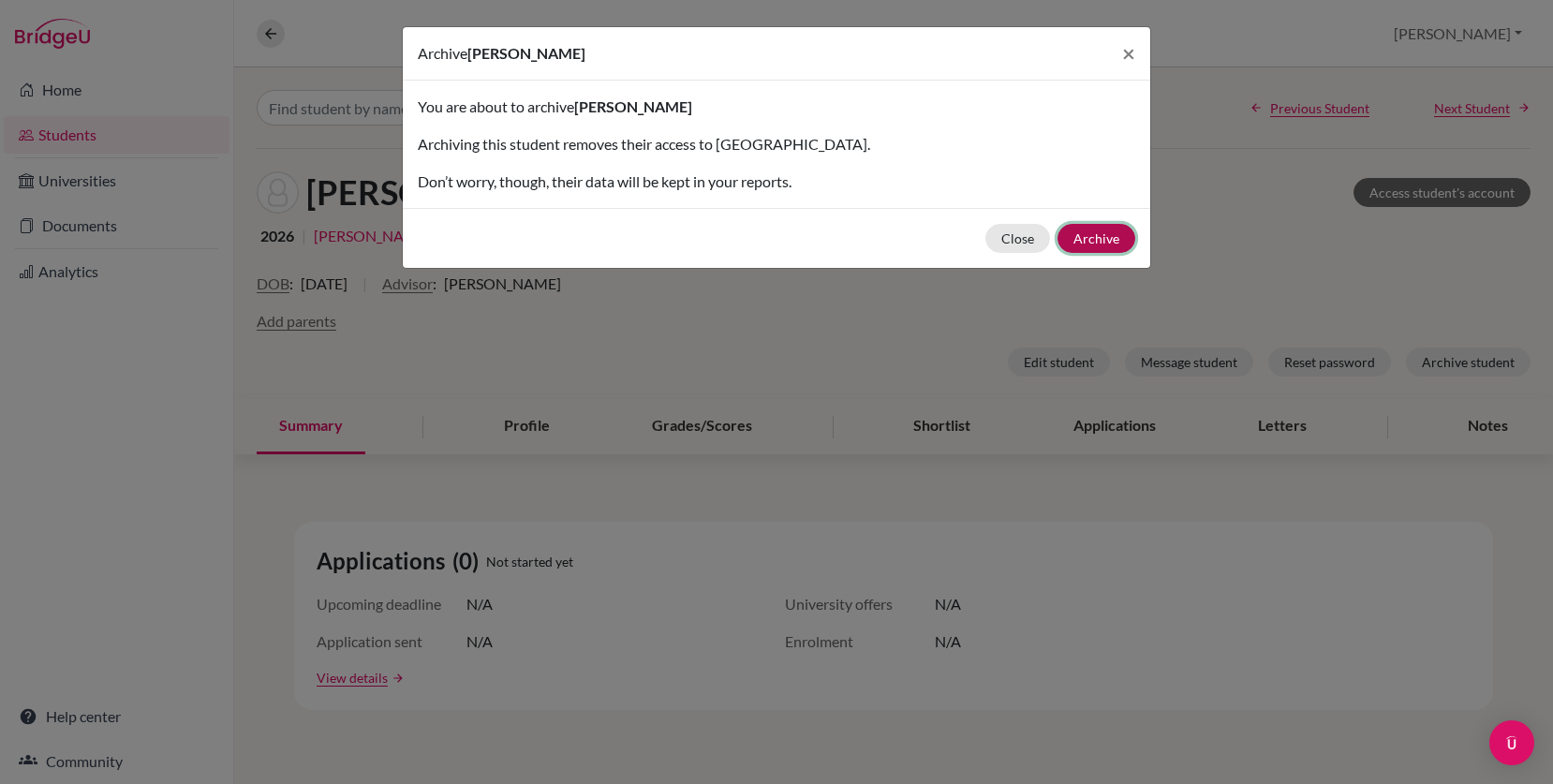
click at [1103, 244] on button "Archive" at bounding box center [1096, 238] width 77 height 29
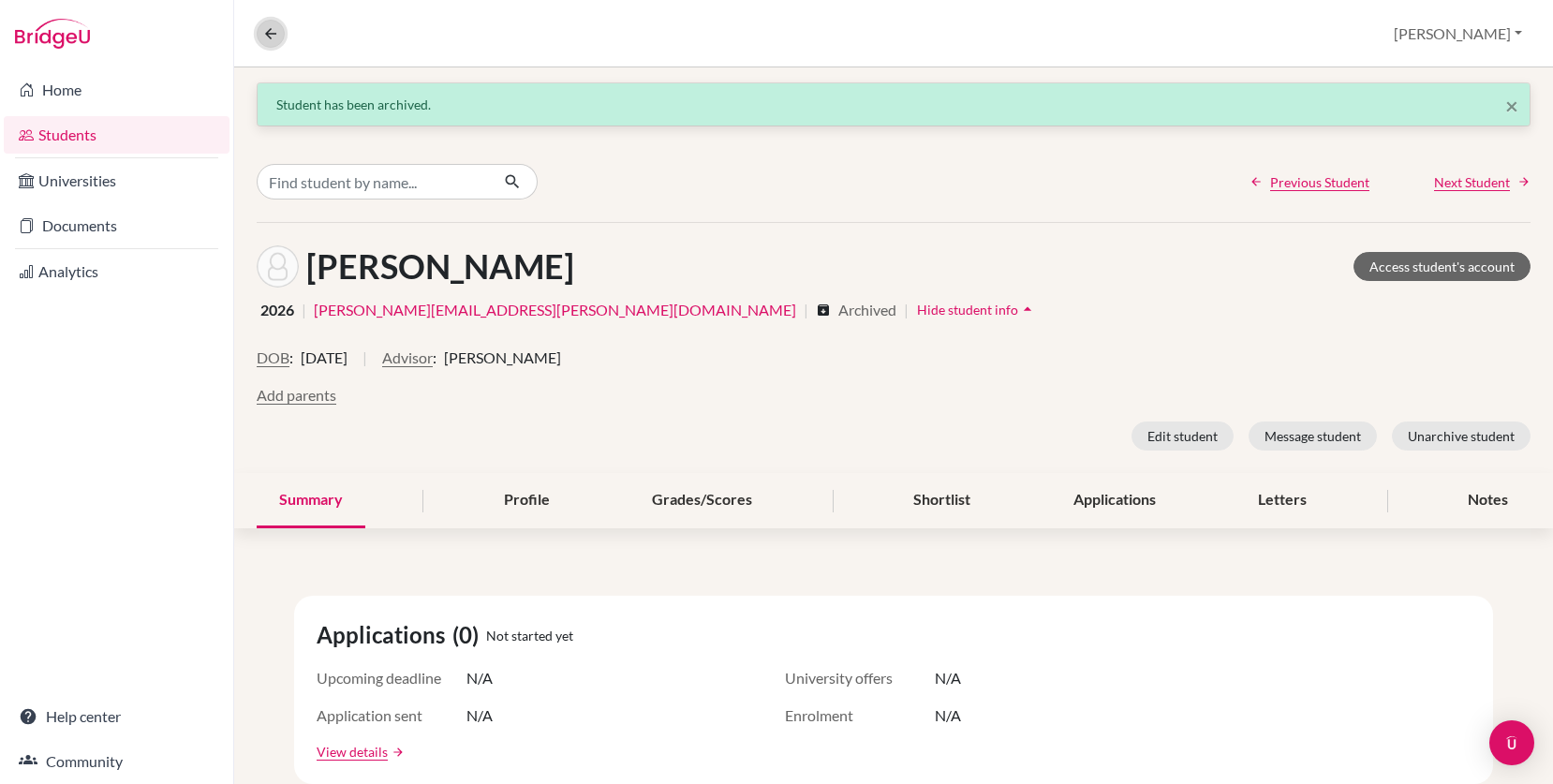
click at [276, 30] on icon at bounding box center [270, 33] width 16 height 16
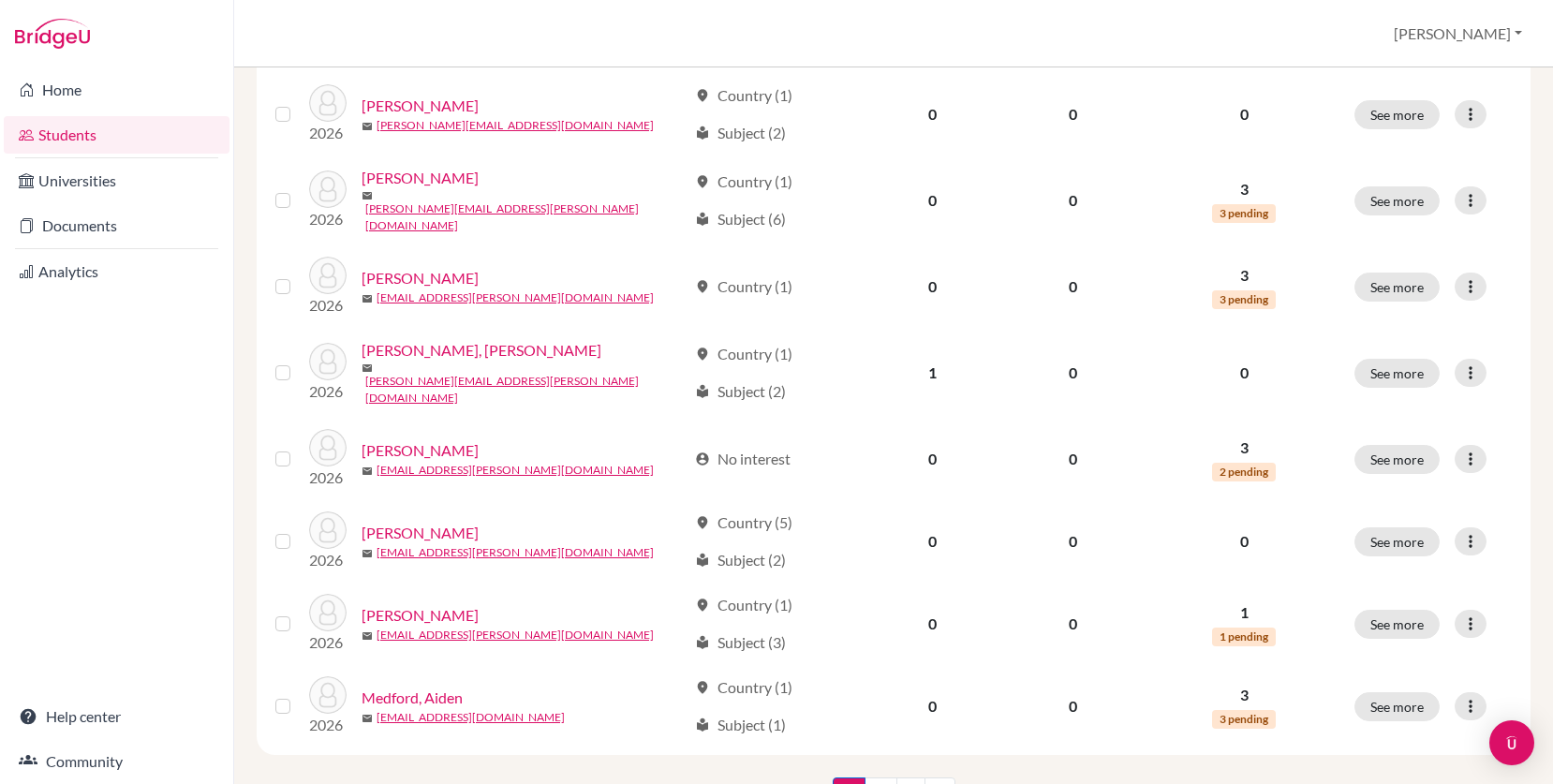
scroll to position [1358, 0]
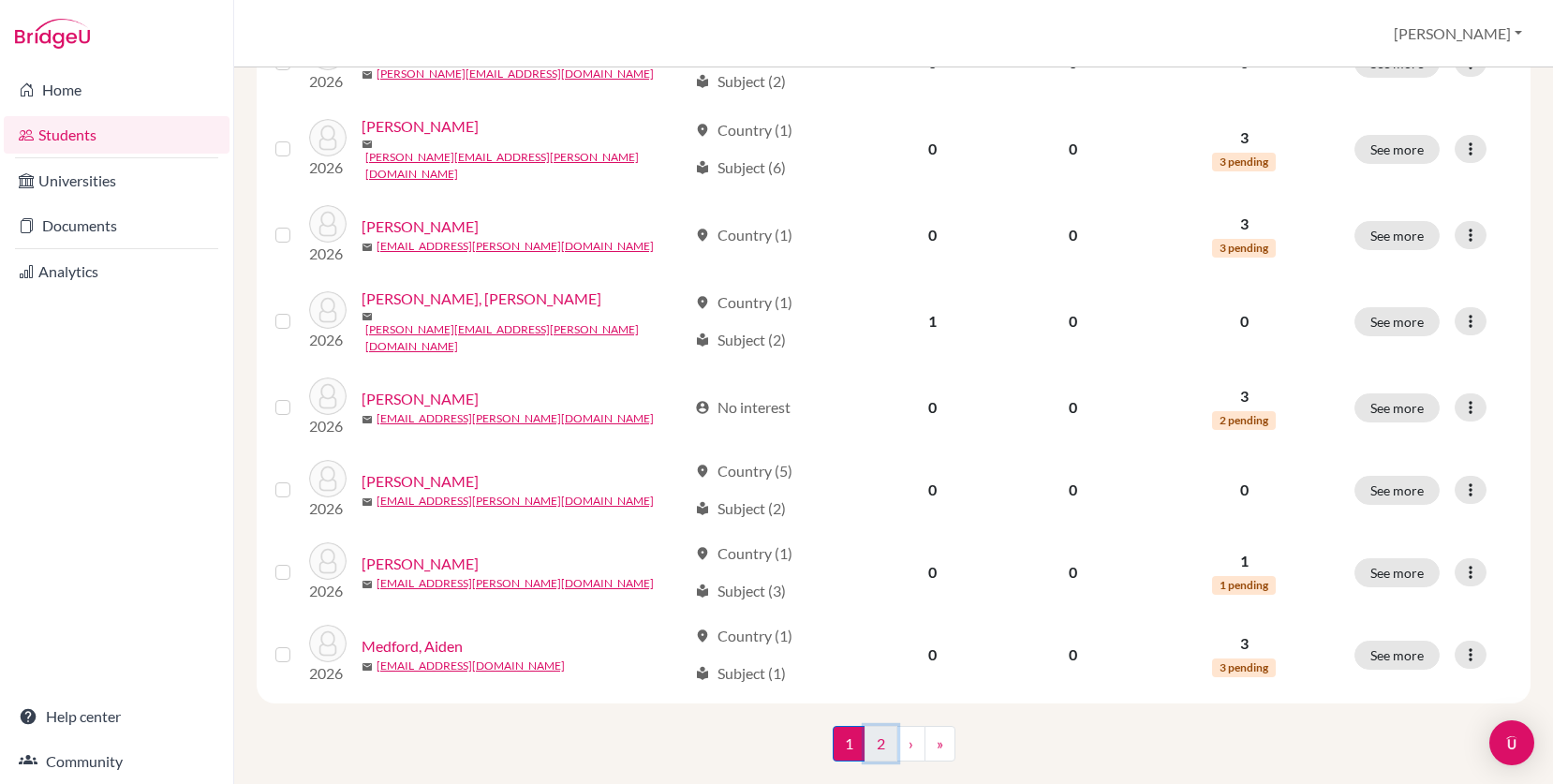
click at [884, 725] on link "2" at bounding box center [881, 742] width 33 height 36
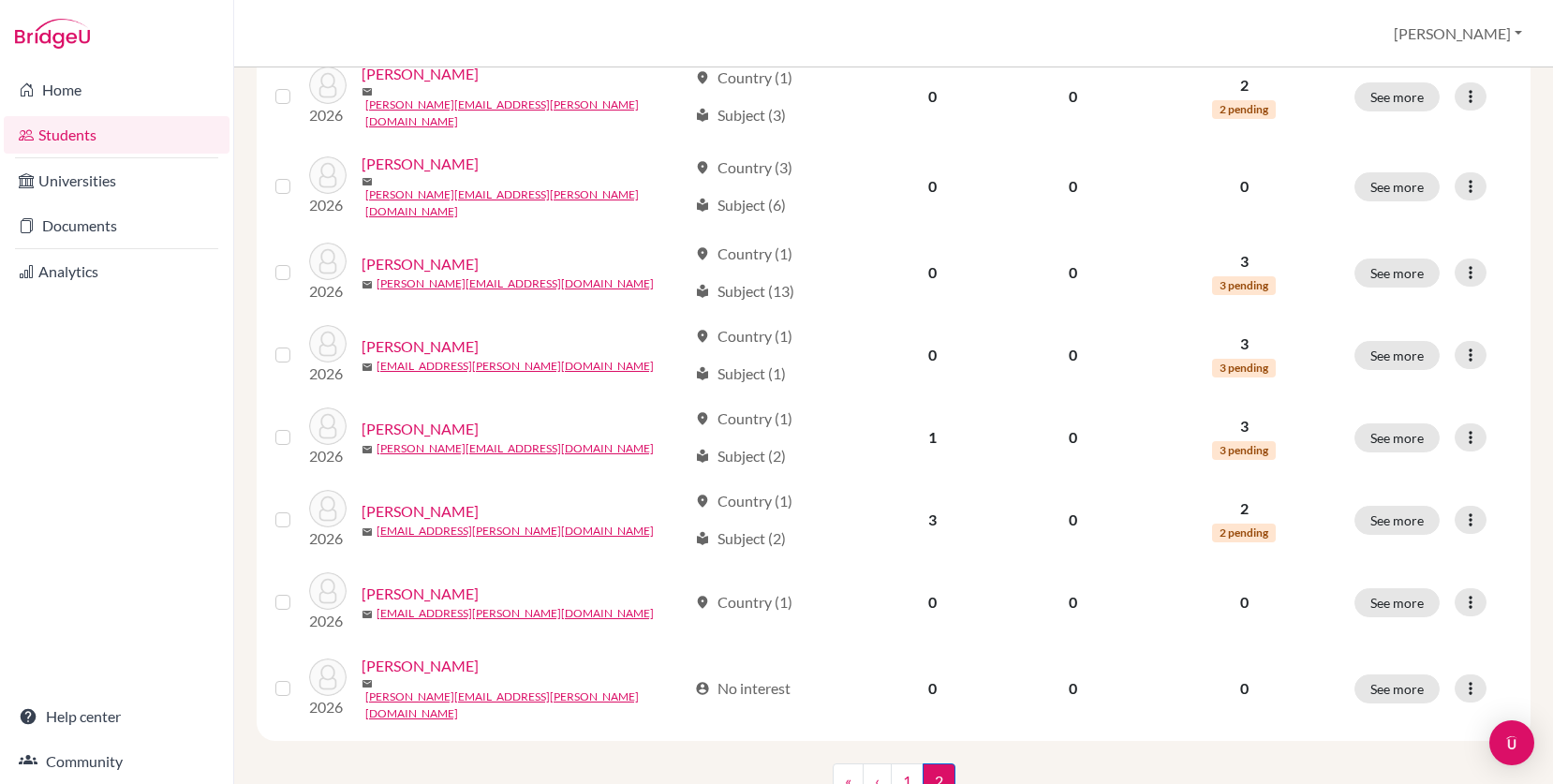
scroll to position [755, 0]
click at [903, 760] on link "1" at bounding box center [907, 777] width 33 height 36
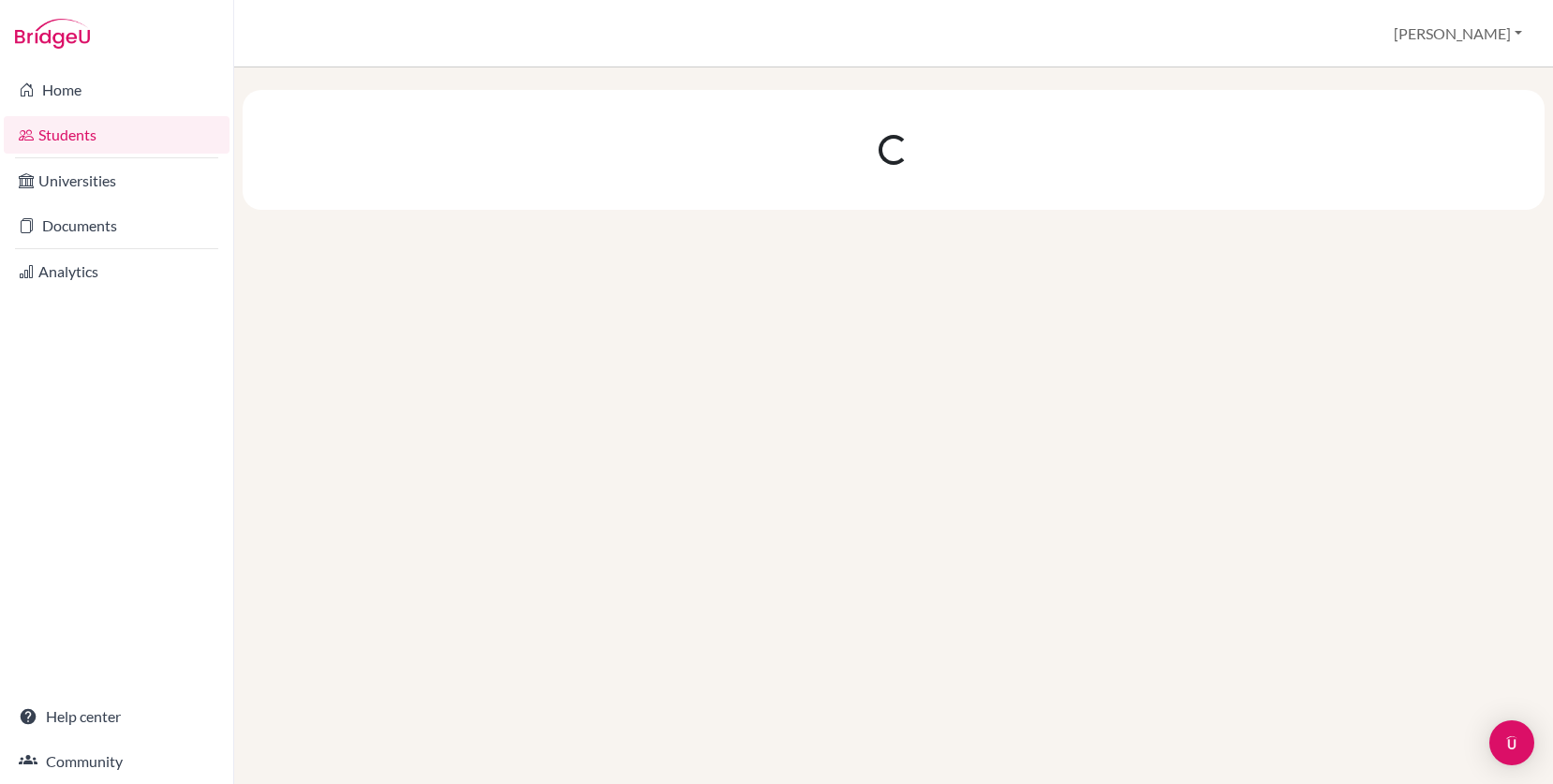
scroll to position [0, 0]
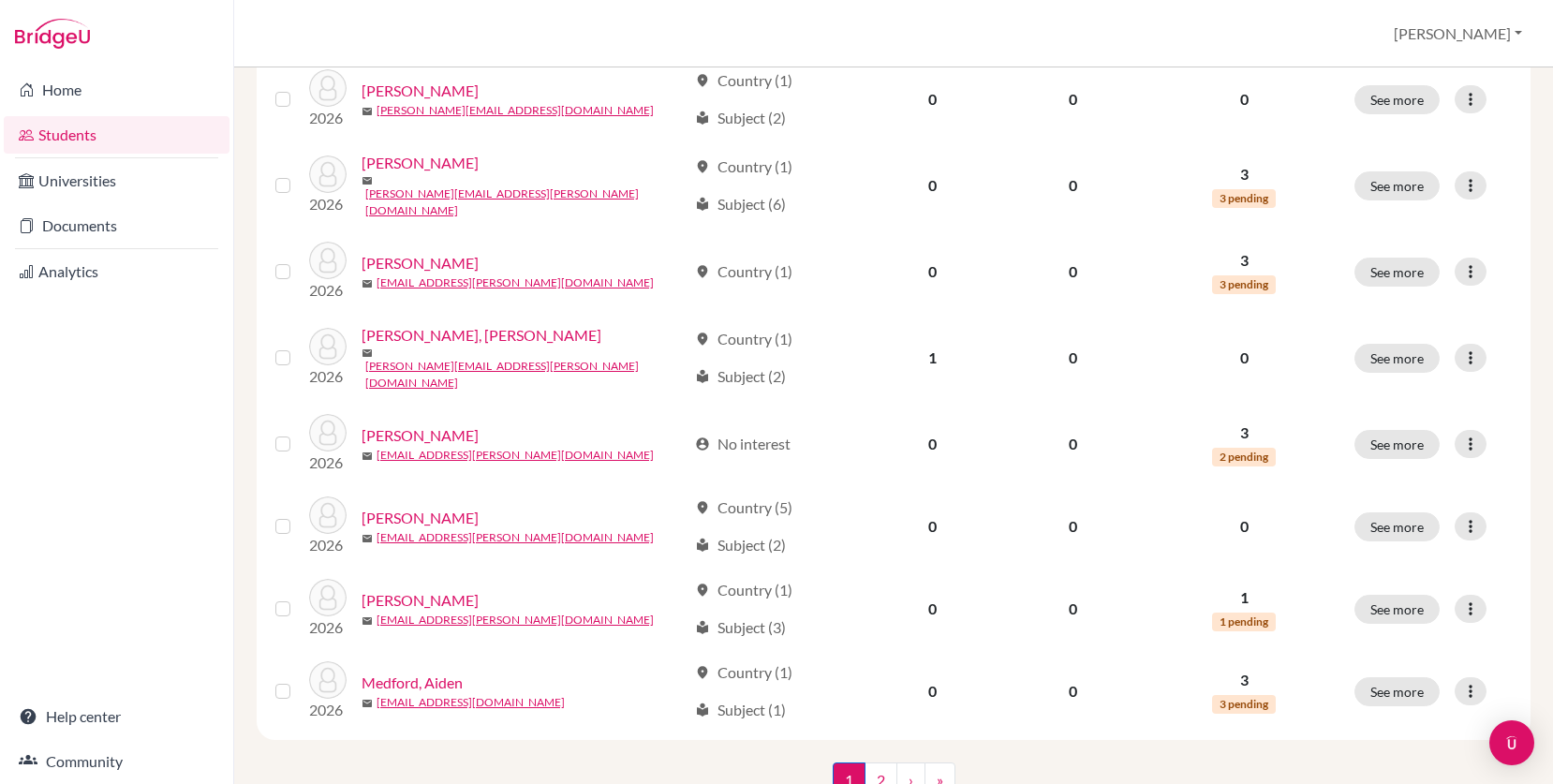
scroll to position [1358, 0]
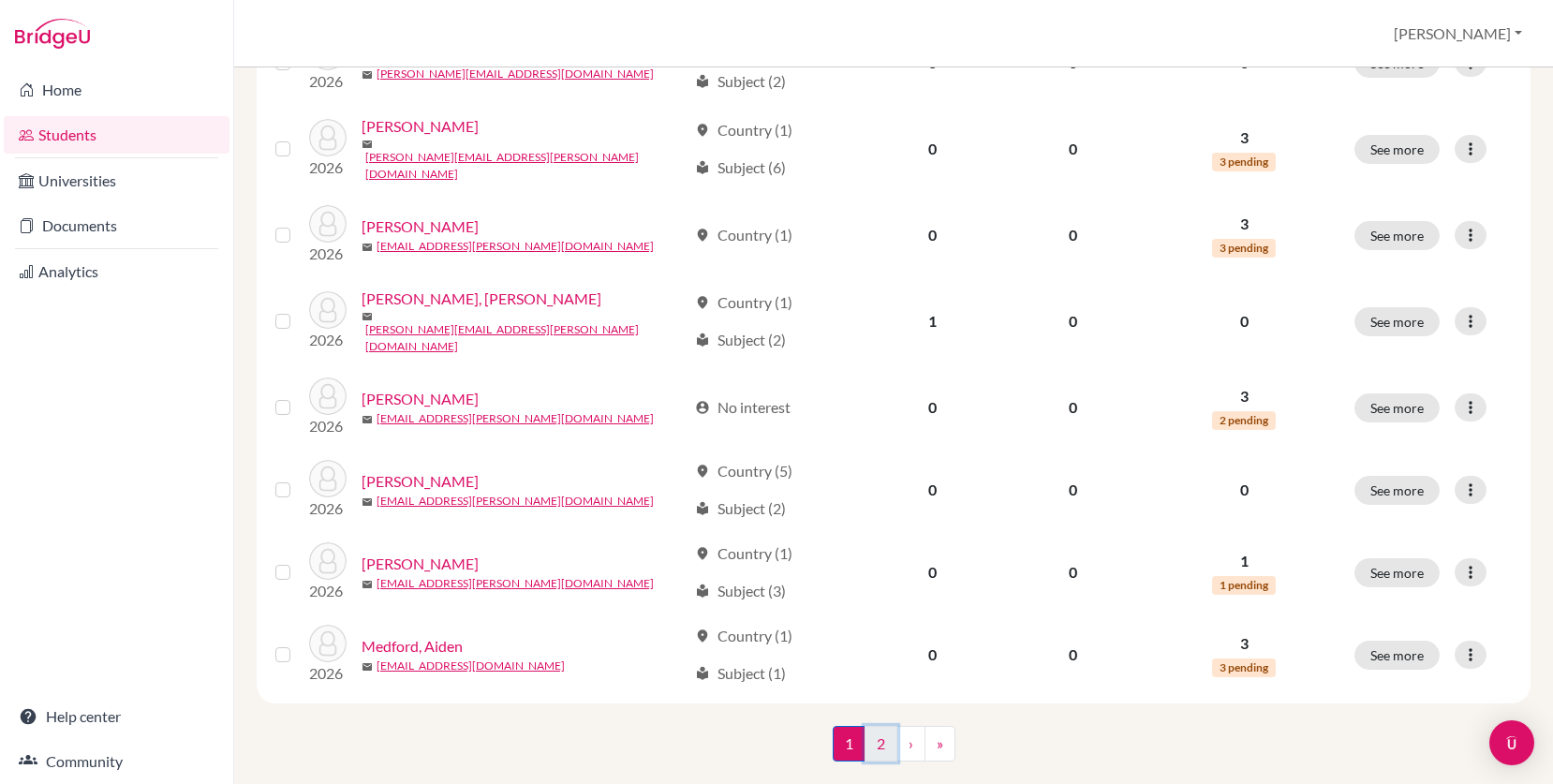
click at [876, 725] on link "2" at bounding box center [881, 742] width 33 height 36
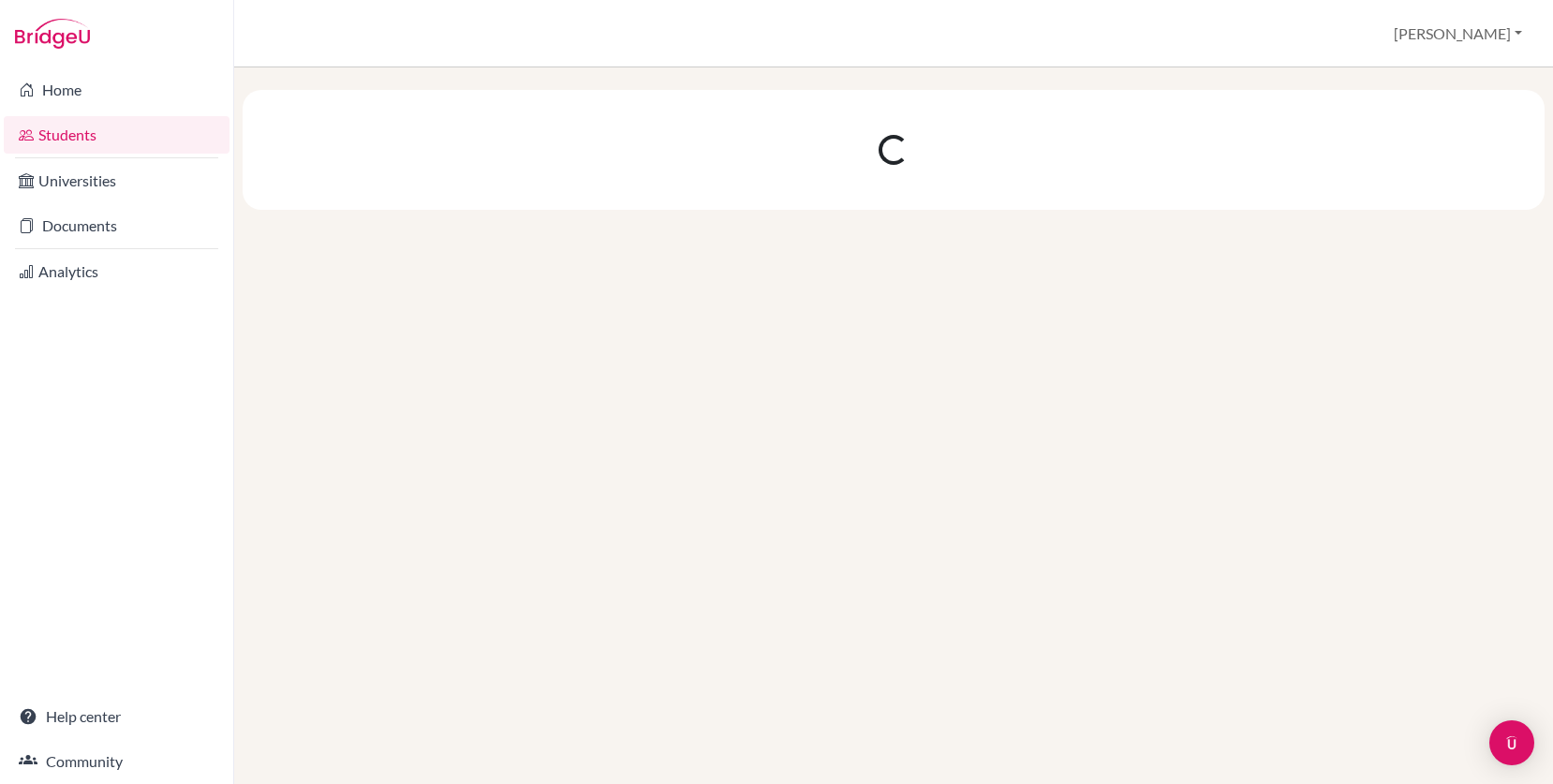
scroll to position [0, 0]
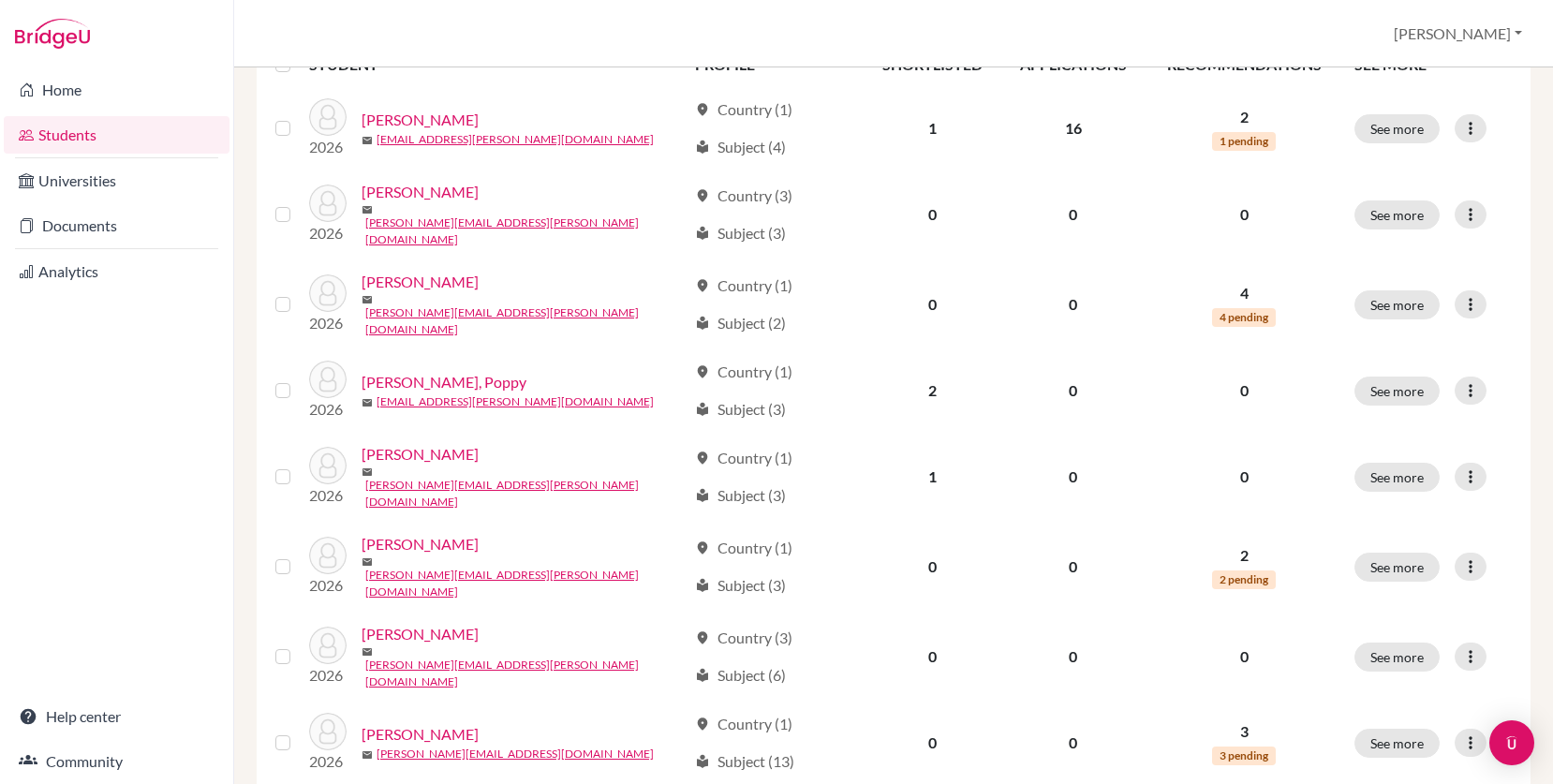
scroll to position [283, 0]
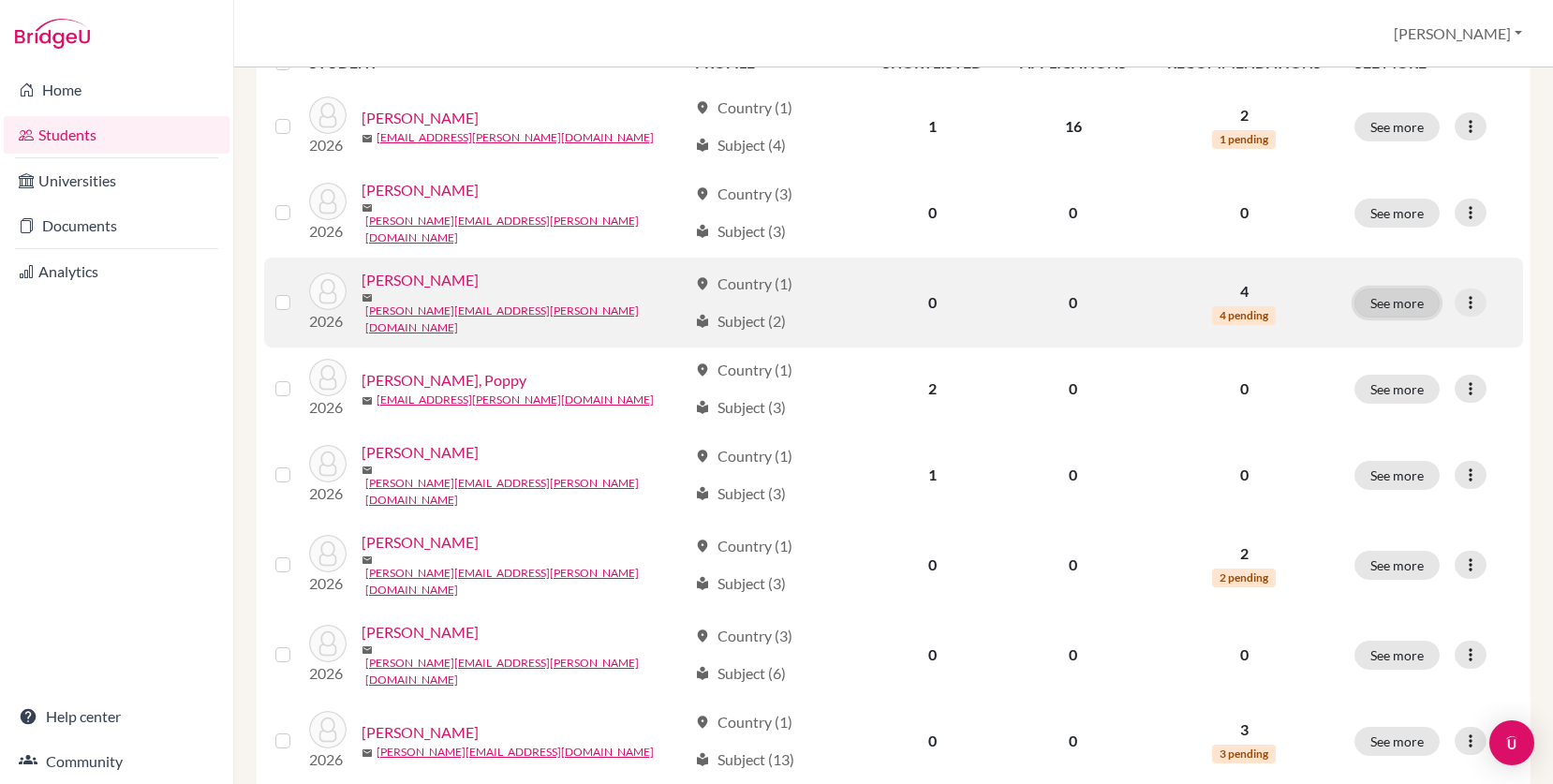
click at [1394, 289] on button "See more" at bounding box center [1396, 303] width 85 height 29
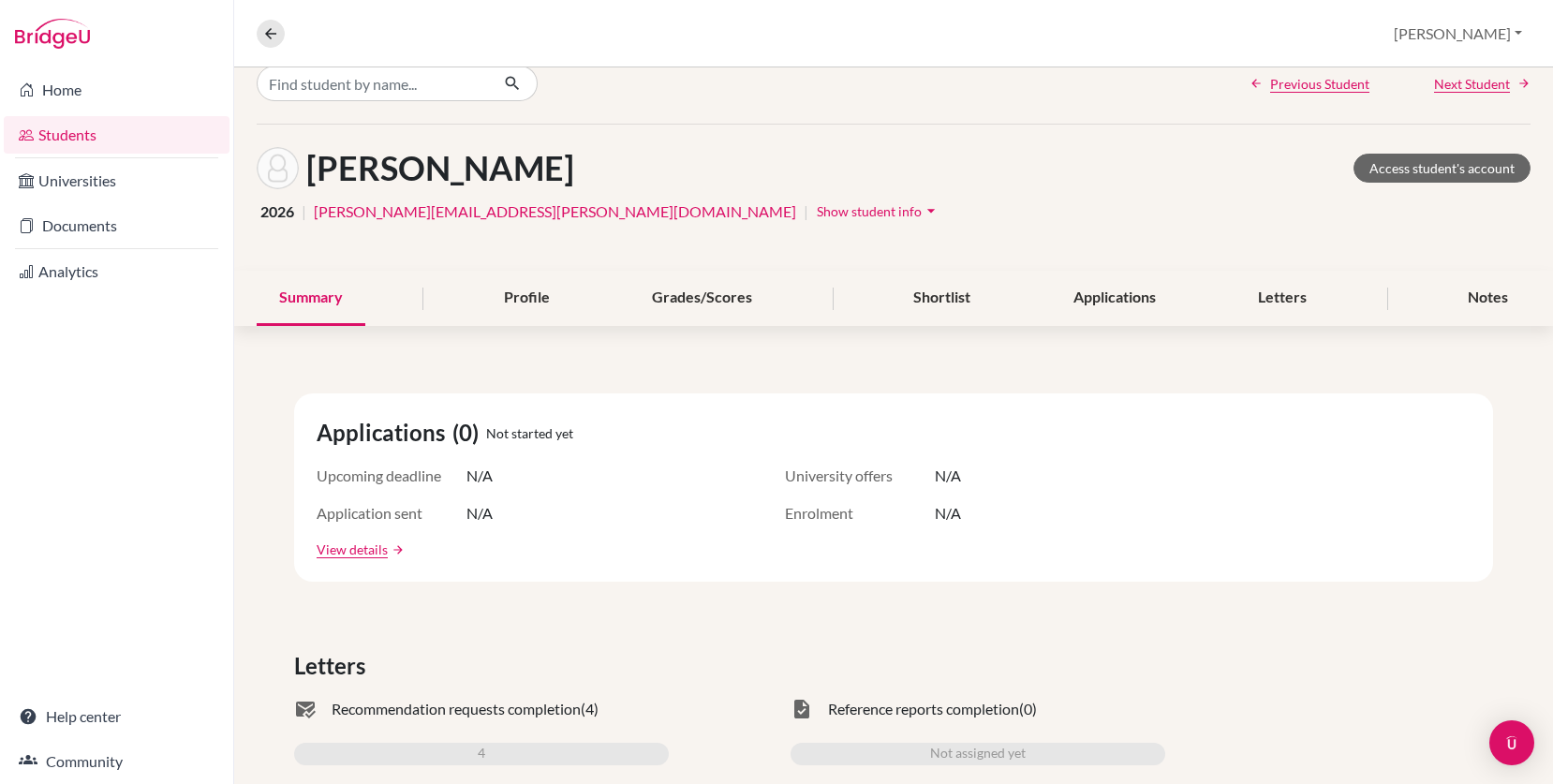
scroll to position [28, 0]
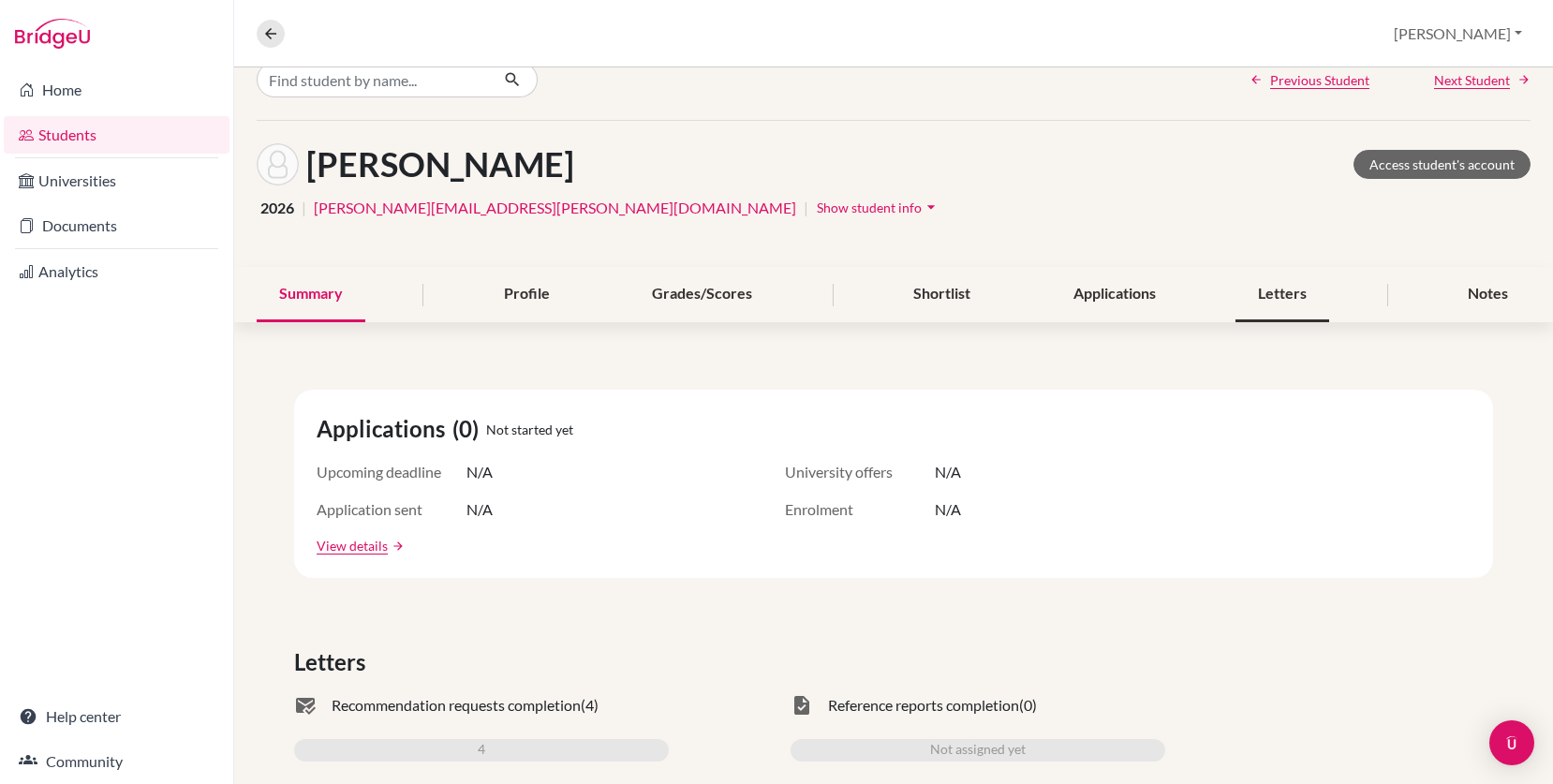
click at [1268, 292] on div "Letters" at bounding box center [1281, 294] width 94 height 55
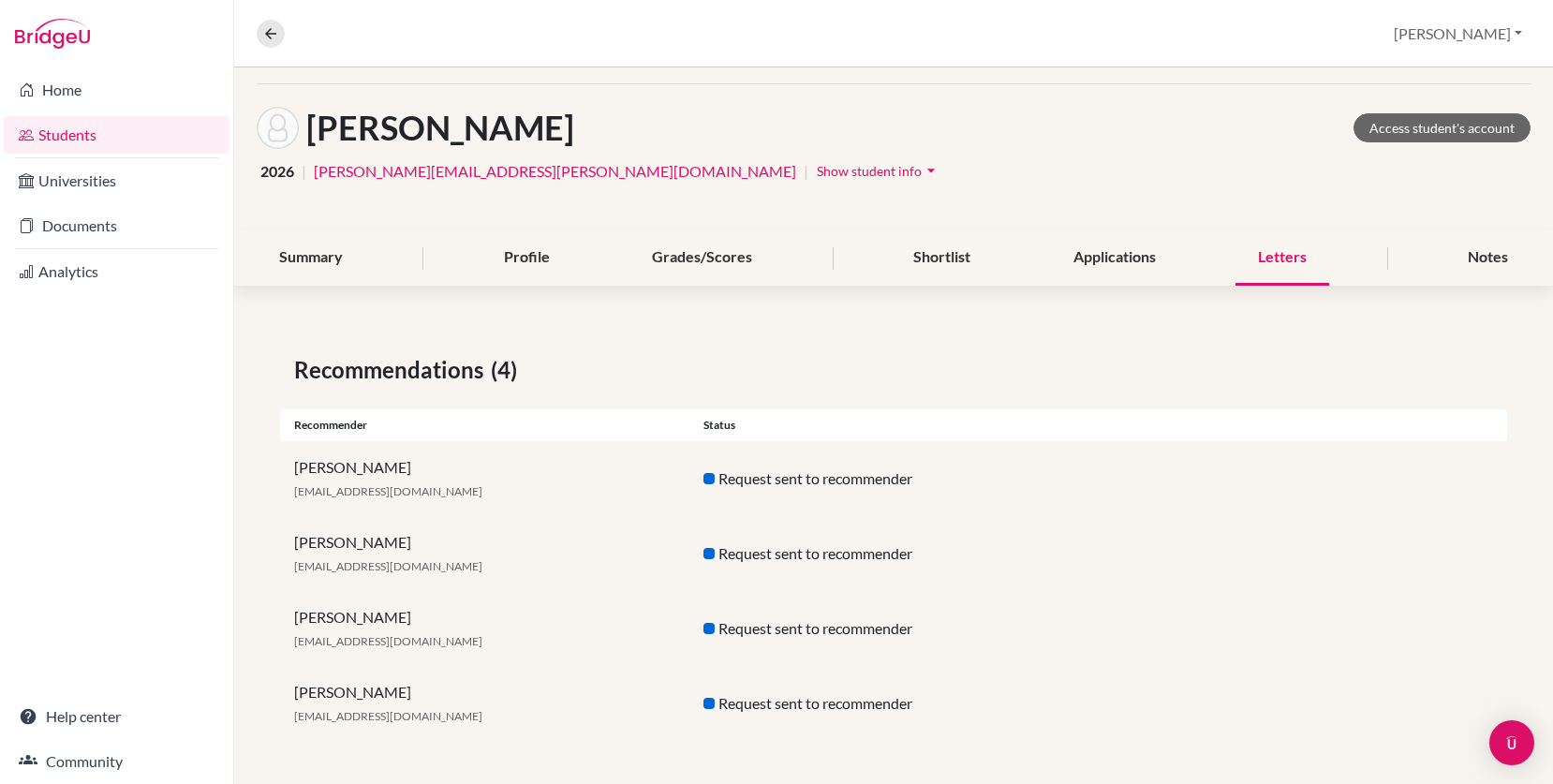
scroll to position [67, 0]
drag, startPoint x: 842, startPoint y: 479, endPoint x: 693, endPoint y: 475, distance: 149.1
click at [694, 476] on div "Request sent to recommender" at bounding box center [894, 476] width 409 height 22
click at [1464, 124] on link "Access student's account" at bounding box center [1441, 126] width 177 height 29
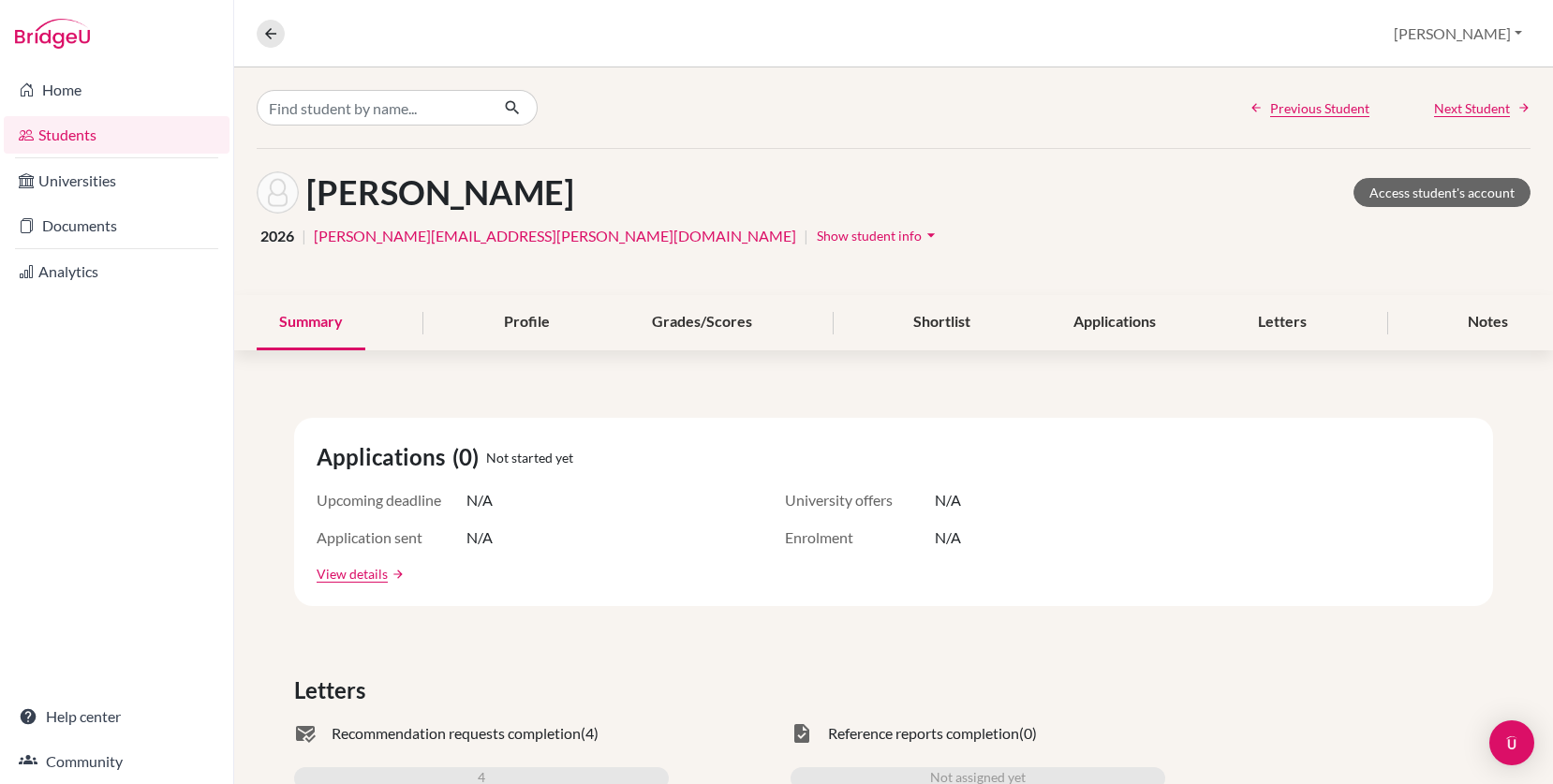
click at [103, 137] on link "Students" at bounding box center [116, 134] width 225 height 38
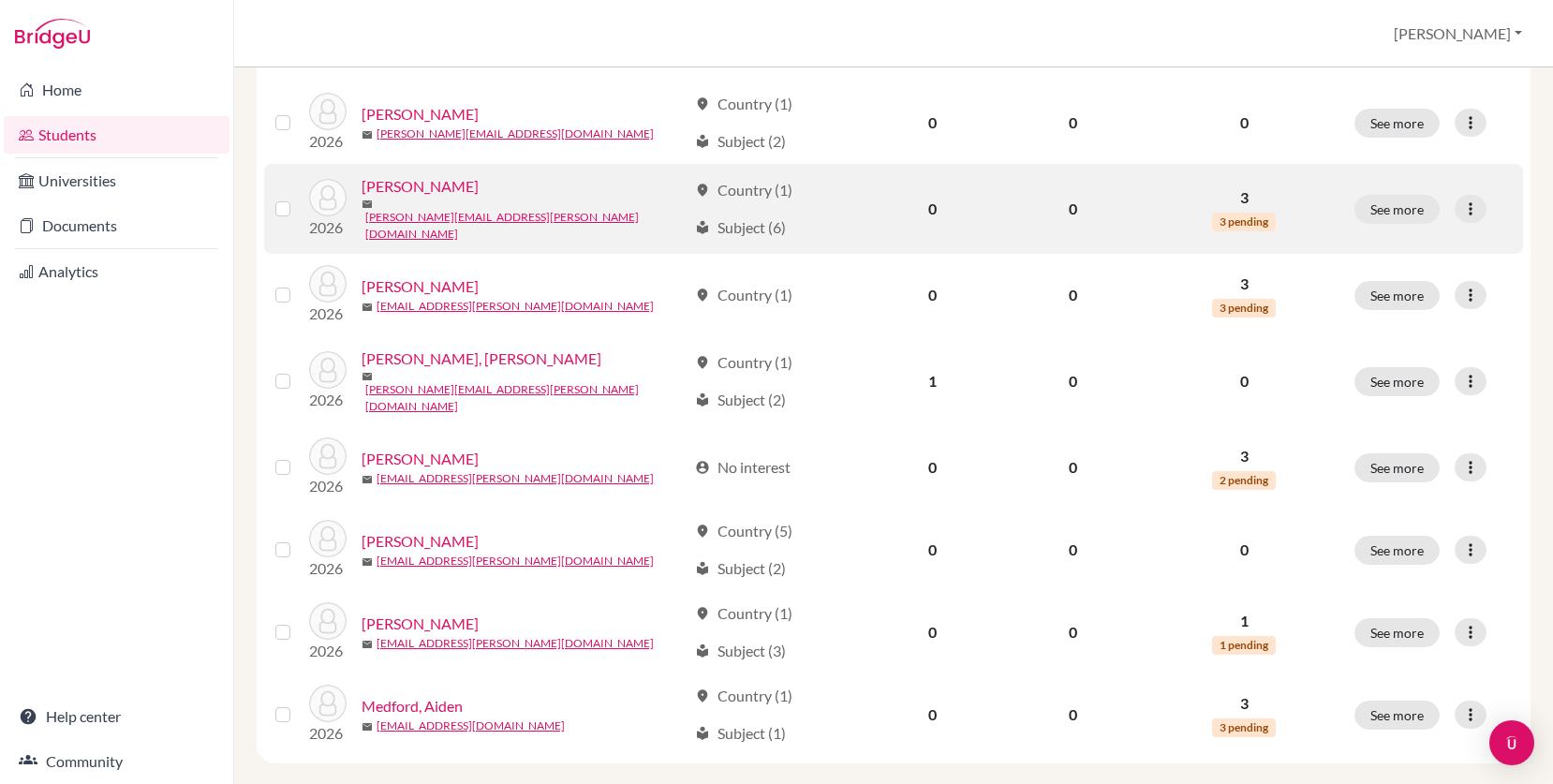
scroll to position [1339, 0]
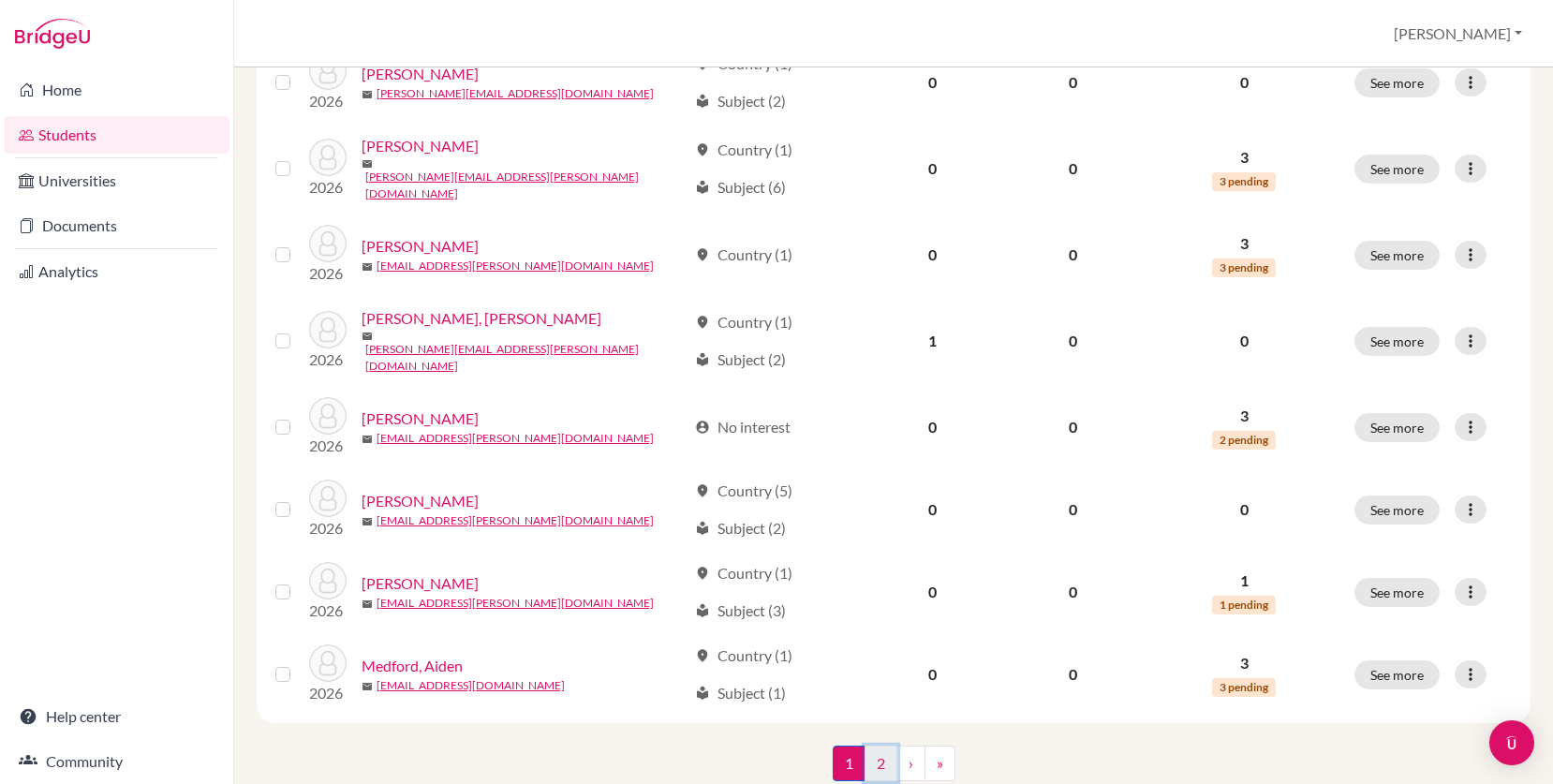
click at [883, 745] on link "2" at bounding box center [881, 763] width 33 height 36
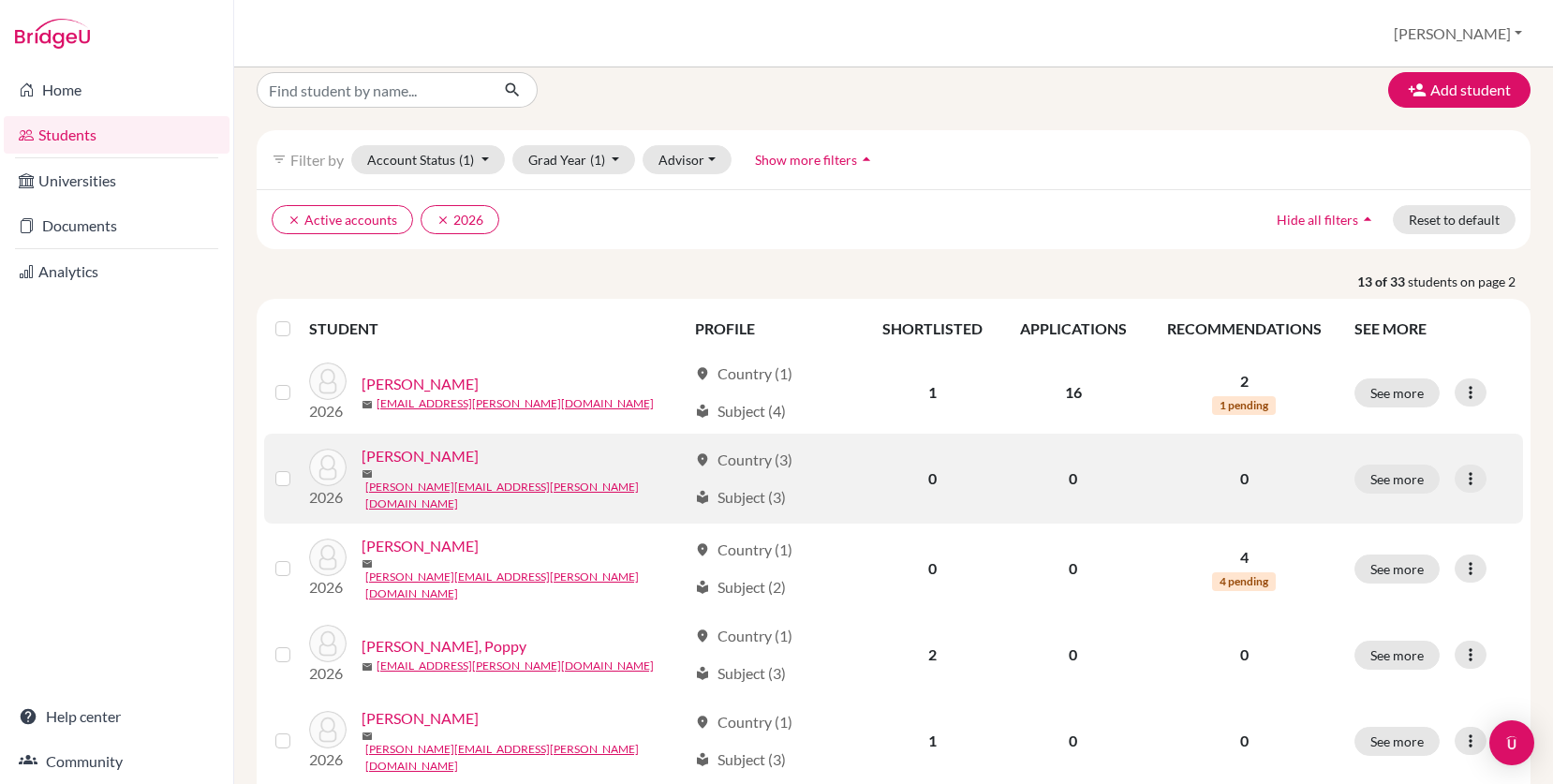
scroll to position [18, 0]
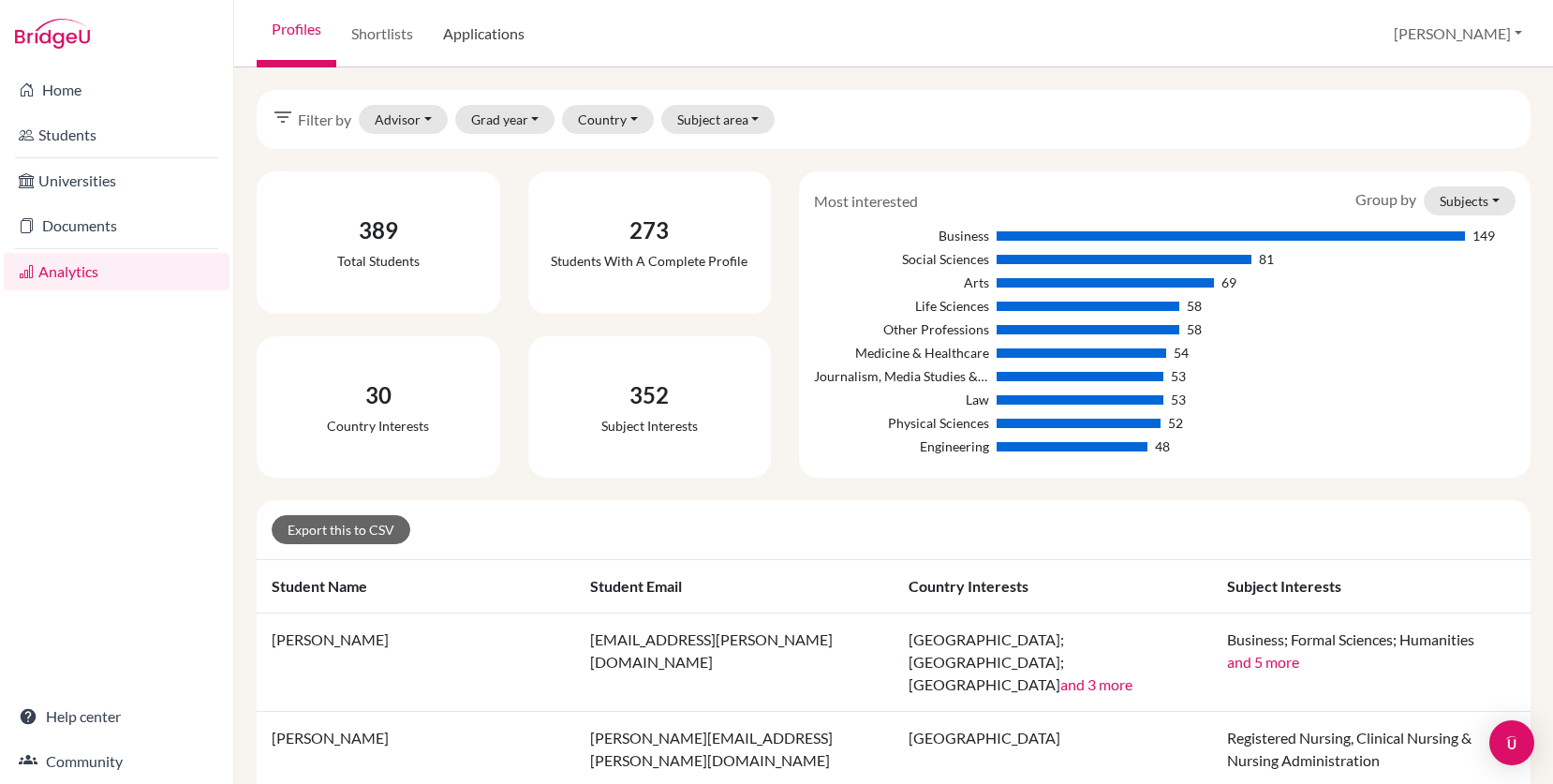
click at [474, 34] on link "Applications" at bounding box center [483, 34] width 111 height 68
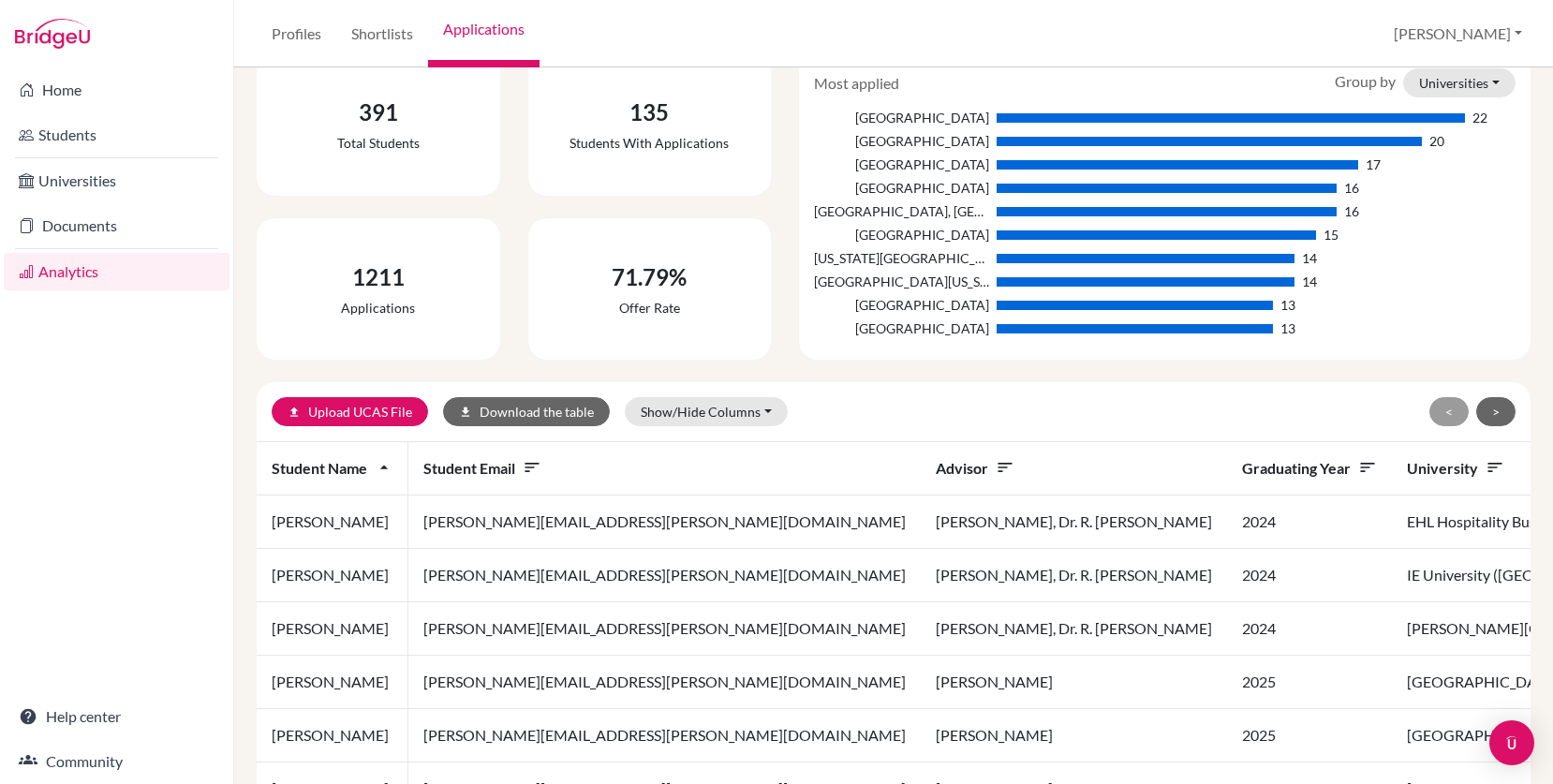
scroll to position [162, 0]
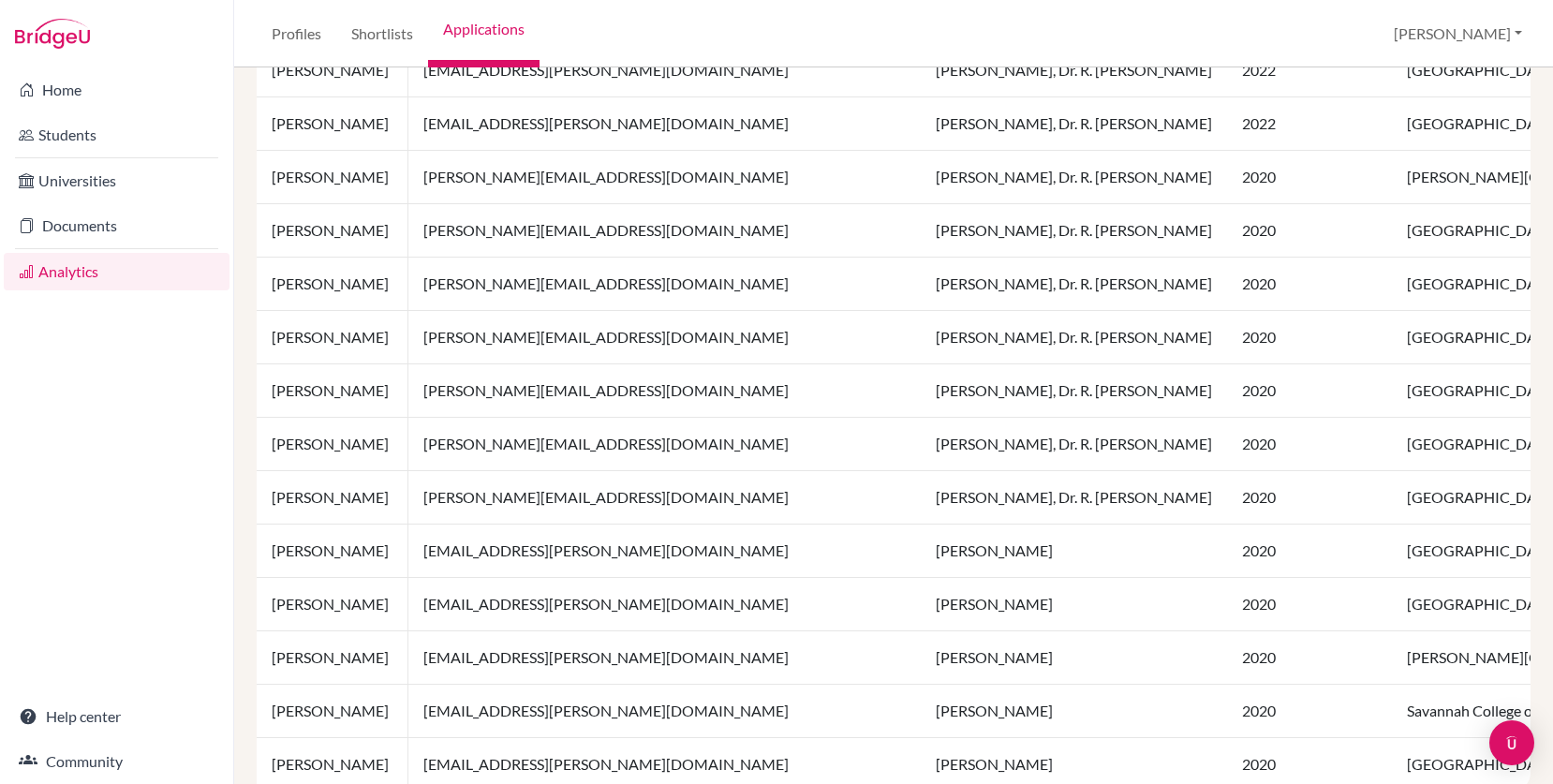
scroll to position [1259, 0]
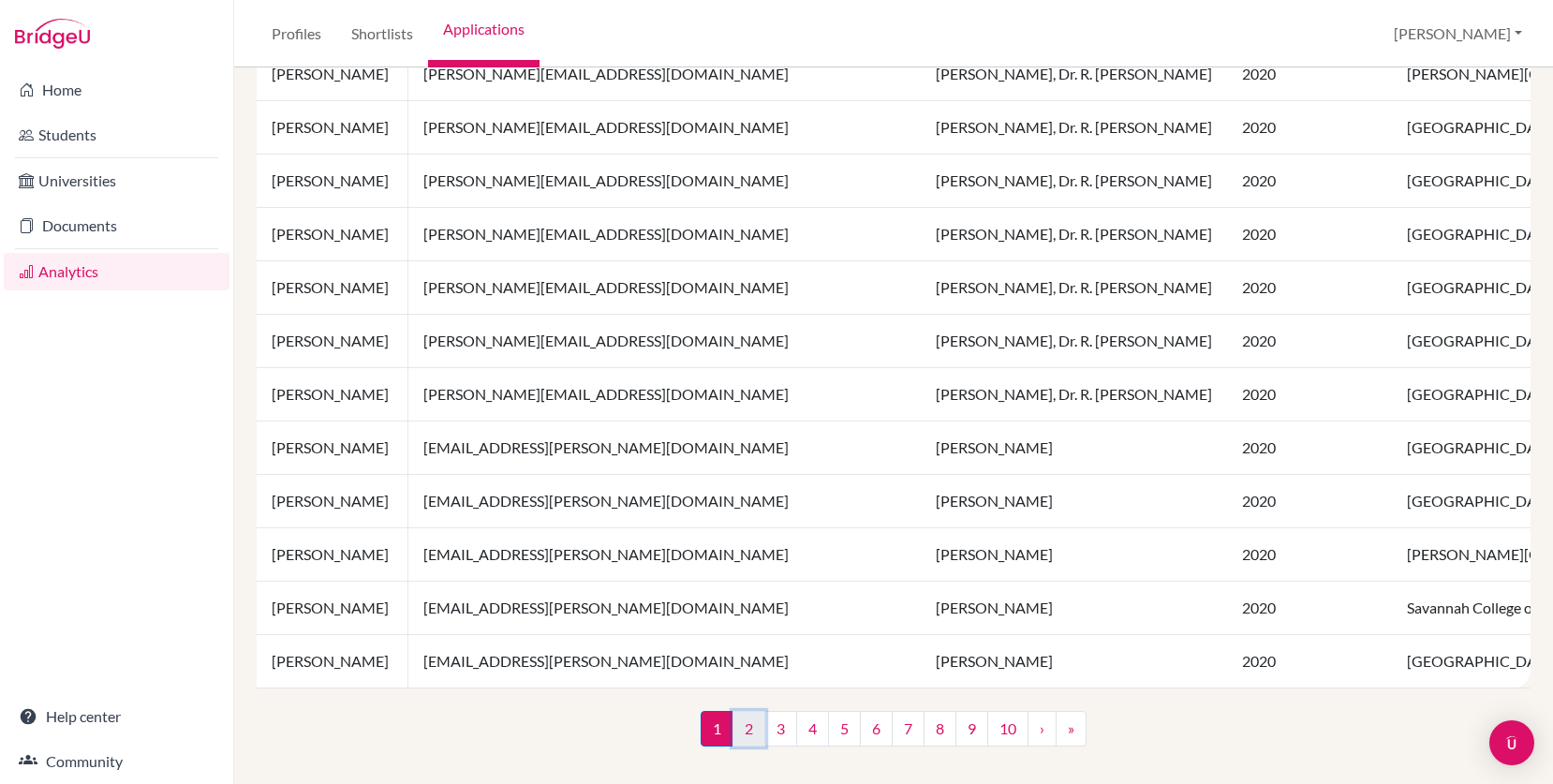
click at [747, 729] on link "2" at bounding box center [748, 728] width 33 height 36
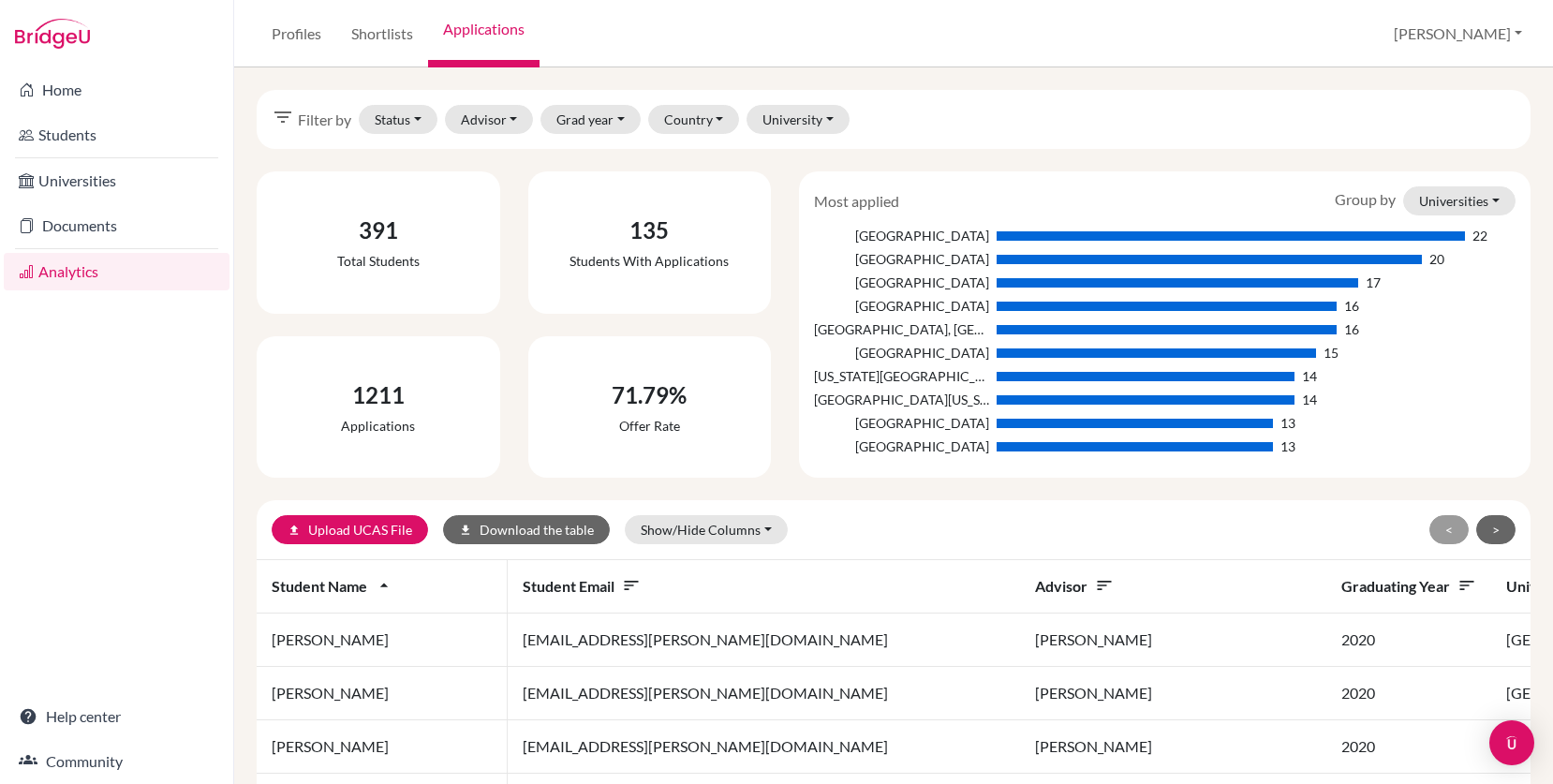
click at [1341, 587] on span "Graduating year sort" at bounding box center [1408, 586] width 134 height 17
click at [599, 115] on button "Grad year" at bounding box center [591, 119] width 101 height 29
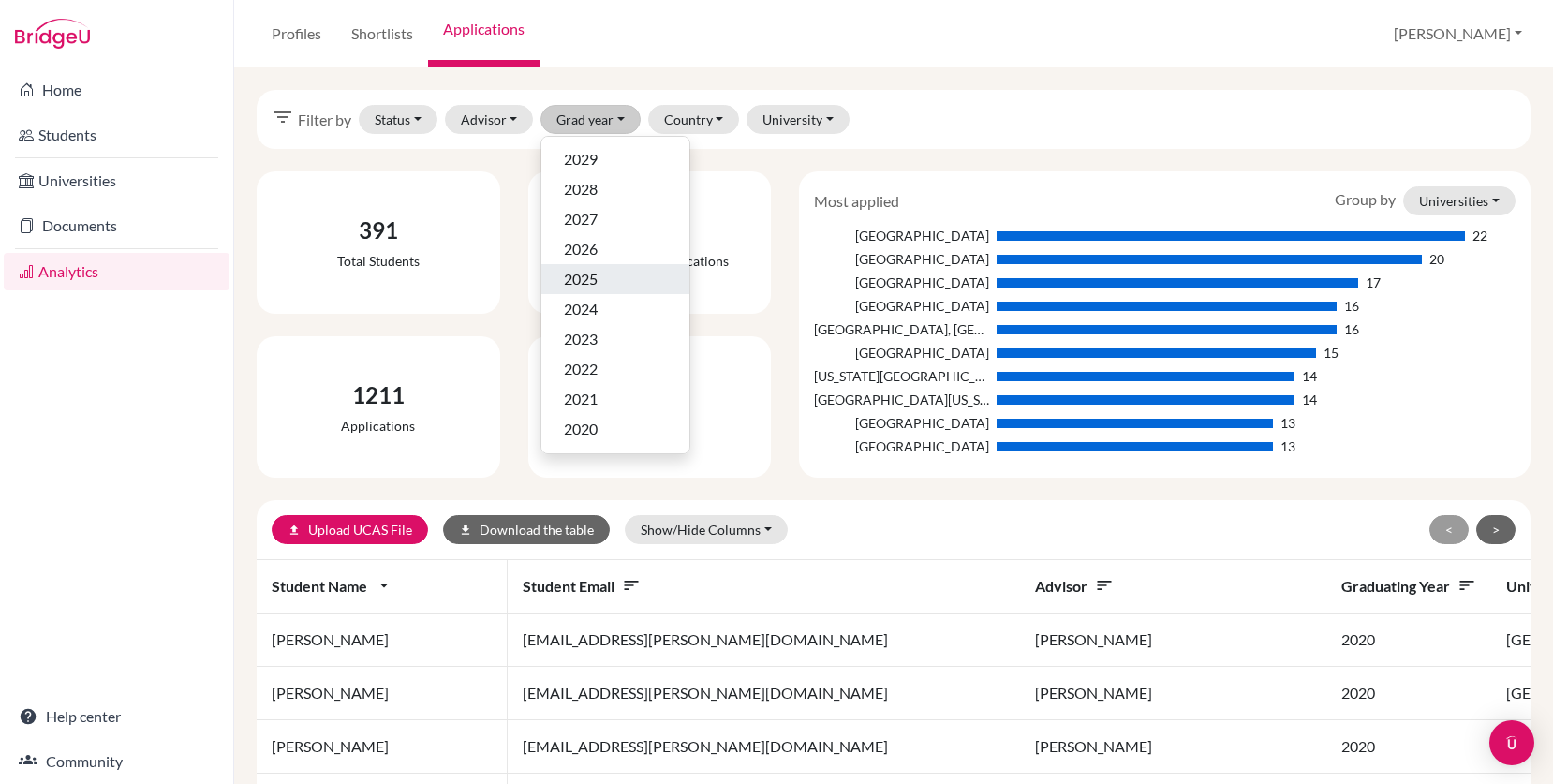
click at [600, 288] on div "2025" at bounding box center [615, 278] width 103 height 22
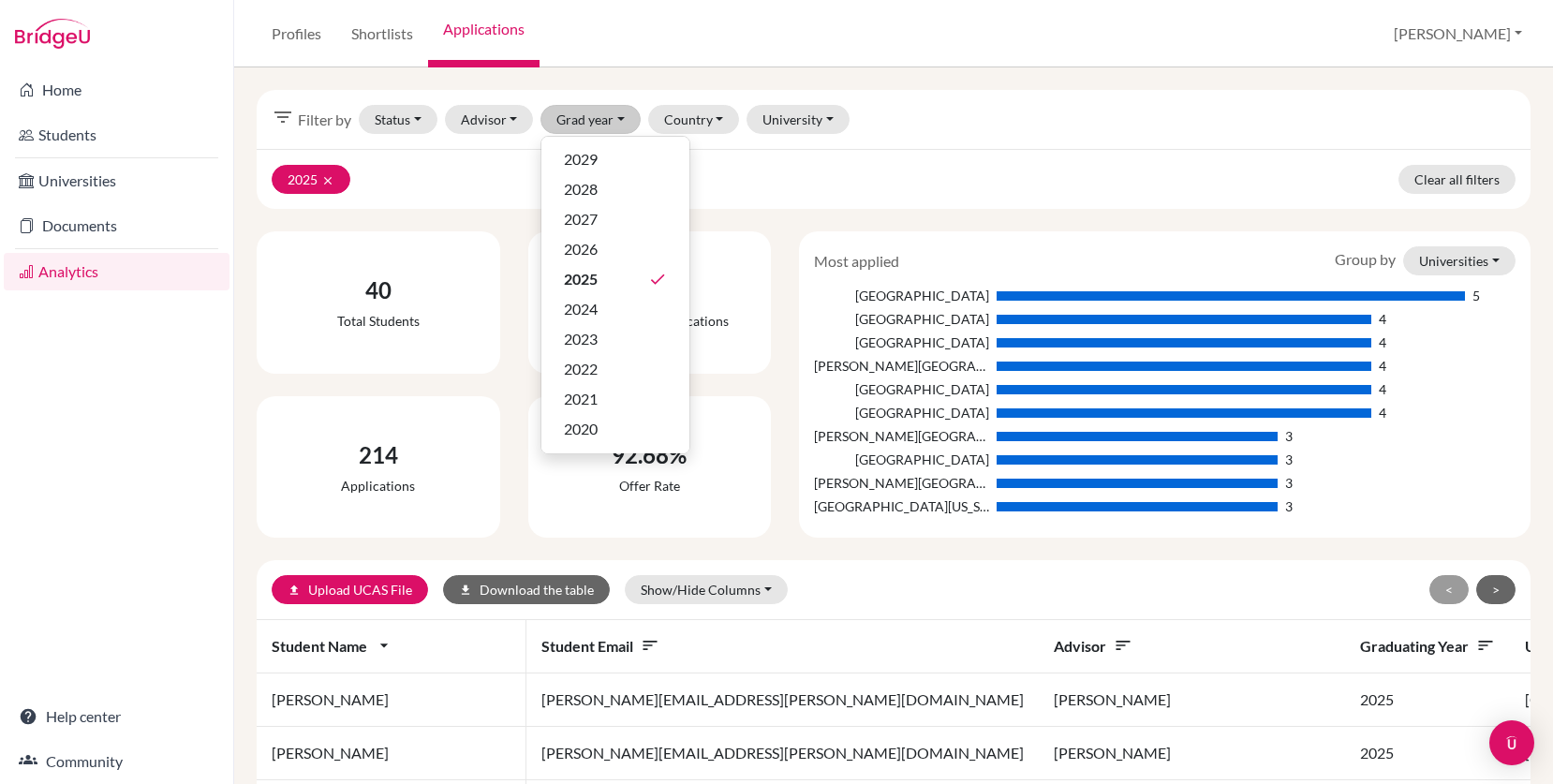
click at [947, 73] on div "filter_list Filter by Status Not sent Sent Successful Attending Advisor [PERSON…" at bounding box center [893, 425] width 1318 height 716
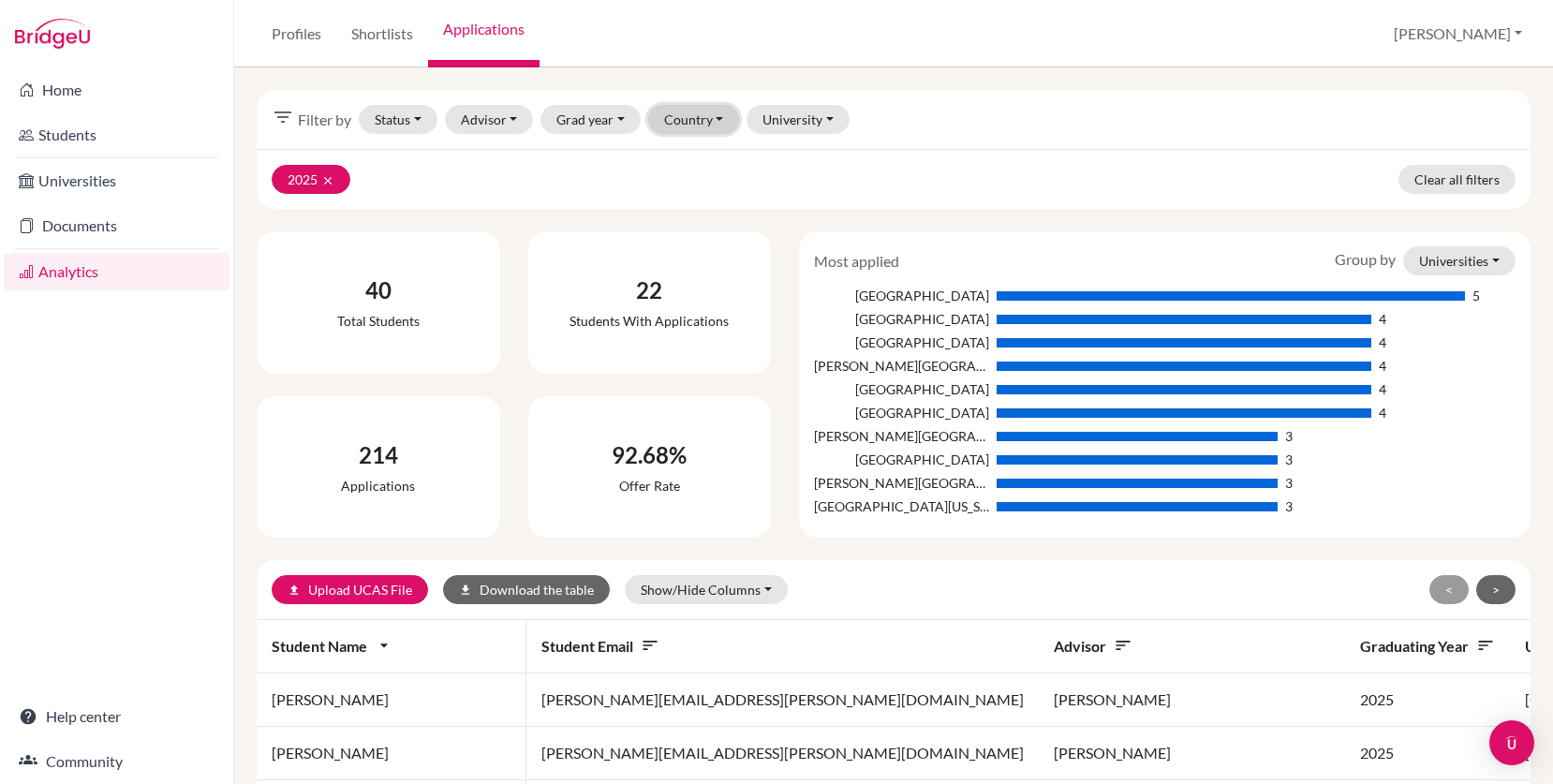
click at [704, 123] on button "Country" at bounding box center [693, 119] width 92 height 29
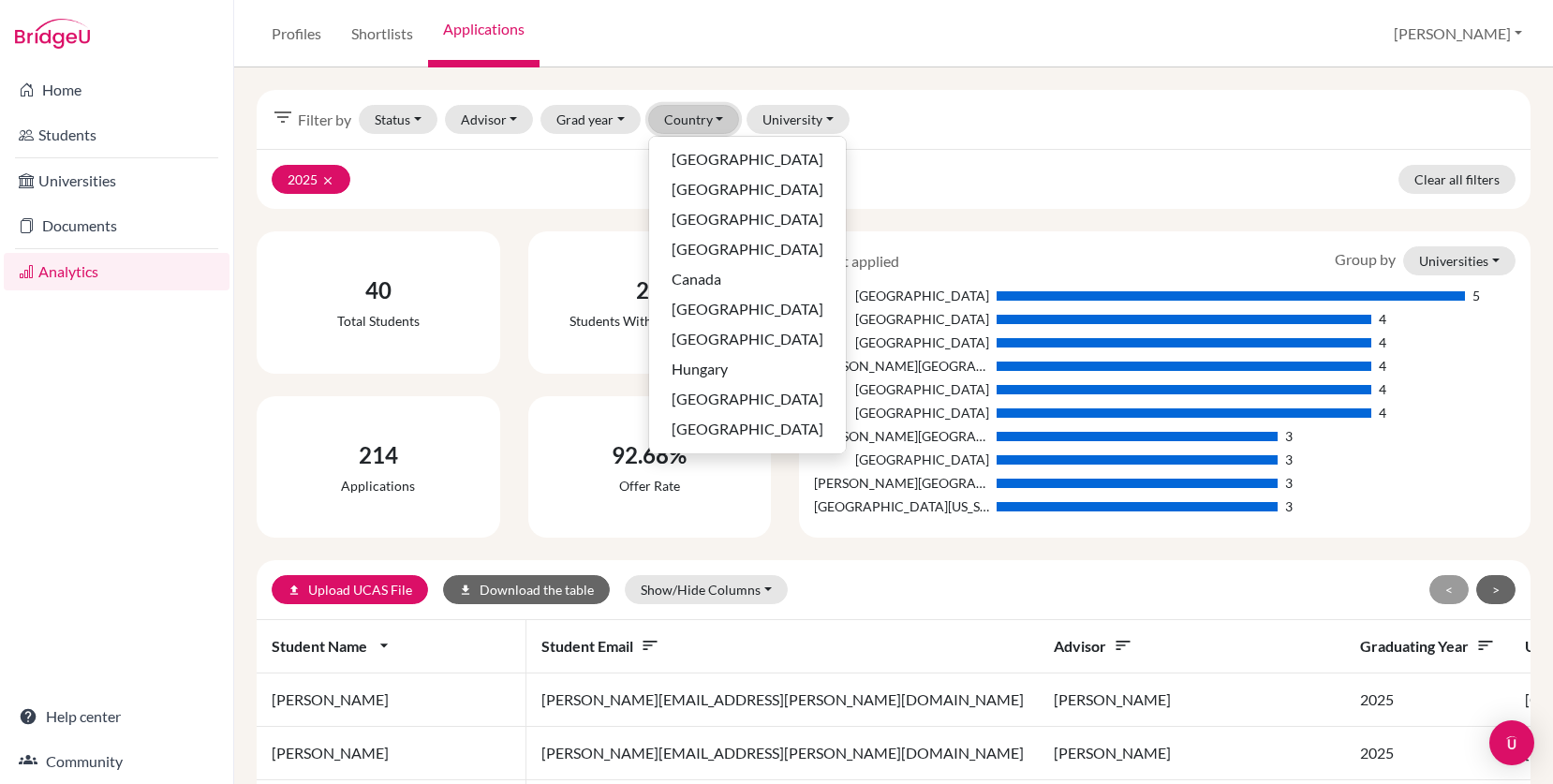
click at [704, 123] on button "Country" at bounding box center [693, 119] width 92 height 29
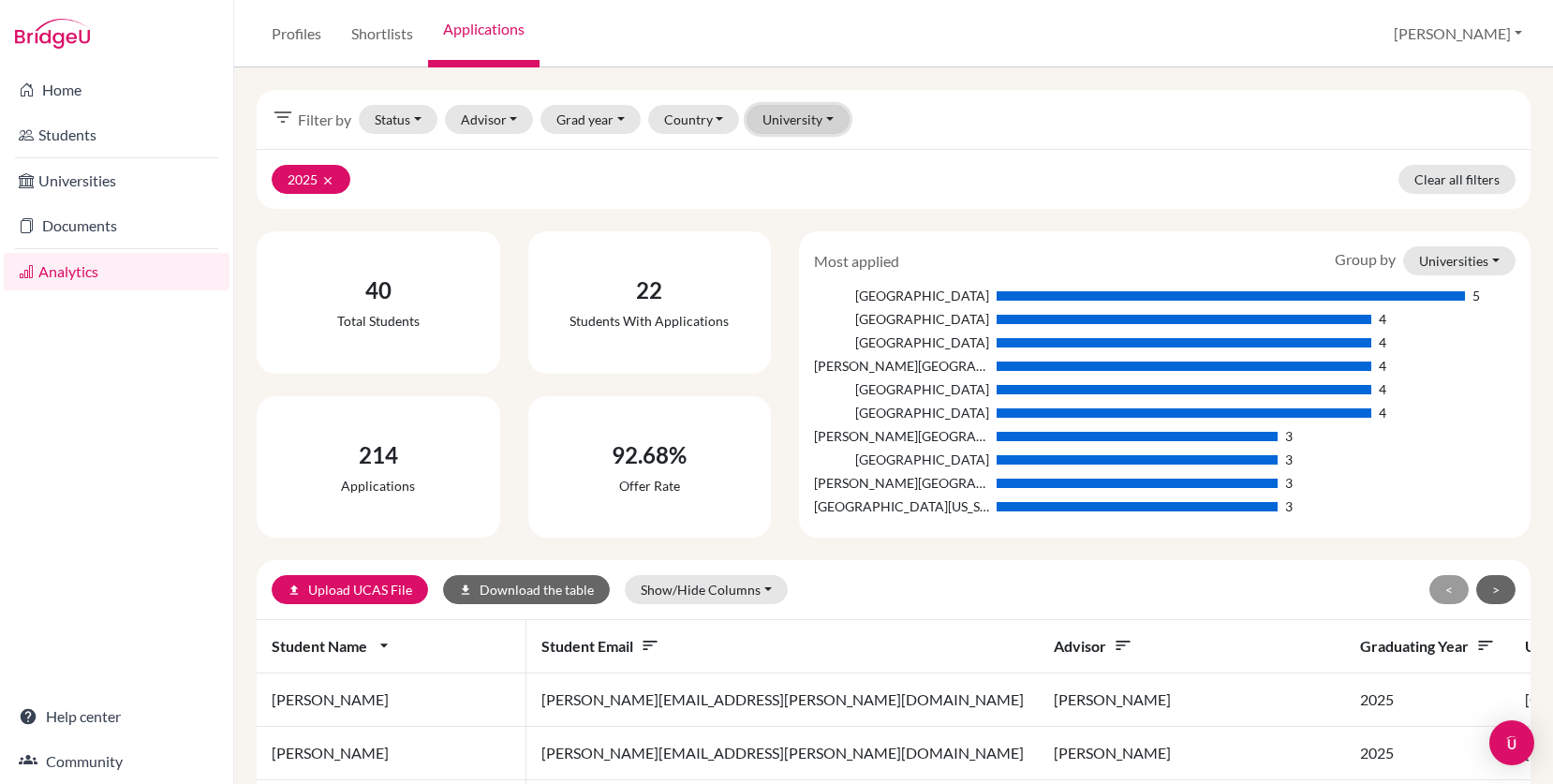
click at [791, 120] on button "University" at bounding box center [798, 119] width 103 height 29
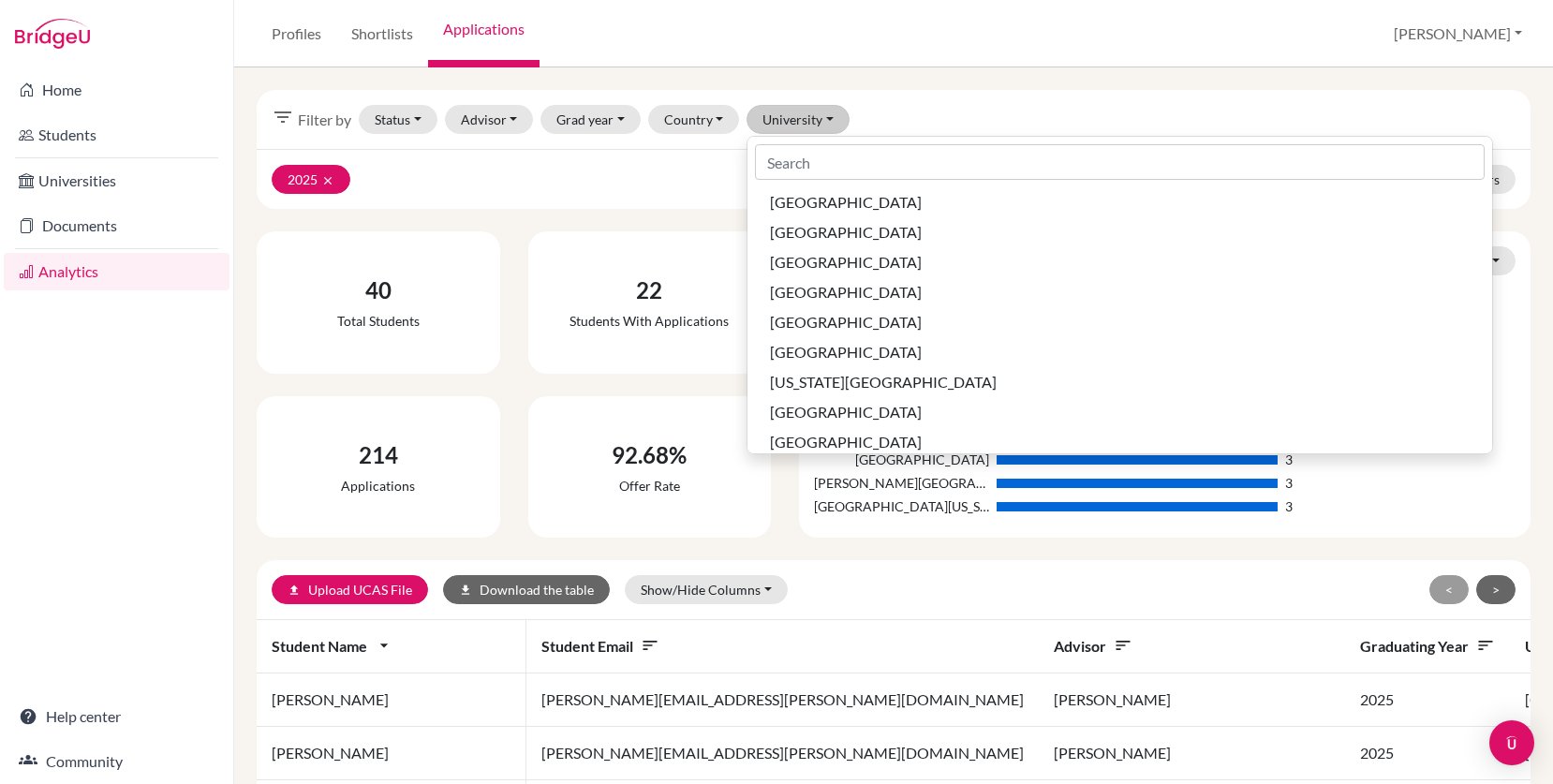
click at [891, 98] on div "filter_list Filter by Status Not sent Sent Successful Attending Advisor [PERSON…" at bounding box center [893, 119] width 1274 height 59
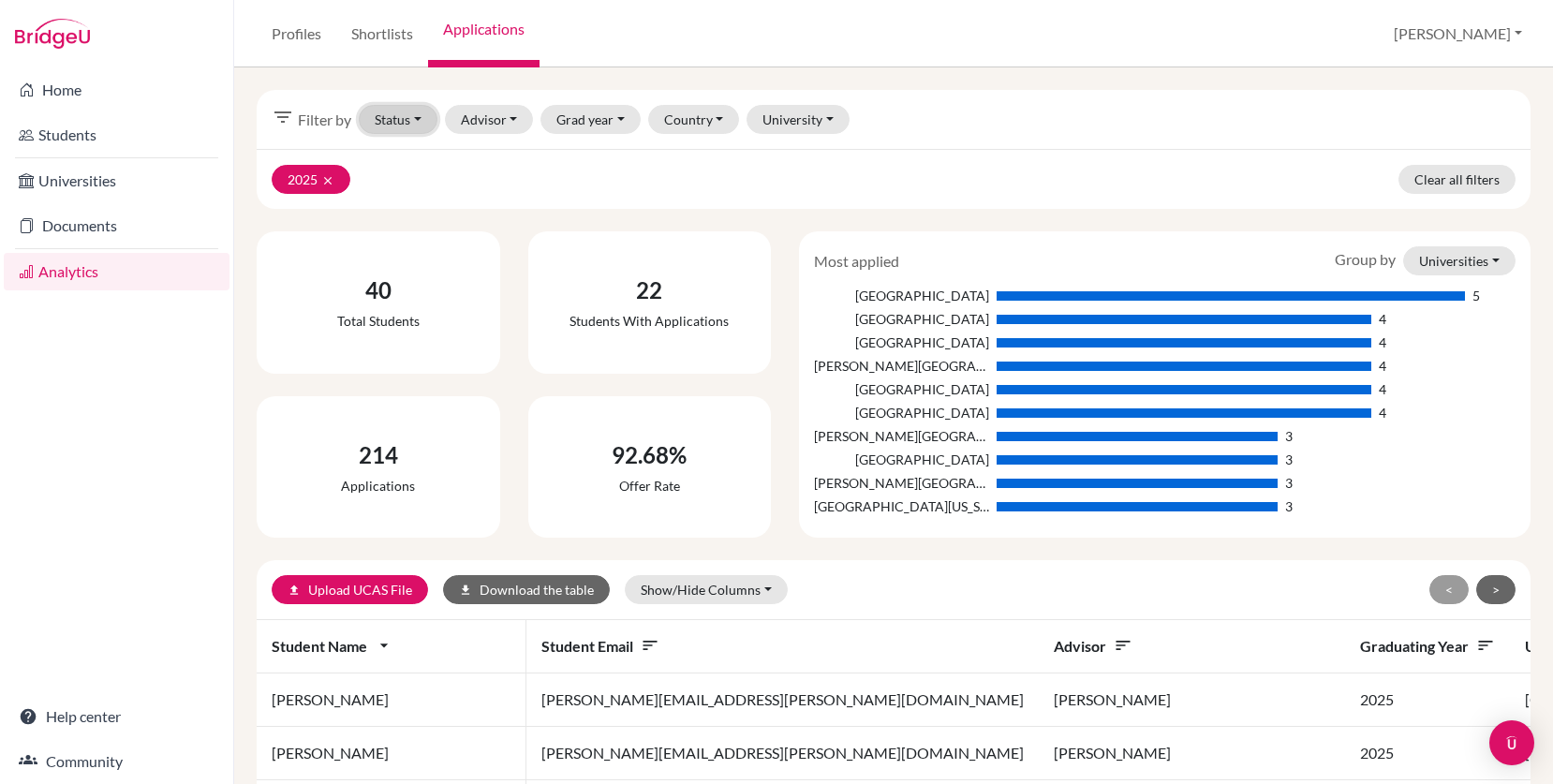
click at [425, 122] on button "Status" at bounding box center [397, 119] width 78 height 29
click at [448, 255] on span "Attending" at bounding box center [415, 248] width 66 height 22
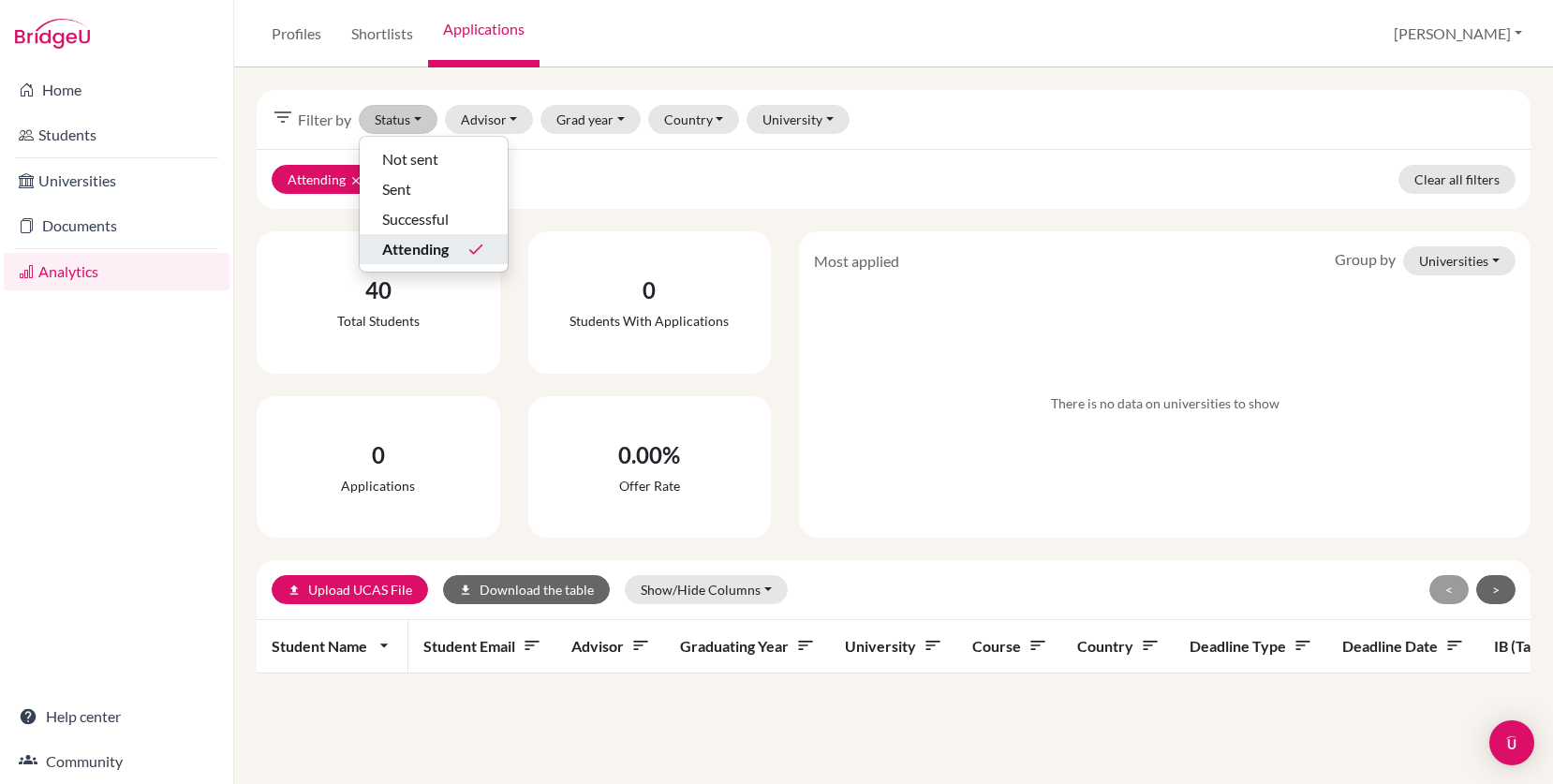
click at [965, 204] on div "Attending clear 2025 clear Clear all filters" at bounding box center [893, 179] width 1274 height 60
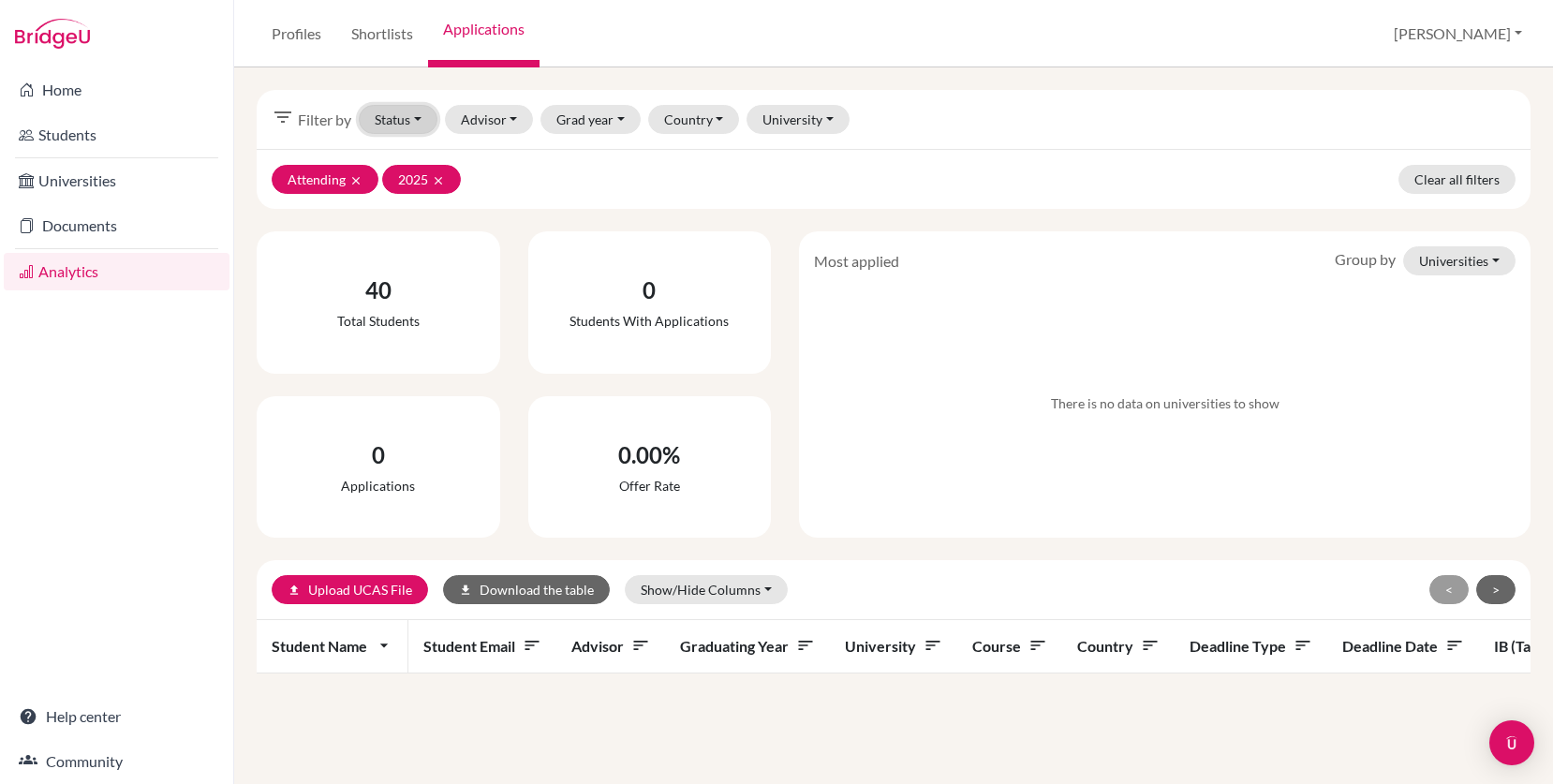
click at [422, 121] on button "Status" at bounding box center [397, 119] width 78 height 29
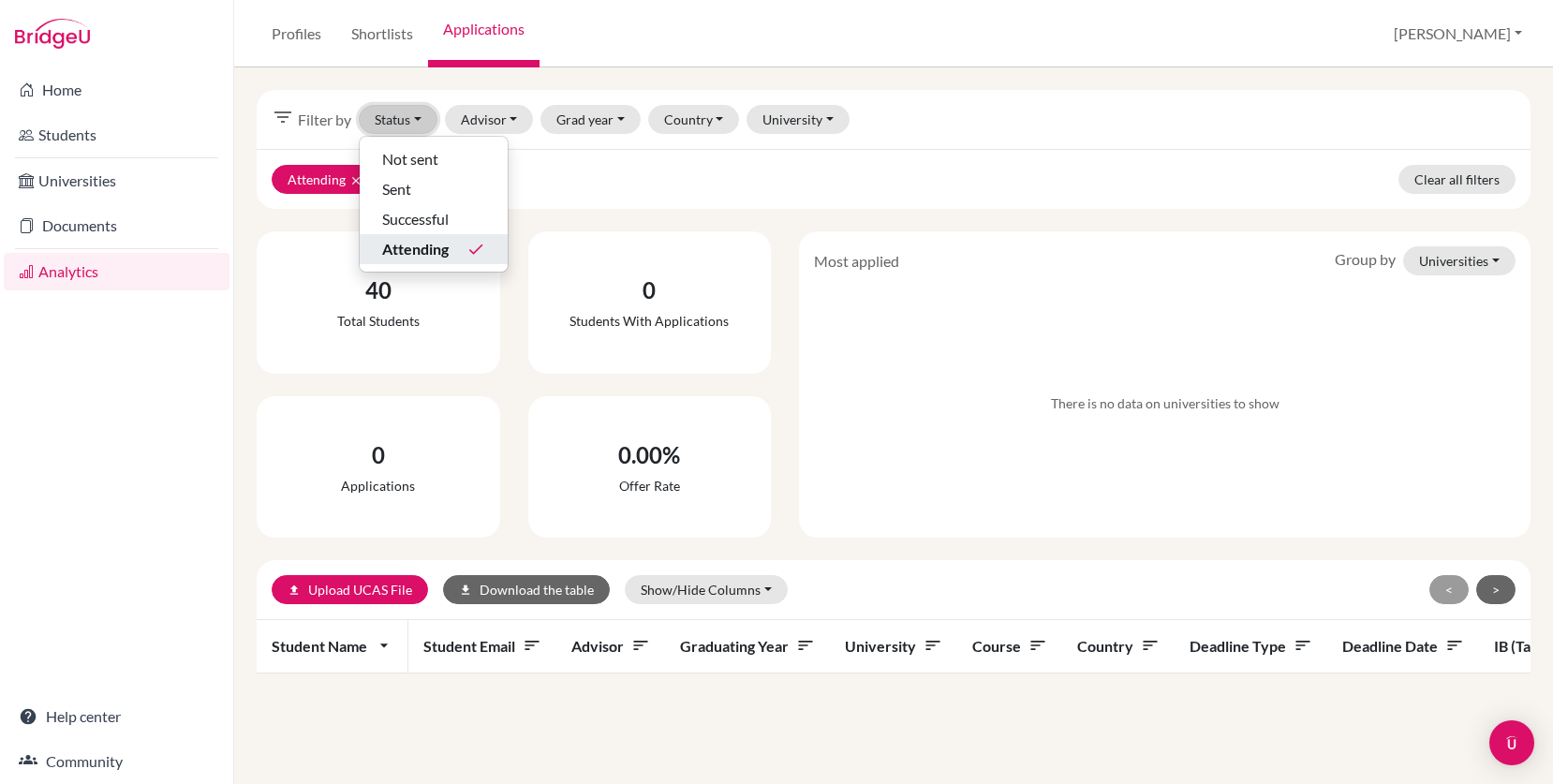
click at [422, 121] on button "Status" at bounding box center [397, 119] width 78 height 29
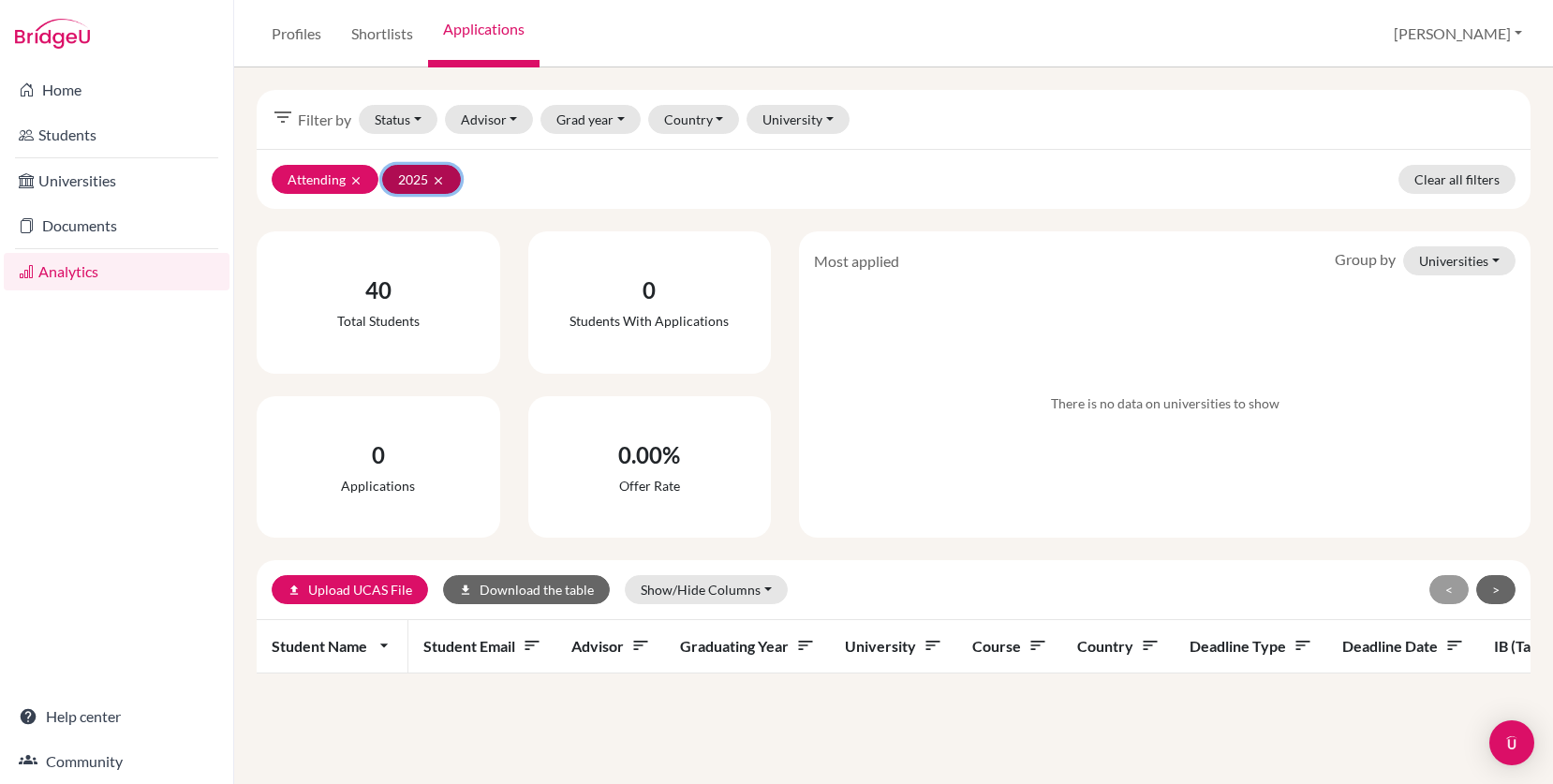
click at [441, 183] on icon "clear" at bounding box center [438, 181] width 14 height 14
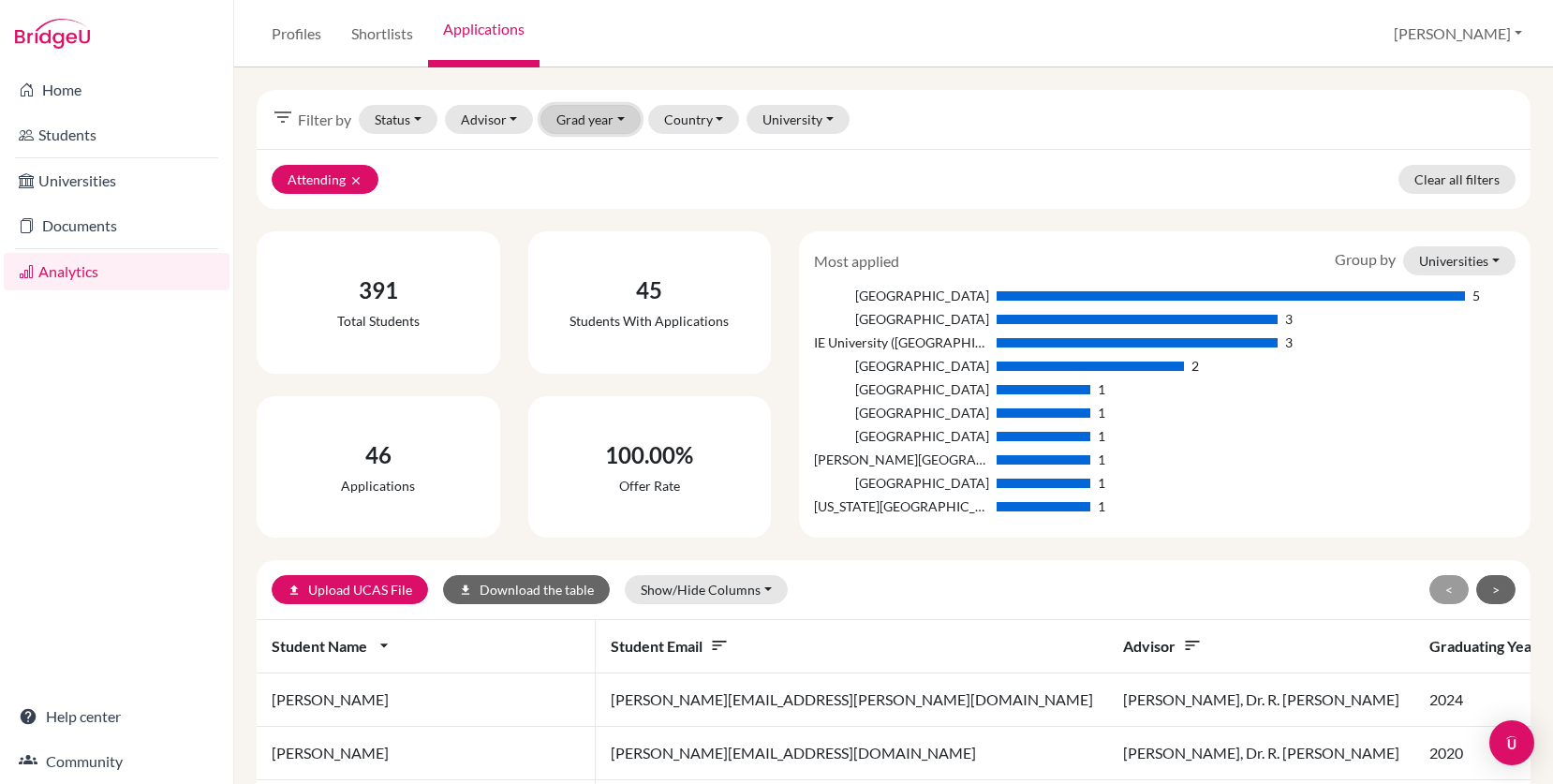
click at [619, 121] on button "Grad year" at bounding box center [591, 119] width 101 height 29
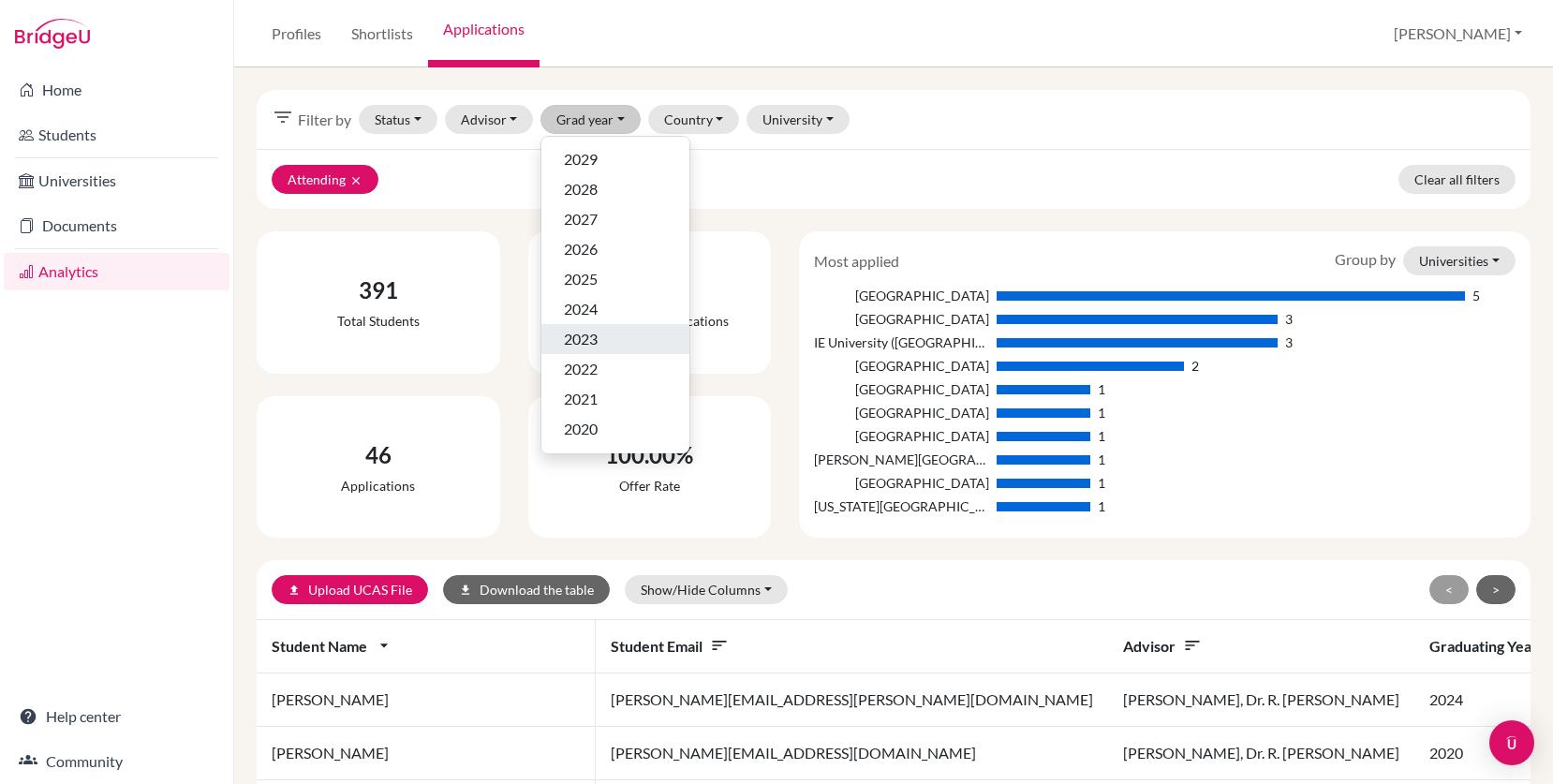
click at [606, 336] on div "2023" at bounding box center [615, 338] width 103 height 22
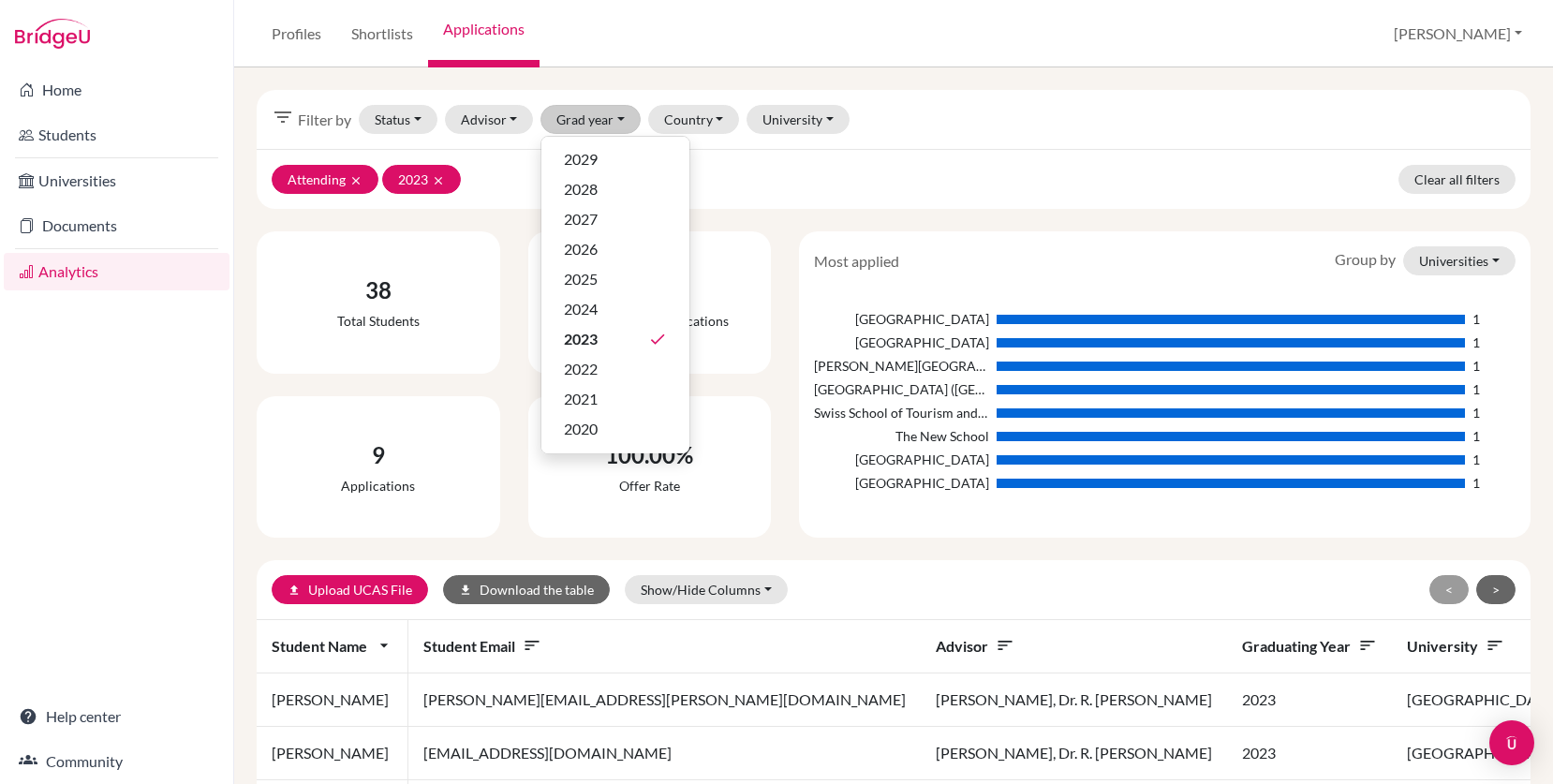
click at [886, 147] on div "filter_list Filter by Status Not sent Sent Successful Attending done Advisor [P…" at bounding box center [893, 119] width 1274 height 59
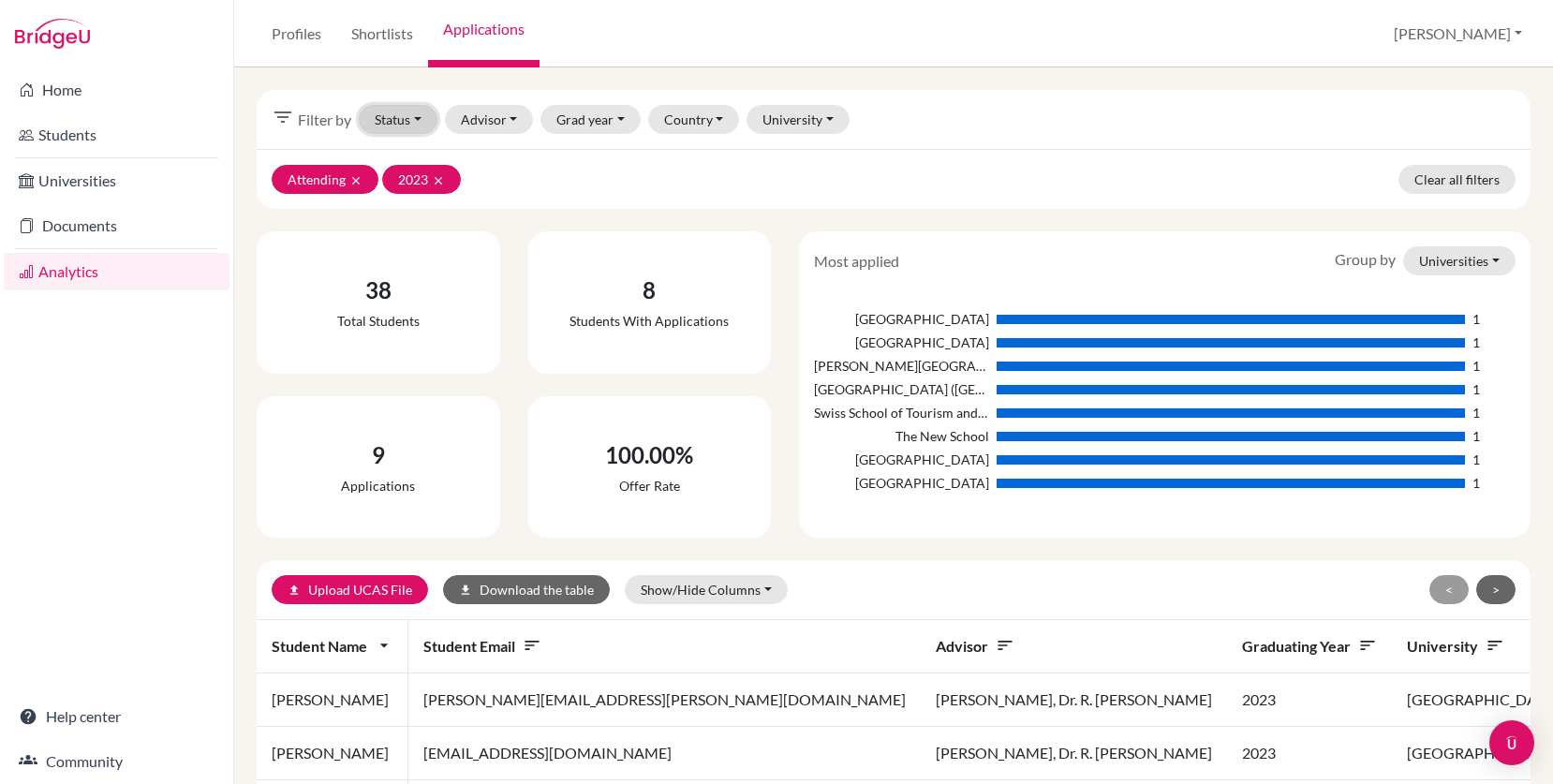
click at [421, 118] on button "Status" at bounding box center [397, 119] width 78 height 29
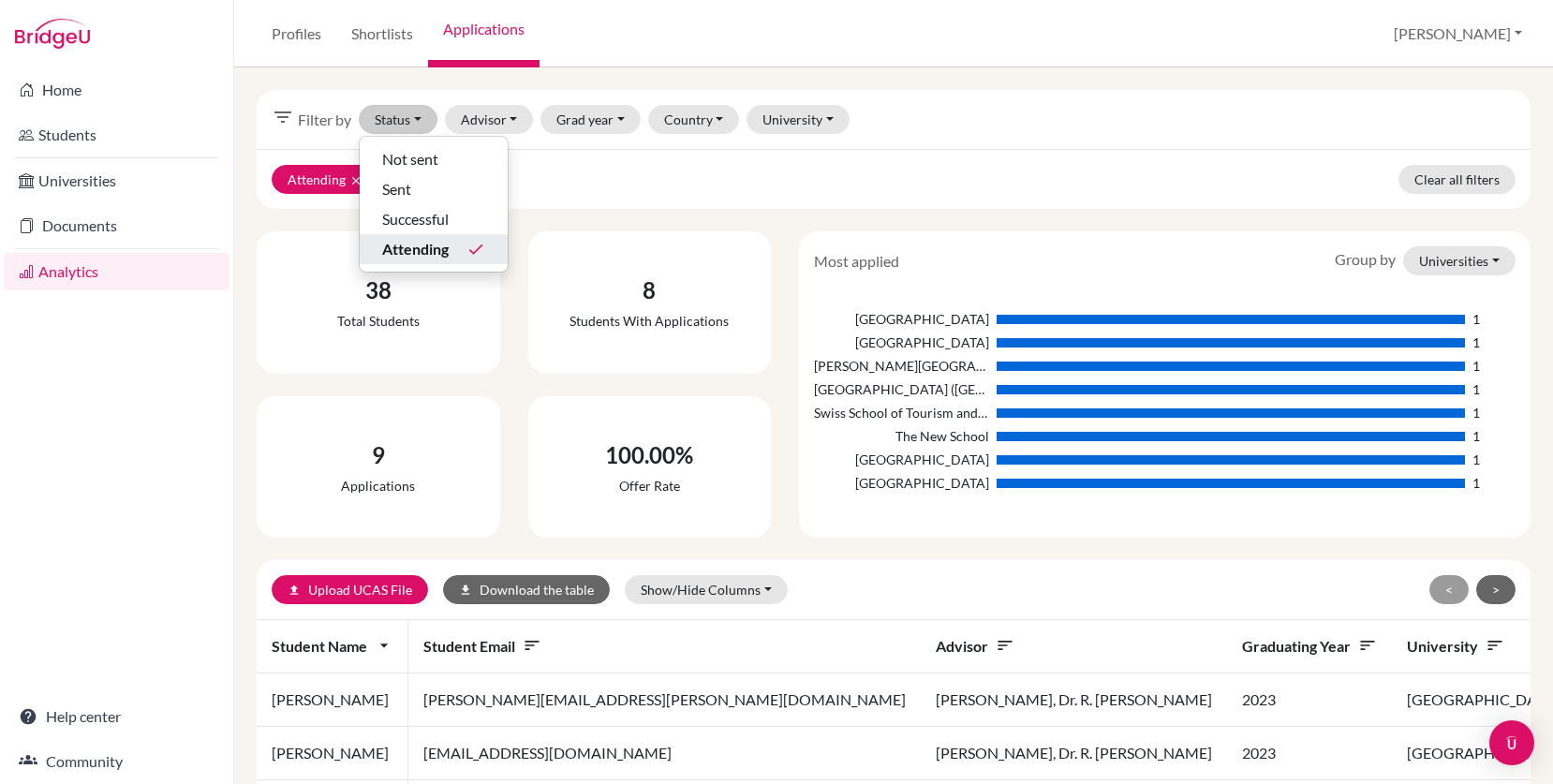
click at [435, 239] on span "Attending" at bounding box center [415, 248] width 67 height 22
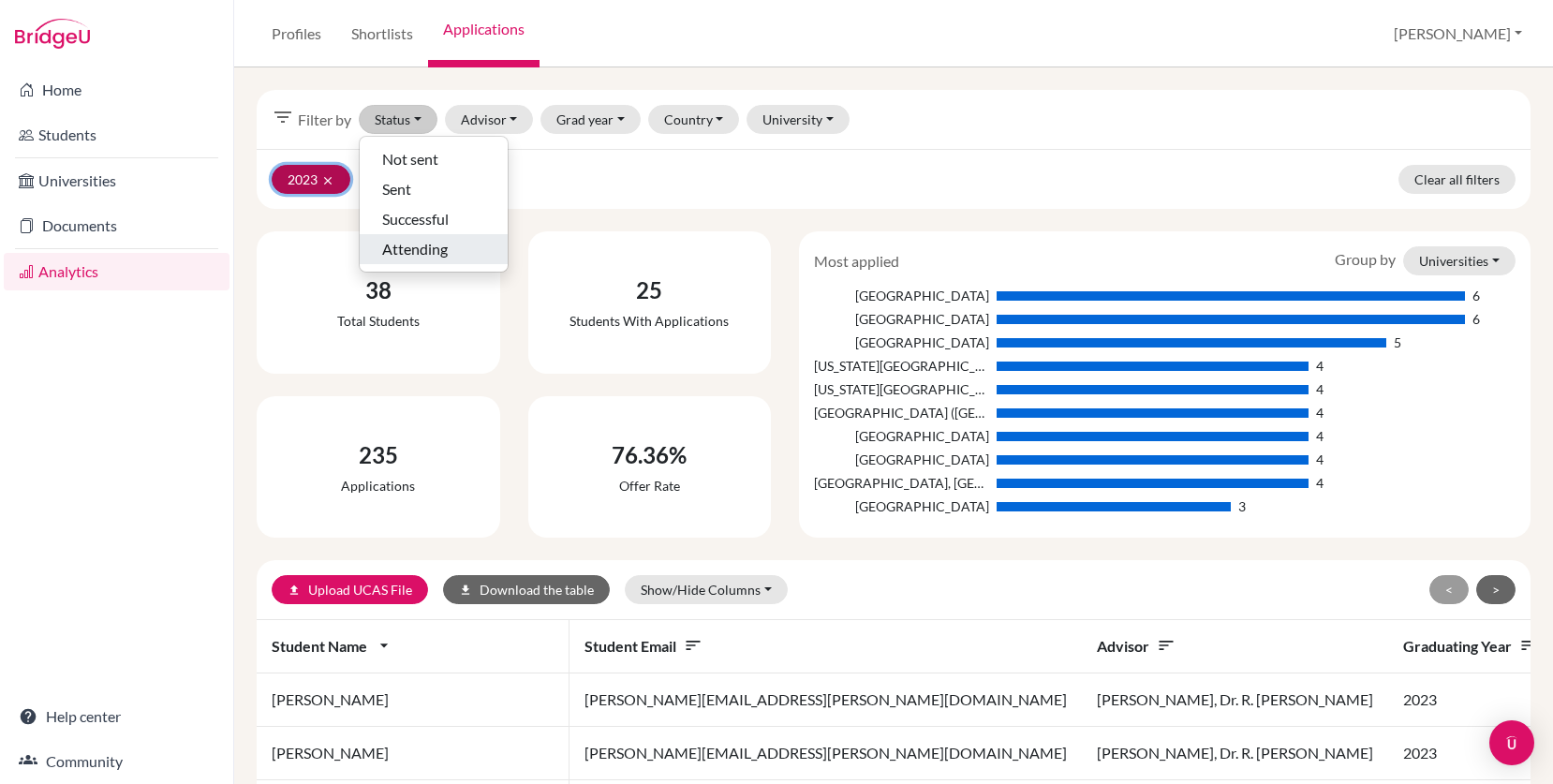
click at [330, 179] on icon "clear" at bounding box center [328, 181] width 14 height 14
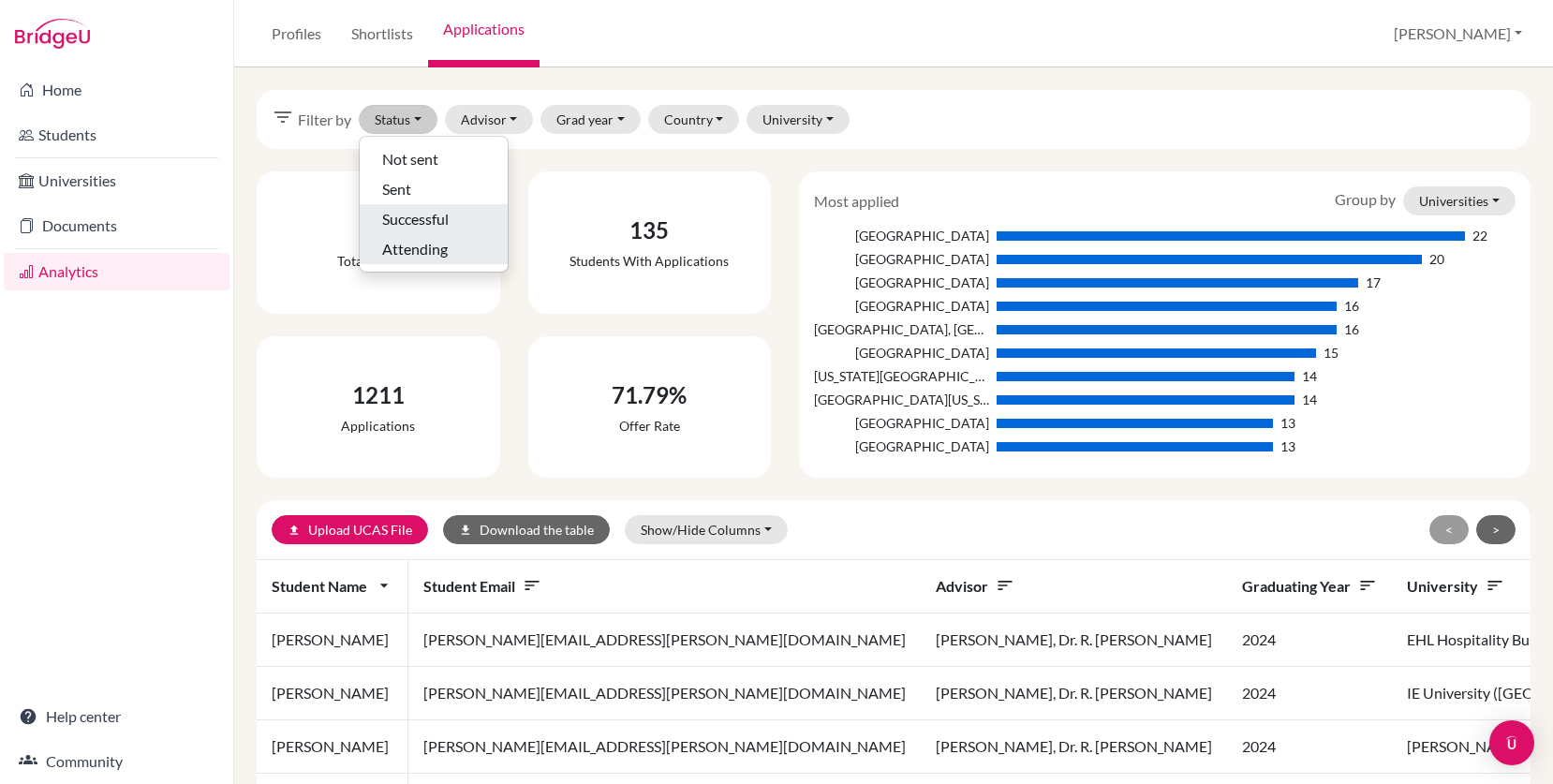
click at [440, 217] on span "Successful" at bounding box center [415, 218] width 67 height 22
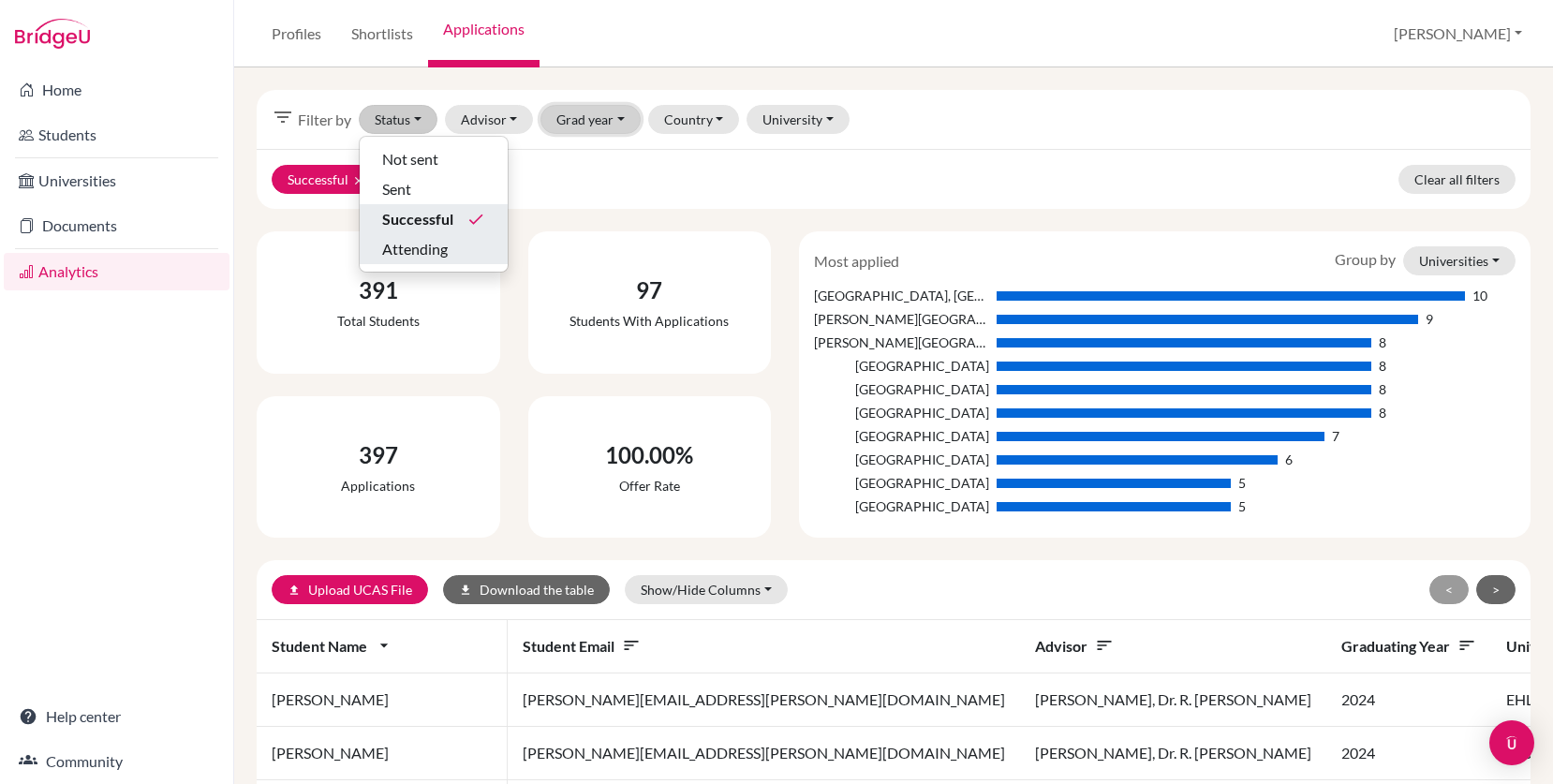
click at [594, 126] on button "Grad year" at bounding box center [591, 119] width 101 height 29
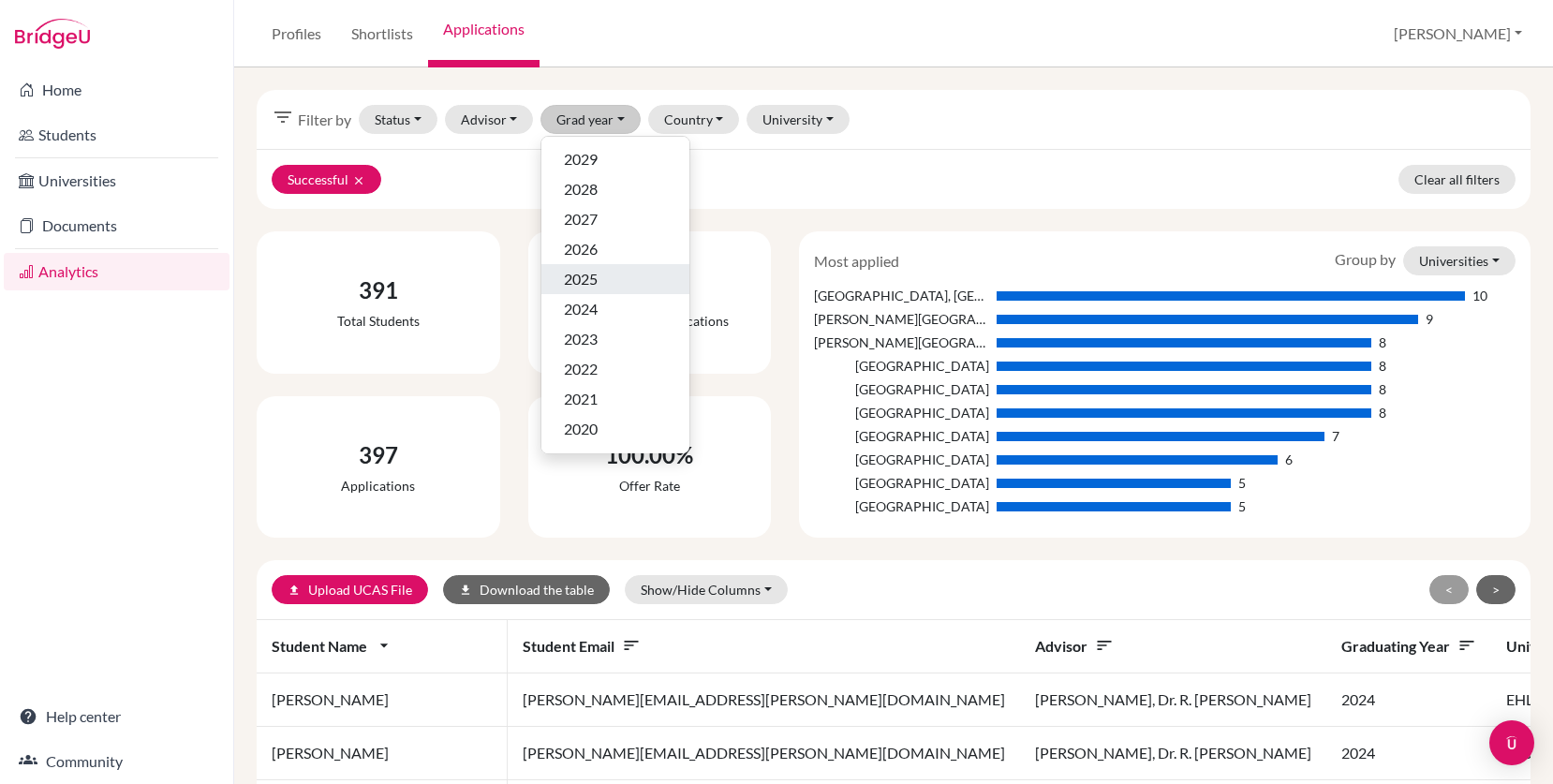
click at [615, 275] on div "2025" at bounding box center [615, 278] width 103 height 22
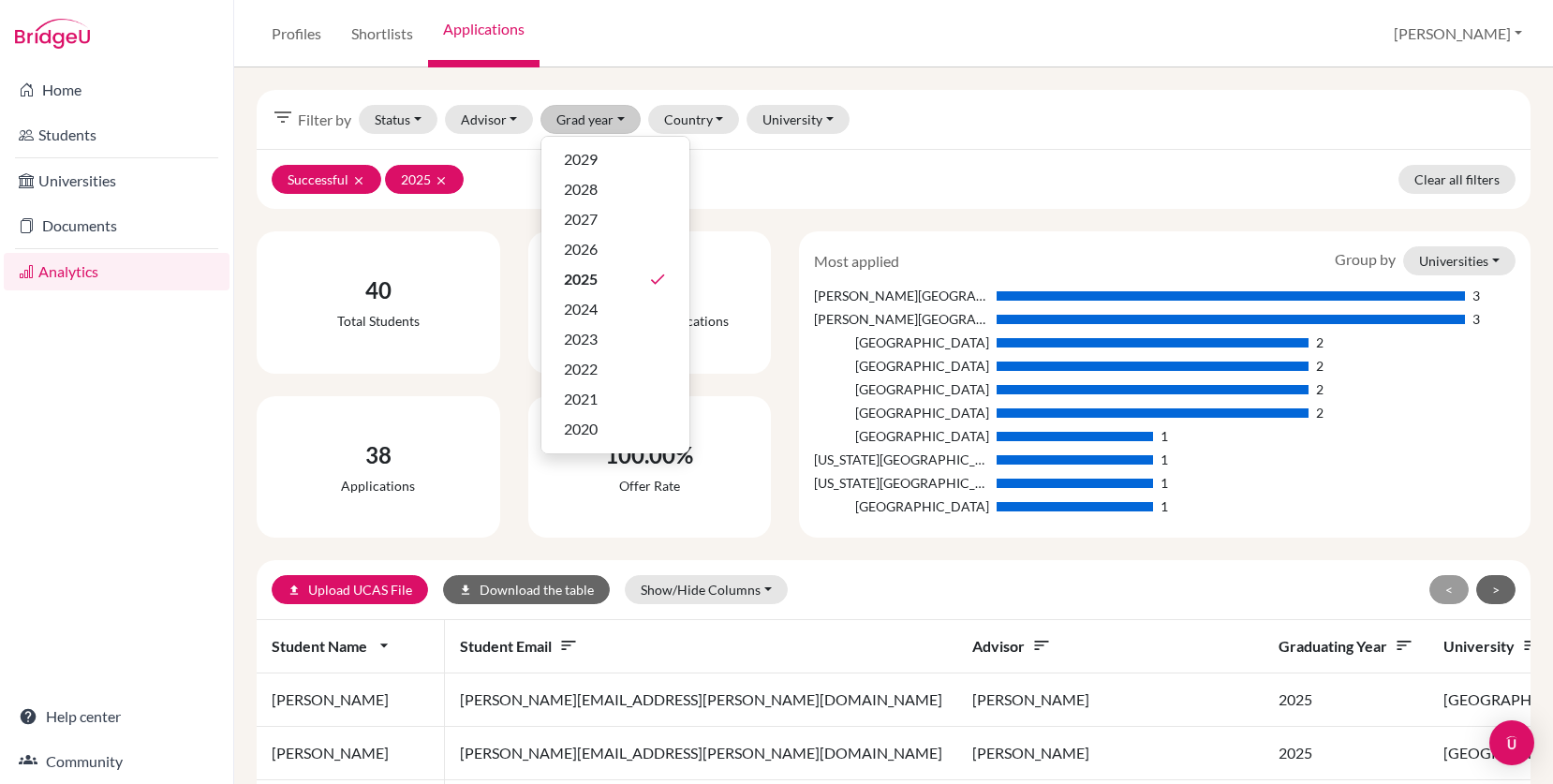
click at [920, 205] on div "Successful clear 2025 clear Clear all filters" at bounding box center [893, 179] width 1274 height 60
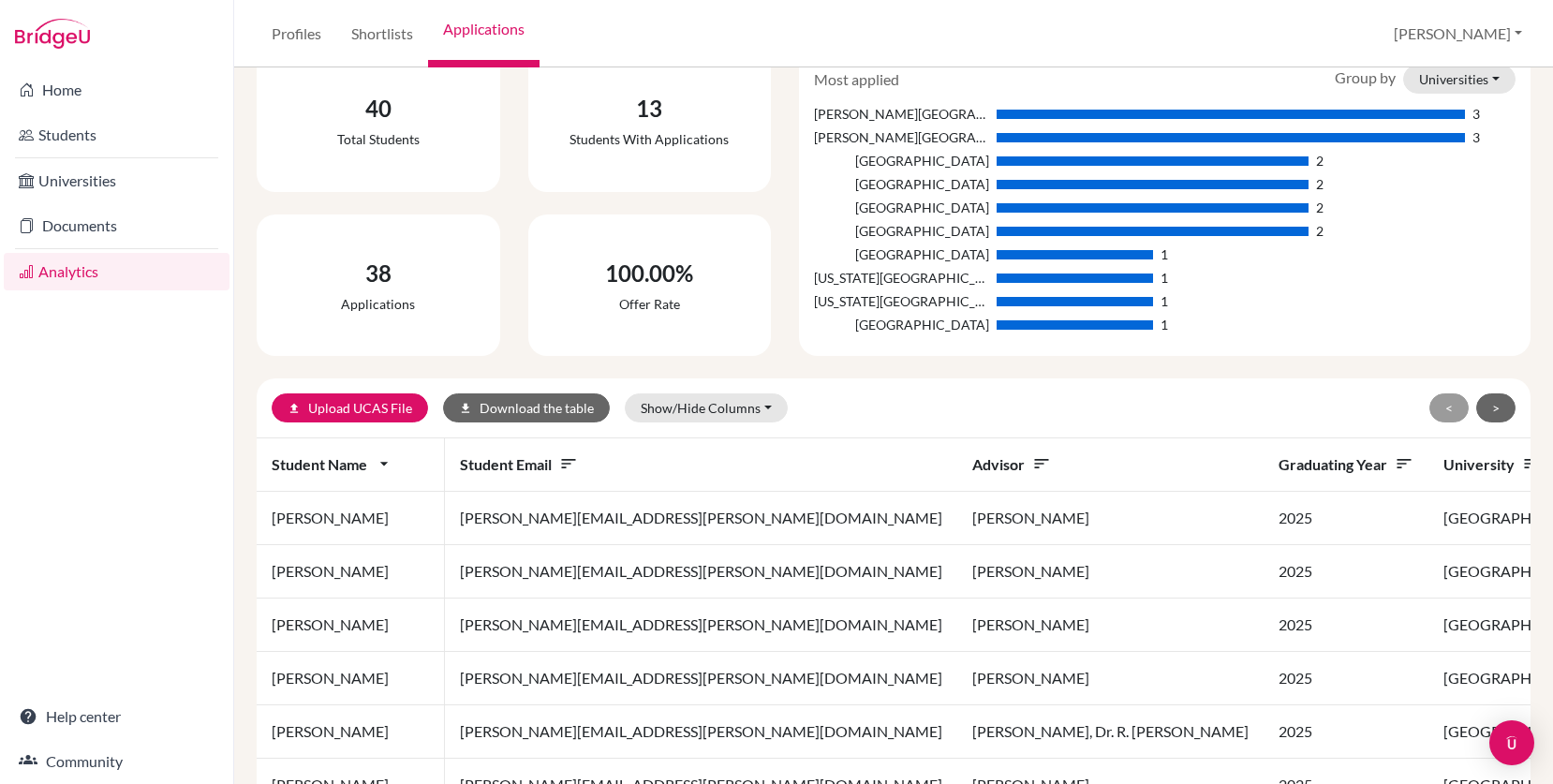
scroll to position [448, 0]
